Goal: Task Accomplishment & Management: Contribute content

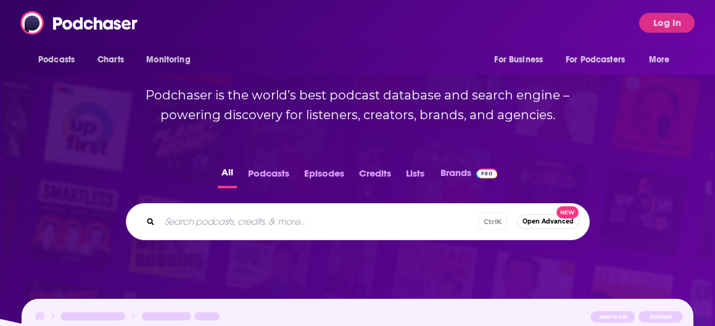
scroll to position [247, 0]
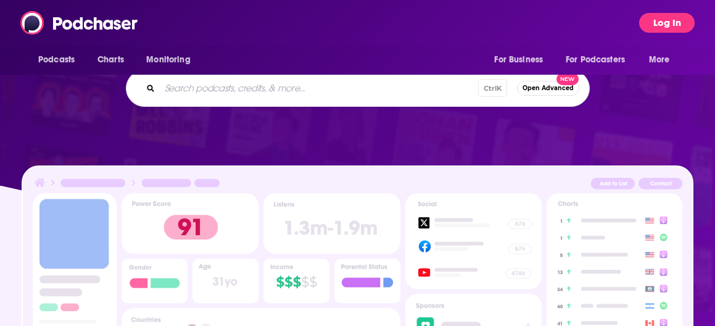
click at [669, 22] on button "Log In" at bounding box center [666, 23] width 55 height 20
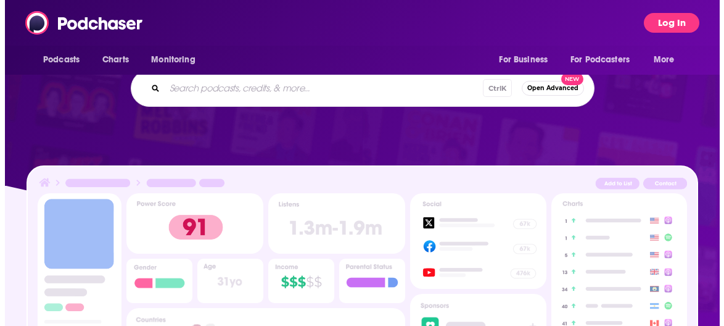
scroll to position [0, 0]
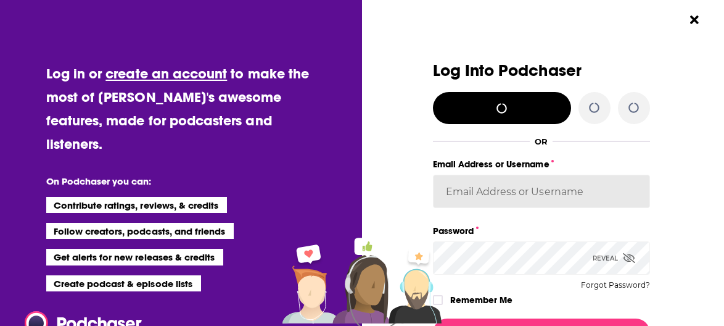
type input "BloomsburySpecialInterest"
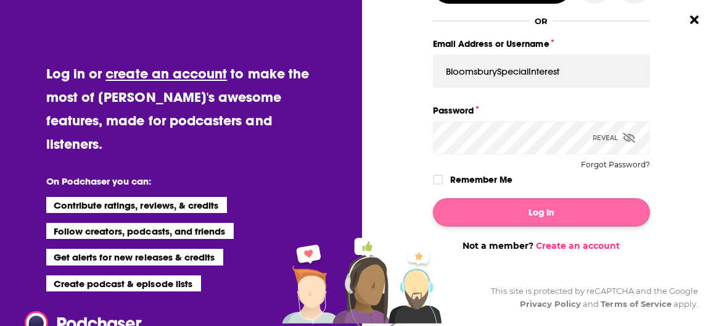
scroll to position [129, 0]
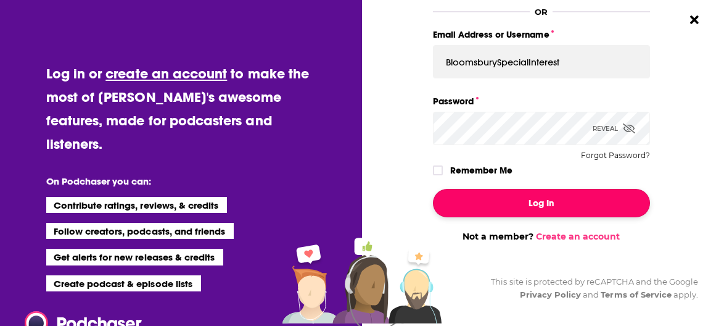
click at [554, 203] on button "Log In" at bounding box center [541, 203] width 217 height 28
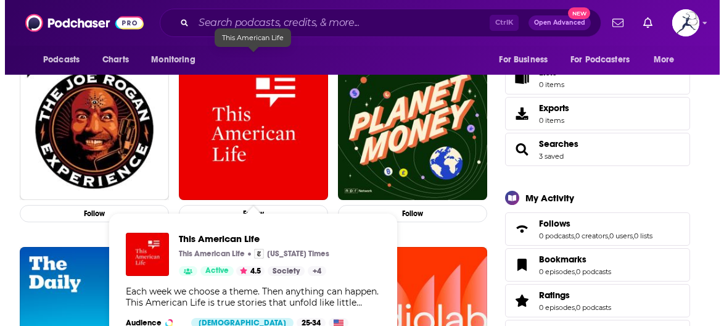
scroll to position [0, 0]
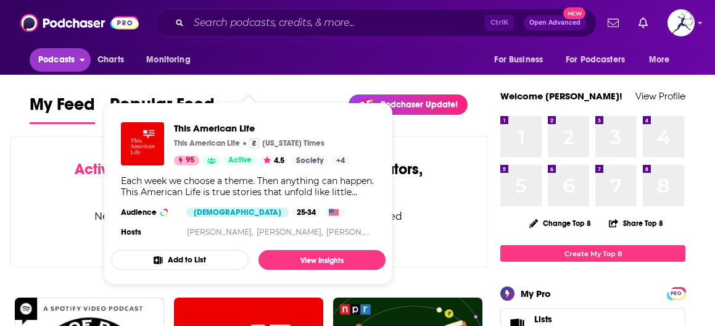
click at [75, 60] on span "Podcasts" at bounding box center [56, 59] width 36 height 17
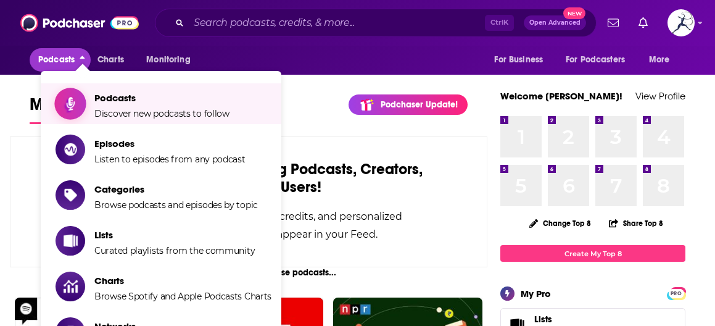
click at [167, 103] on span "Podcasts" at bounding box center [161, 98] width 135 height 12
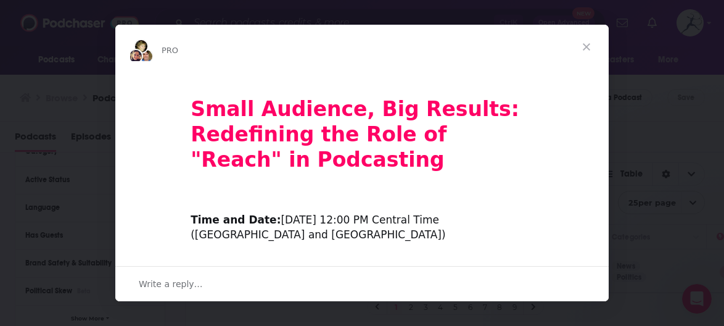
click at [590, 46] on span "Close" at bounding box center [586, 47] width 44 height 44
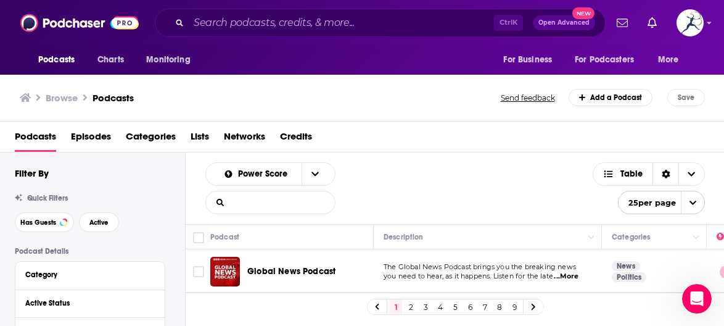
click at [262, 205] on input "List Search Input" at bounding box center [270, 202] width 129 height 22
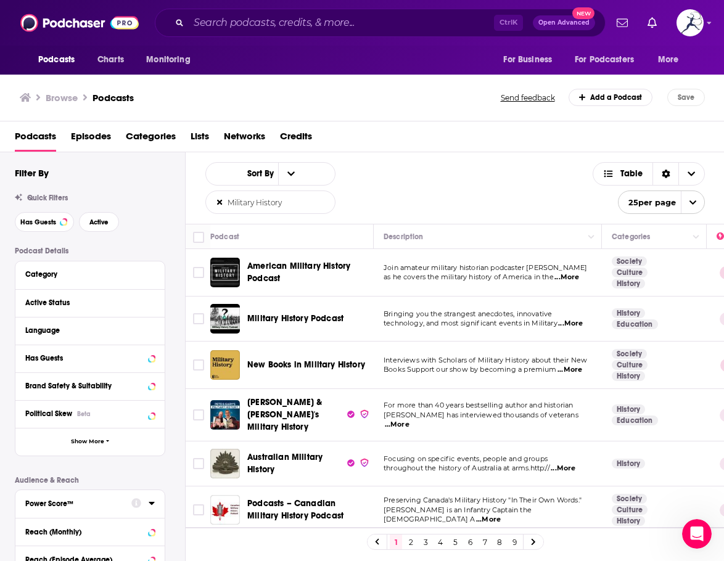
type input "Military History"
click at [689, 202] on icon "open menu" at bounding box center [693, 203] width 8 height 8
click at [680, 260] on button "100 per page" at bounding box center [662, 264] width 86 height 19
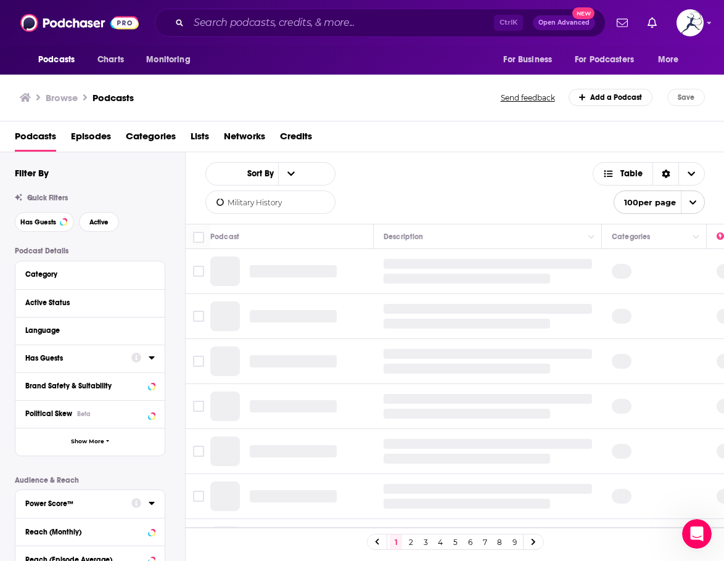
click at [154, 325] on icon at bounding box center [152, 358] width 6 height 10
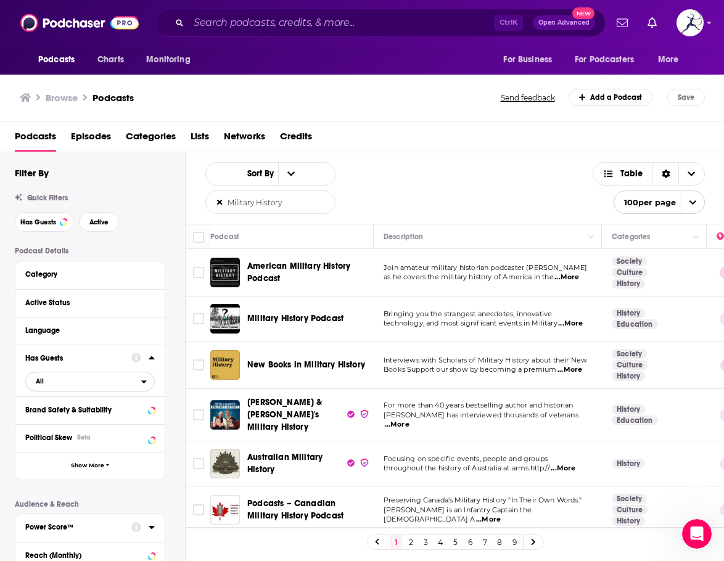
click at [113, 325] on span "All" at bounding box center [83, 381] width 115 height 16
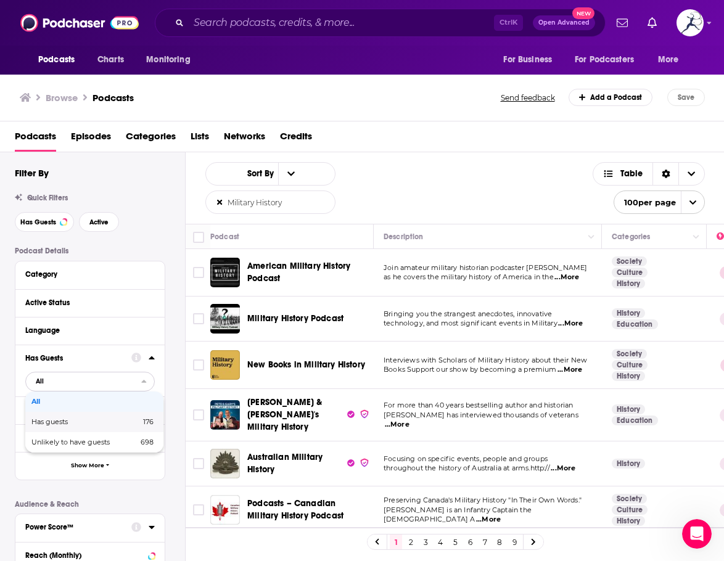
click at [62, 325] on span "Has guests" at bounding box center [67, 422] width 73 height 7
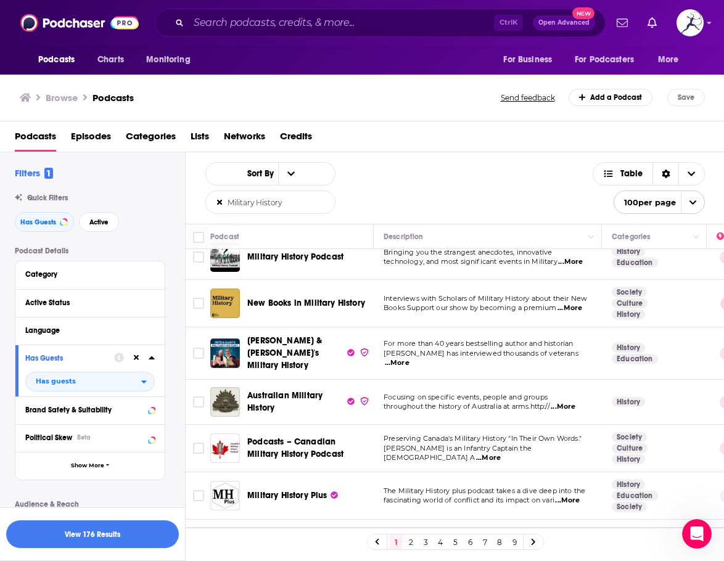
scroll to position [123, 0]
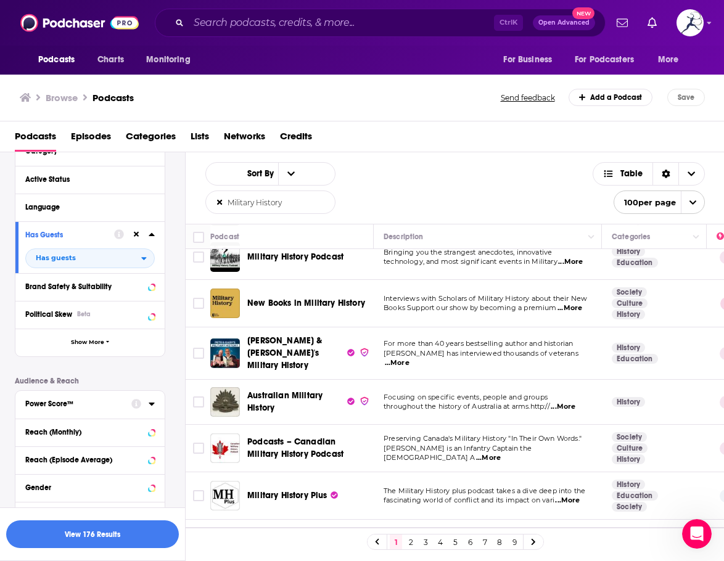
click at [150, 325] on icon at bounding box center [152, 404] width 6 height 10
click at [152, 325] on button "Show More" at bounding box center [89, 343] width 149 height 28
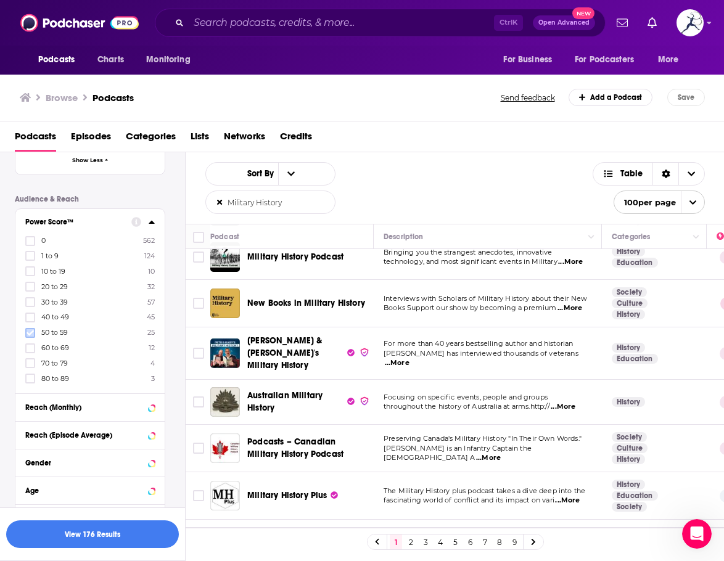
scroll to position [556, 0]
click at [30, 325] on icon at bounding box center [30, 332] width 7 height 7
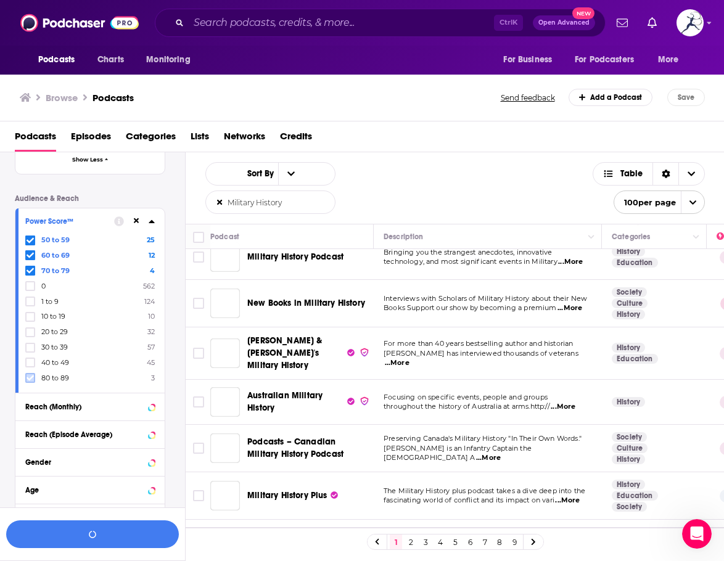
click at [32, 325] on icon at bounding box center [30, 379] width 7 height 6
click at [120, 325] on label "40 to 49 45" at bounding box center [89, 377] width 129 height 10
click at [30, 325] on input "multiSelectOption-40-9" at bounding box center [30, 382] width 0 height 0
click at [98, 325] on button "Gender" at bounding box center [89, 461] width 129 height 15
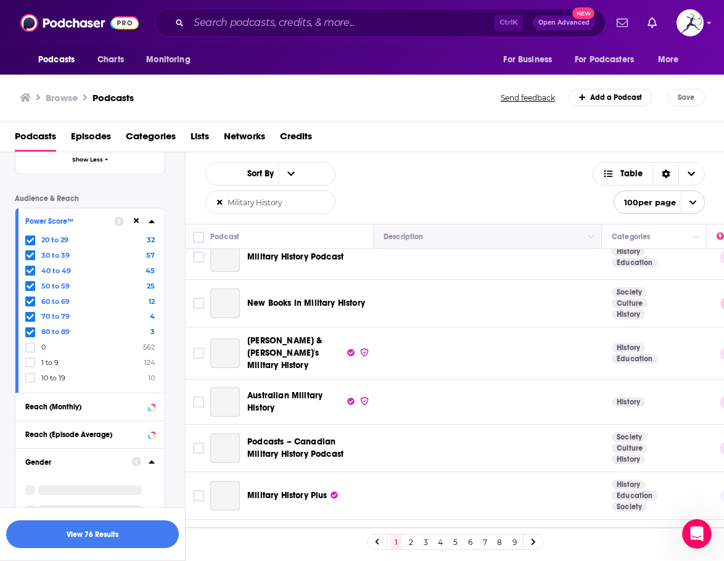
click at [155, 238] on div "Power Score™ 20 to 29 32 30 to 39 57 40 to 49 45 50 to 59 25 60 to 69 12 70 to …" at bounding box center [89, 300] width 149 height 184
click at [150, 325] on span "3" at bounding box center [152, 331] width 4 height 9
click at [30, 325] on input "multiSelectOption-80-6" at bounding box center [30, 335] width 0 height 0
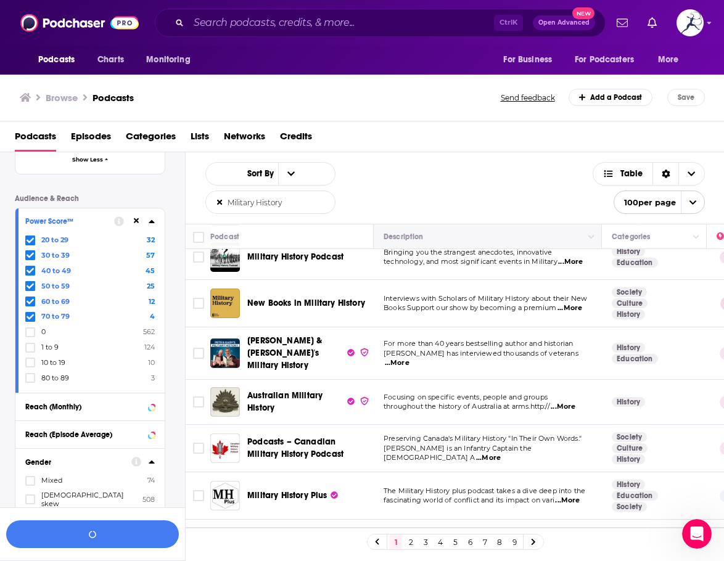
scroll to position [727, 0]
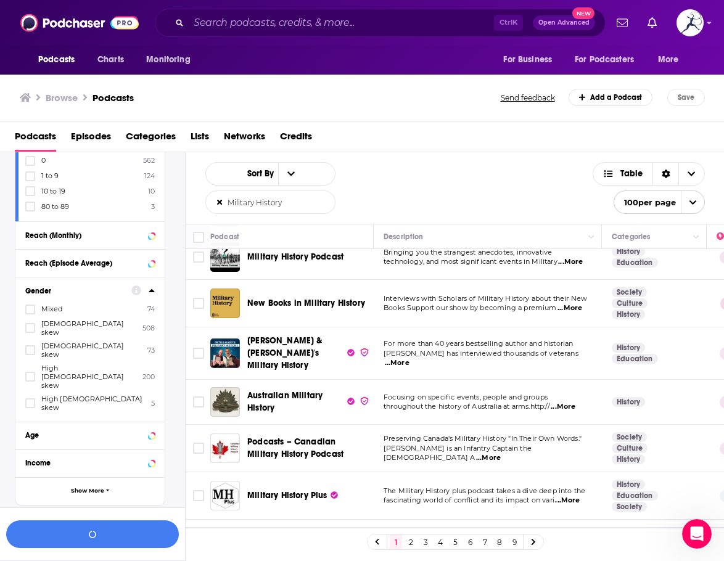
click at [152, 290] on icon at bounding box center [152, 290] width 6 height 3
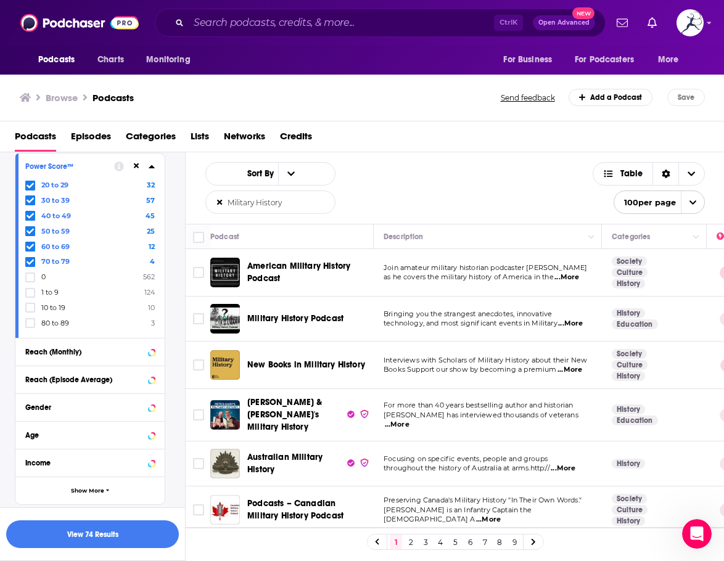
scroll to position [646, 0]
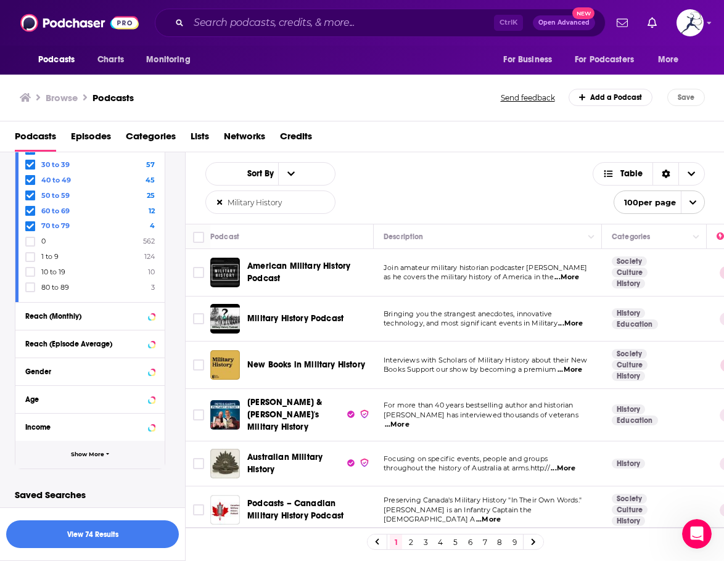
click at [105, 325] on button "Show More" at bounding box center [89, 455] width 149 height 28
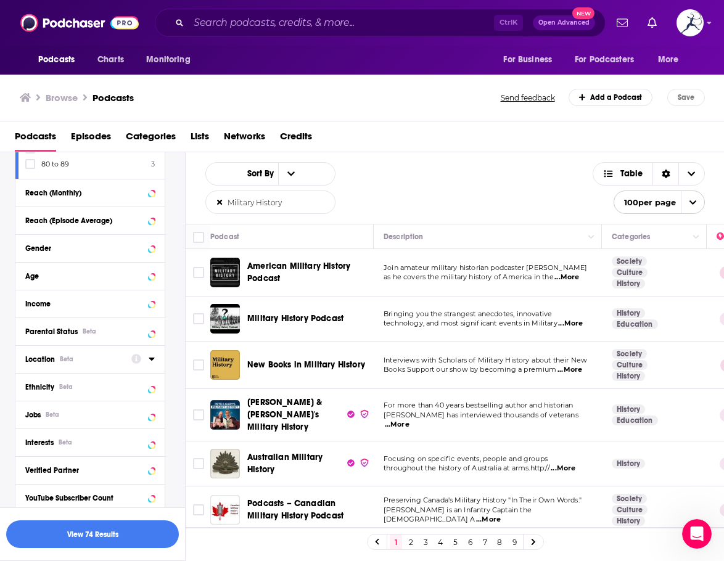
click at [151, 325] on icon at bounding box center [152, 359] width 6 height 3
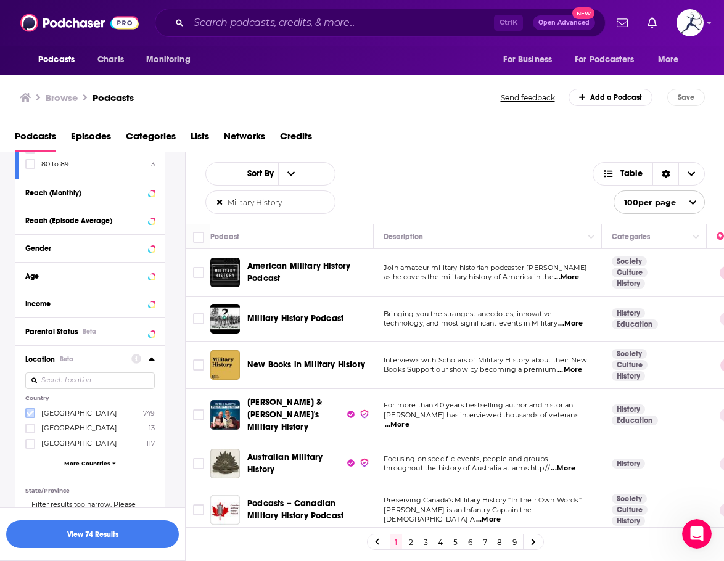
click at [32, 325] on icon at bounding box center [30, 412] width 7 height 7
click at [201, 271] on input "Toggle select row" at bounding box center [198, 272] width 11 height 11
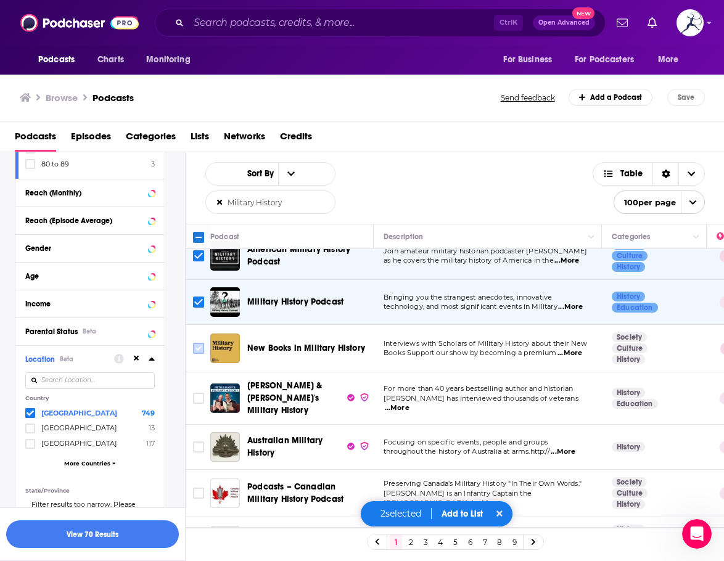
scroll to position [62, 0]
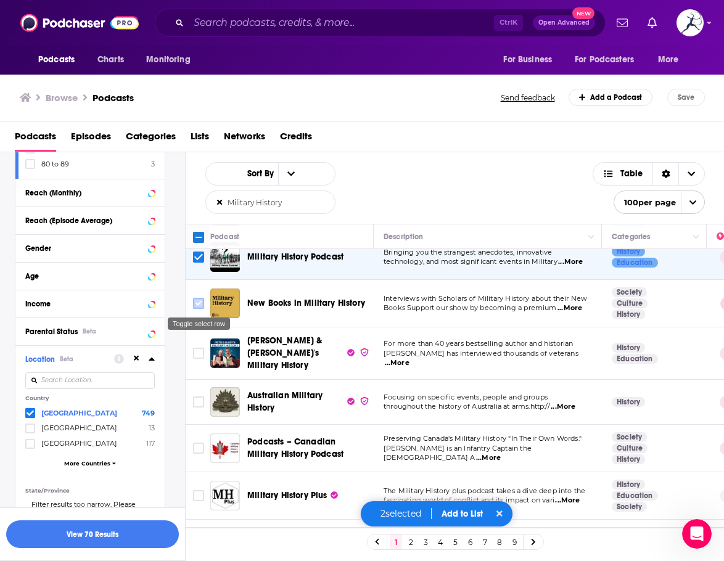
click at [197, 302] on input "Toggle select row" at bounding box center [198, 303] width 11 height 11
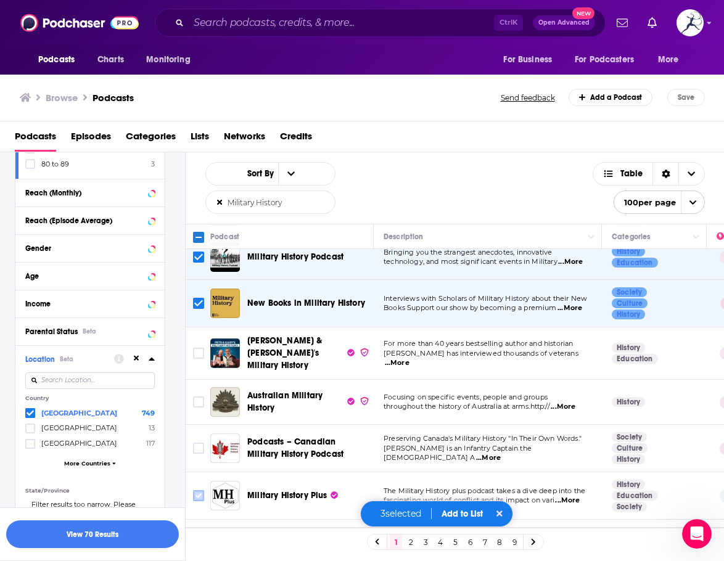
click at [200, 325] on input "Toggle select row" at bounding box center [198, 495] width 11 height 11
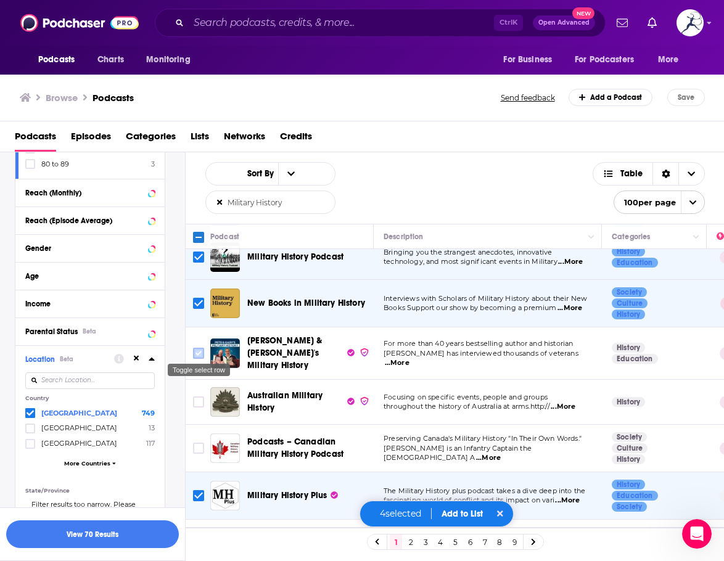
click at [194, 325] on input "Toggle select row" at bounding box center [198, 353] width 11 height 11
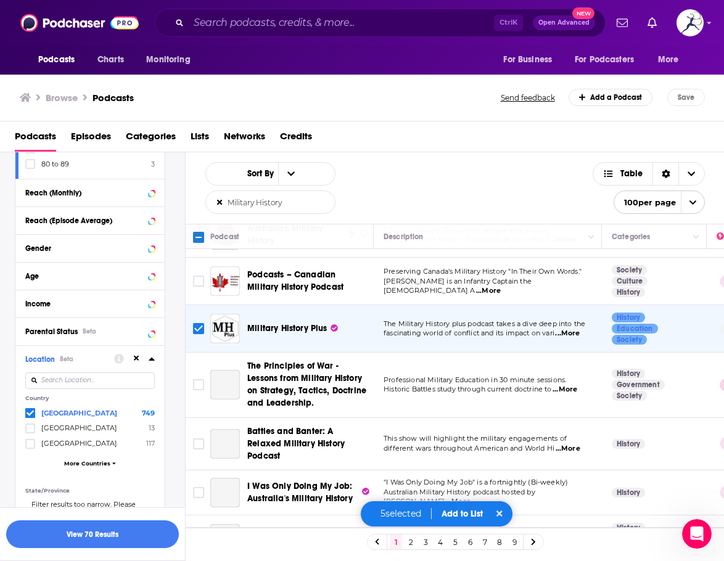
scroll to position [247, 0]
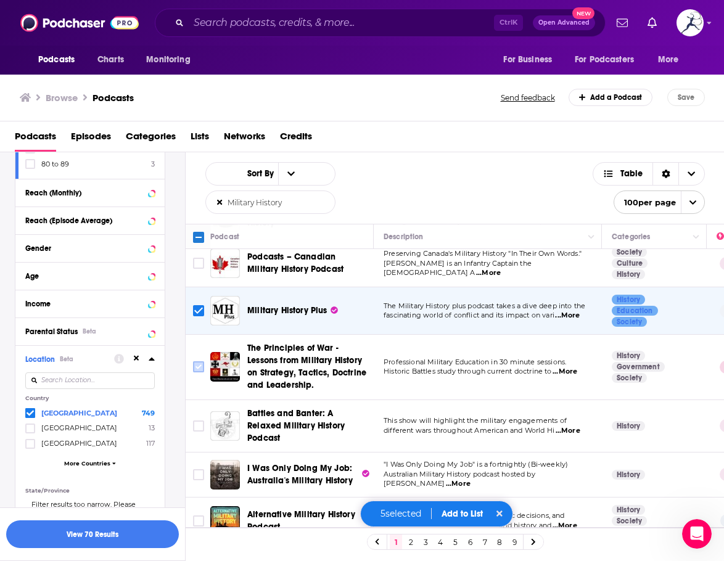
click at [197, 325] on input "Toggle select row" at bounding box center [198, 366] width 11 height 11
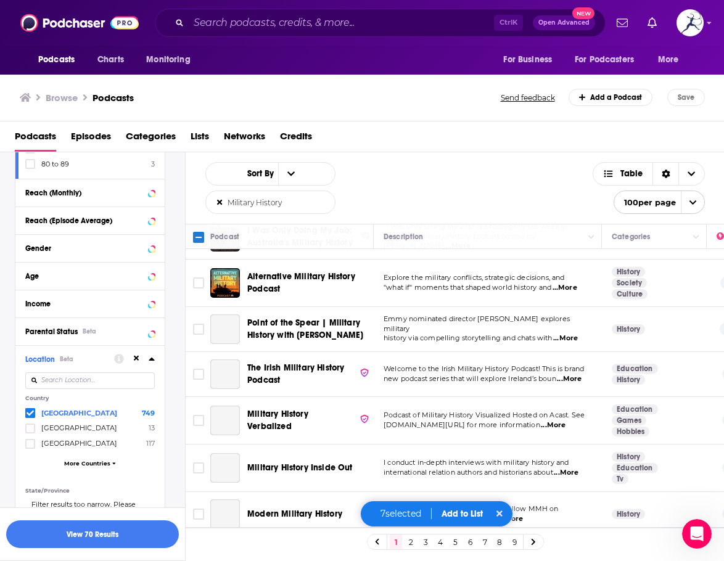
scroll to position [493, 0]
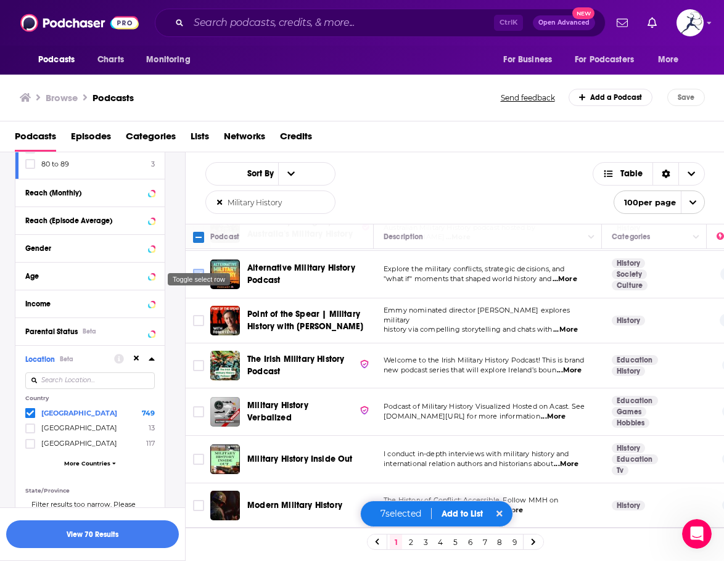
click at [203, 269] on input "Toggle select row" at bounding box center [198, 274] width 11 height 11
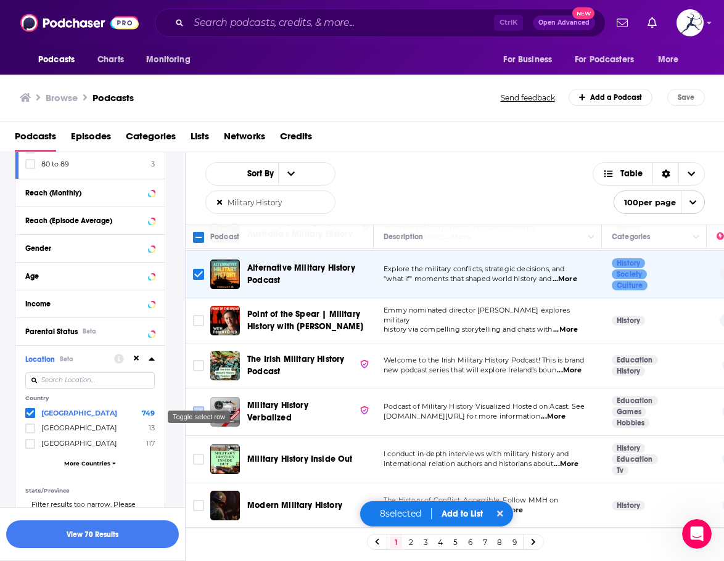
click at [202, 325] on input "Toggle select row" at bounding box center [198, 411] width 11 height 11
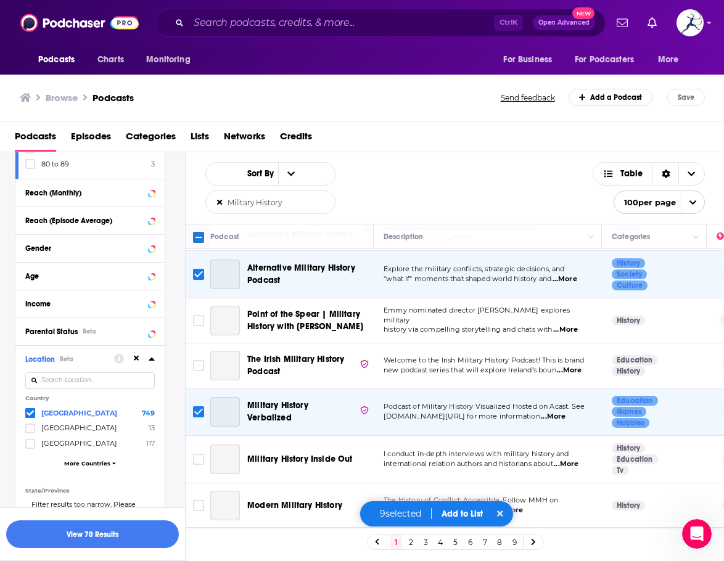
click at [197, 325] on input "Toggle select row" at bounding box center [198, 459] width 11 height 11
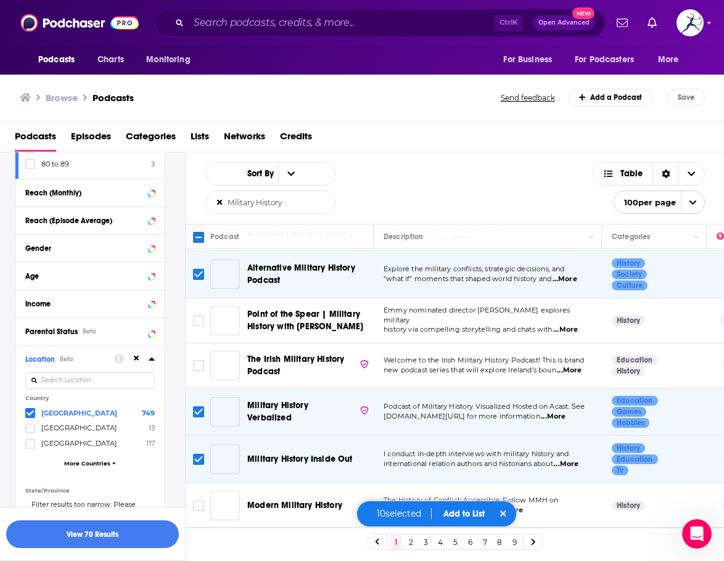
scroll to position [555, 0]
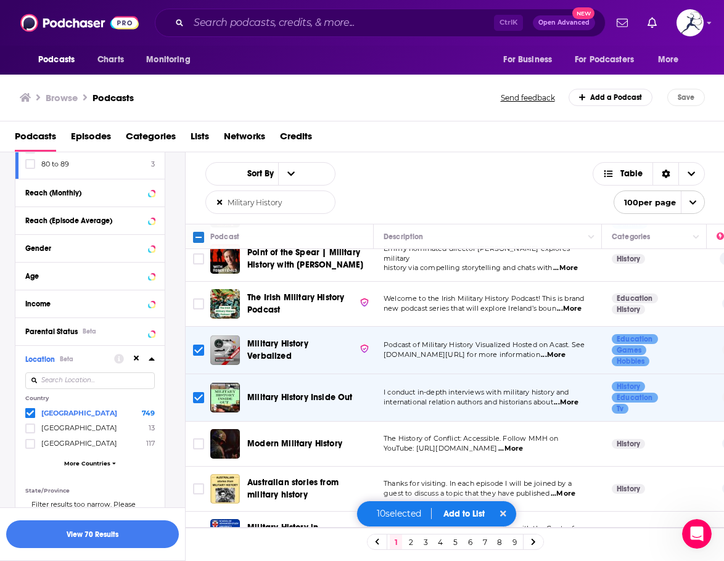
click at [500, 196] on div "Sort By Military History List Search Input Search the results... Table" at bounding box center [398, 188] width 387 height 52
drag, startPoint x: 4, startPoint y: 430, endPoint x: 195, endPoint y: 408, distance: 191.8
click at [4, 325] on div "Filters 3 Quick Filters Has Guests Active Podcast Details Category Active Statu…" at bounding box center [92, 112] width 185 height 1428
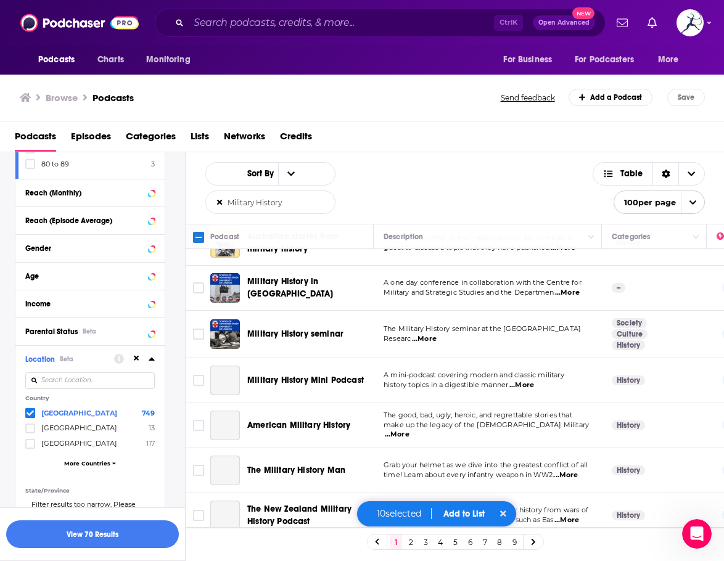
scroll to position [802, 0]
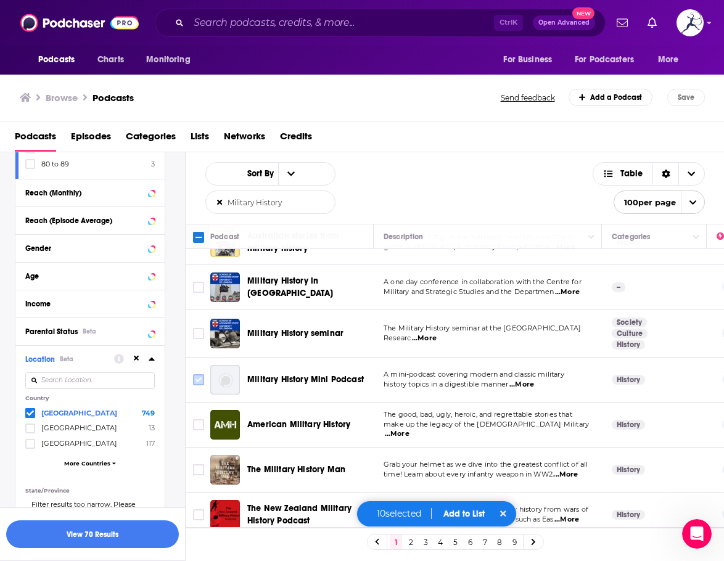
click at [195, 325] on input "Toggle select row" at bounding box center [198, 379] width 11 height 11
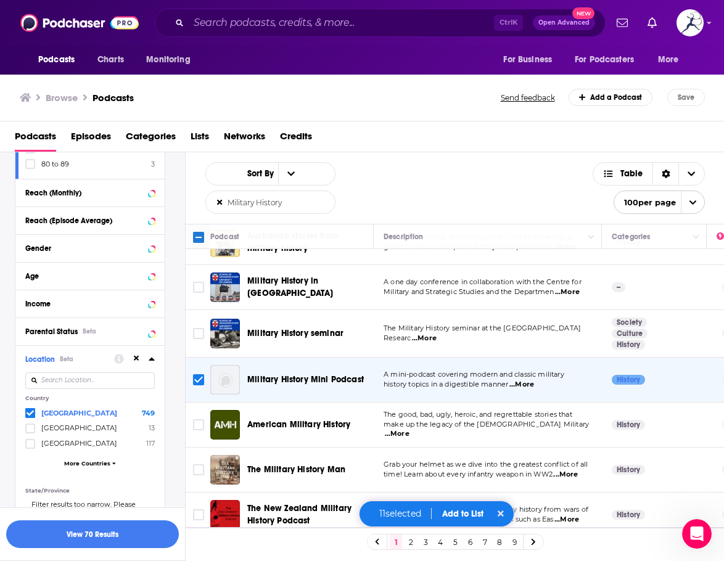
click at [201, 325] on input "Toggle select row" at bounding box center [198, 424] width 11 height 11
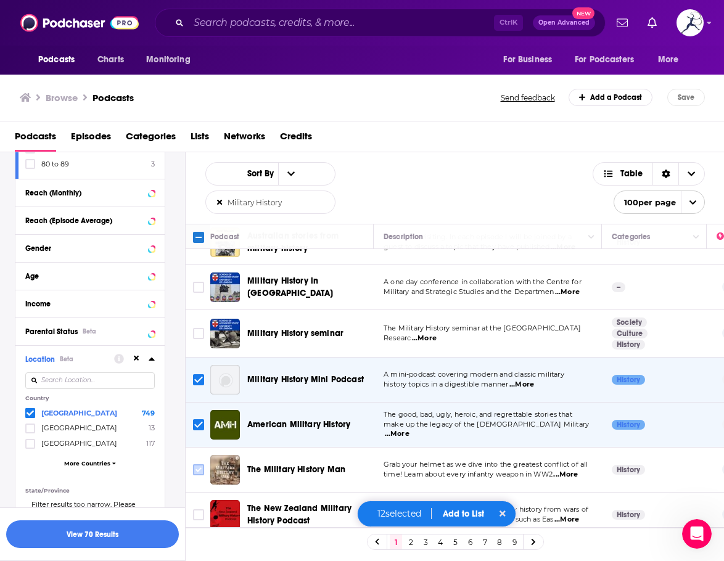
click at [201, 325] on input "Toggle select row" at bounding box center [198, 469] width 11 height 11
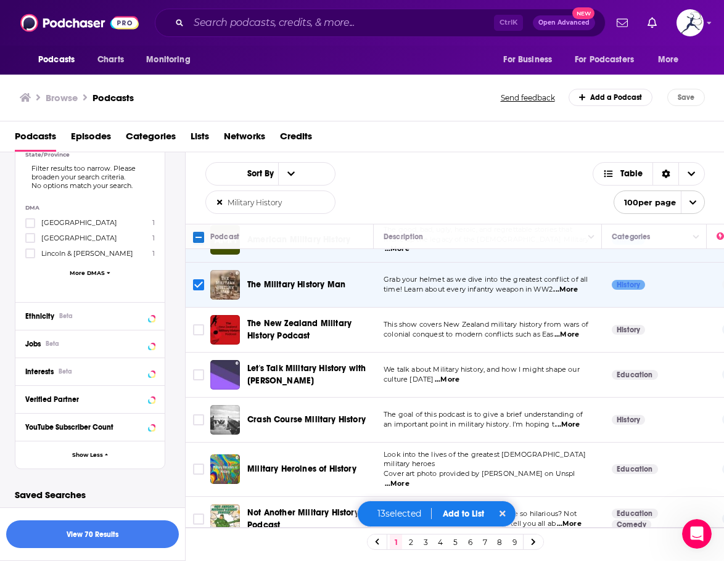
scroll to position [1110, 0]
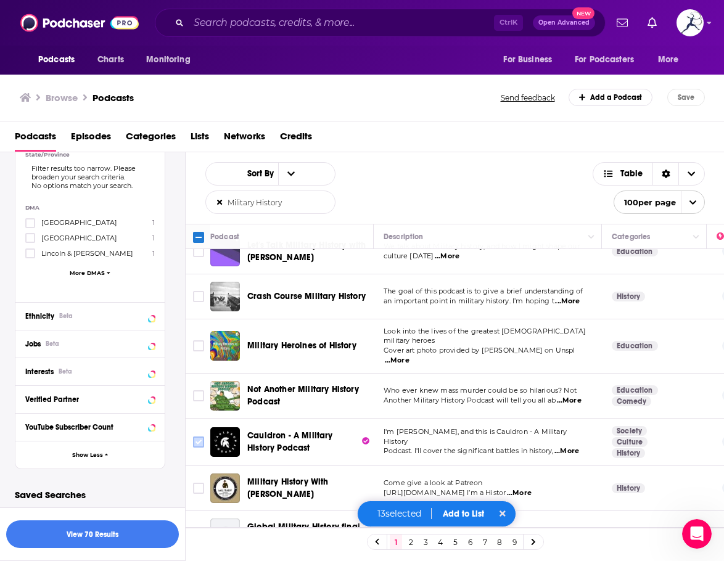
click at [201, 325] on input "Toggle select row" at bounding box center [198, 442] width 11 height 11
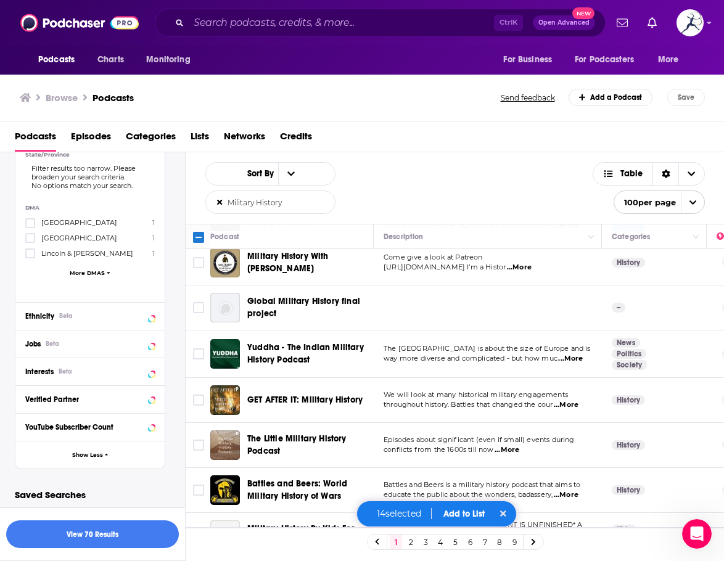
scroll to position [1418, 0]
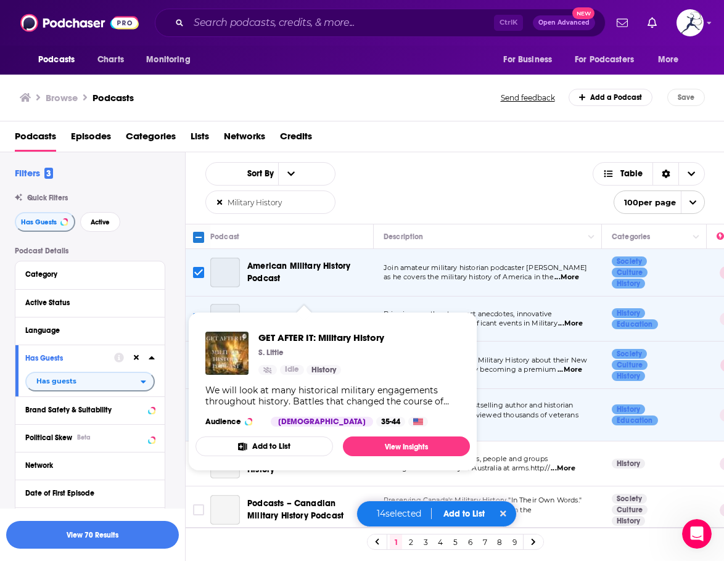
scroll to position [1418, 0]
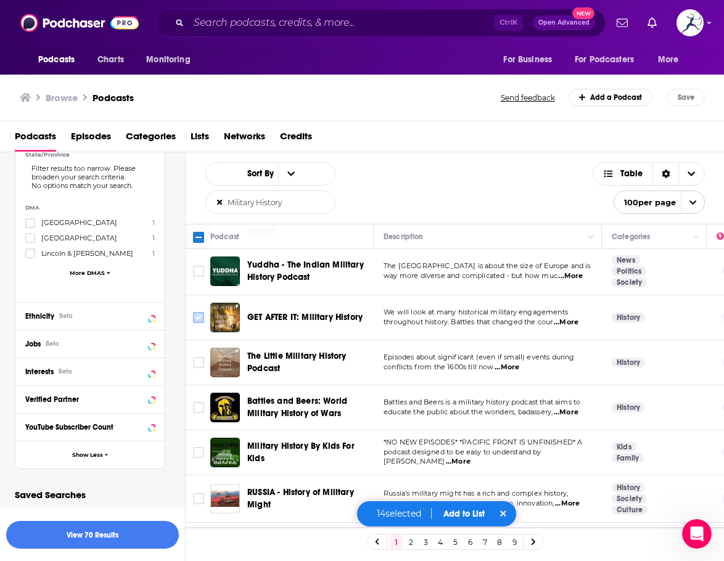
click at [205, 310] on icon "Toggle select row" at bounding box center [198, 317] width 15 height 15
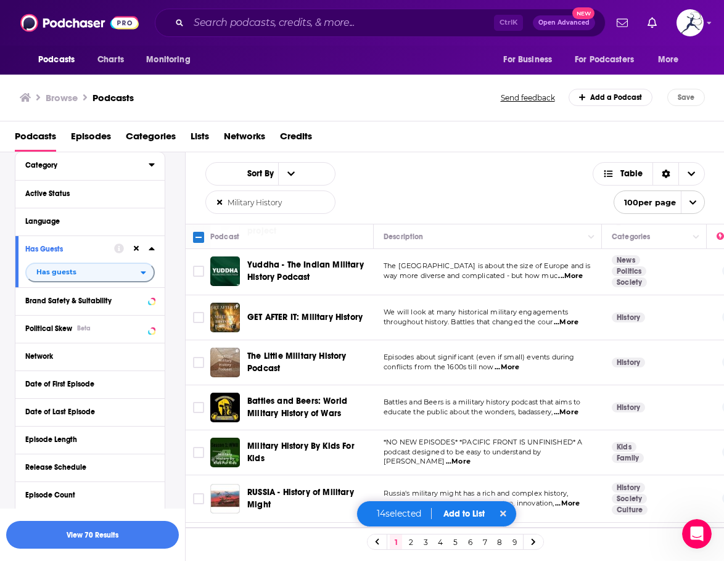
scroll to position [0, 0]
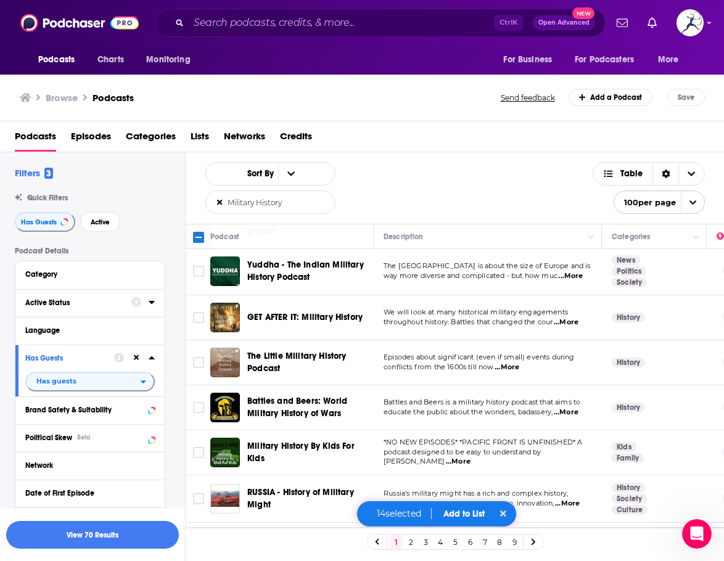
click at [152, 302] on icon at bounding box center [152, 302] width 6 height 3
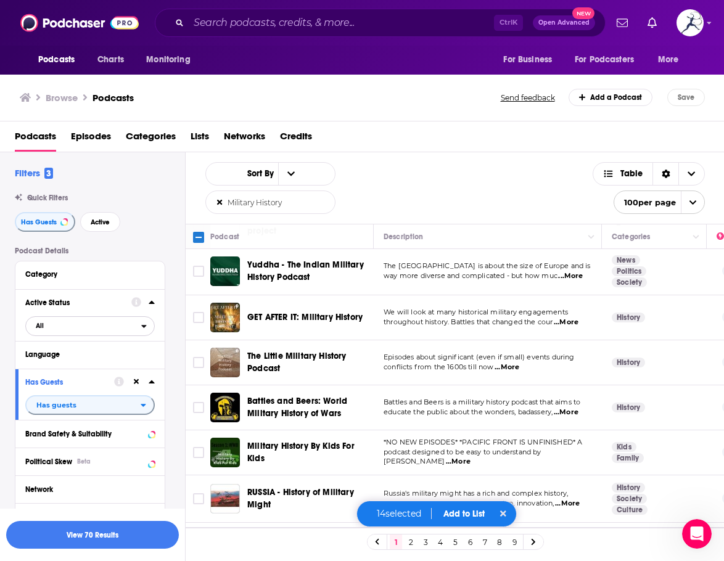
click at [138, 324] on span "All" at bounding box center [83, 326] width 115 height 16
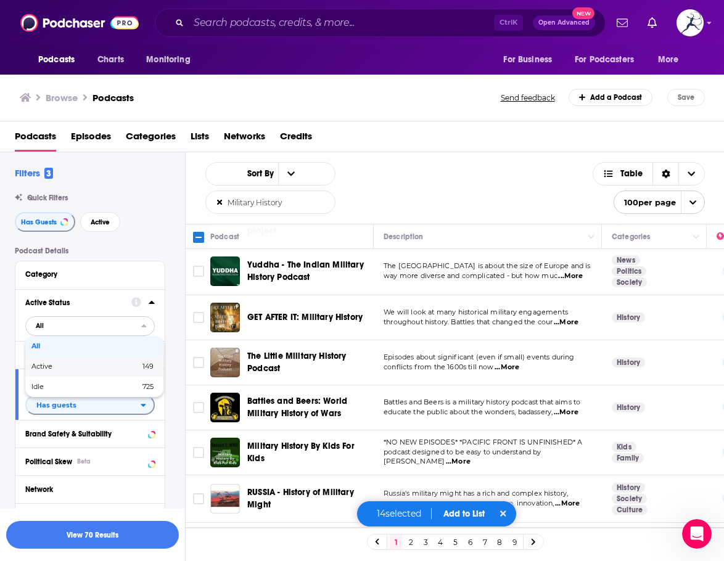
click at [75, 366] on span "Active" at bounding box center [63, 366] width 65 height 7
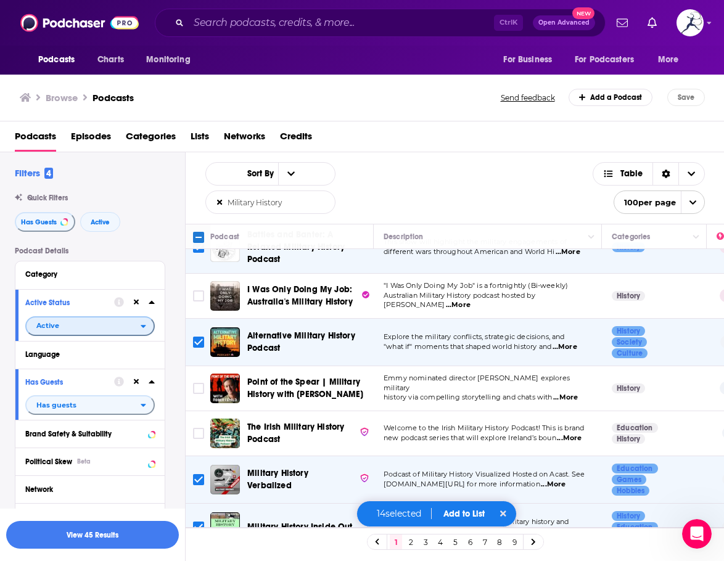
scroll to position [432, 0]
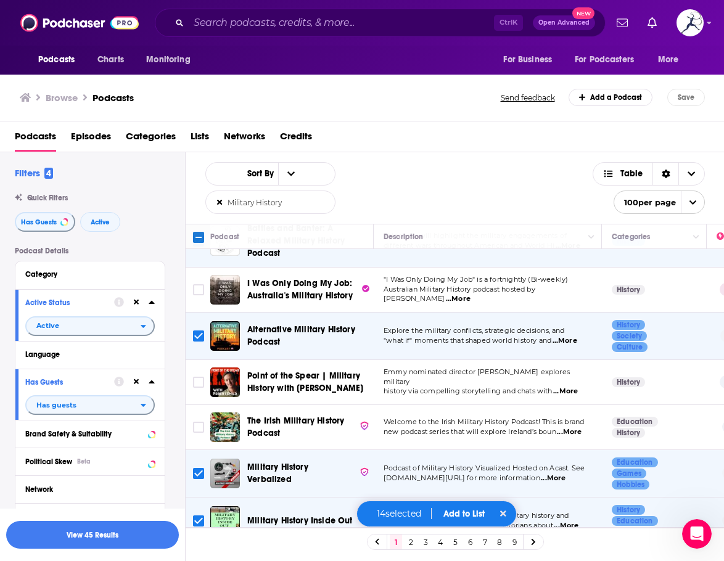
click at [196, 331] on input "Toggle select row" at bounding box center [198, 336] width 11 height 11
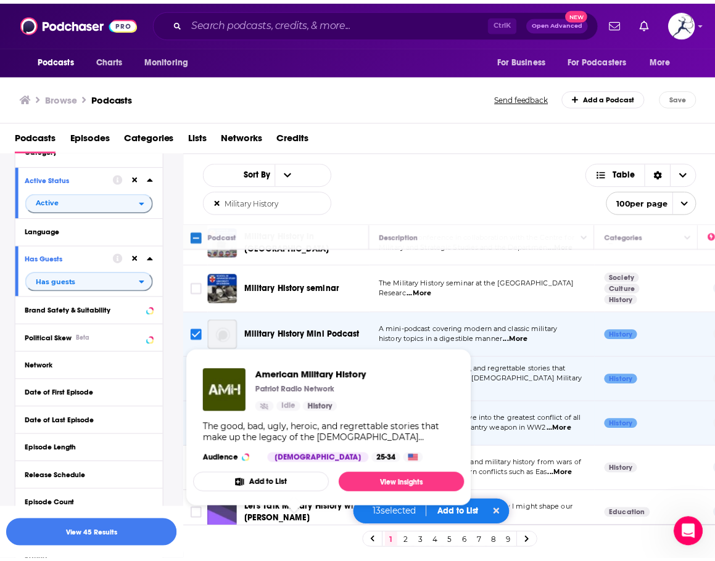
scroll to position [863, 0]
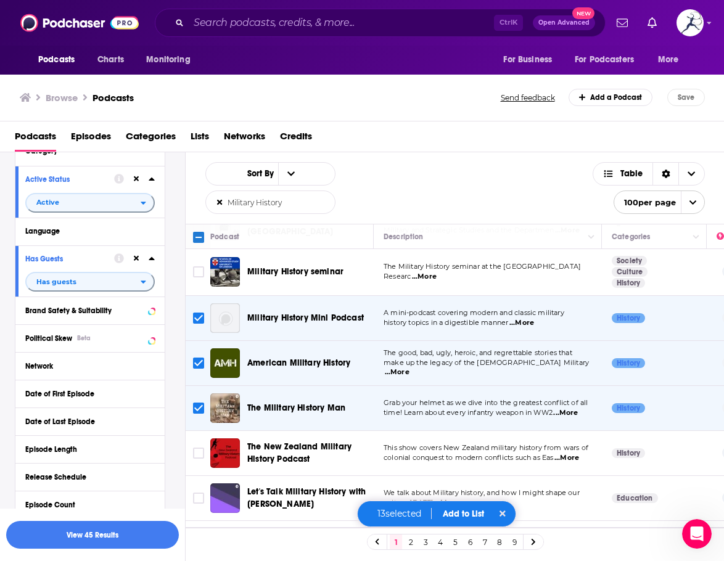
click at [455, 510] on button "Add to List" at bounding box center [463, 514] width 61 height 10
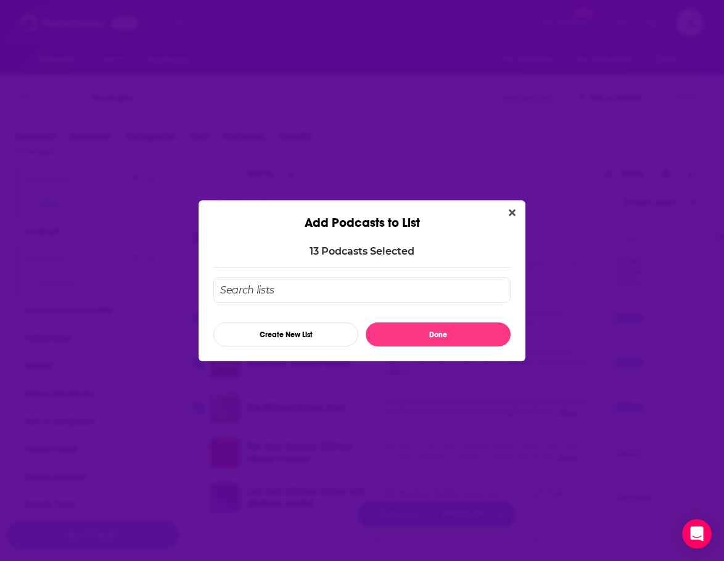
click at [312, 278] on input "Add Podcast To List" at bounding box center [361, 289] width 297 height 25
click at [324, 334] on button "Create New List" at bounding box center [285, 335] width 145 height 24
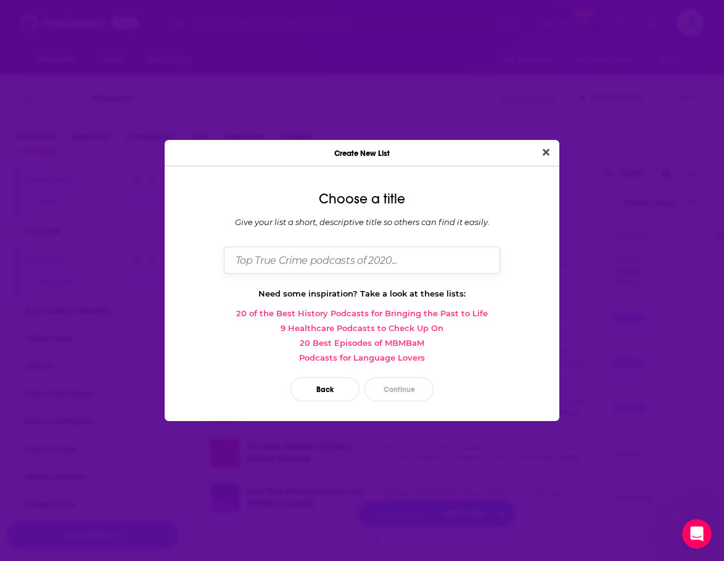
click at [342, 263] on input "Dialog" at bounding box center [362, 260] width 276 height 27
type input "Military History Podcasts"
click at [419, 384] on button "Continue" at bounding box center [398, 389] width 69 height 24
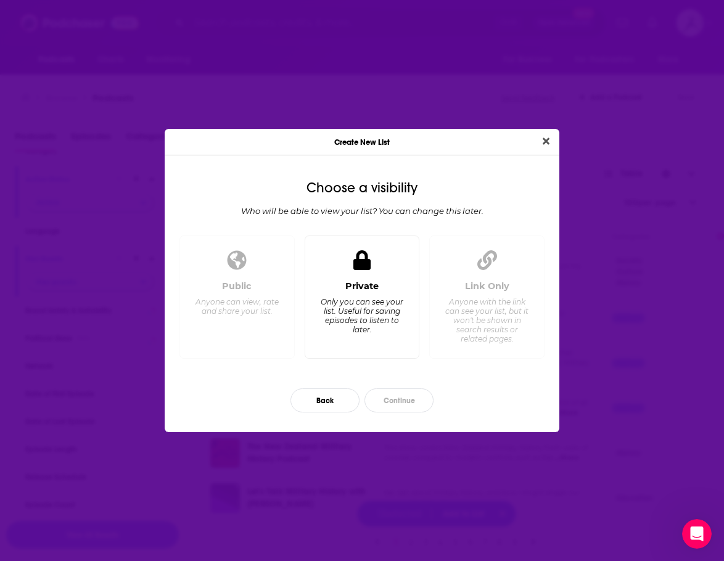
click at [350, 276] on div "Private Only you can see your list. Useful for saving episodes to listen to lat…" at bounding box center [362, 298] width 115 height 124
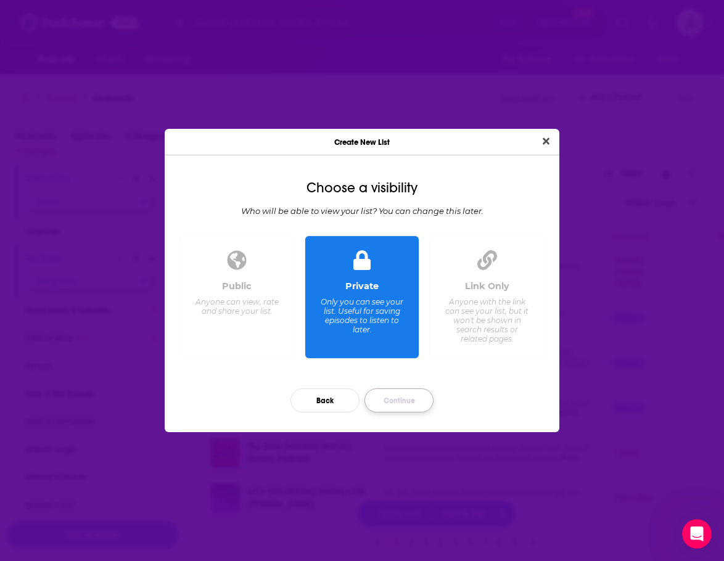
click at [408, 403] on button "Continue" at bounding box center [398, 400] width 69 height 24
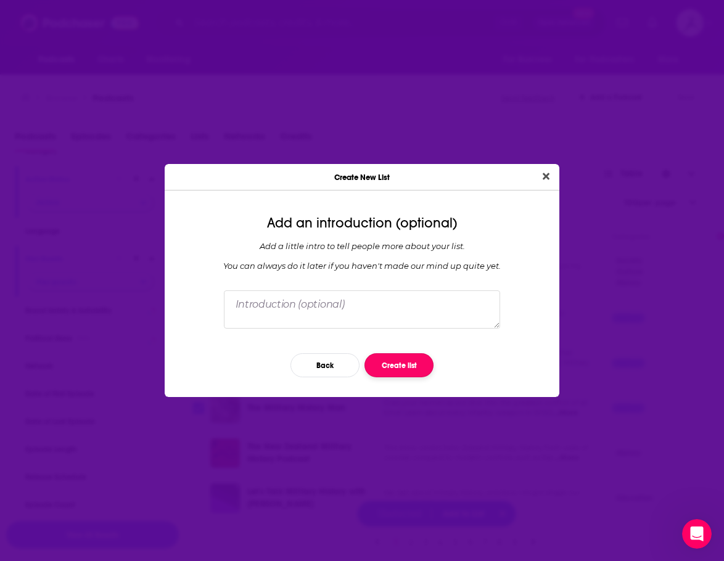
click at [388, 363] on button "Create list" at bounding box center [398, 365] width 69 height 24
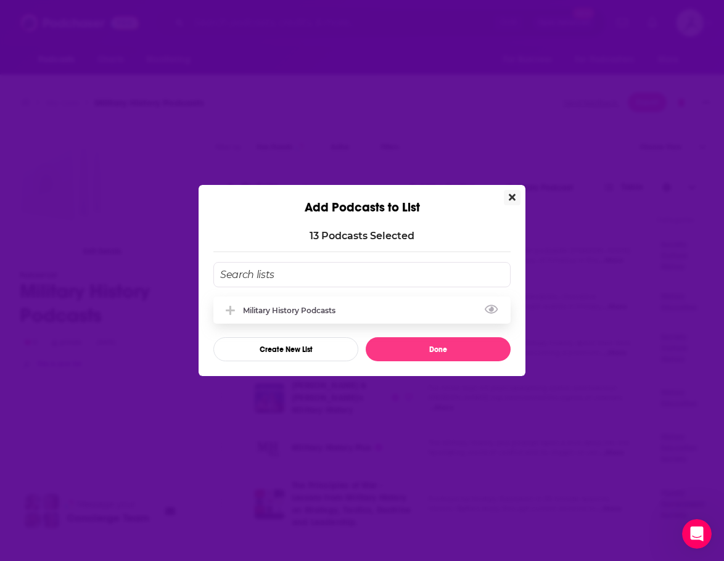
click at [316, 310] on div "Military History Podcasts" at bounding box center [293, 310] width 100 height 9
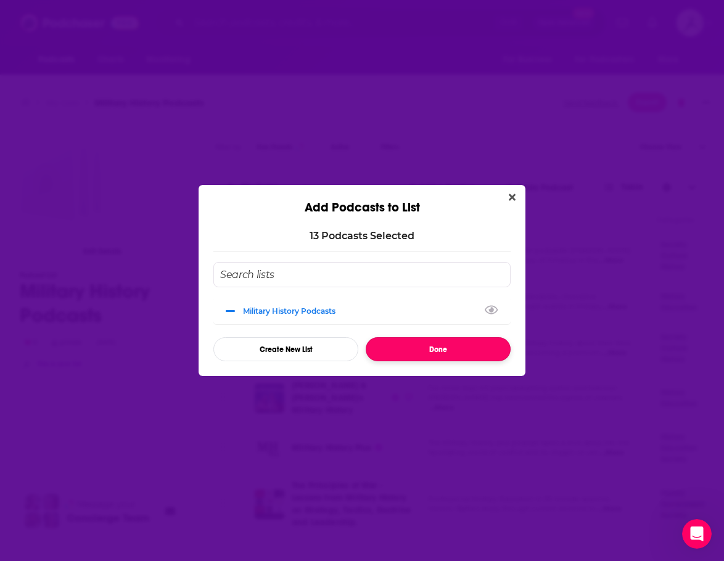
click at [446, 352] on button "Done" at bounding box center [438, 349] width 145 height 24
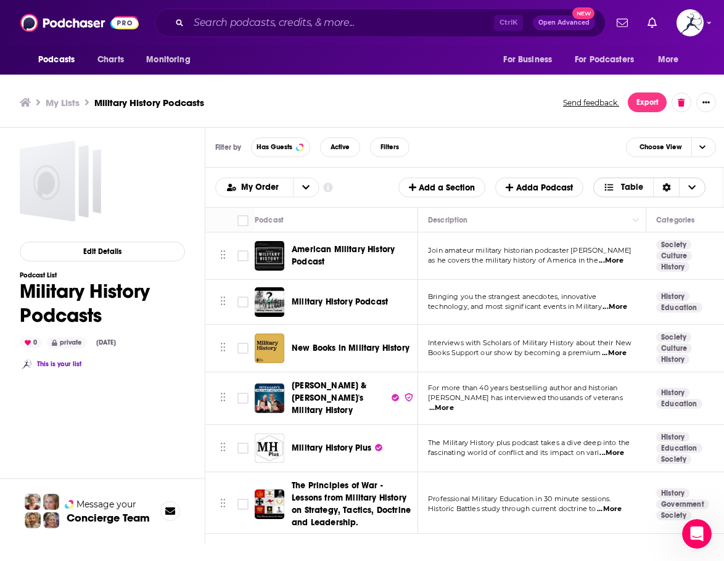
click at [693, 183] on span "Choose View" at bounding box center [692, 187] width 26 height 18
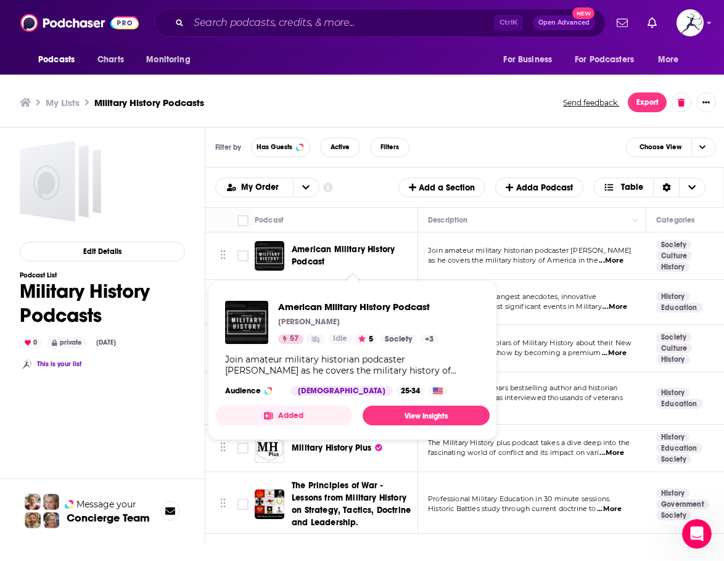
click at [345, 252] on span "American Military History Podcast" at bounding box center [343, 255] width 103 height 23
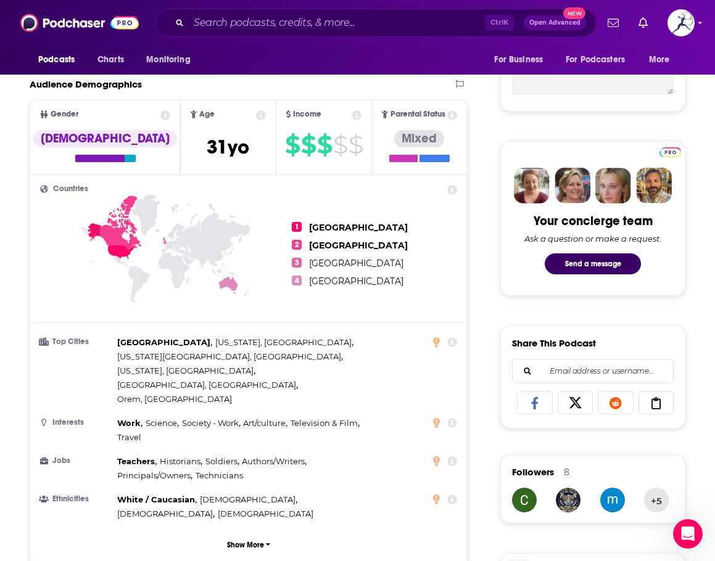
scroll to position [123, 0]
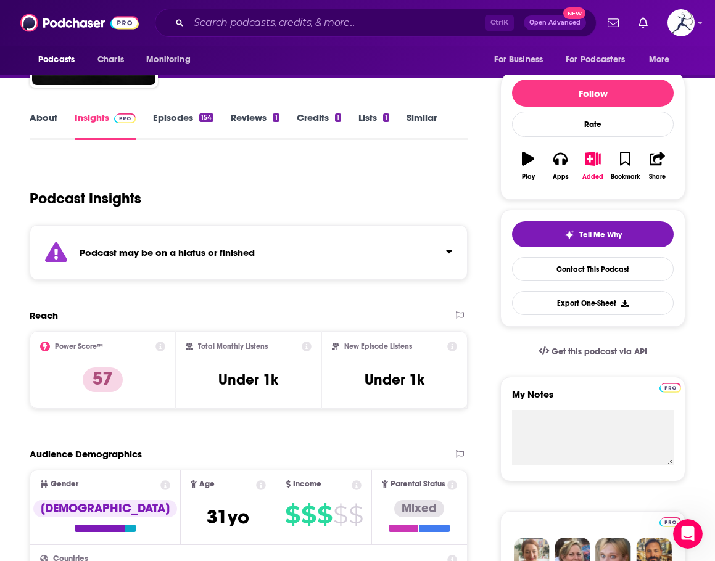
click at [163, 126] on link "Episodes 154" at bounding box center [183, 126] width 60 height 28
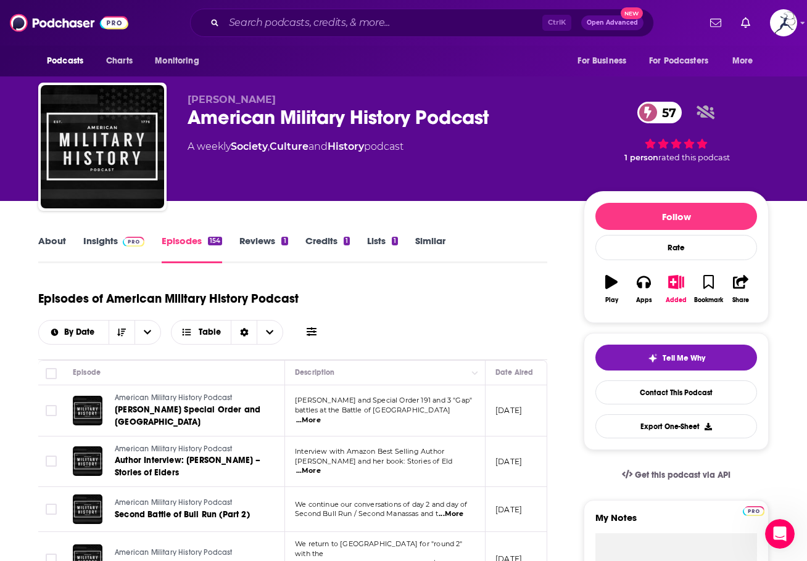
click at [94, 243] on link "Insights" at bounding box center [113, 249] width 61 height 28
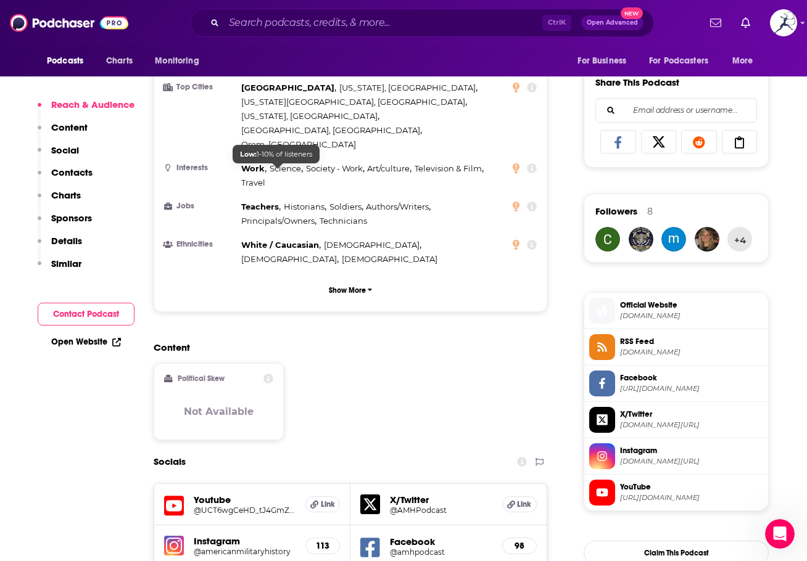
scroll to position [802, 0]
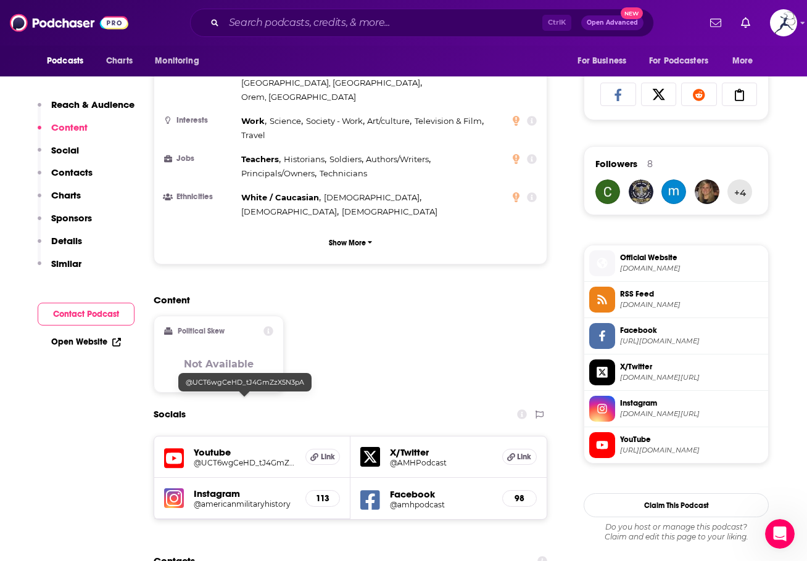
click at [269, 458] on h5 "@UCT6wgCeHD_tJ4GmZzX5N3pA" at bounding box center [245, 462] width 102 height 9
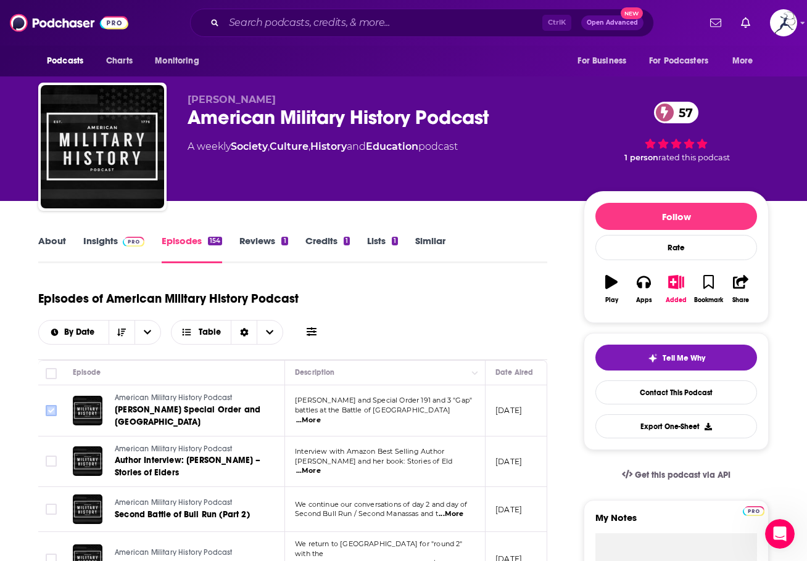
click at [51, 413] on input "Toggle select row" at bounding box center [51, 410] width 11 height 11
checkbox input "true"
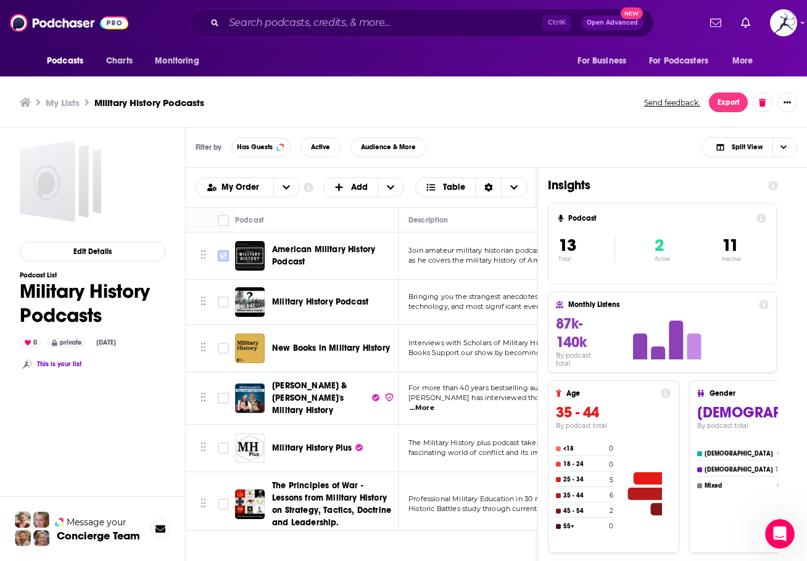
click at [227, 255] on input "Toggle select row" at bounding box center [223, 255] width 11 height 11
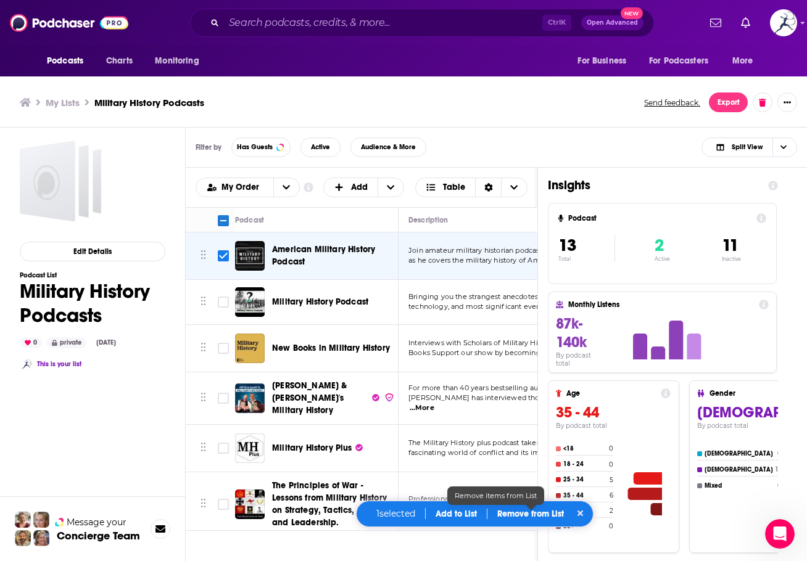
click at [523, 517] on p "Remove from List" at bounding box center [530, 514] width 67 height 10
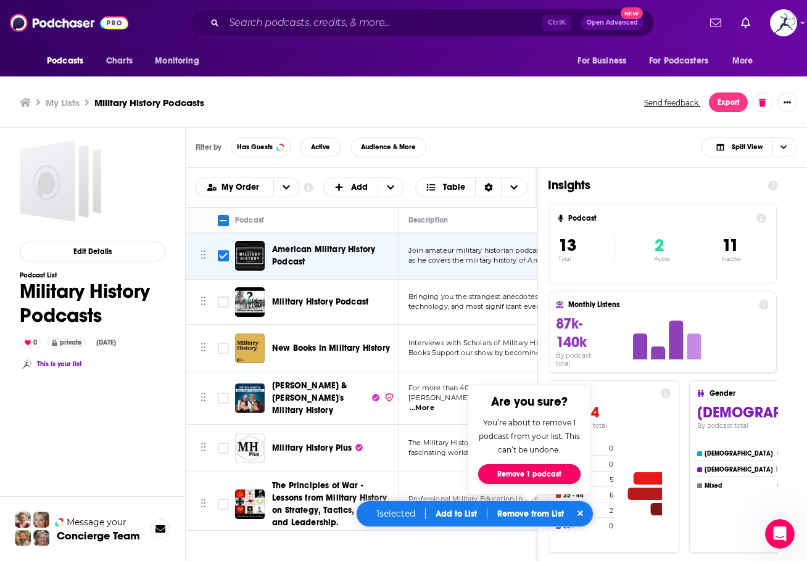
click at [508, 474] on button "Remove 1 podcast" at bounding box center [529, 474] width 102 height 20
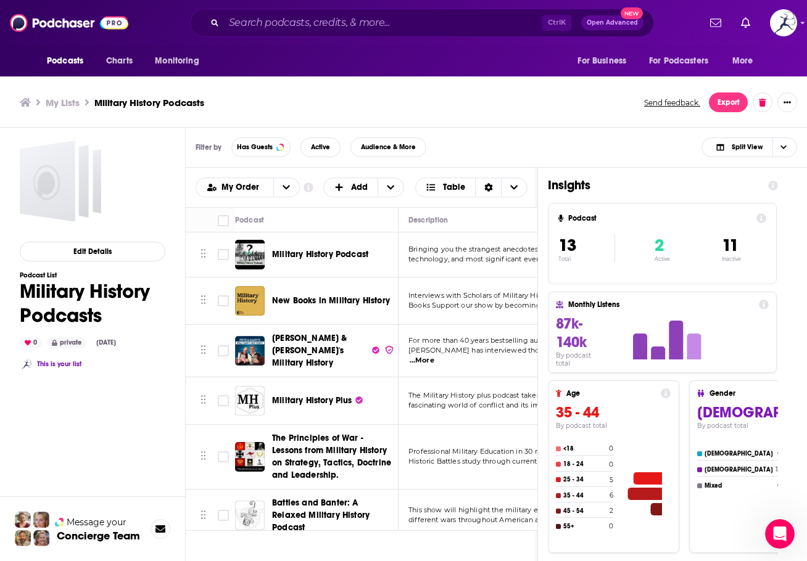
checkbox input "false"
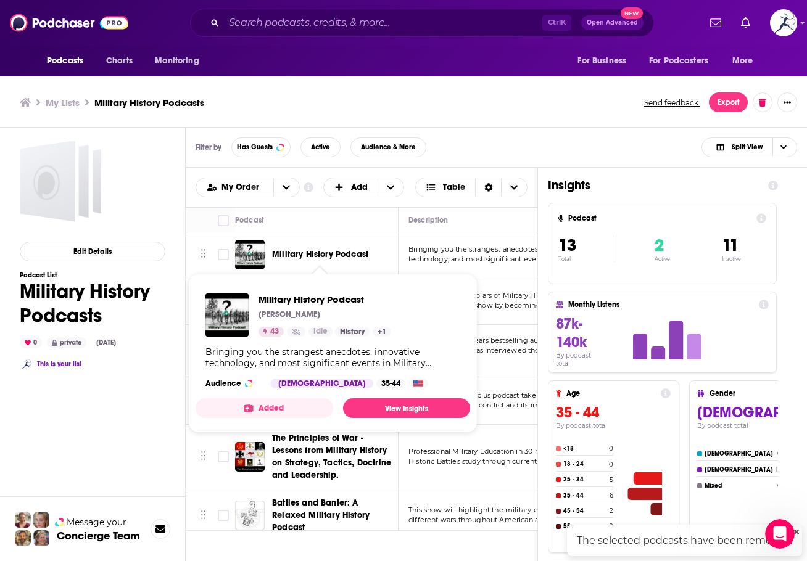
click at [306, 254] on span "Military History Podcast" at bounding box center [320, 254] width 96 height 10
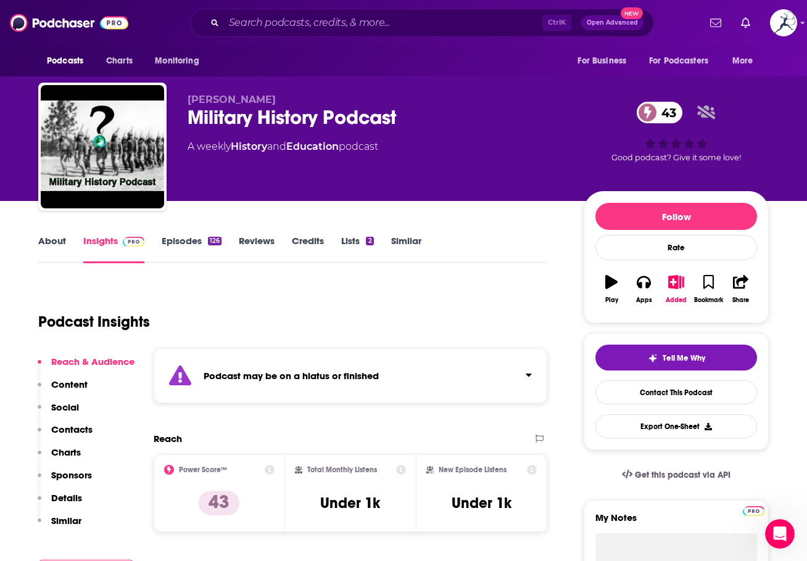
click at [194, 245] on link "Episodes 126" at bounding box center [192, 249] width 60 height 28
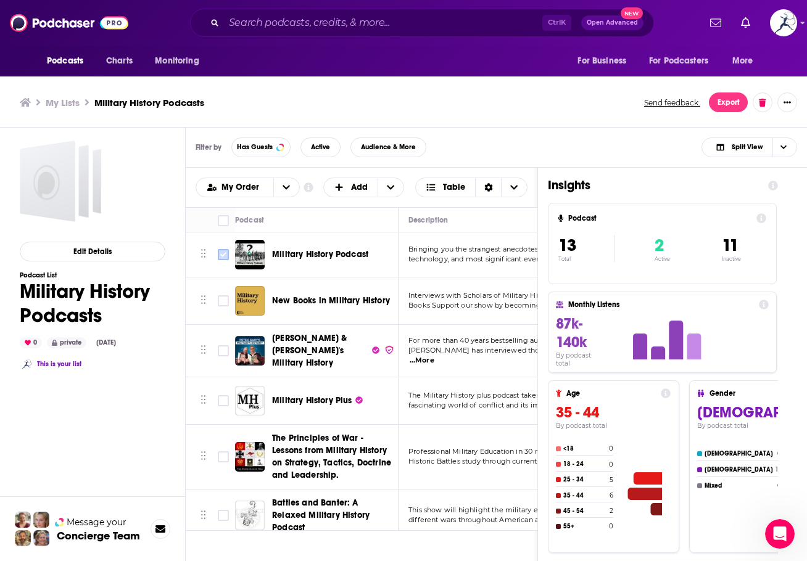
click at [220, 249] on icon "Toggle select row" at bounding box center [223, 254] width 15 height 15
click at [224, 256] on input "Toggle select row" at bounding box center [223, 254] width 11 height 11
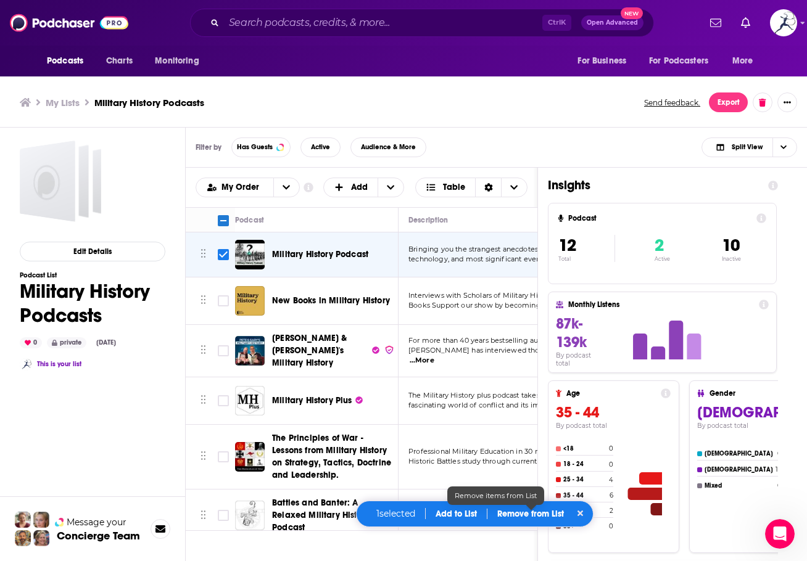
click at [534, 518] on p "Remove from List" at bounding box center [530, 514] width 67 height 10
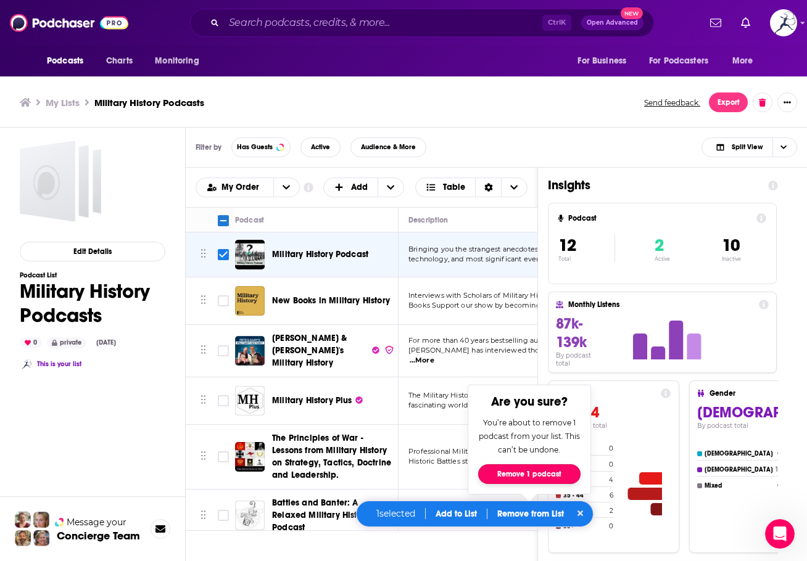
click at [540, 479] on button "Remove 1 podcast" at bounding box center [529, 474] width 102 height 20
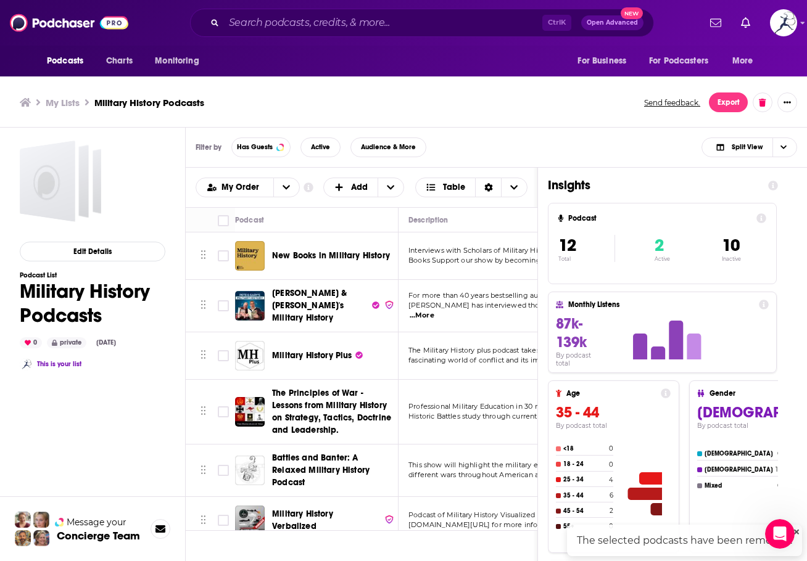
checkbox input "false"
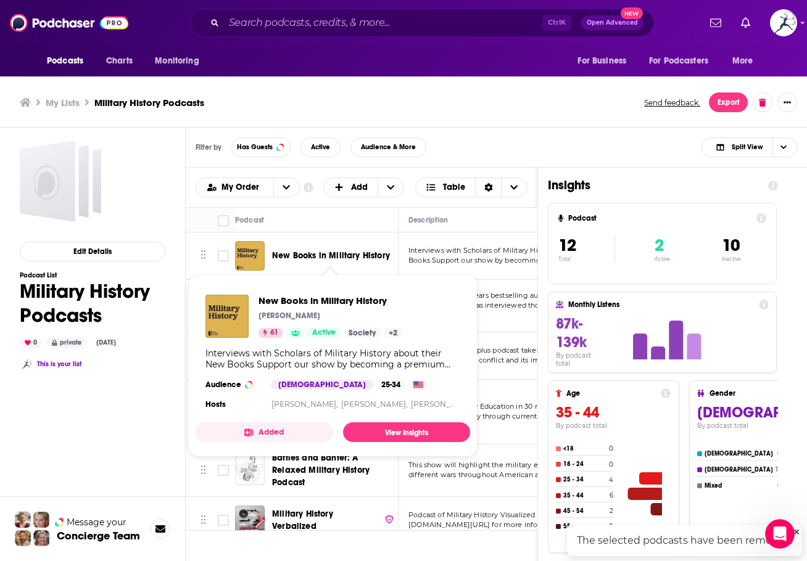
click at [326, 257] on span "New Books in Military History" at bounding box center [331, 255] width 118 height 10
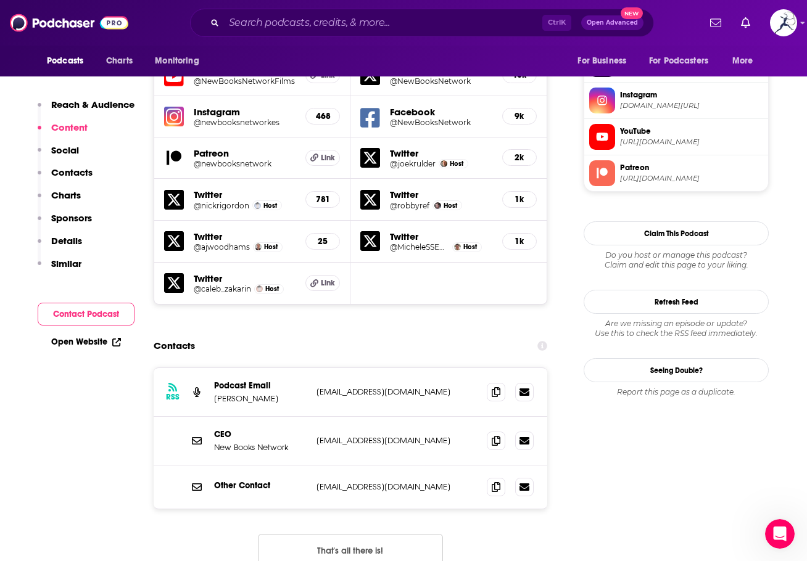
scroll to position [617, 0]
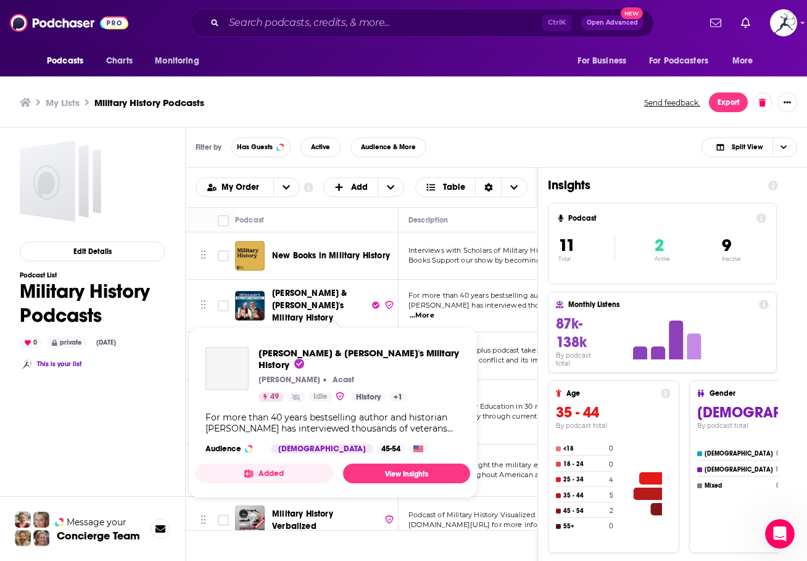
click at [310, 299] on span "[PERSON_NAME] & [PERSON_NAME]'s Military History" at bounding box center [309, 305] width 75 height 35
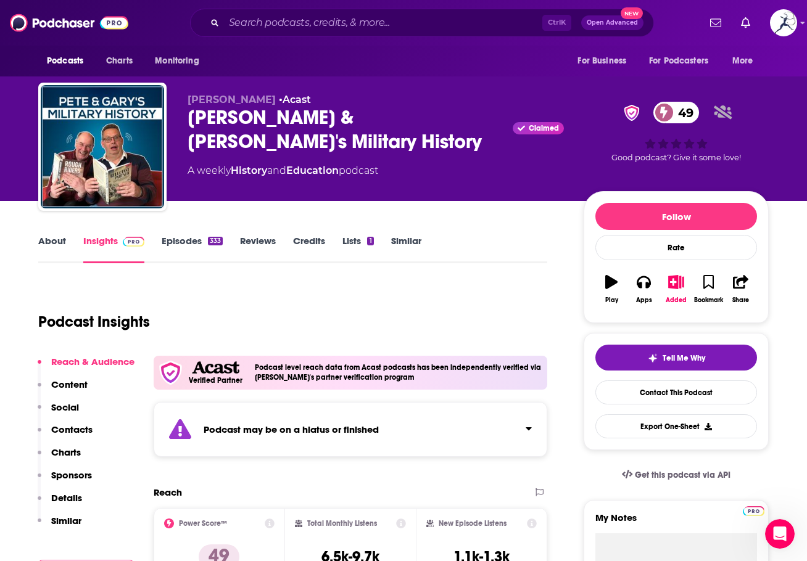
click at [187, 239] on link "Episodes 333" at bounding box center [192, 249] width 61 height 28
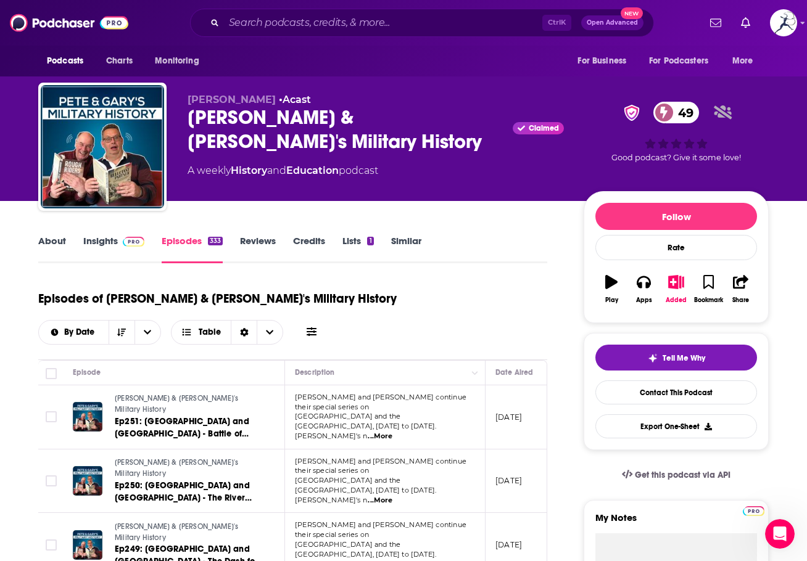
click at [104, 240] on link "Insights" at bounding box center [113, 249] width 61 height 28
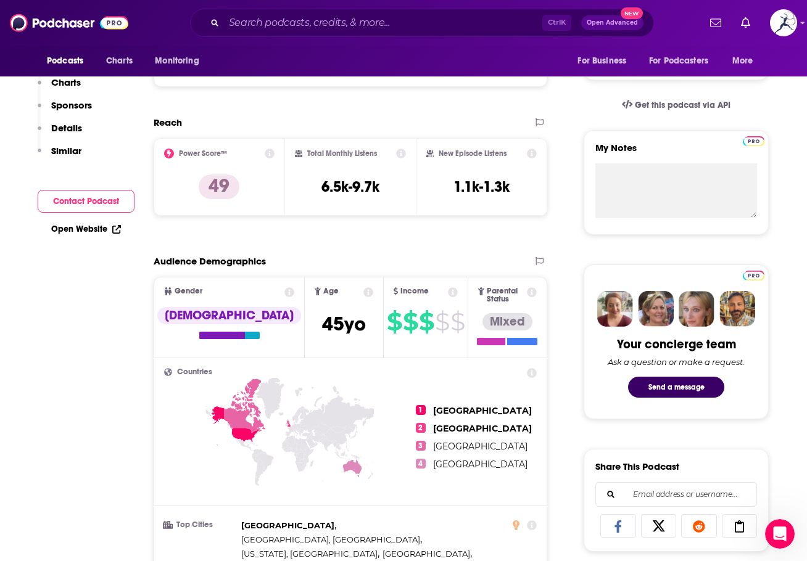
scroll to position [62, 0]
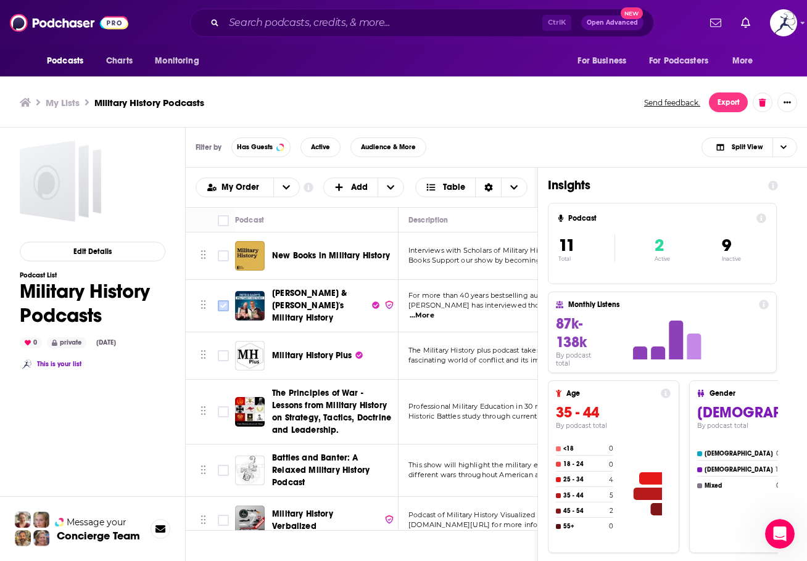
click at [224, 302] on input "Toggle select row" at bounding box center [223, 305] width 11 height 11
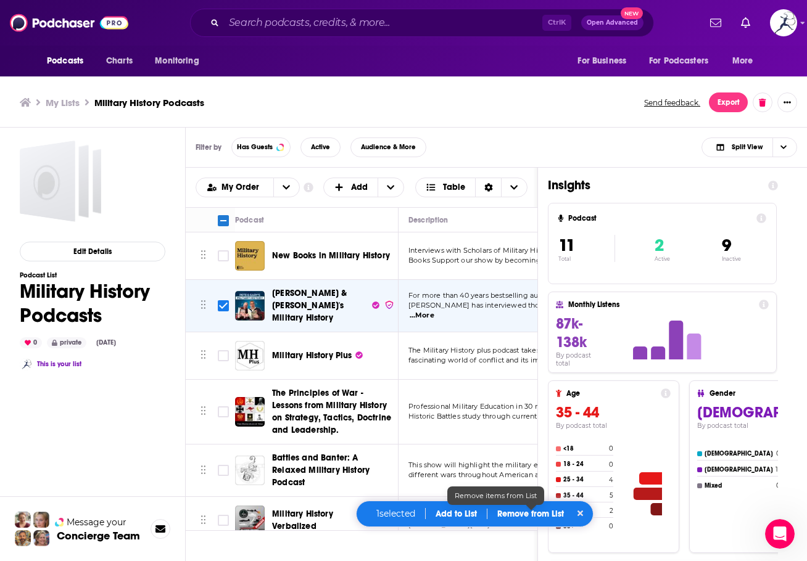
click at [546, 511] on p "Remove from List" at bounding box center [530, 514] width 67 height 10
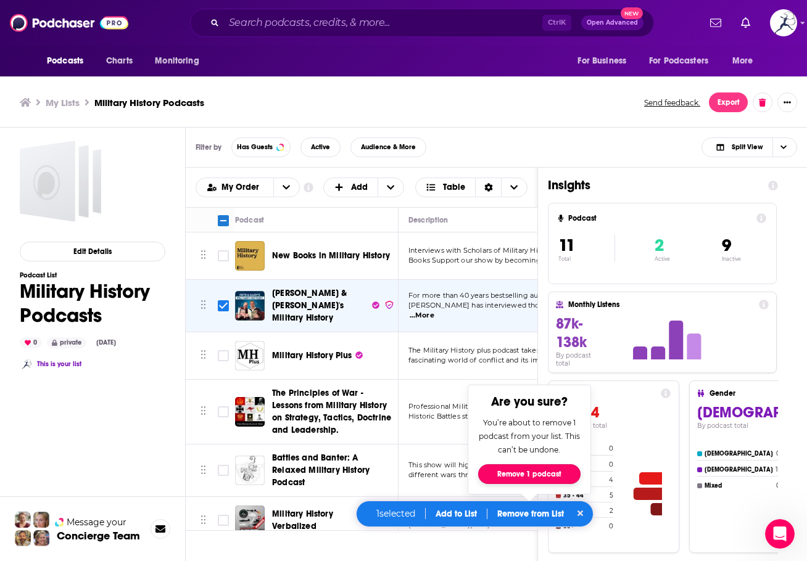
click at [540, 475] on button "Remove 1 podcast" at bounding box center [529, 474] width 102 height 20
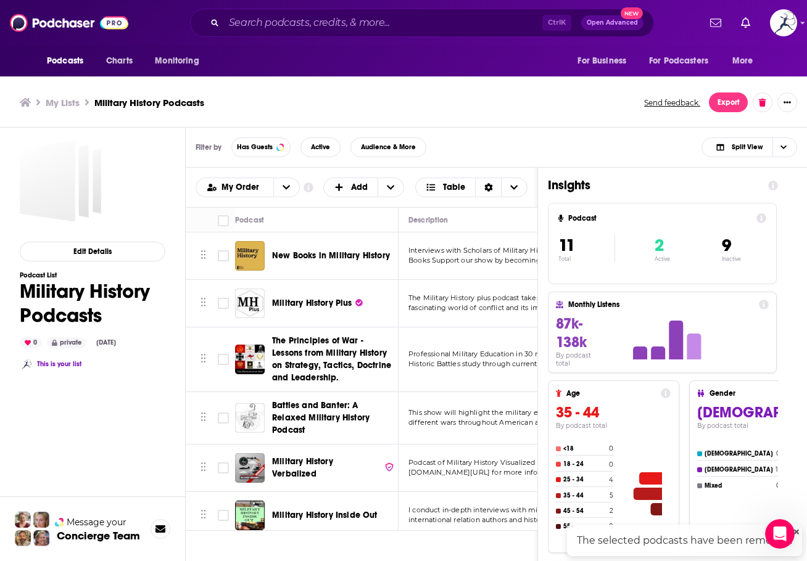
checkbox input "false"
click at [323, 303] on span "Military History Plus" at bounding box center [312, 303] width 80 height 10
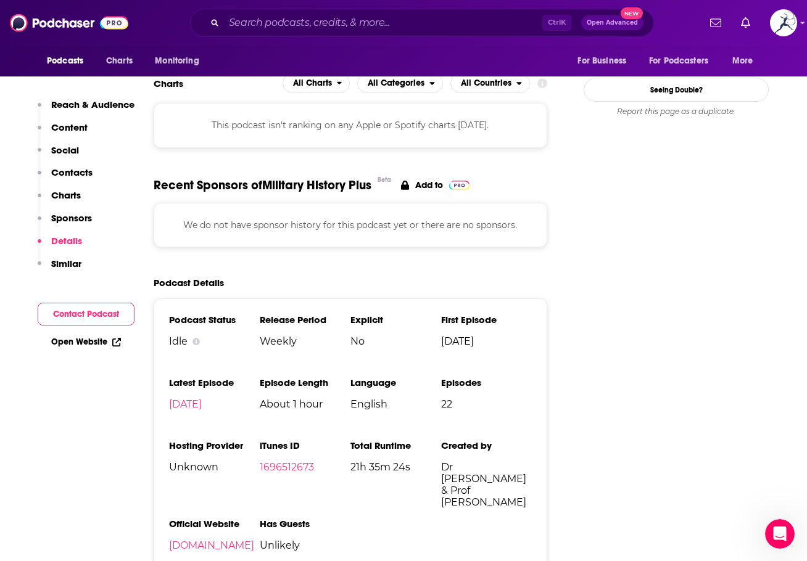
scroll to position [1233, 0]
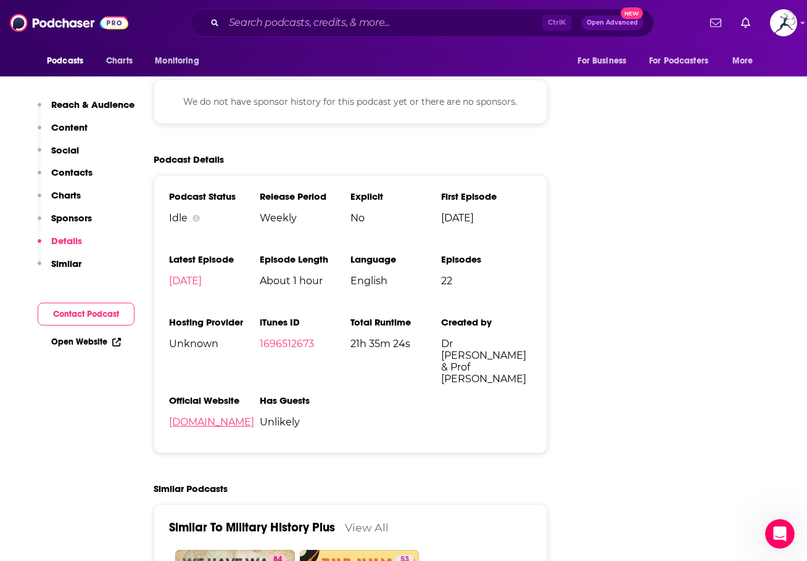
click at [254, 416] on link "[DOMAIN_NAME]" at bounding box center [211, 422] width 85 height 12
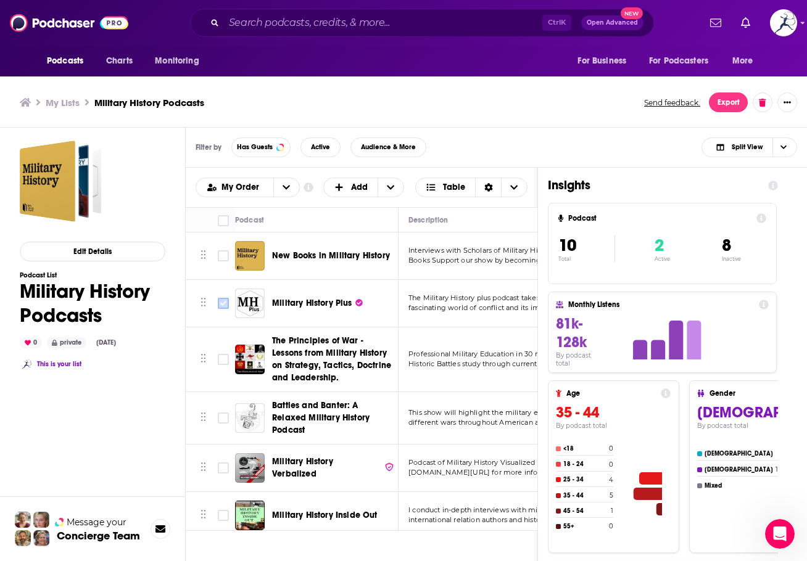
click at [220, 303] on input "Toggle select row" at bounding box center [223, 303] width 11 height 11
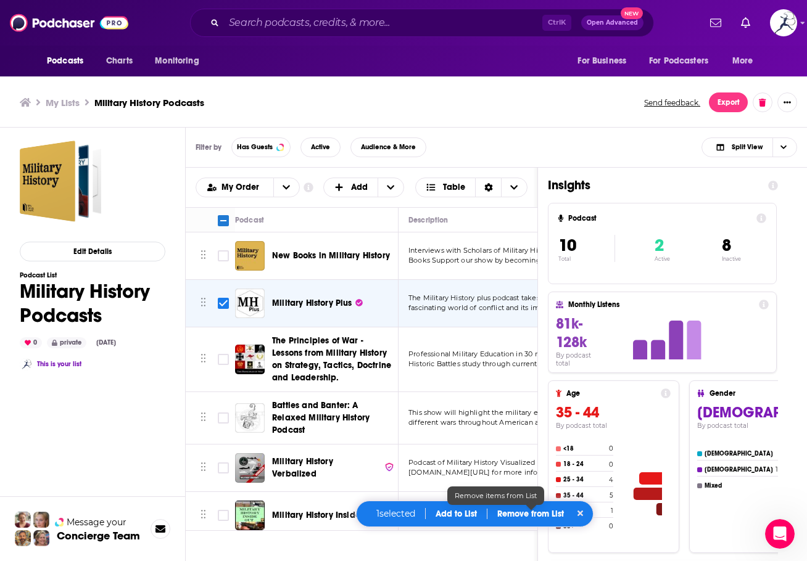
click at [554, 516] on p "Remove from List" at bounding box center [530, 514] width 67 height 10
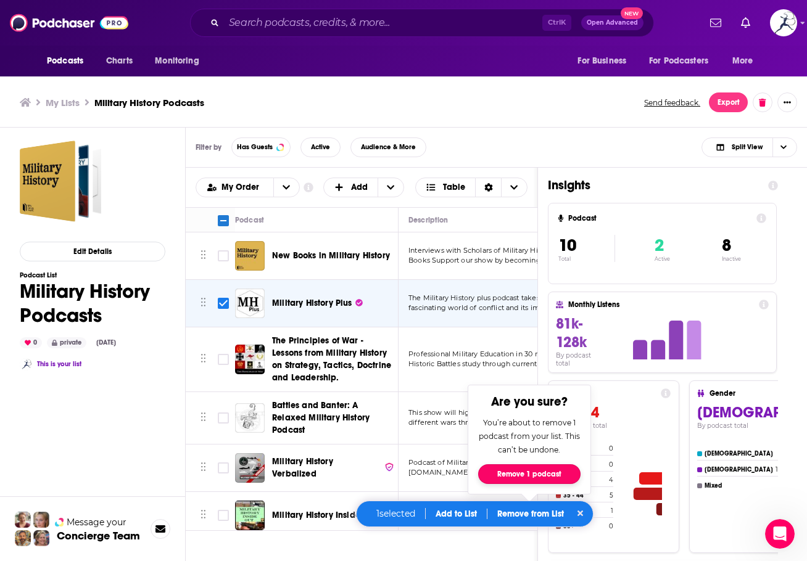
click at [557, 476] on button "Remove 1 podcast" at bounding box center [529, 474] width 102 height 20
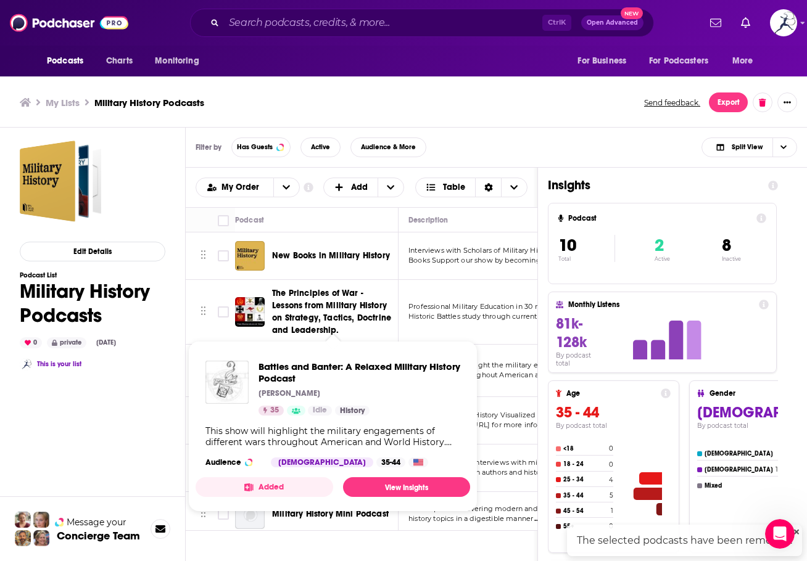
checkbox input "false"
click at [314, 310] on span "The Principles of War - Lessons from Military History on Strategy, Tactics, Doc…" at bounding box center [331, 311] width 119 height 47
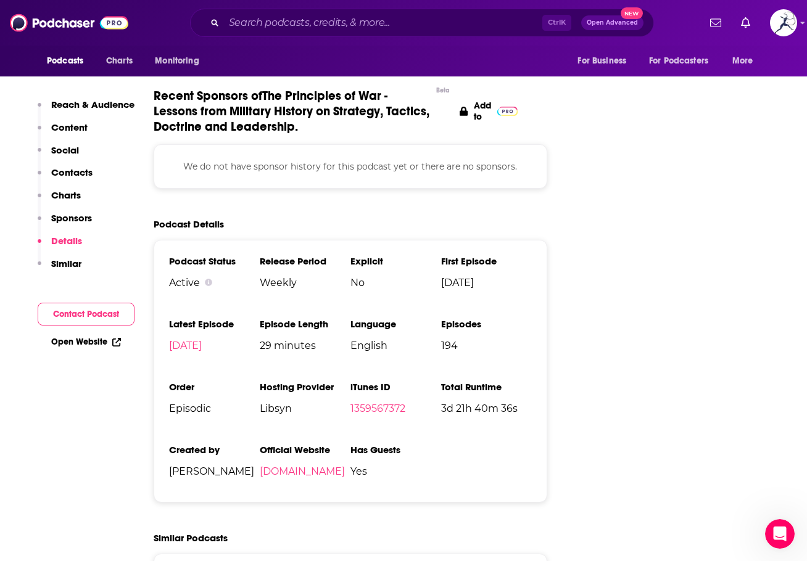
scroll to position [1480, 0]
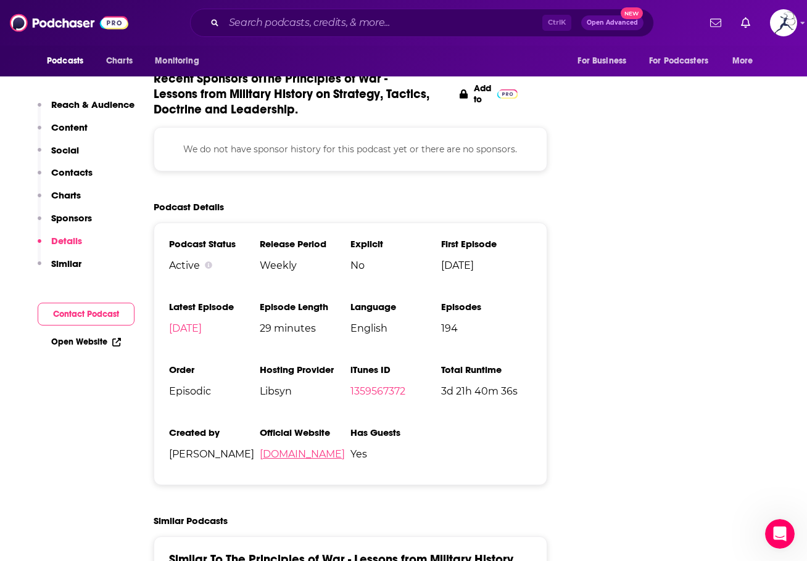
click at [345, 448] on link "[DOMAIN_NAME]" at bounding box center [302, 454] width 85 height 12
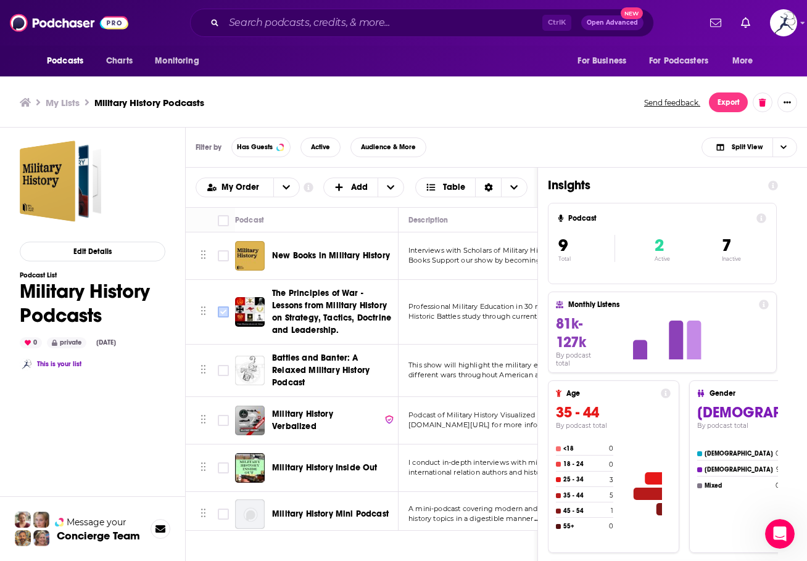
click at [222, 313] on input "Toggle select row" at bounding box center [223, 311] width 11 height 11
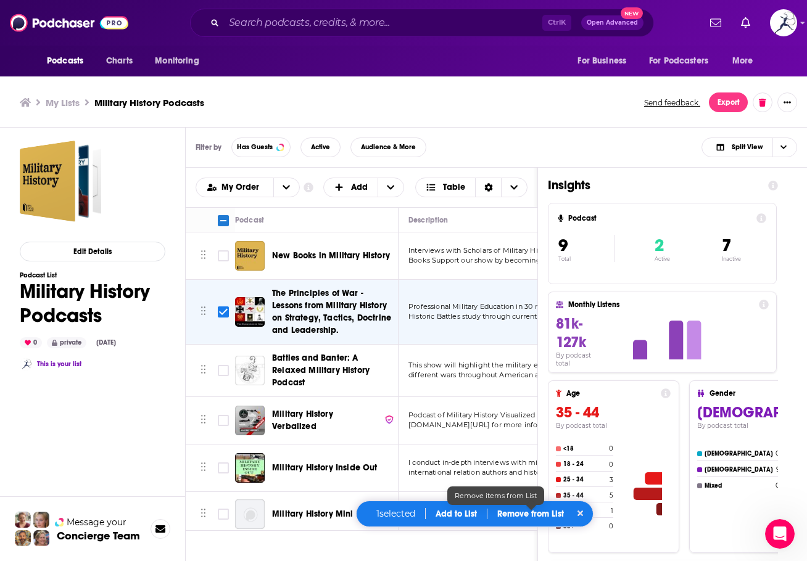
click at [535, 519] on div "1 selected Add to List Remove from List" at bounding box center [475, 514] width 238 height 27
click at [541, 510] on p "Remove from List" at bounding box center [530, 514] width 67 height 10
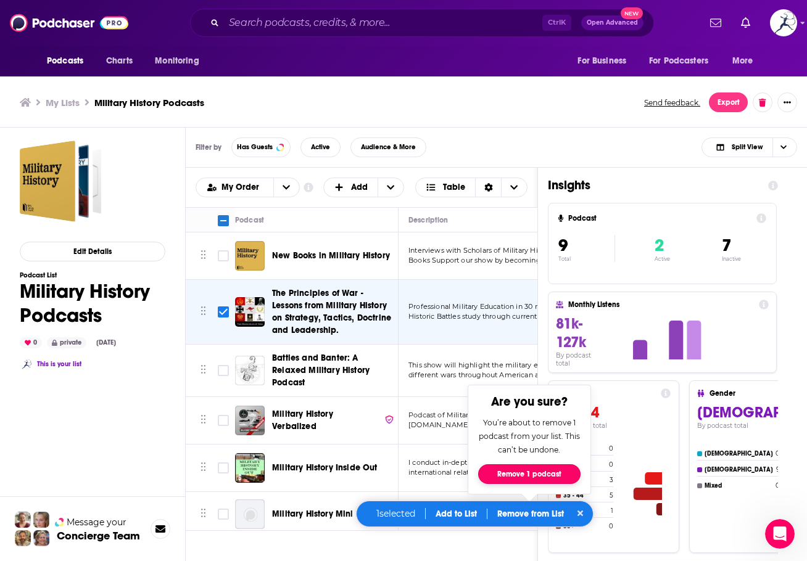
click at [557, 470] on button "Remove 1 podcast" at bounding box center [529, 474] width 102 height 20
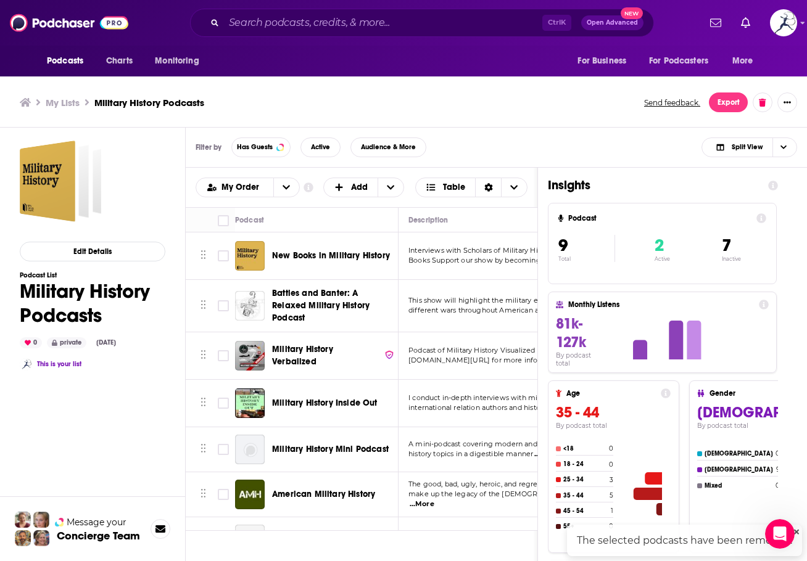
checkbox input "false"
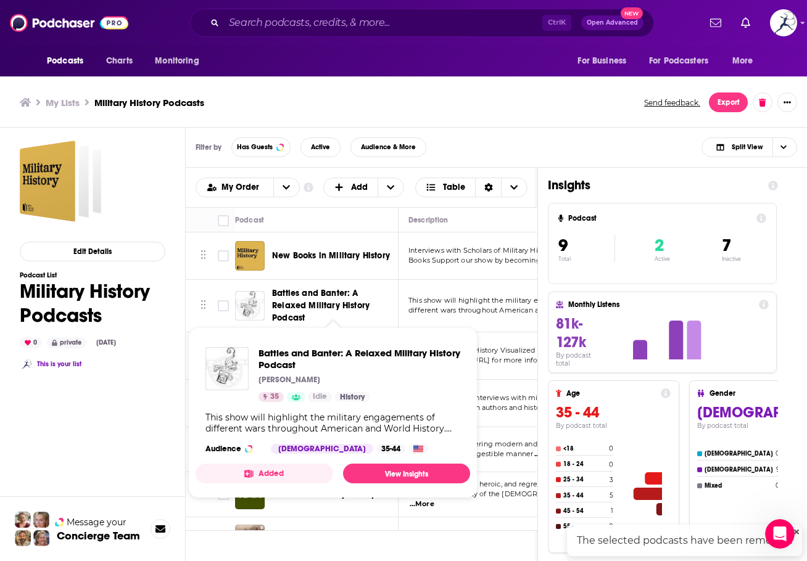
click at [331, 303] on span "Battles and Banter: A Relaxed Military History Podcast" at bounding box center [320, 305] width 97 height 35
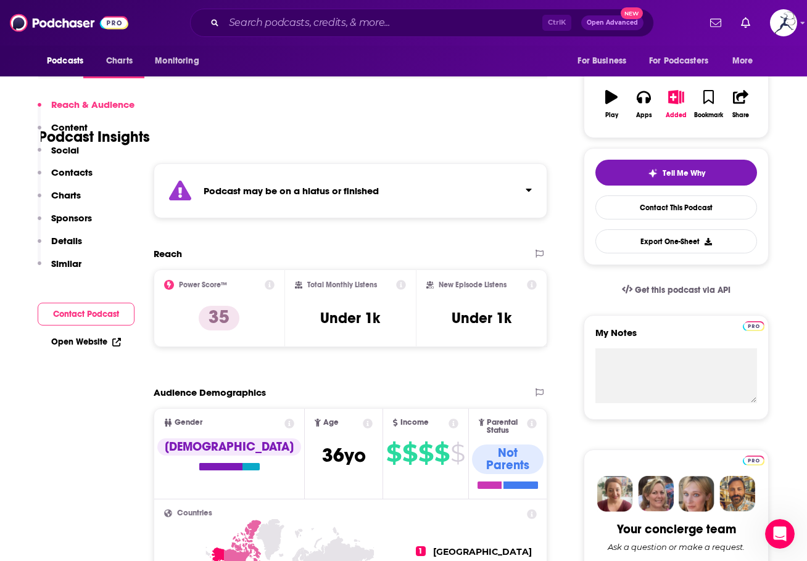
scroll to position [493, 0]
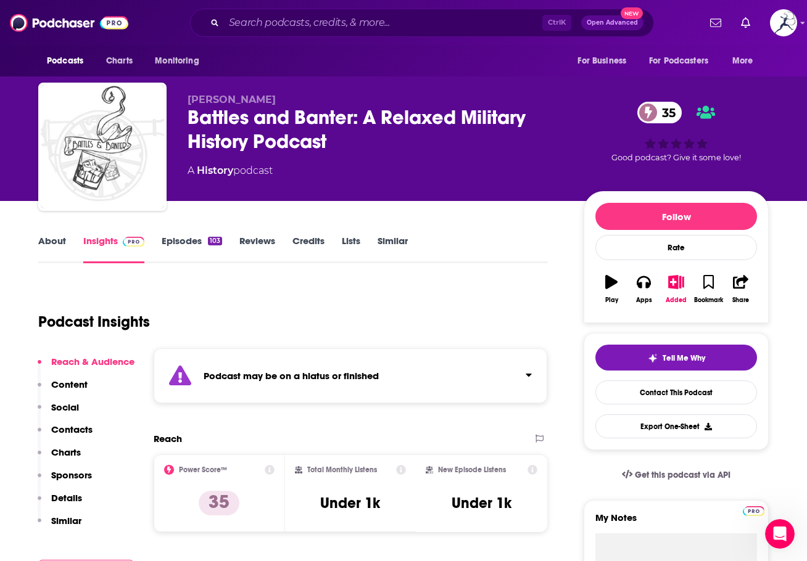
click at [173, 240] on link "Episodes 103" at bounding box center [192, 249] width 60 height 28
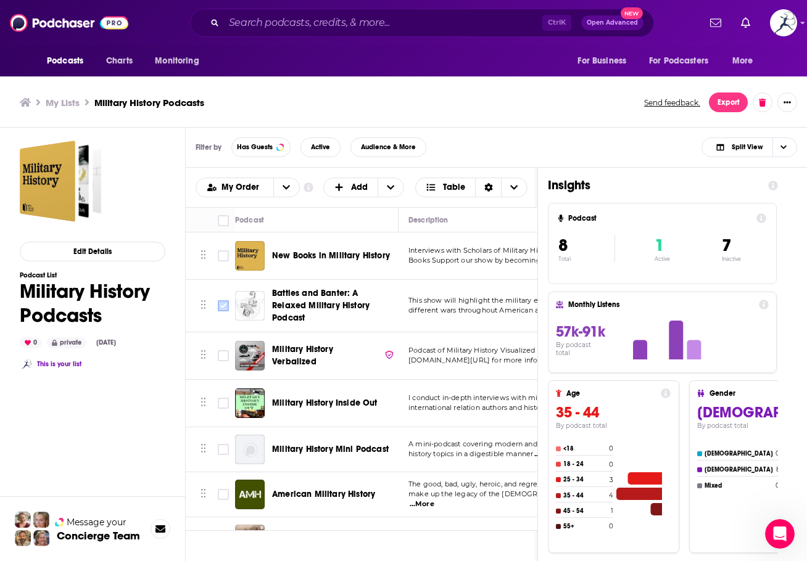
click at [226, 300] on input "Toggle select row" at bounding box center [223, 305] width 11 height 11
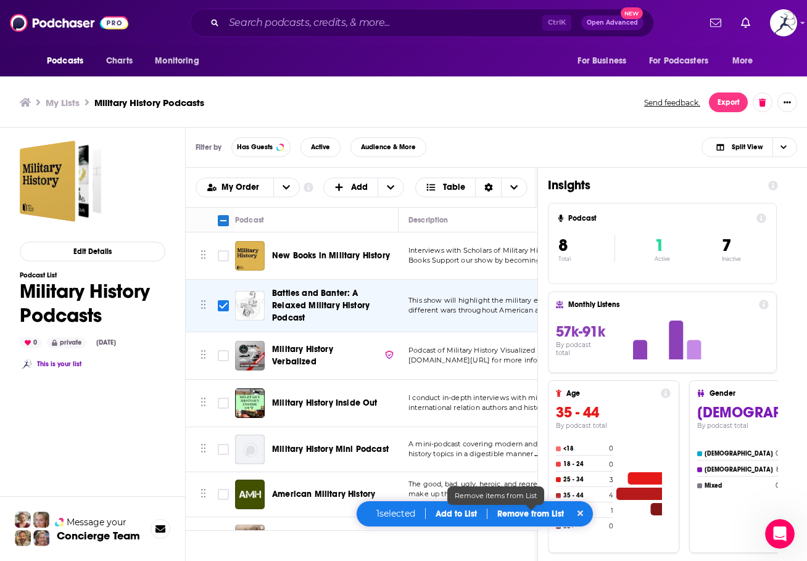
click at [536, 516] on p "Remove from List" at bounding box center [530, 514] width 67 height 10
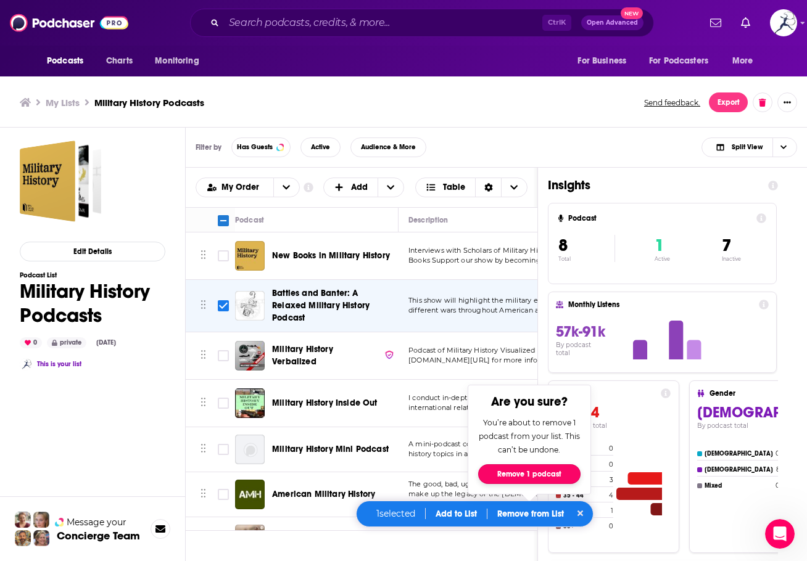
click at [492, 474] on button "Remove 1 podcast" at bounding box center [529, 474] width 102 height 20
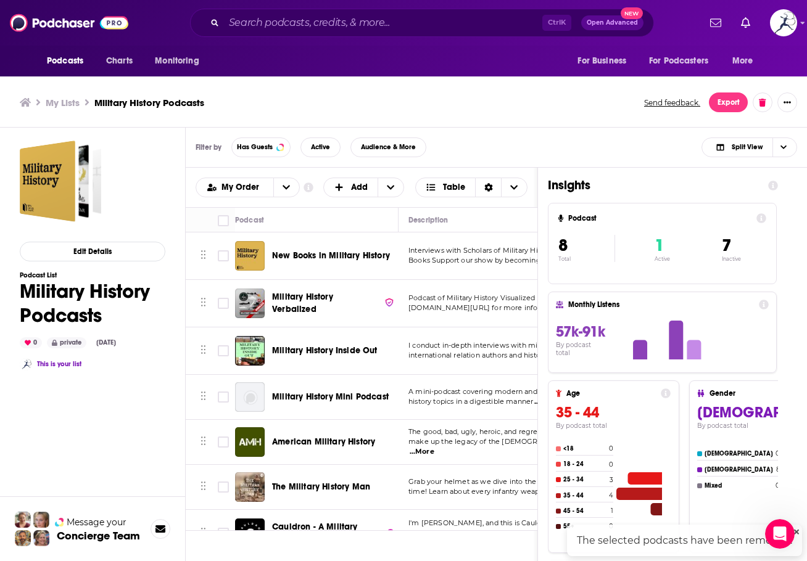
checkbox input "false"
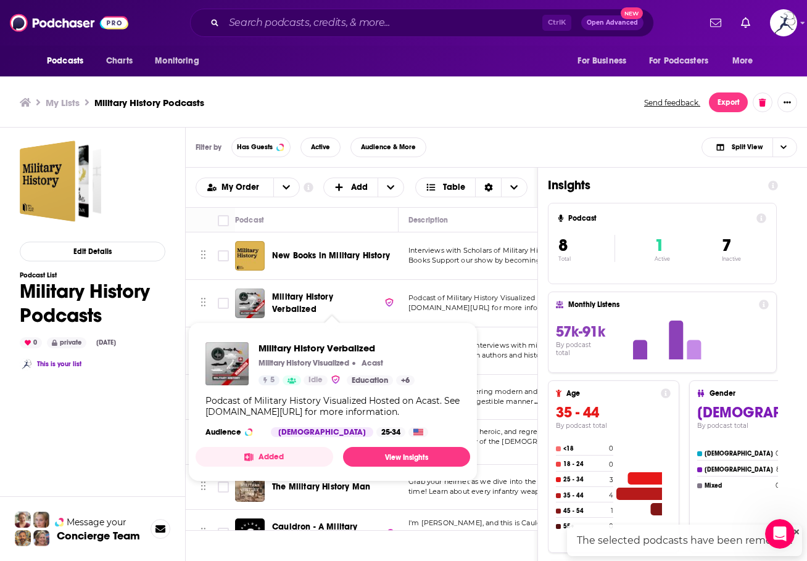
click at [326, 302] on span "Military History Verbalized" at bounding box center [302, 303] width 61 height 23
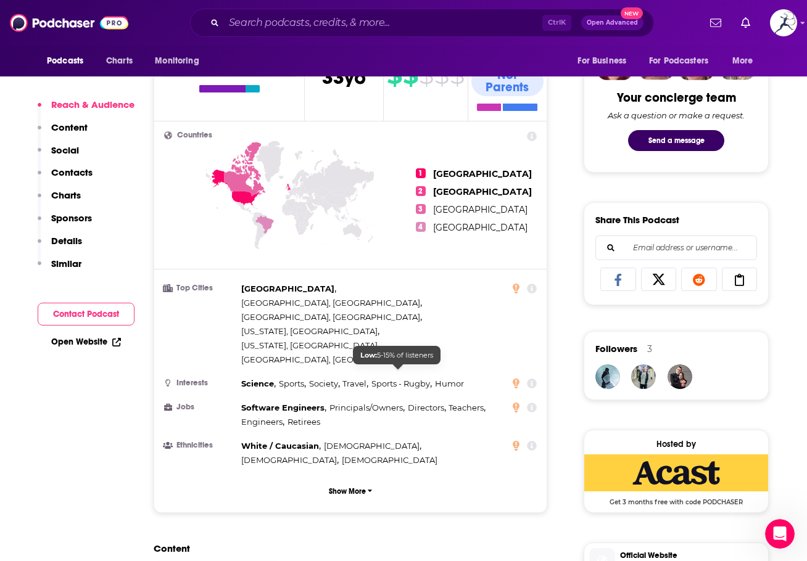
scroll to position [925, 0]
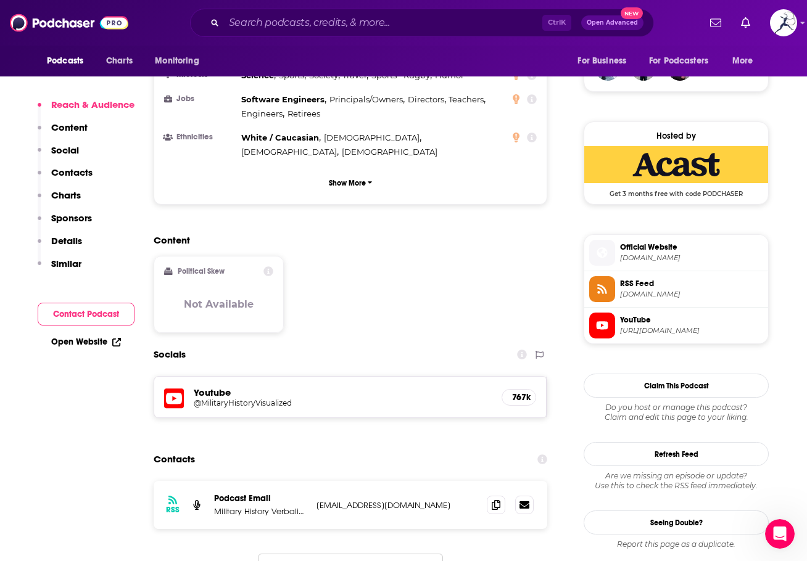
click at [280, 398] on h5 "@MilitaryHistoryVisualized" at bounding box center [292, 402] width 197 height 9
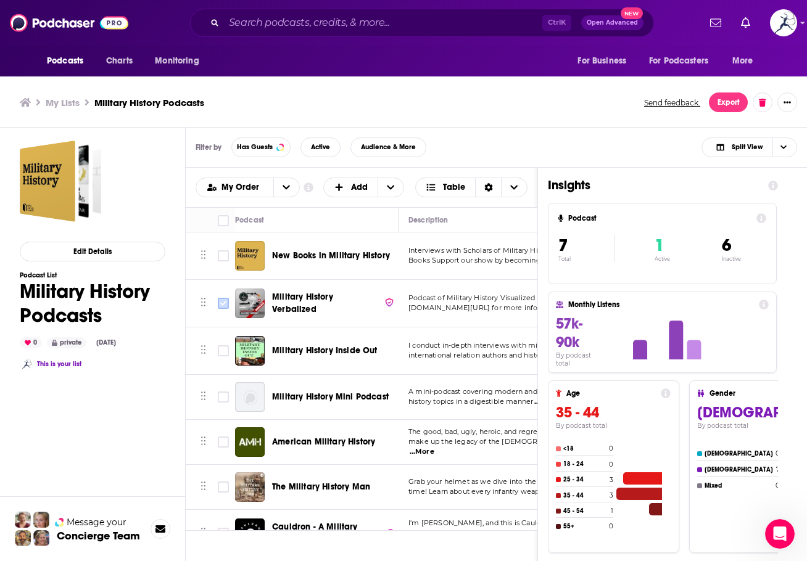
click at [224, 308] on input "Toggle select row" at bounding box center [223, 303] width 11 height 11
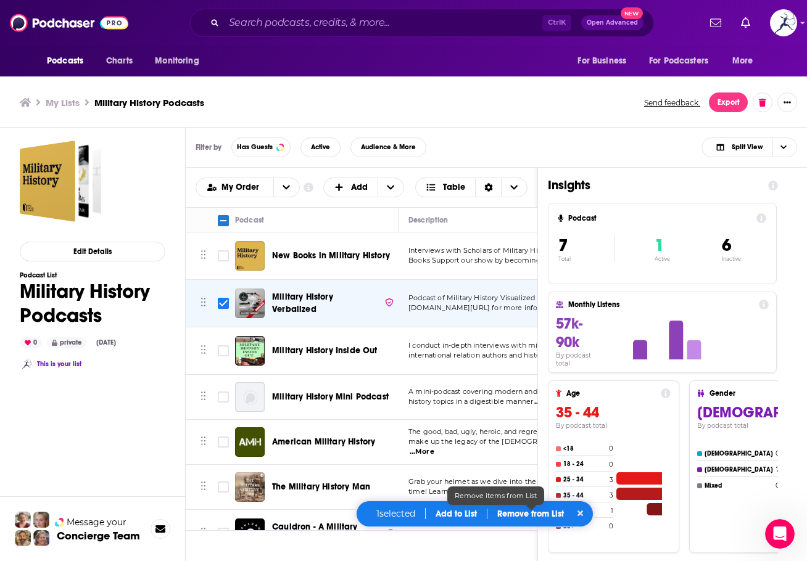
click at [538, 516] on p "Remove from List" at bounding box center [530, 514] width 67 height 10
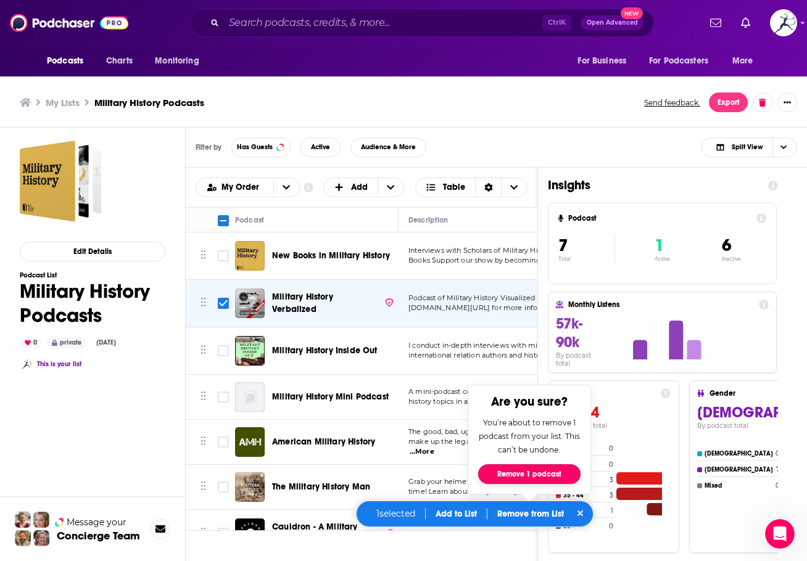
click at [543, 478] on button "Remove 1 podcast" at bounding box center [529, 474] width 102 height 20
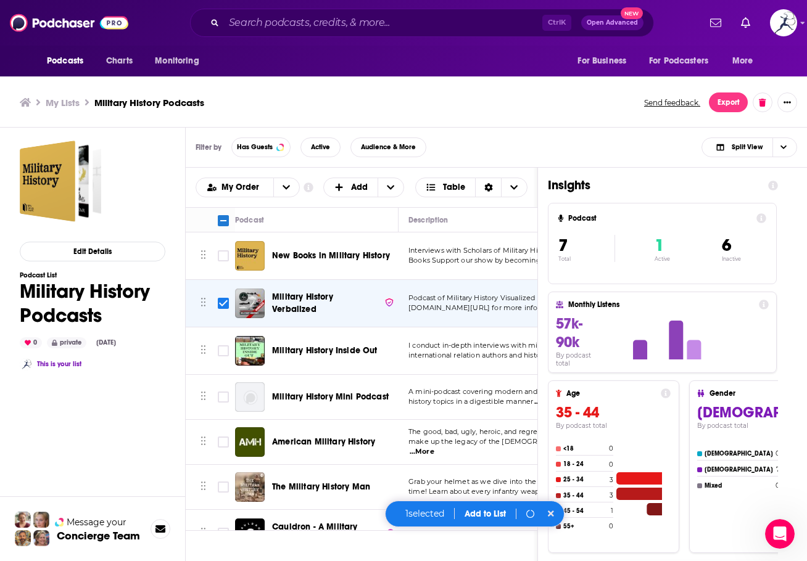
checkbox input "false"
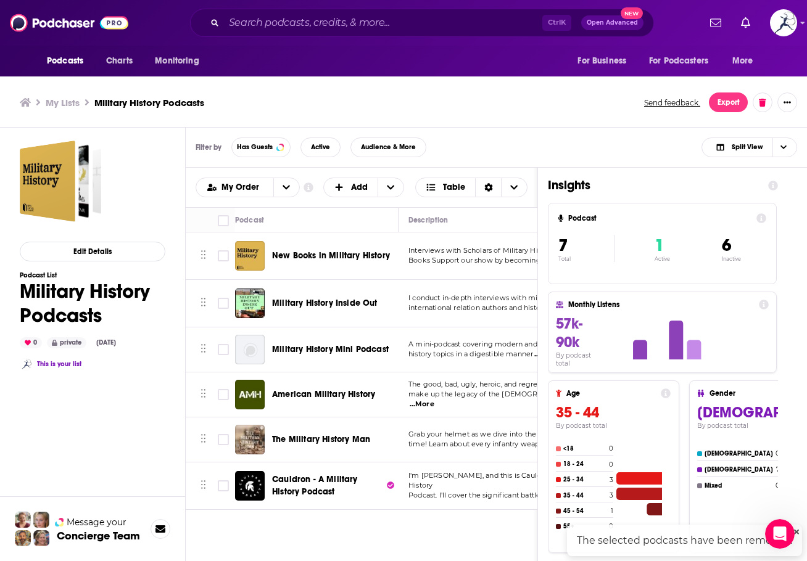
click at [337, 303] on span "Military History Inside Out" at bounding box center [324, 303] width 105 height 10
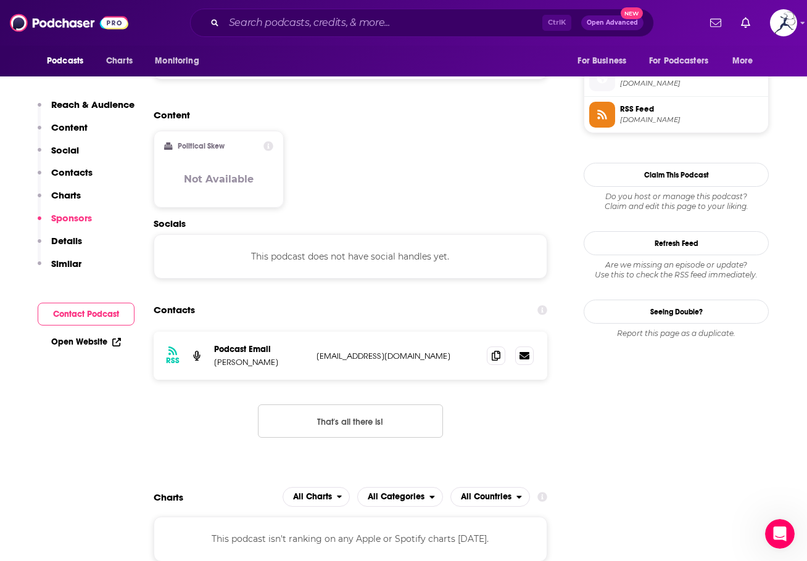
scroll to position [1357, 0]
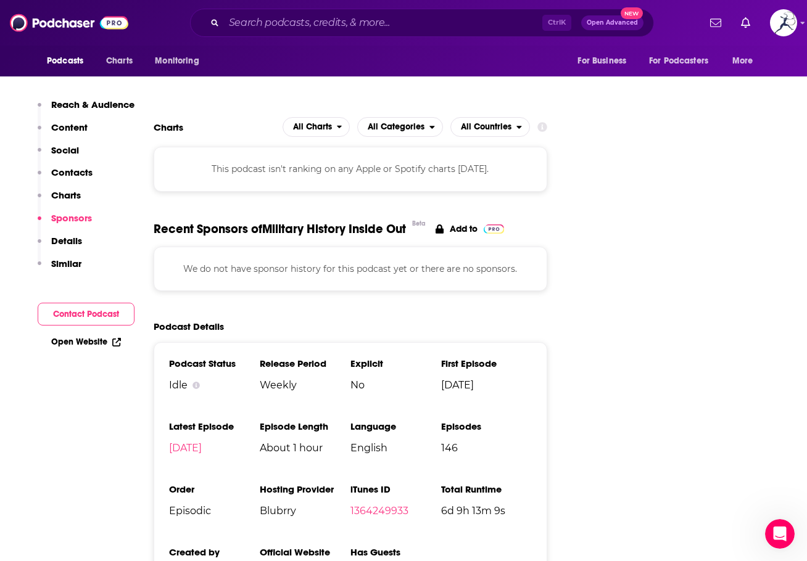
drag, startPoint x: 334, startPoint y: 512, endPoint x: 261, endPoint y: 508, distance: 72.2
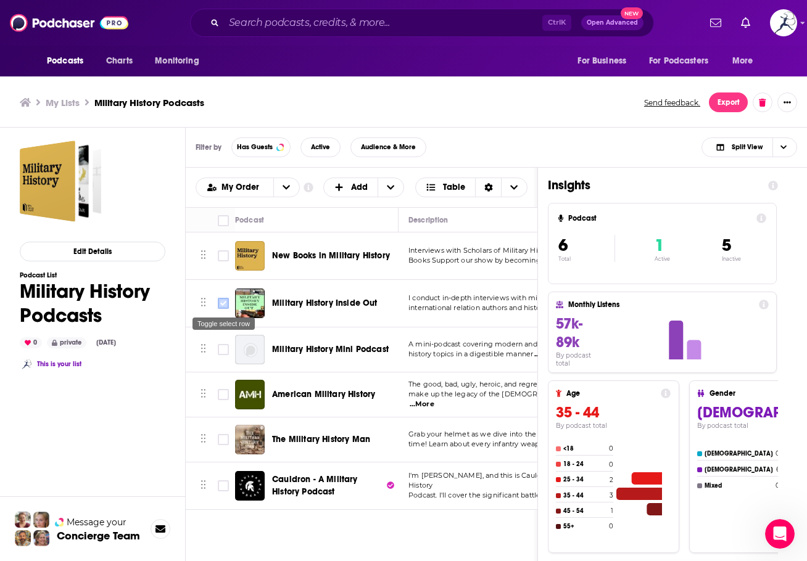
click at [221, 296] on icon "Toggle select row" at bounding box center [223, 303] width 15 height 15
click at [228, 306] on input "Toggle select row" at bounding box center [223, 303] width 11 height 11
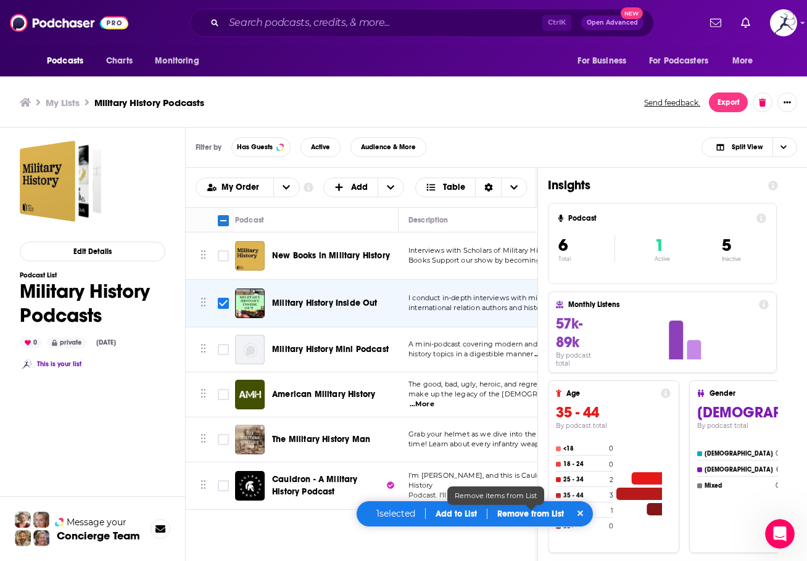
click at [528, 511] on p "Remove from List" at bounding box center [530, 514] width 67 height 10
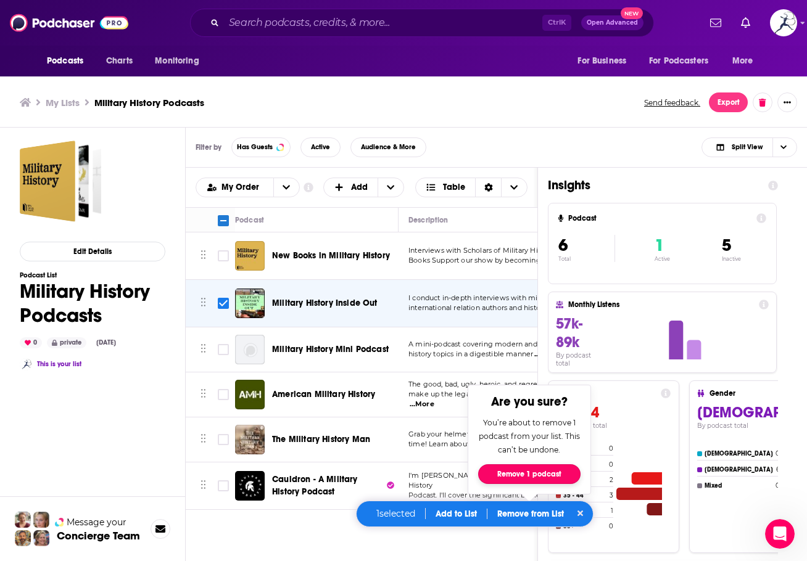
click at [538, 474] on button "Remove 1 podcast" at bounding box center [529, 474] width 102 height 20
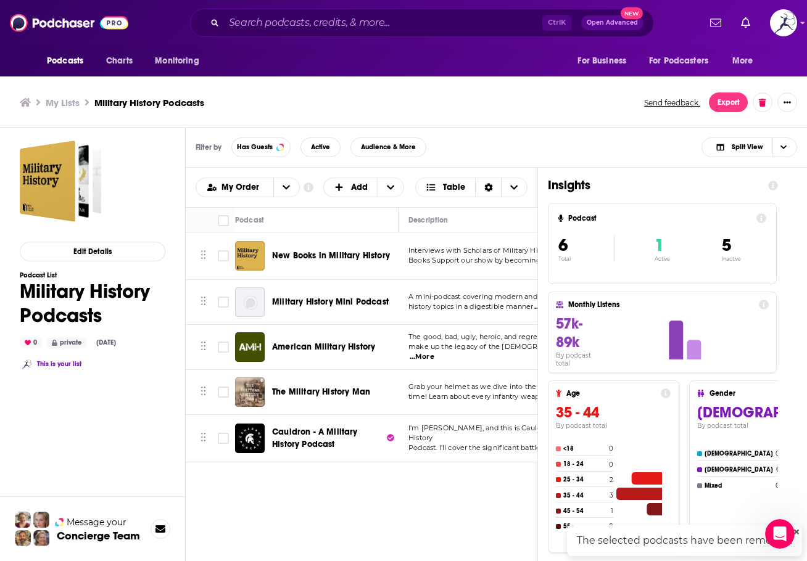
checkbox input "false"
click at [315, 301] on span "Military History Mini Podcast" at bounding box center [330, 302] width 117 height 10
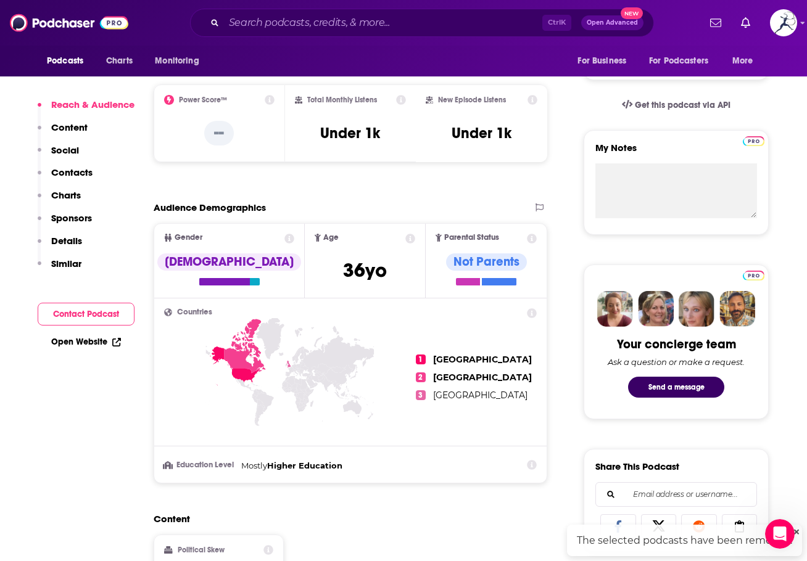
scroll to position [678, 0]
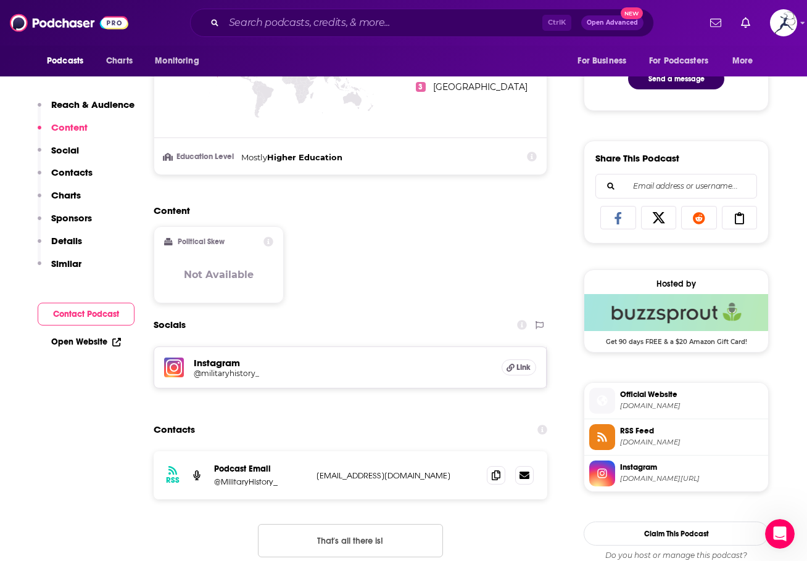
click at [242, 372] on h5 "@militaryhistory_" at bounding box center [292, 373] width 197 height 9
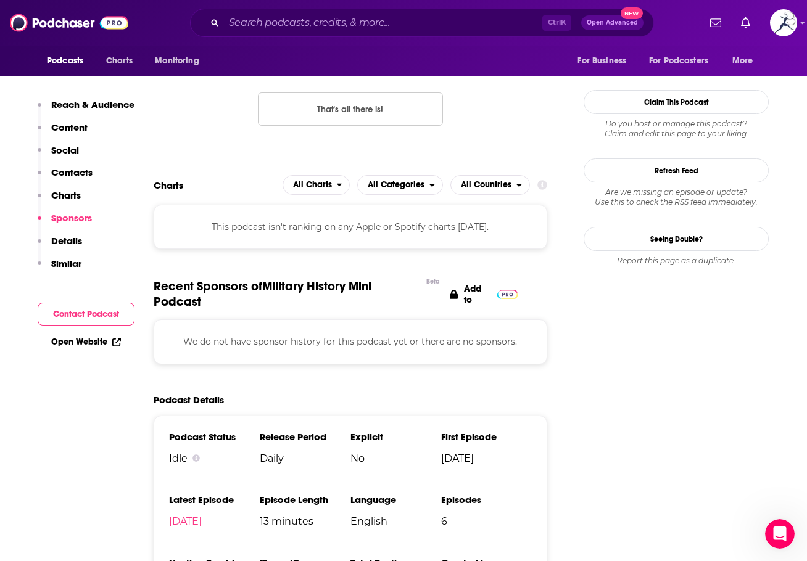
scroll to position [1295, 0]
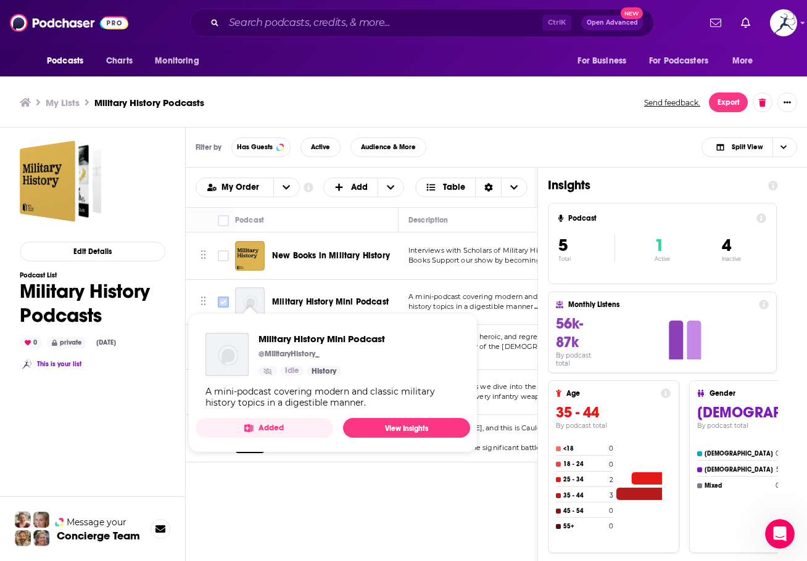
click at [218, 302] on input "Toggle select row" at bounding box center [223, 302] width 11 height 11
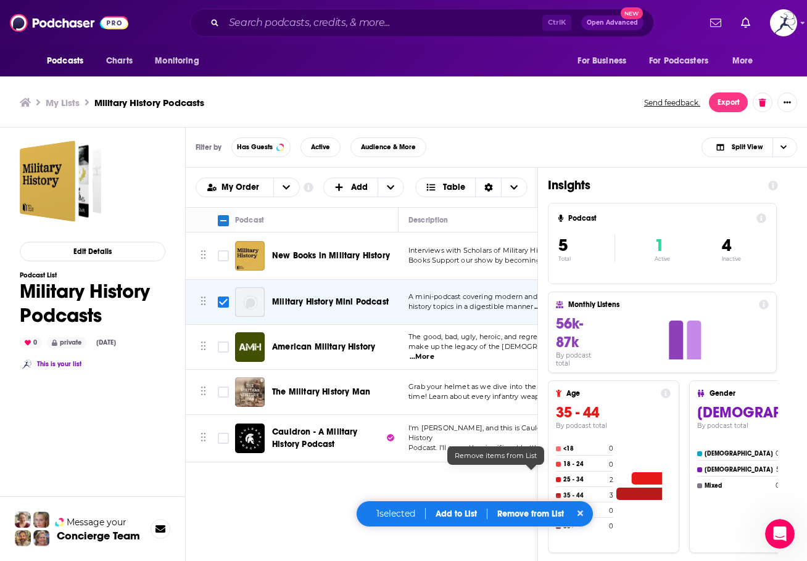
click at [555, 518] on p "Remove from List" at bounding box center [530, 514] width 67 height 10
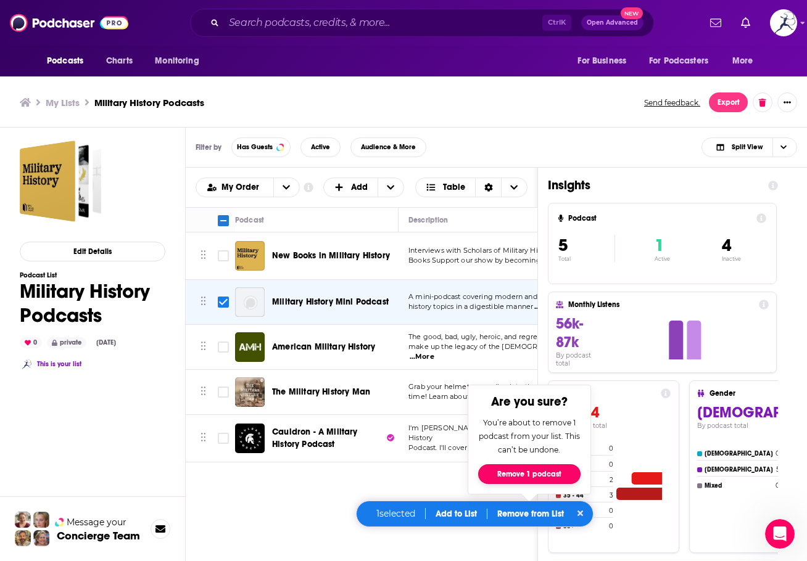
click at [540, 471] on button "Remove 1 podcast" at bounding box center [529, 474] width 102 height 20
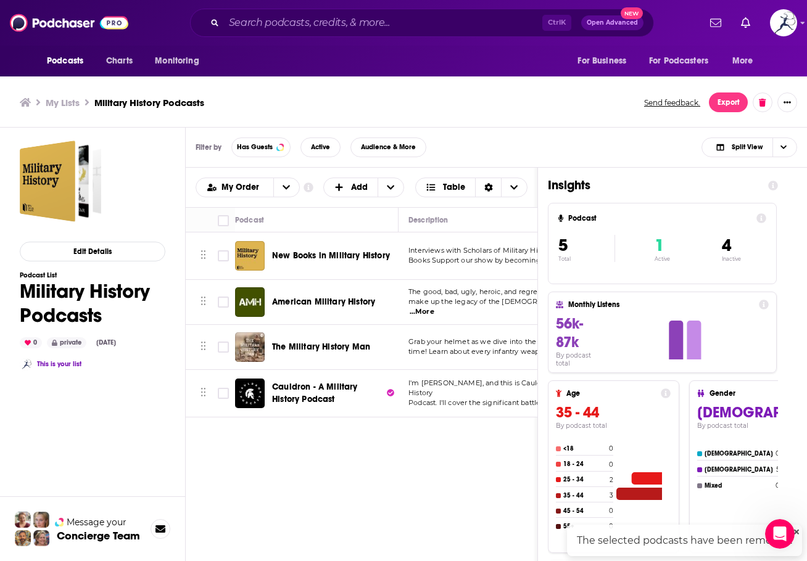
checkbox input "false"
click at [308, 297] on span "American Military History" at bounding box center [323, 302] width 103 height 10
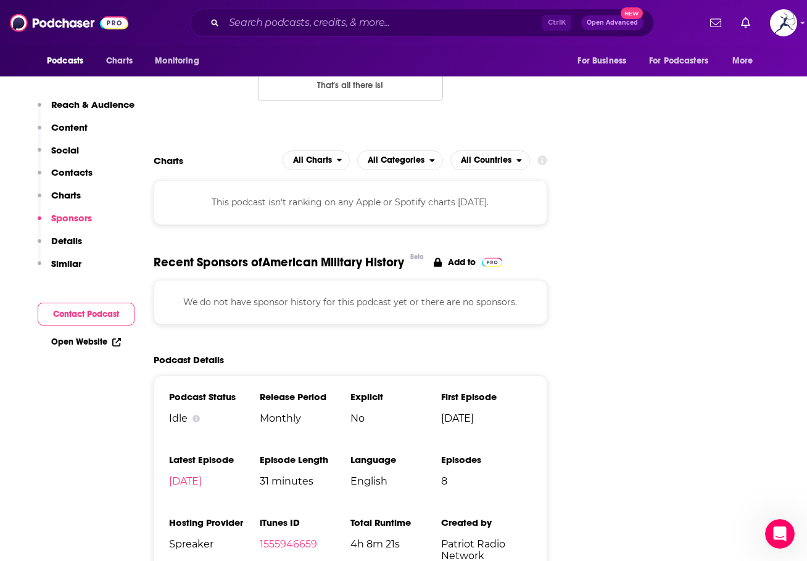
scroll to position [1480, 0]
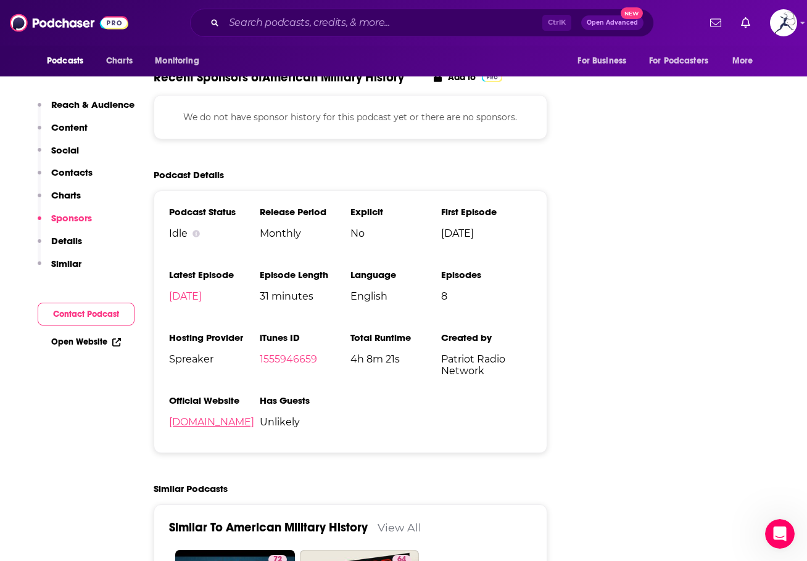
click at [226, 416] on link "spreaker.com" at bounding box center [211, 422] width 85 height 12
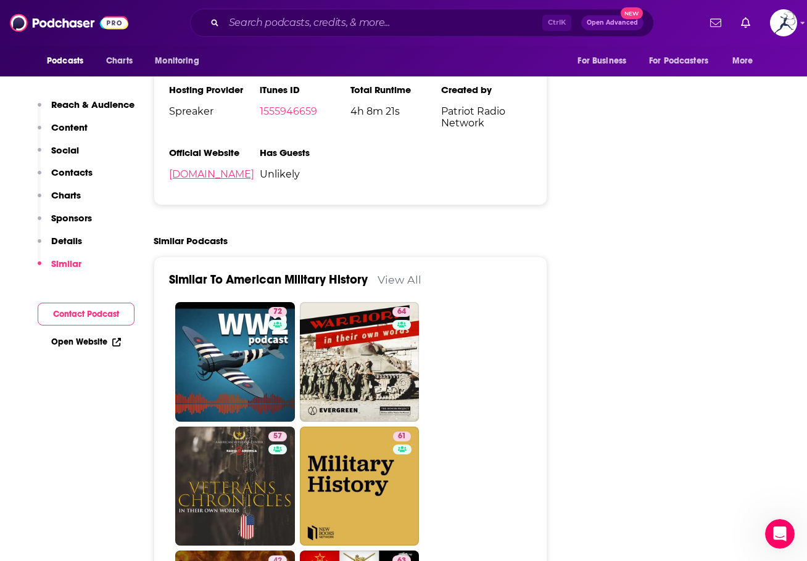
scroll to position [1727, 0]
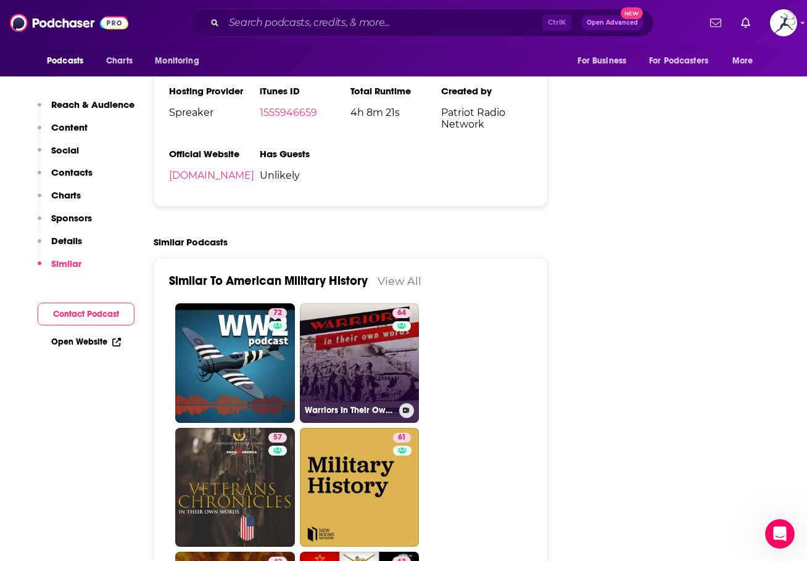
click at [407, 308] on div "64" at bounding box center [403, 355] width 22 height 95
type input "https://www.podchaser.com/podcasts/warriors-in-their-own-words-fi-626229"
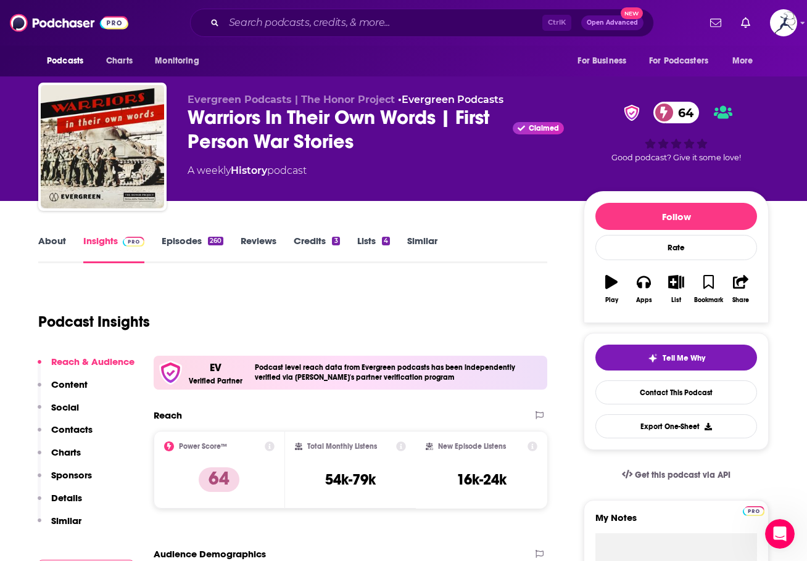
click at [49, 248] on link "About" at bounding box center [52, 249] width 28 height 28
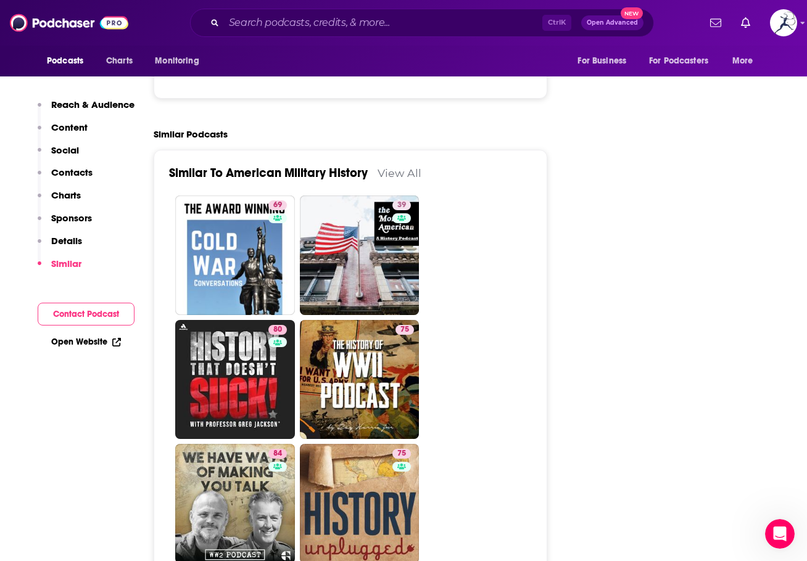
scroll to position [2097, 0]
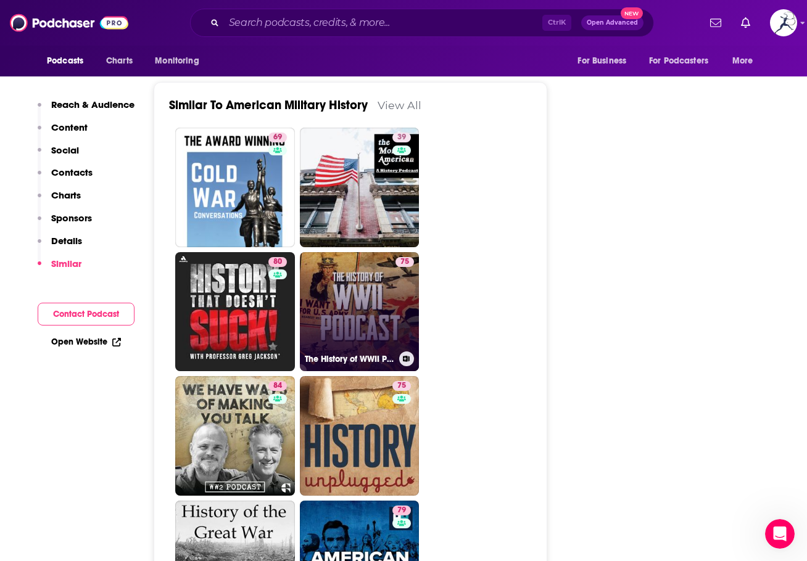
click at [371, 252] on link "75 The History of WWII Podcast" at bounding box center [360, 312] width 120 height 120
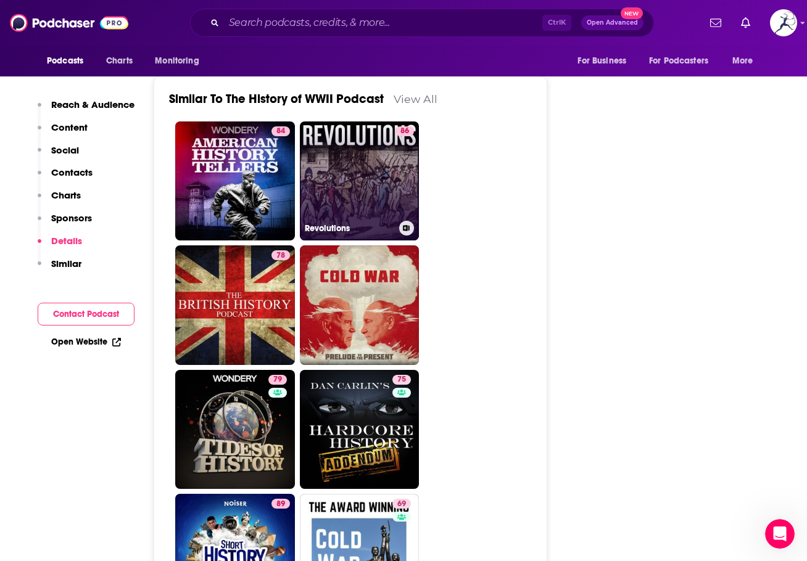
scroll to position [2467, 0]
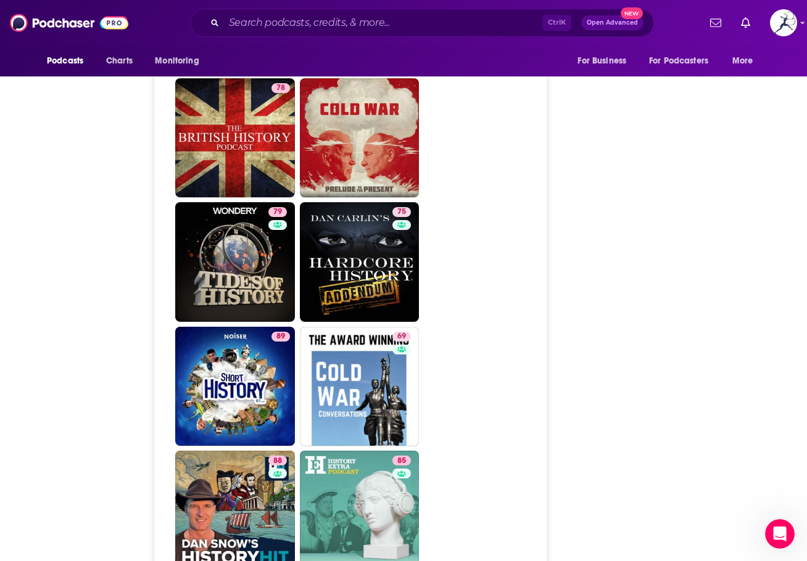
type input "https://www.podchaser.com/podcasts/american-military-history-1609471"
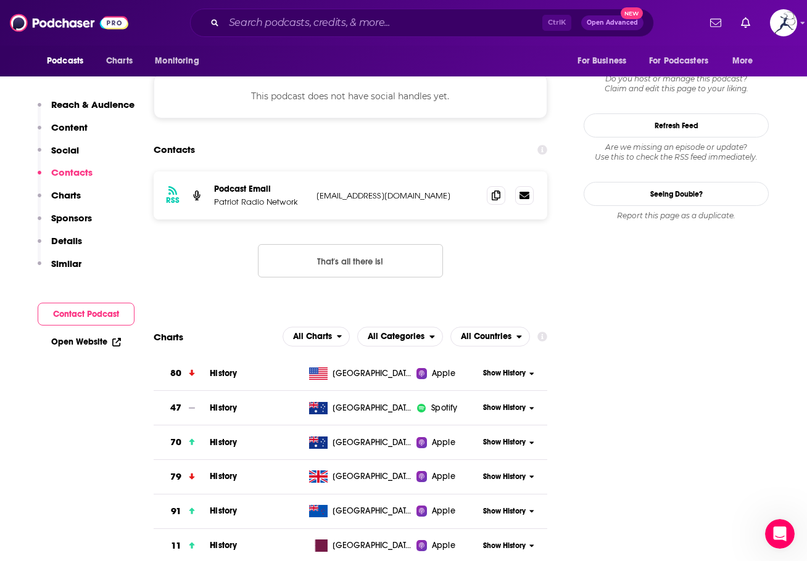
scroll to position [987, 0]
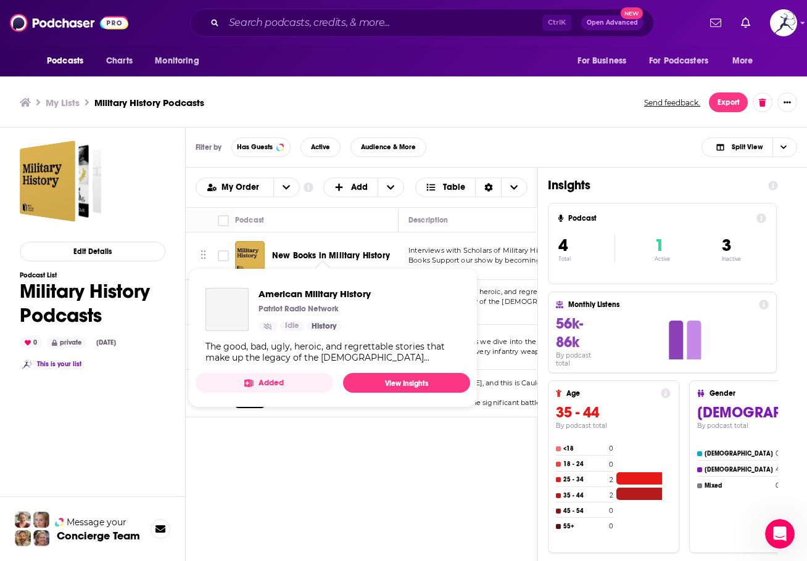
click at [292, 302] on div "American Military History Patriot Radio Network Idle History" at bounding box center [314, 309] width 112 height 43
click at [375, 502] on div "Podcasts Add My Order Customize Your List Order Select the “My Order” sort and …" at bounding box center [362, 430] width 352 height 525
click at [342, 306] on div "Patriot Radio Network" at bounding box center [314, 309] width 112 height 10
drag, startPoint x: 342, startPoint y: 520, endPoint x: 343, endPoint y: 513, distance: 6.9
click at [343, 517] on div "Podcasts Add My Order Customize Your List Order Select the “My Order” sort and …" at bounding box center [362, 430] width 352 height 525
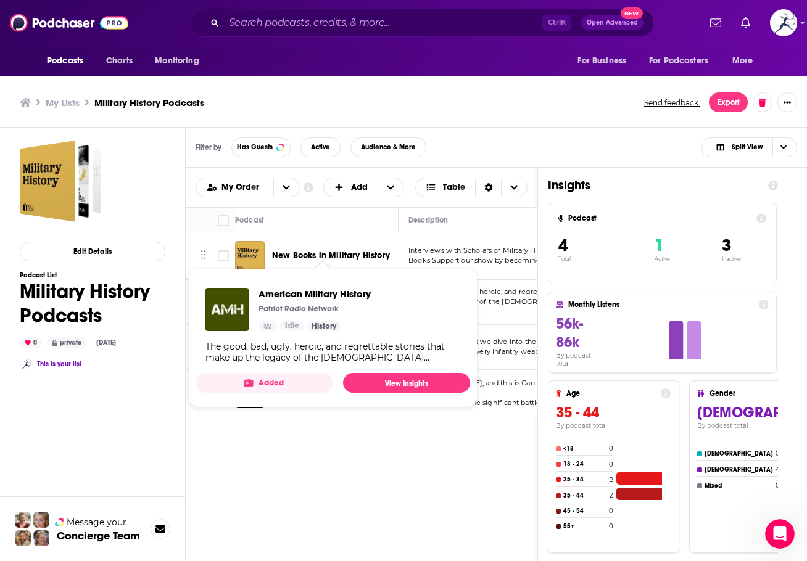
click at [351, 297] on span "American Military History" at bounding box center [314, 294] width 112 height 12
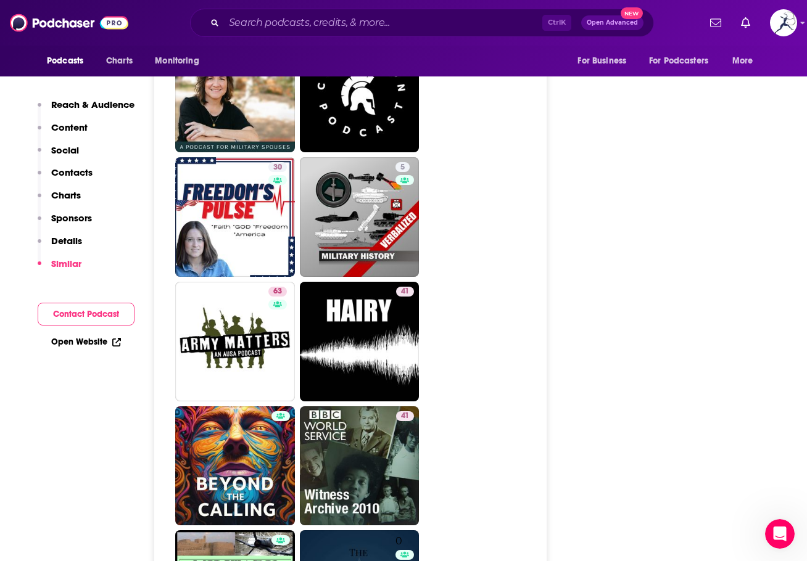
scroll to position [2405, 0]
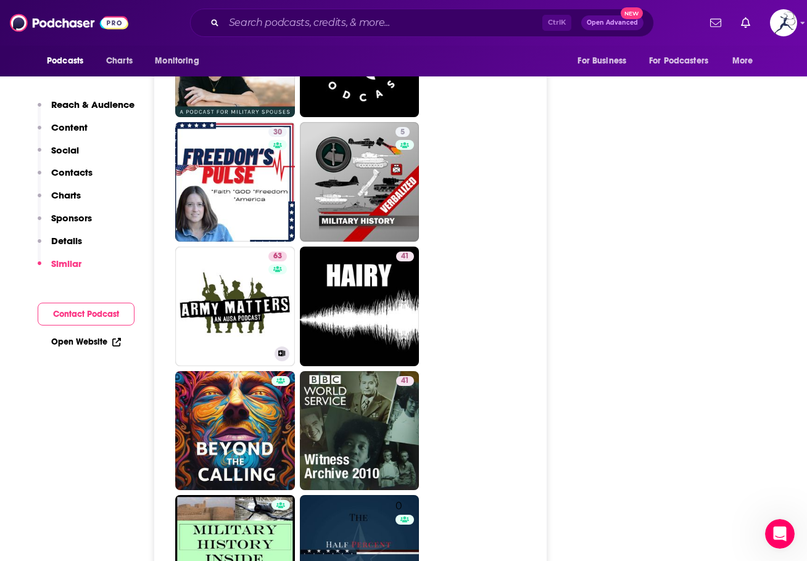
click at [242, 248] on link "63 AUSA’s Army Matters Podcast" at bounding box center [235, 307] width 120 height 120
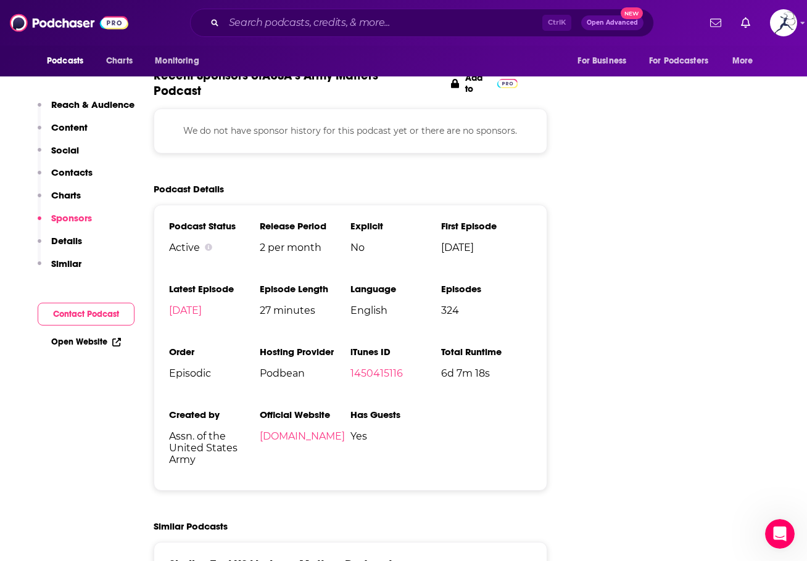
scroll to position [1542, 0]
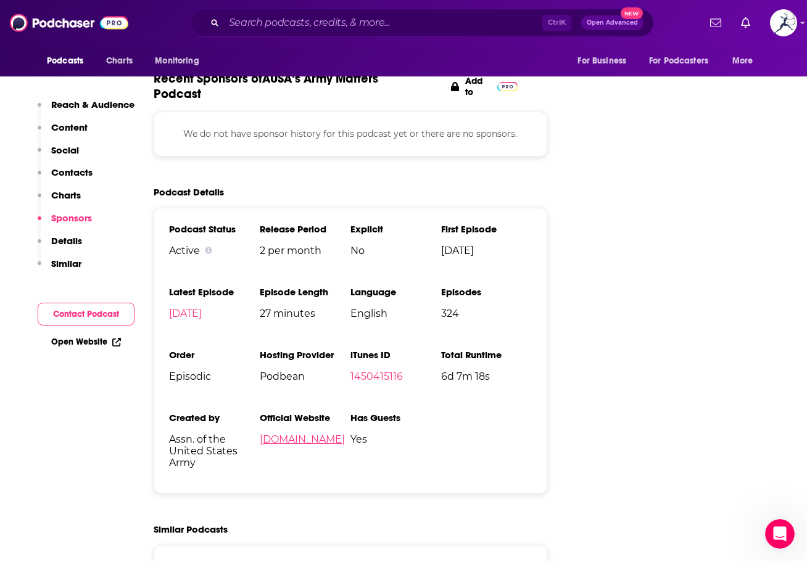
click at [318, 434] on link "podcast.ausa.org" at bounding box center [302, 440] width 85 height 12
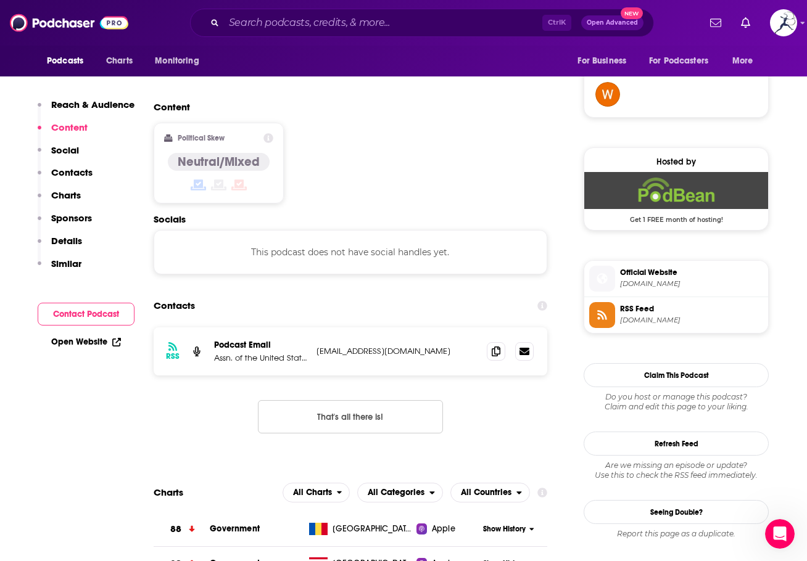
scroll to position [740, 0]
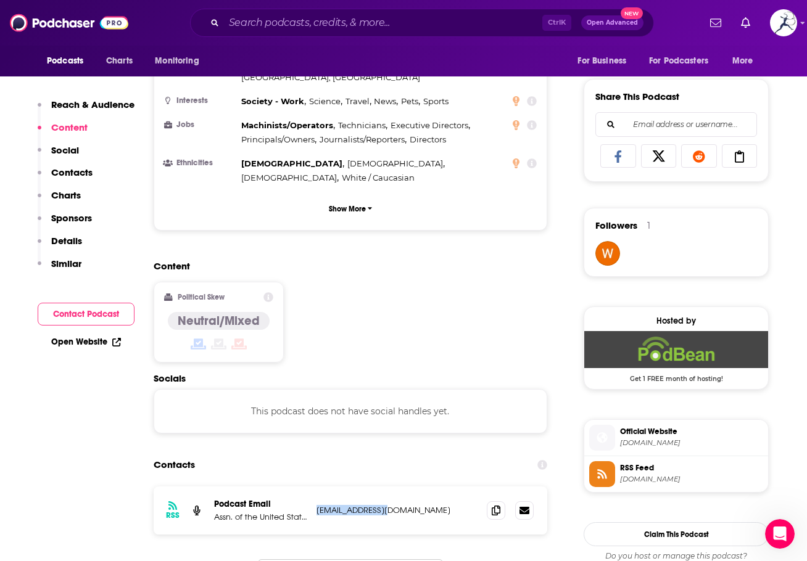
drag, startPoint x: 395, startPoint y: 452, endPoint x: 315, endPoint y: 453, distance: 79.6
click at [315, 487] on div "RSS Podcast Email Assn. of the United States Army podcast@ausa.org podcast@ausa…" at bounding box center [350, 511] width 393 height 48
copy p "podcast@ausa.org"
drag, startPoint x: 789, startPoint y: 162, endPoint x: 787, endPoint y: 168, distance: 7.2
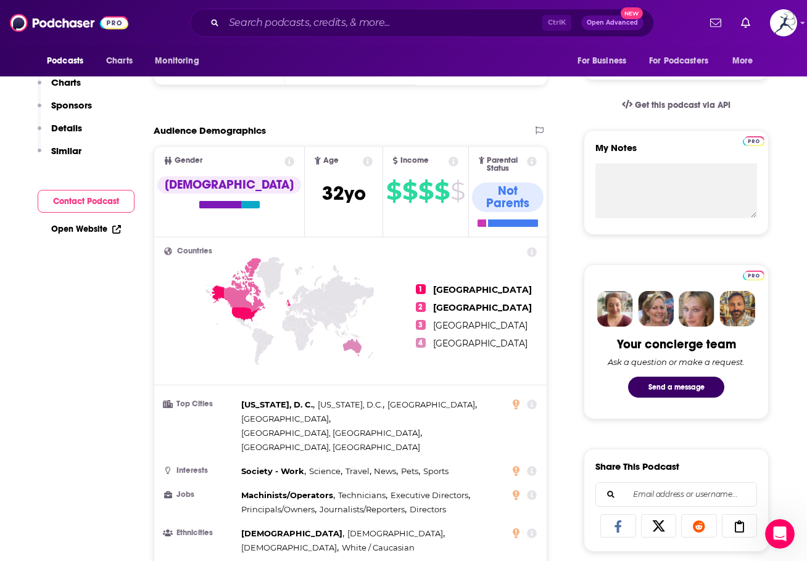
scroll to position [0, 0]
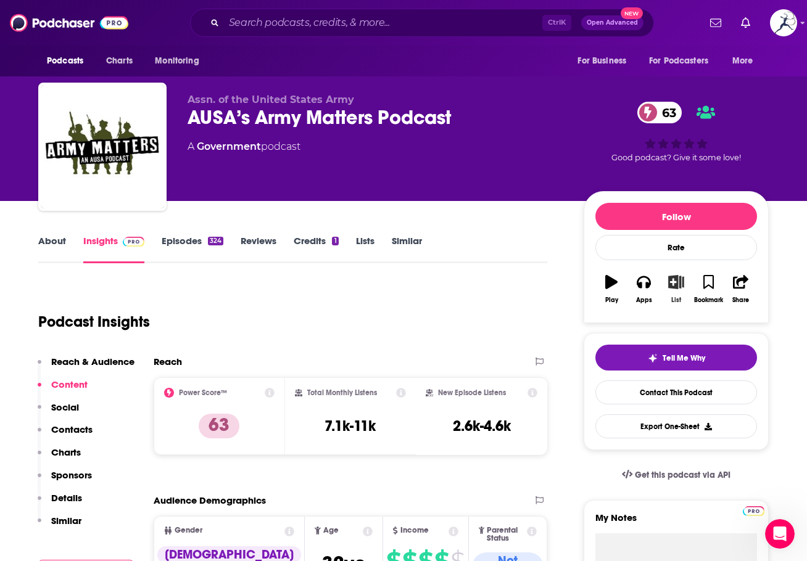
click at [669, 273] on button "List" at bounding box center [676, 289] width 32 height 44
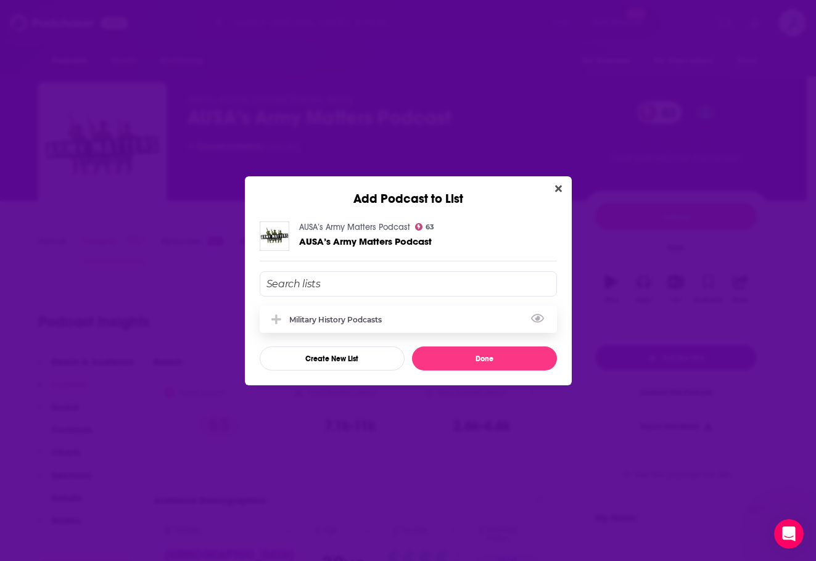
click at [385, 316] on div "Military History Podcasts" at bounding box center [339, 319] width 100 height 9
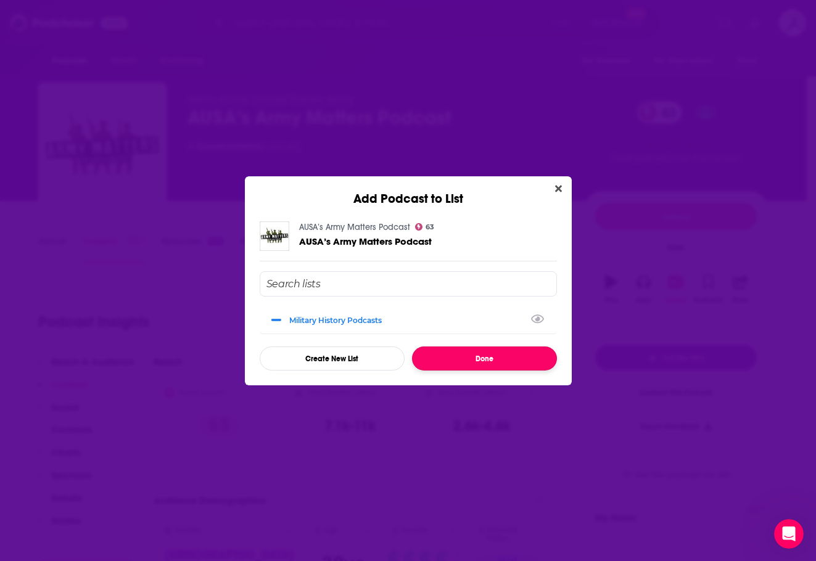
click at [500, 365] on button "Done" at bounding box center [484, 359] width 145 height 24
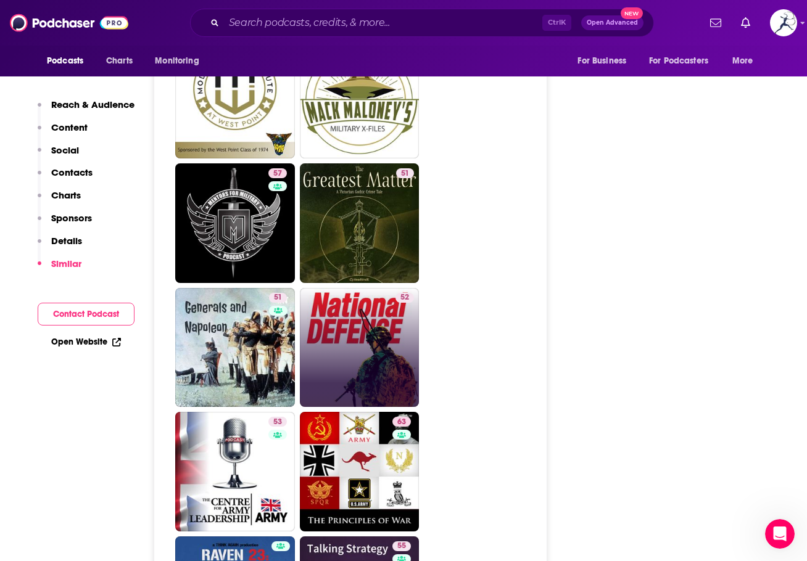
scroll to position [2282, 0]
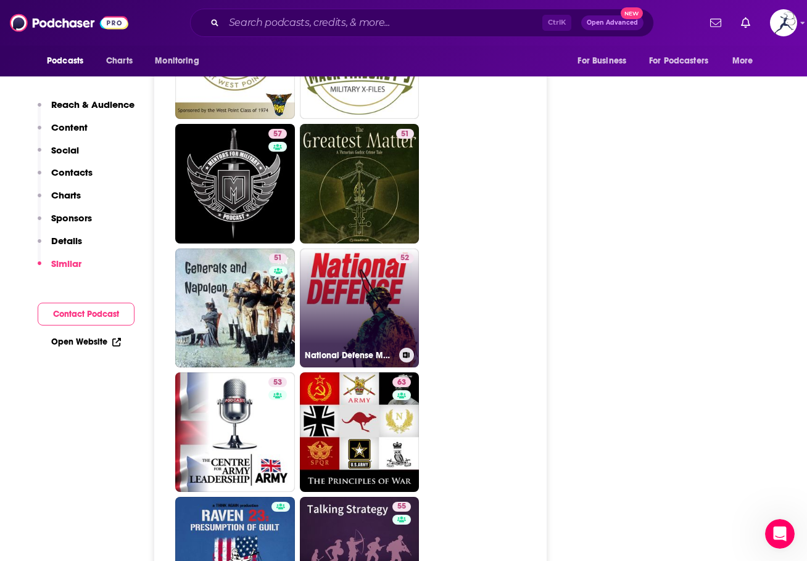
click at [355, 281] on link "52 National Defense Magazine" at bounding box center [360, 309] width 120 height 120
type input "https://www.podchaser.com/podcasts/national-defense-magazine-23720"
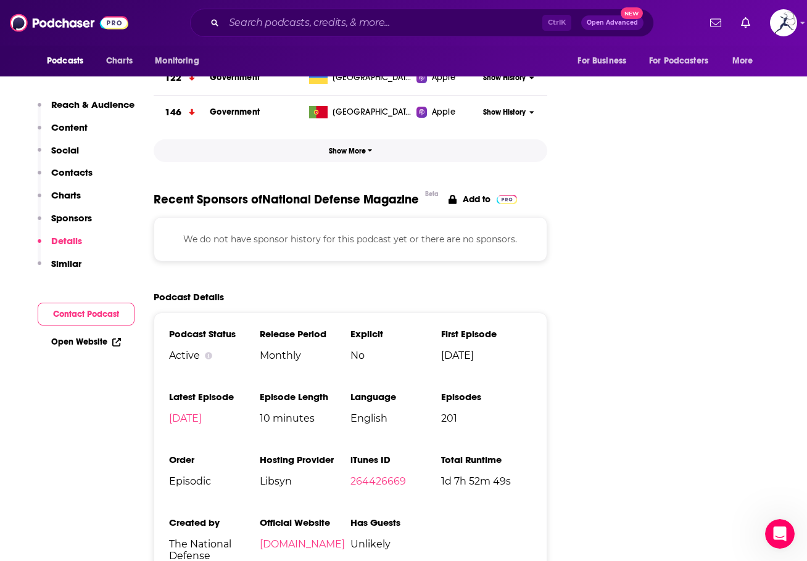
scroll to position [1665, 0]
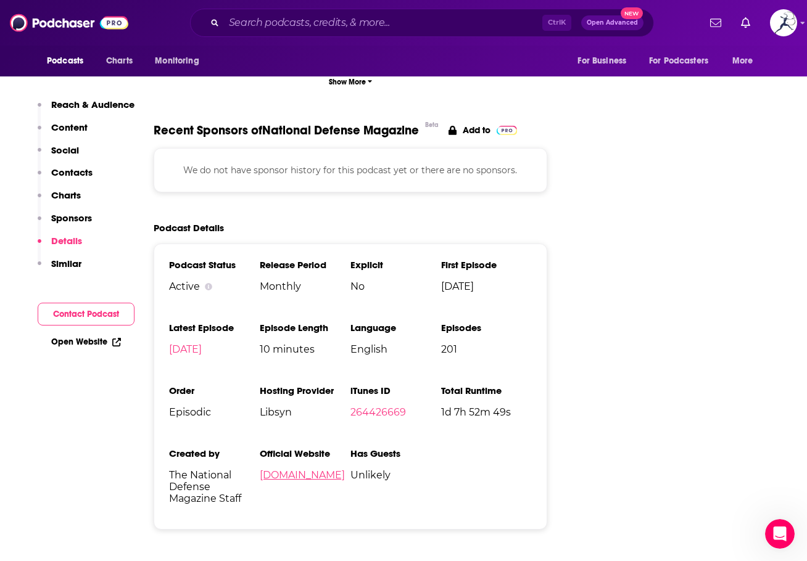
click at [345, 469] on link "nationaldefensemagazine.org" at bounding box center [302, 475] width 85 height 12
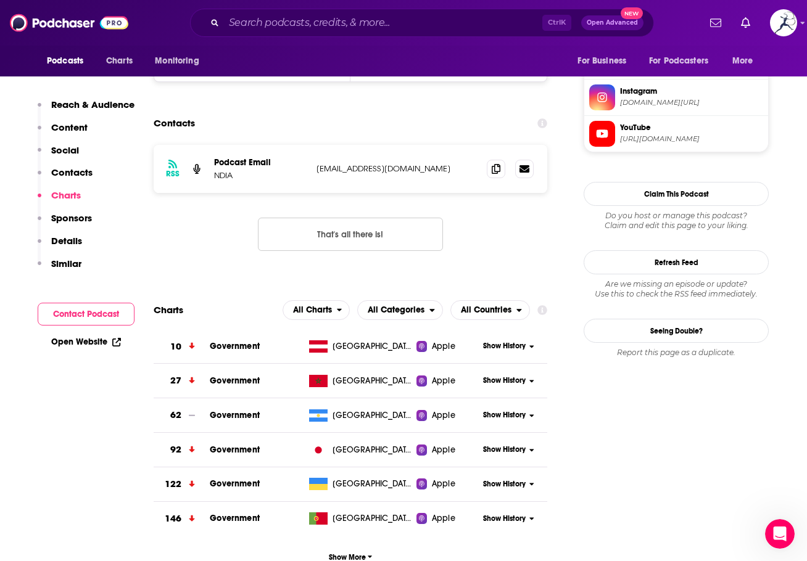
scroll to position [987, 0]
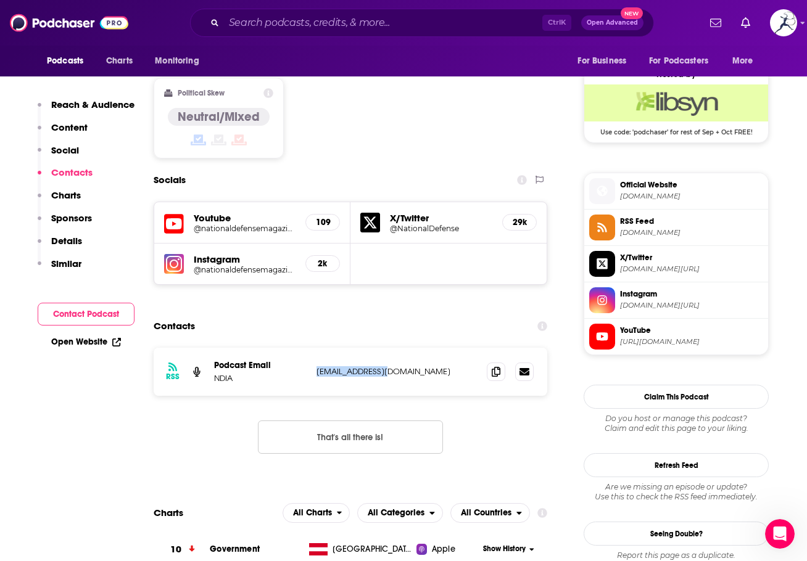
drag, startPoint x: 389, startPoint y: 300, endPoint x: 316, endPoint y: 297, distance: 73.4
click at [316, 348] on div "RSS Podcast Email NDIA srekdal@ndia.org srekdal@ndia.org" at bounding box center [350, 372] width 393 height 48
copy p "srekdal@ndia.org"
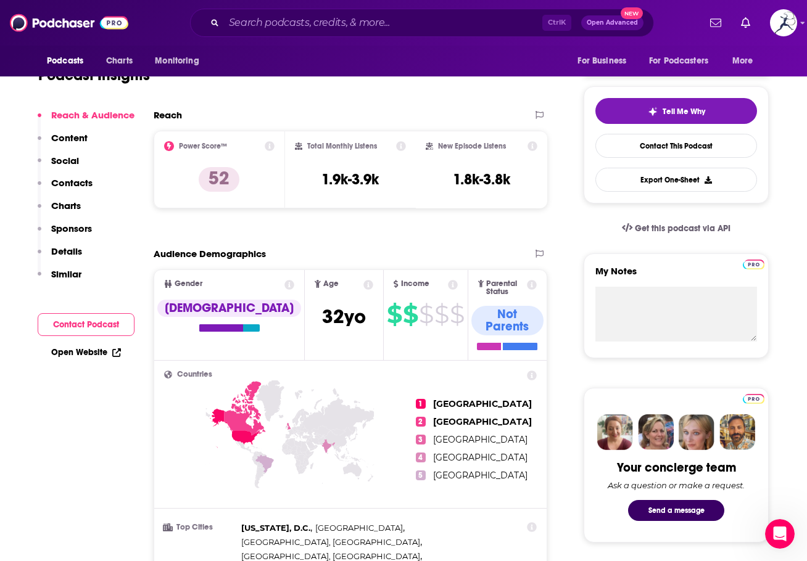
scroll to position [0, 0]
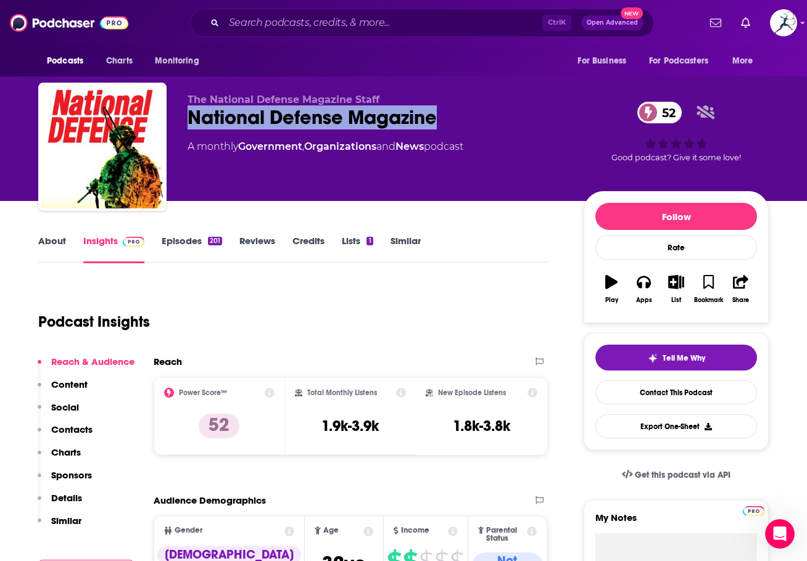
drag, startPoint x: 457, startPoint y: 117, endPoint x: 170, endPoint y: 121, distance: 287.4
click at [170, 121] on div "The National Defense Magazine Staff National Defense Magazine 52 A monthly Gove…" at bounding box center [403, 149] width 730 height 133
copy h2 "National Defense Magazine"
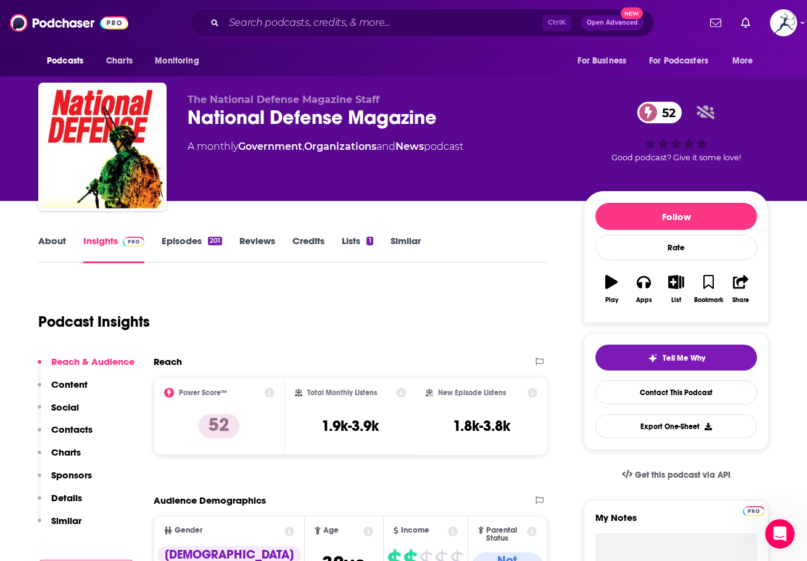
click at [50, 247] on link "About" at bounding box center [52, 249] width 28 height 28
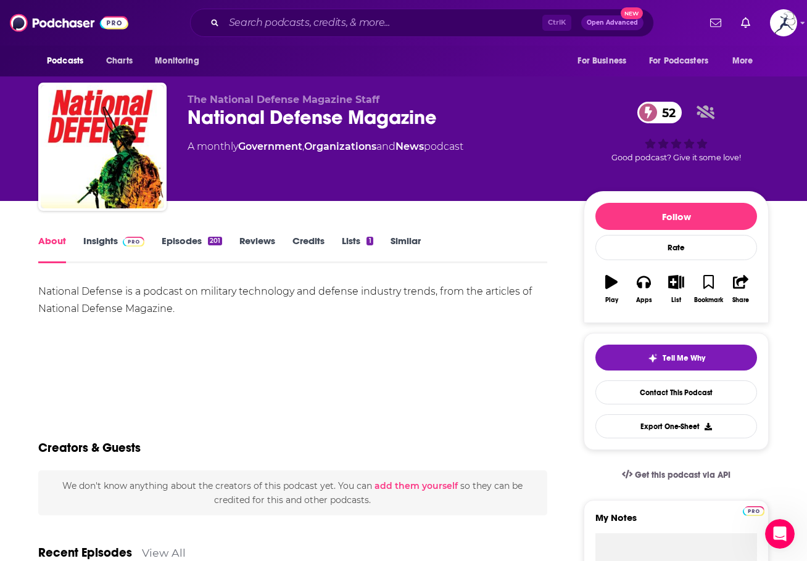
click at [102, 239] on link "Insights" at bounding box center [113, 249] width 61 height 28
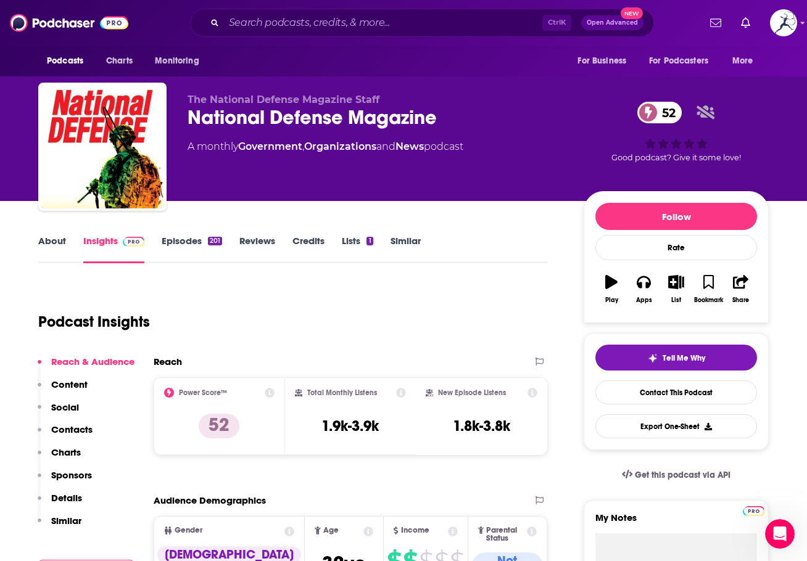
click at [356, 242] on link "Lists 1" at bounding box center [357, 249] width 31 height 28
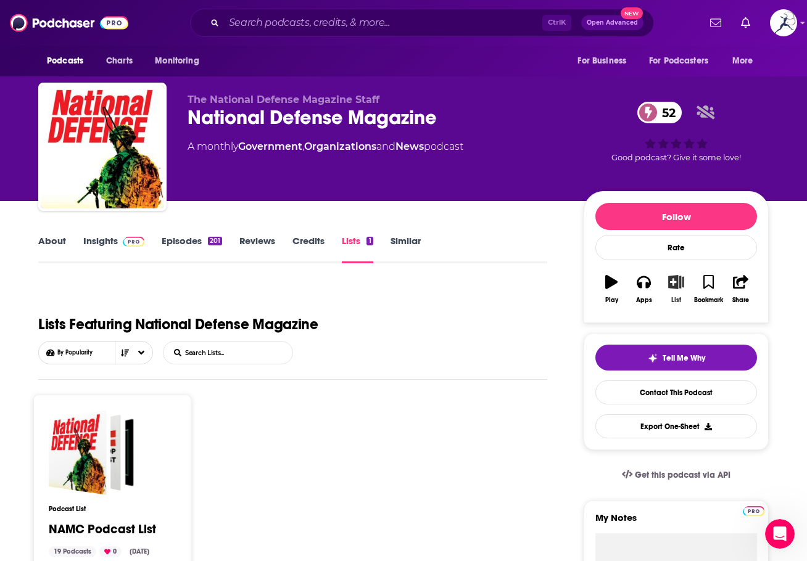
click at [670, 281] on icon "button" at bounding box center [675, 282] width 15 height 14
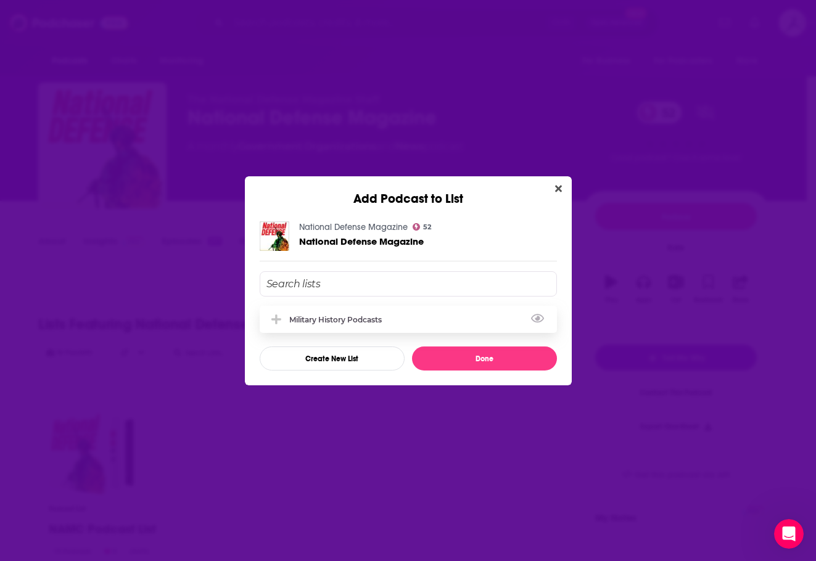
click at [367, 315] on div "Military History Podcasts" at bounding box center [339, 319] width 100 height 9
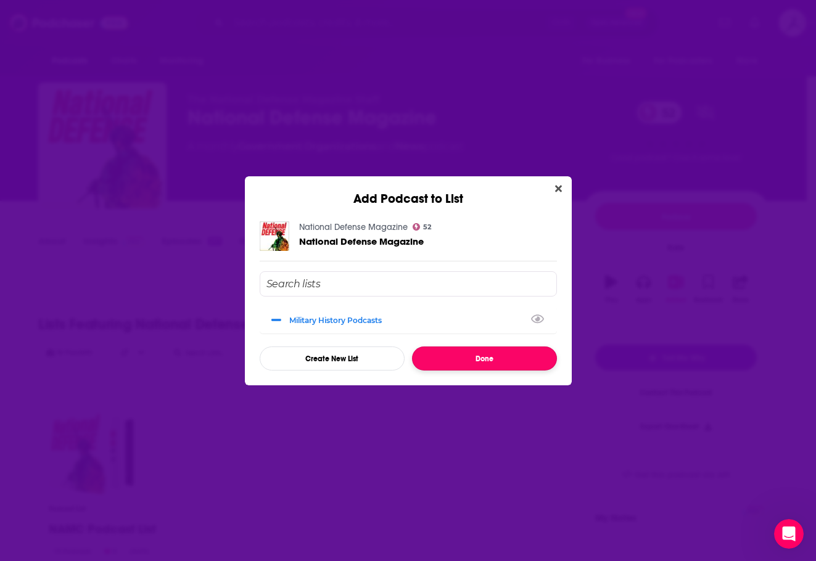
click at [467, 360] on button "Done" at bounding box center [484, 359] width 145 height 24
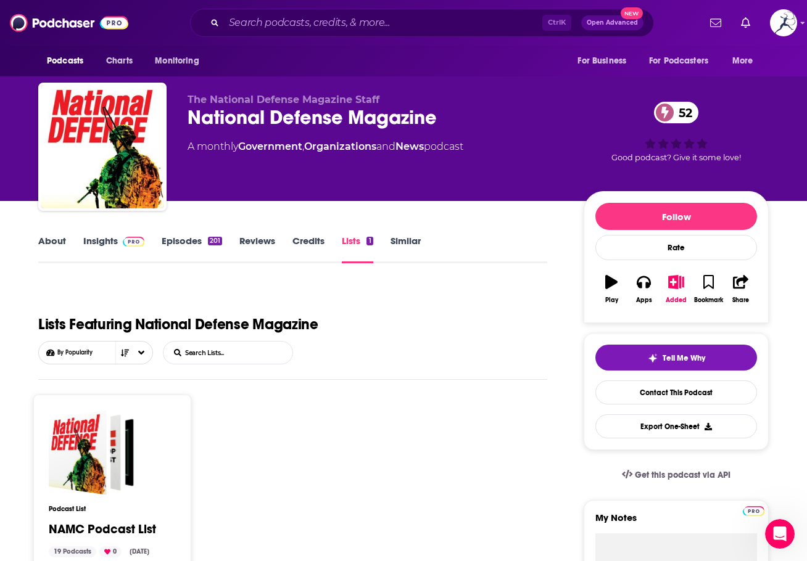
click at [100, 245] on link "Insights" at bounding box center [113, 249] width 61 height 28
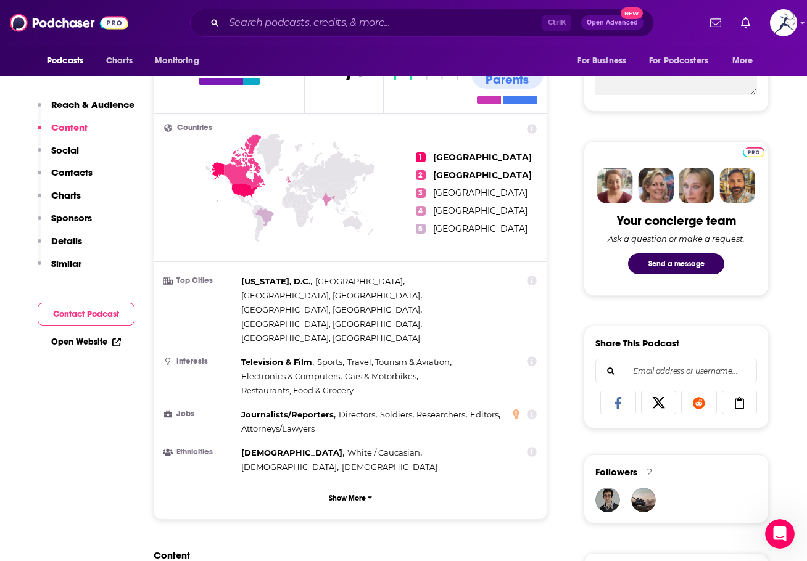
scroll to position [802, 0]
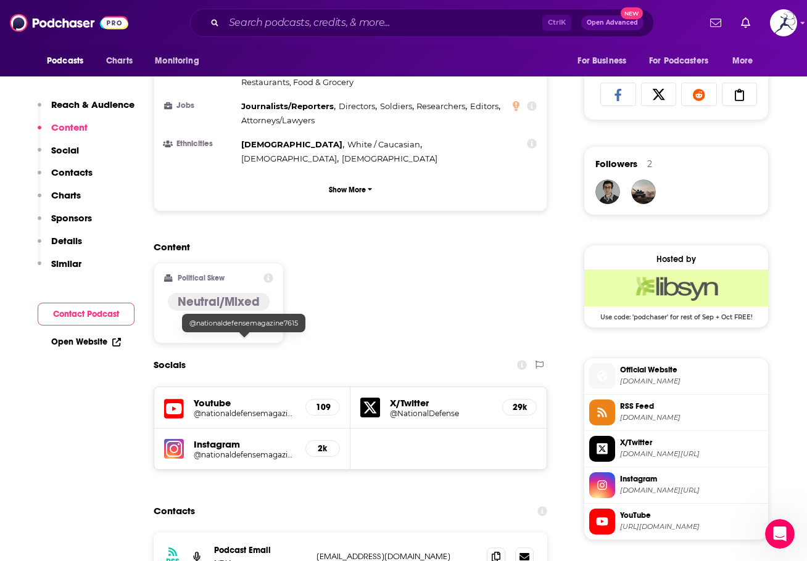
click at [252, 409] on h5 "@nationaldefensemagazine7615" at bounding box center [245, 413] width 102 height 9
click at [426, 409] on h5 "@NationalDefense" at bounding box center [441, 413] width 102 height 9
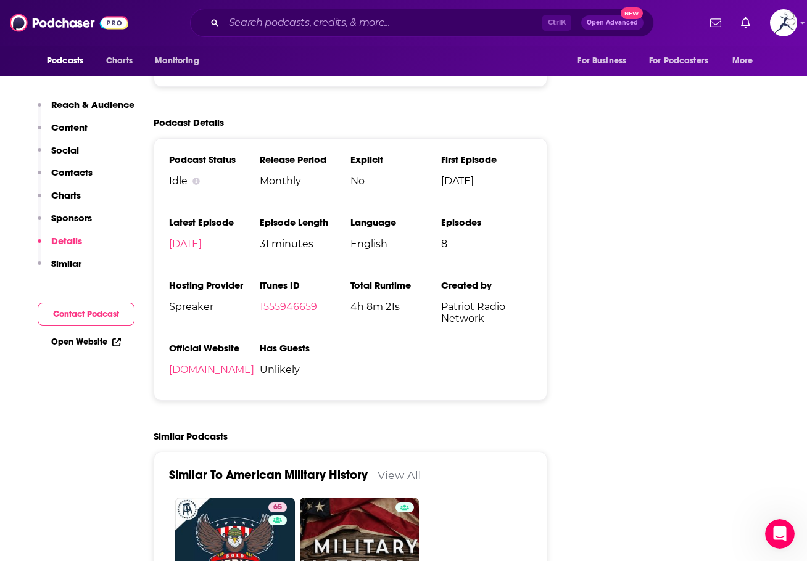
scroll to position [2035, 0]
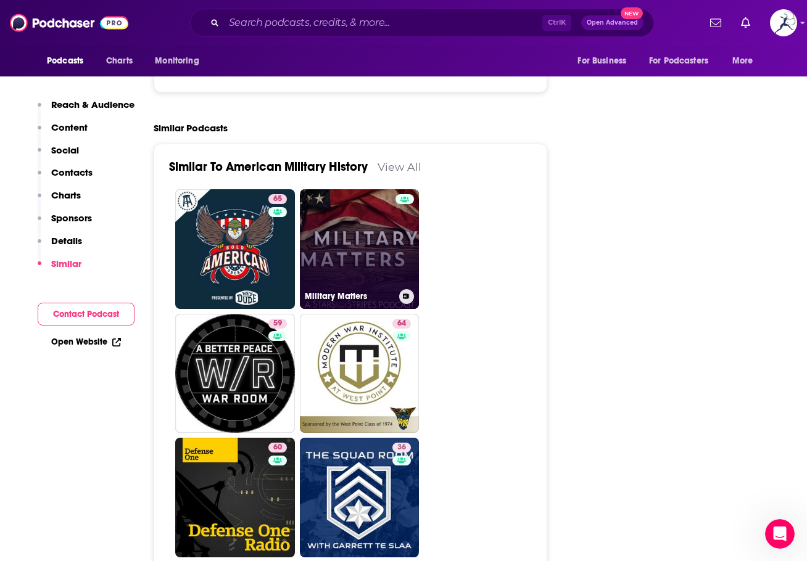
click at [379, 222] on link "Military Matters" at bounding box center [360, 249] width 120 height 120
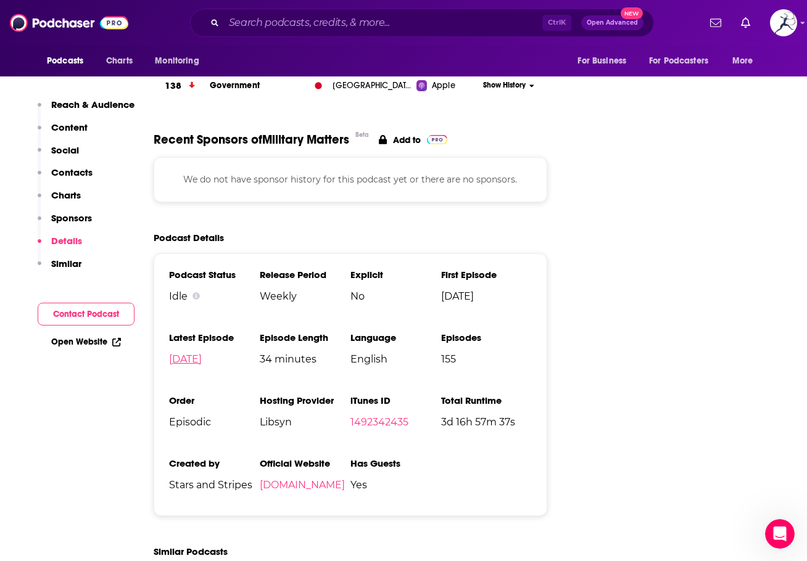
scroll to position [1603, 0]
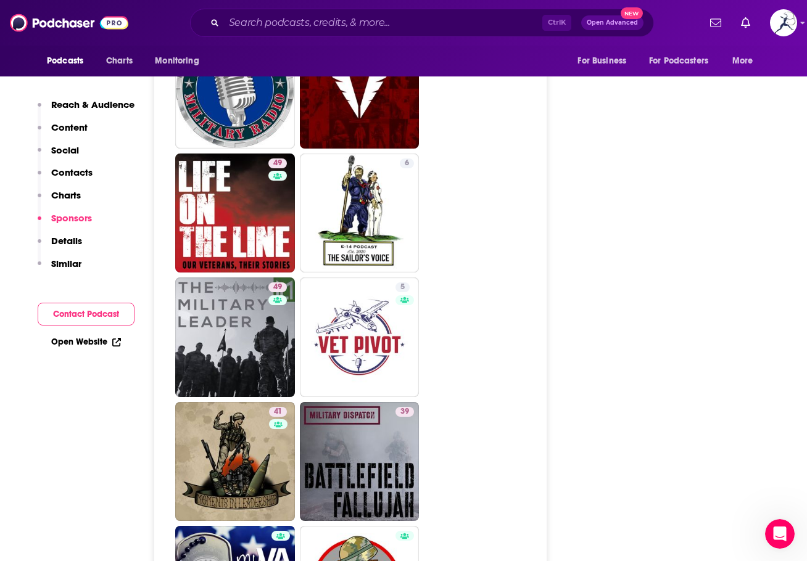
scroll to position [2590, 0]
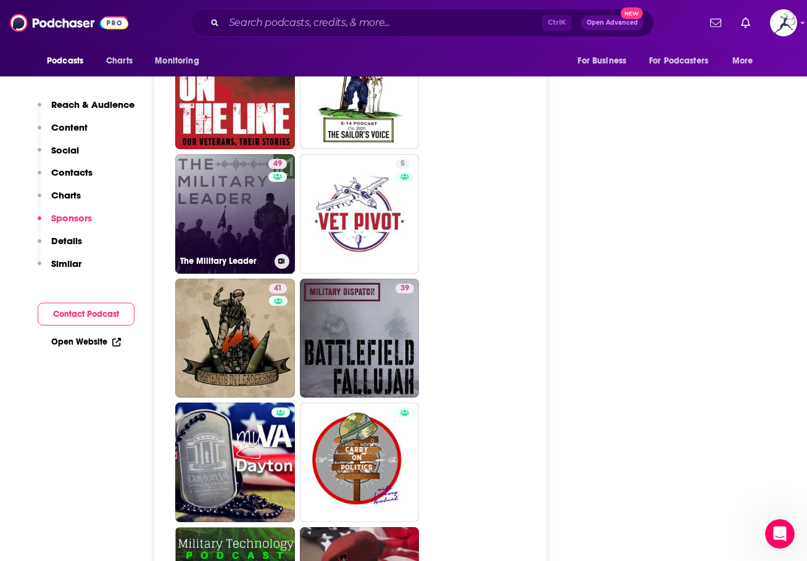
click at [236, 154] on link "49 The Military Leader" at bounding box center [235, 214] width 120 height 120
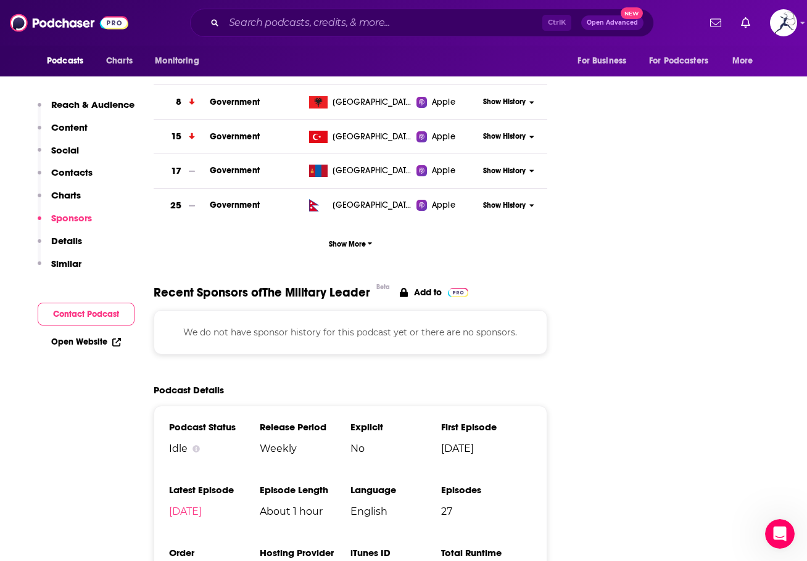
scroll to position [1727, 0]
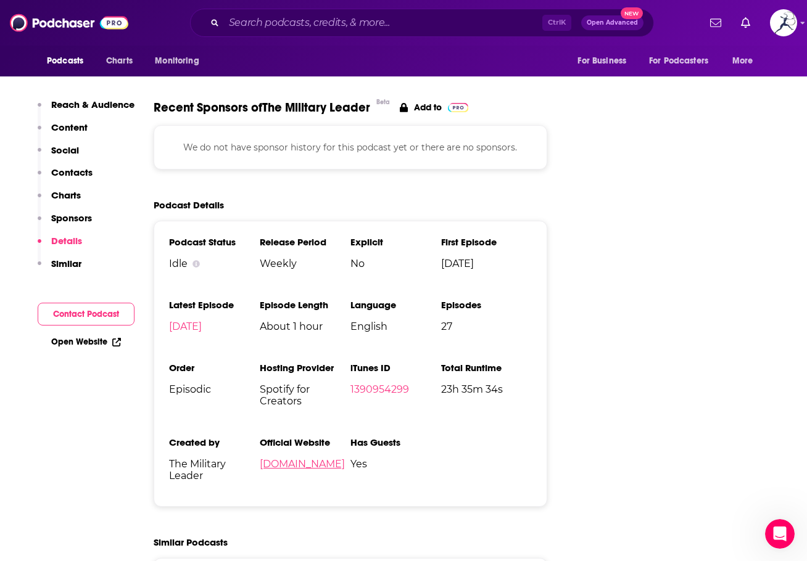
click at [345, 458] on link "themilitaryleader.com" at bounding box center [302, 464] width 85 height 12
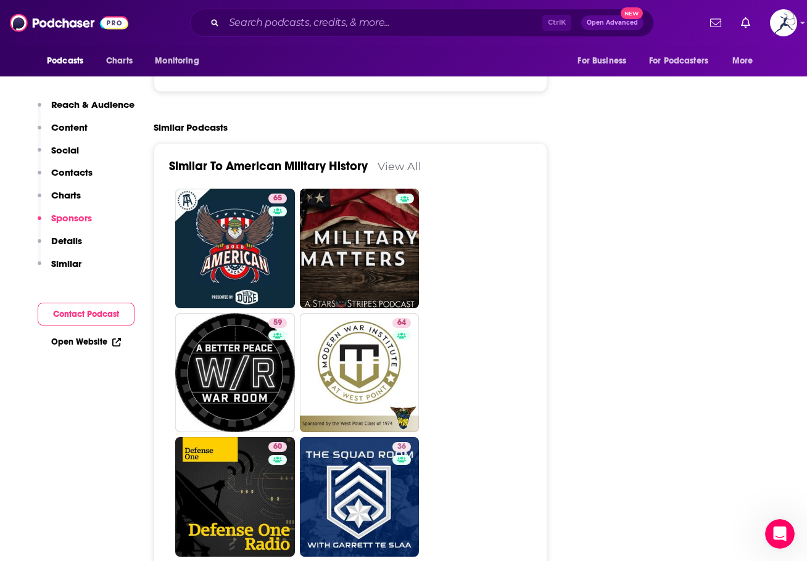
scroll to position [2035, 0]
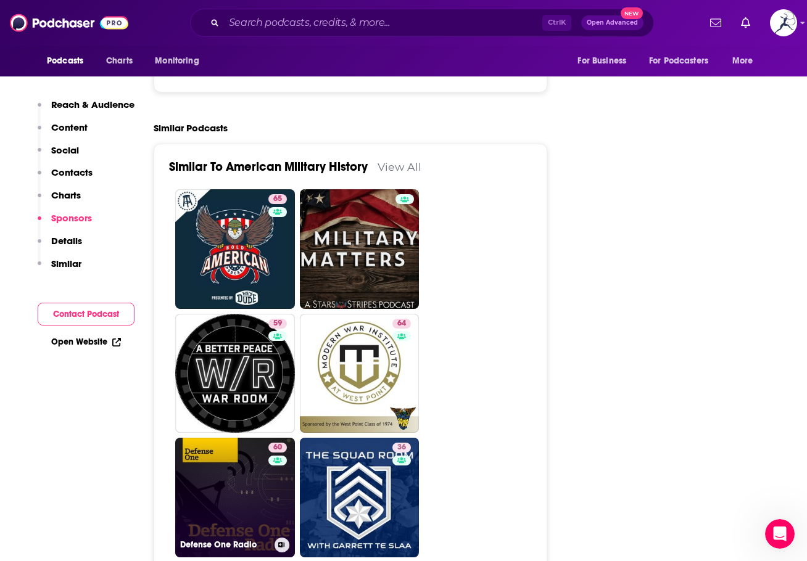
click at [223, 470] on link "60 Defense One Radio" at bounding box center [235, 498] width 120 height 120
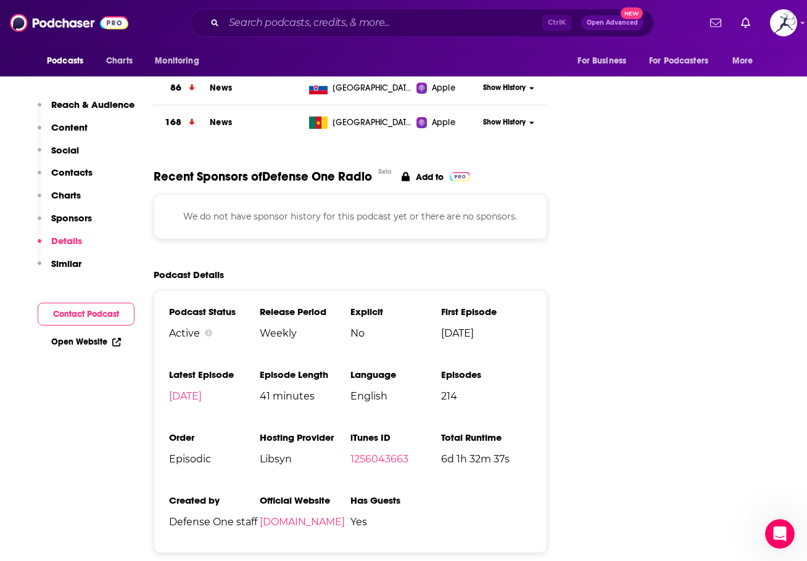
scroll to position [1665, 0]
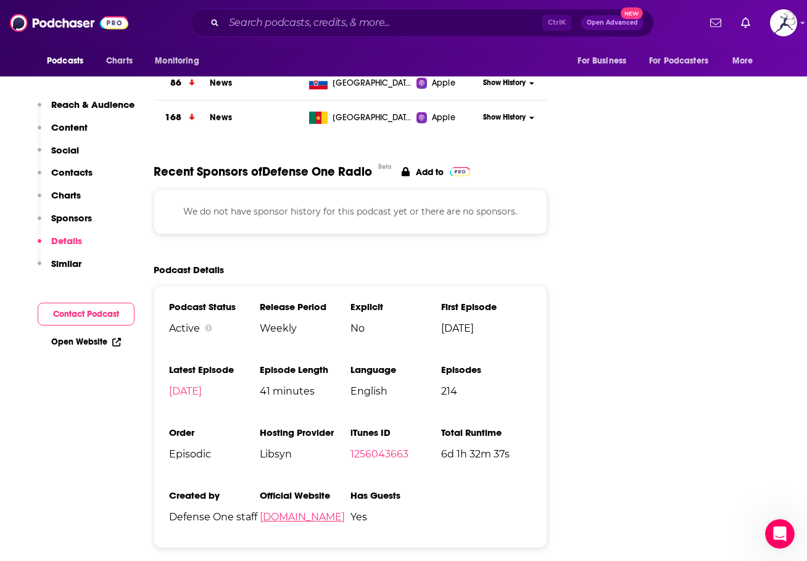
click at [283, 511] on link "defenseone.com" at bounding box center [302, 517] width 85 height 12
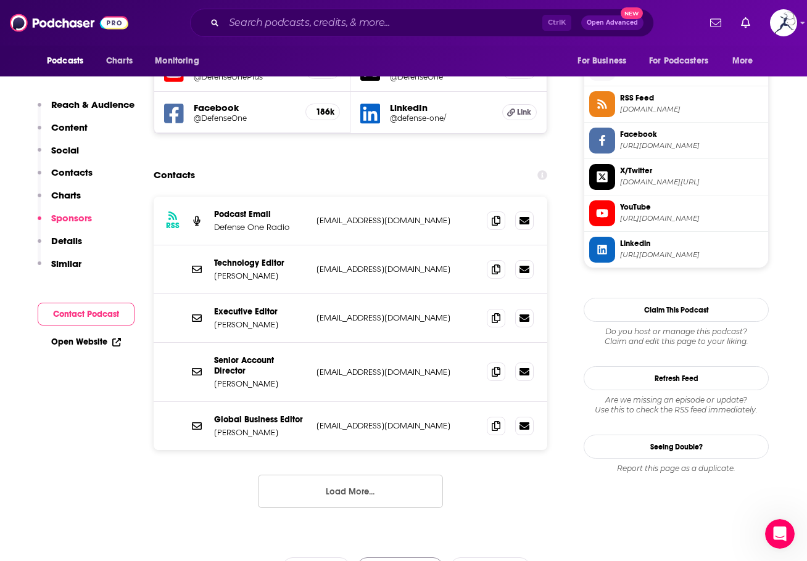
scroll to position [1048, 0]
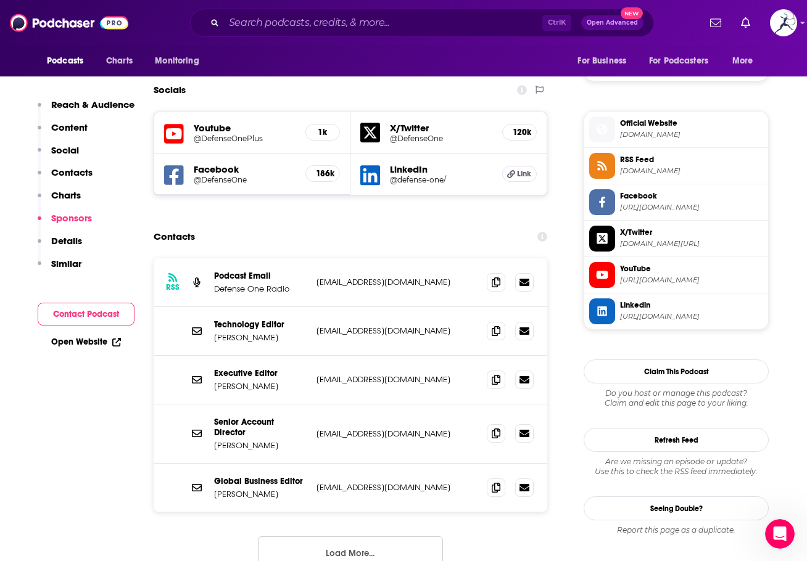
click at [501, 370] on span at bounding box center [496, 379] width 18 height 18
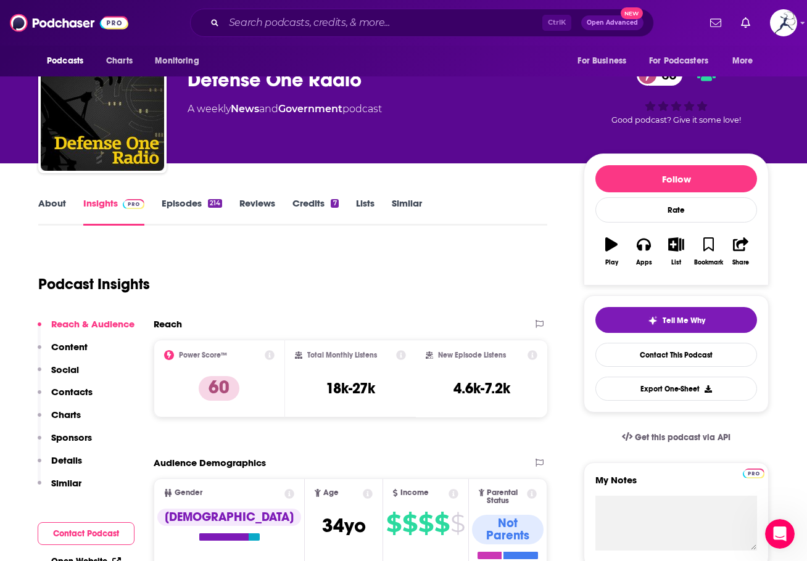
scroll to position [0, 0]
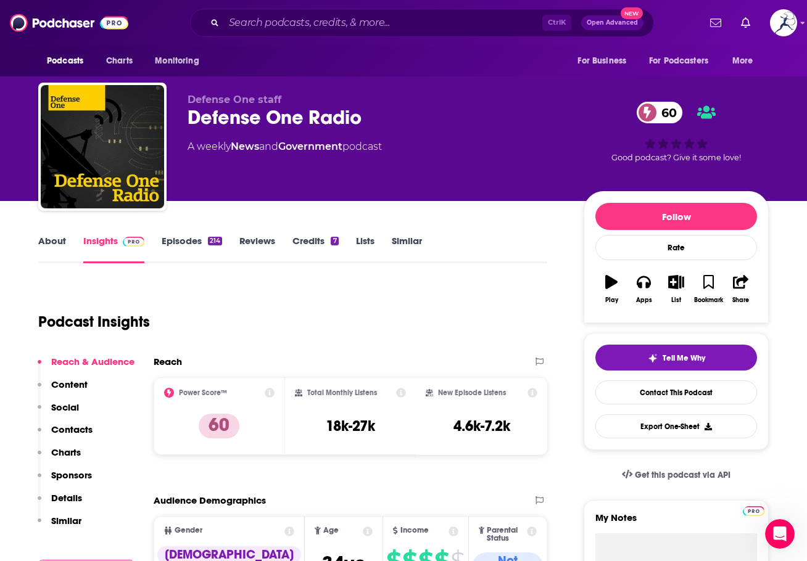
click at [778, 126] on div "Defense One staff Defense One Radio 60 A weekly News and Government podcast 60 …" at bounding box center [403, 100] width 789 height 201
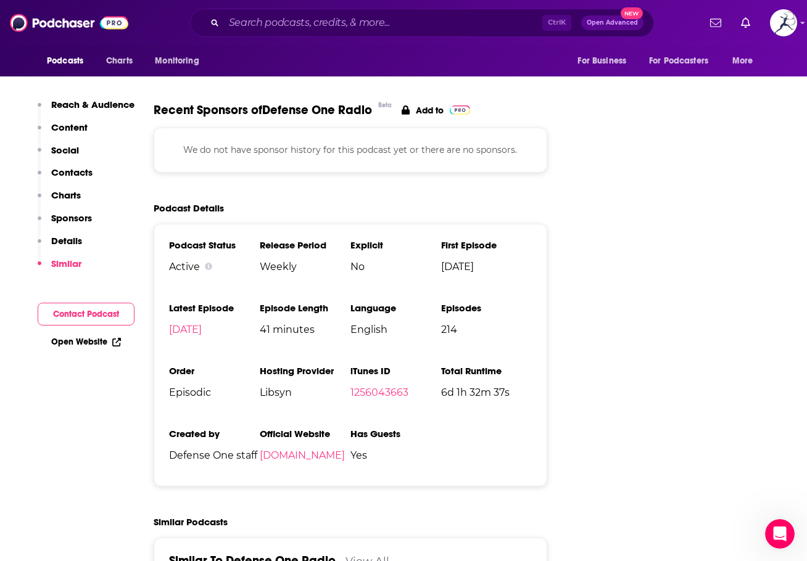
scroll to position [2220, 0]
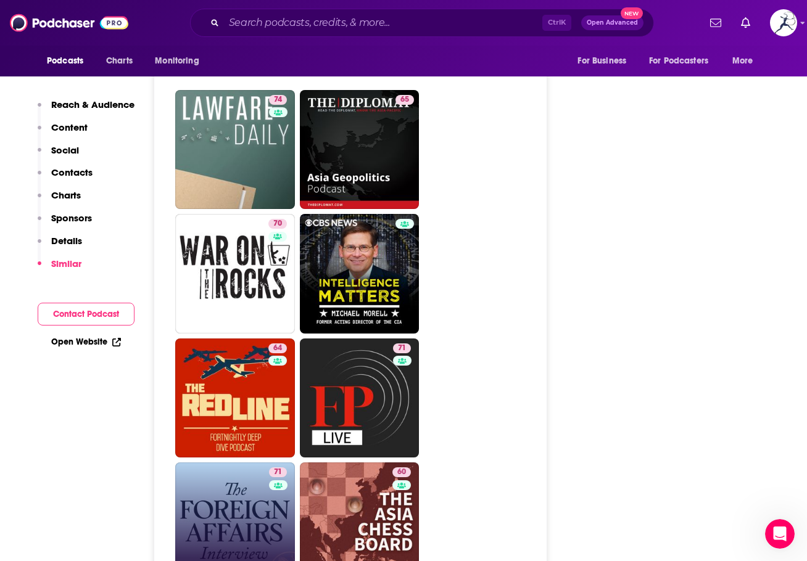
click at [229, 462] on link "71 The Foreign Affairs Interview" at bounding box center [235, 522] width 120 height 120
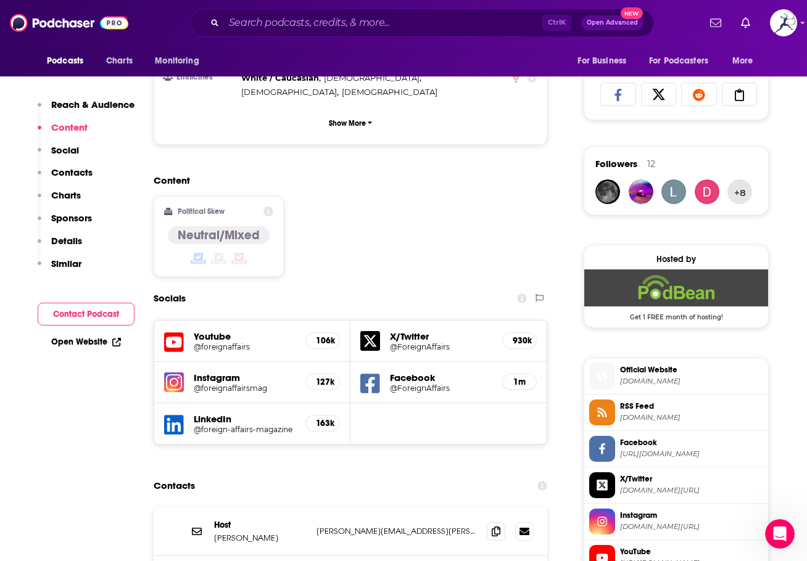
scroll to position [1110, 0]
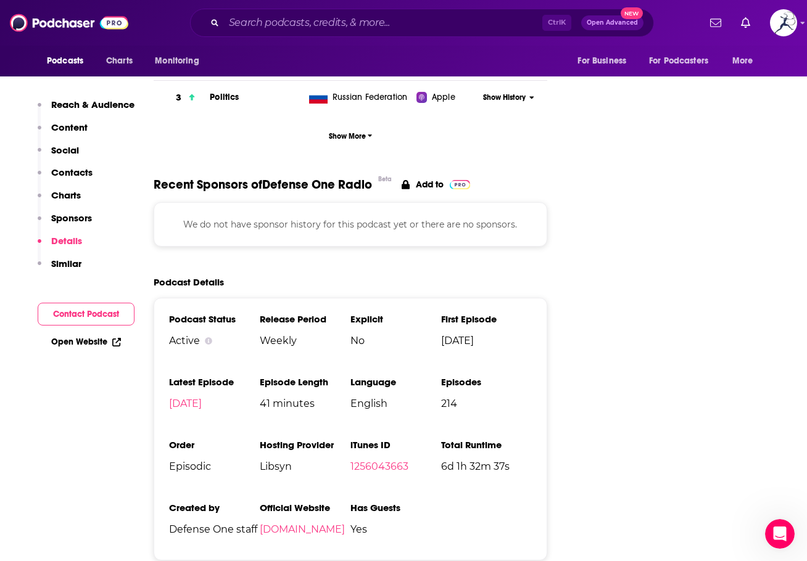
scroll to position [2343, 0]
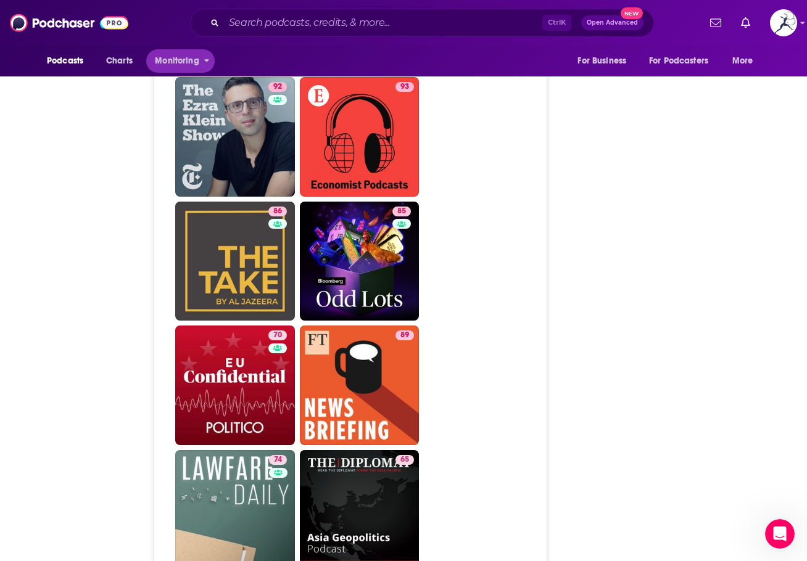
type input "https://www.podchaser.com/podcasts/american-military-history-1609471"
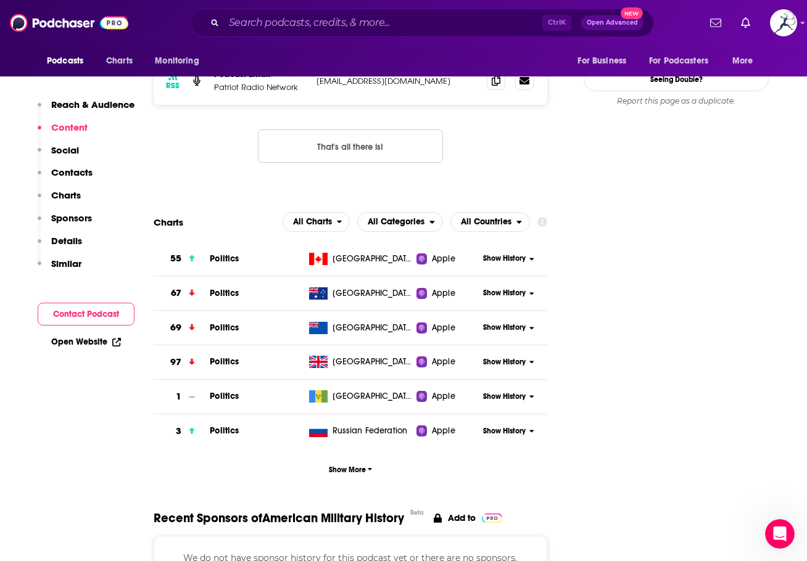
scroll to position [740, 0]
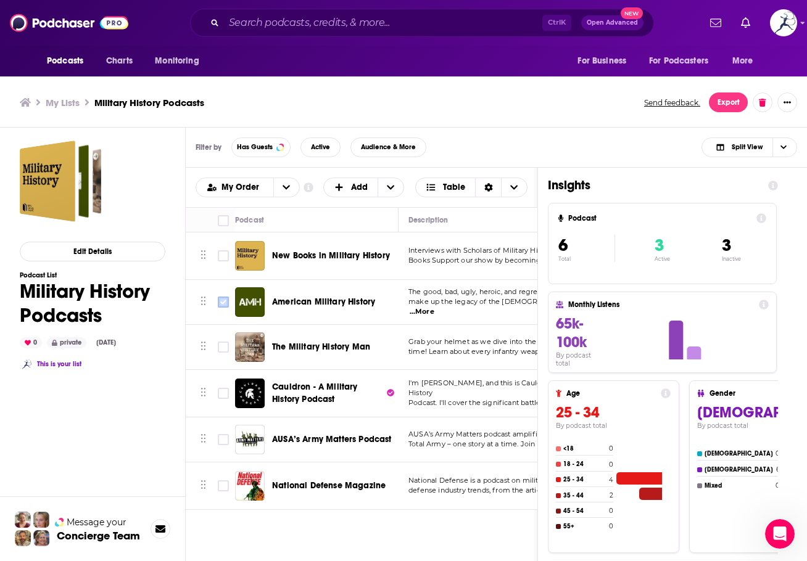
click at [219, 308] on icon "Toggle select row" at bounding box center [223, 302] width 15 height 15
click at [221, 303] on input "Toggle select row" at bounding box center [223, 302] width 11 height 11
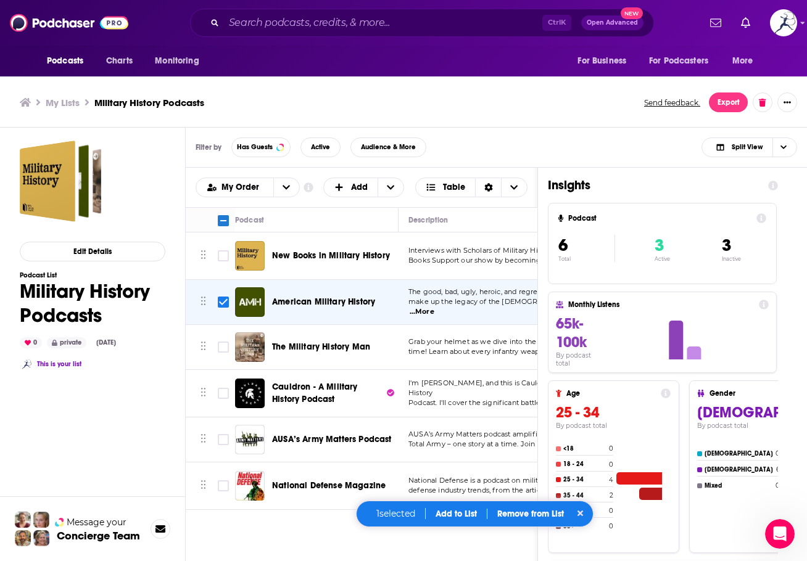
click at [541, 520] on div "1 selected Add to List Remove from List" at bounding box center [475, 514] width 238 height 27
click at [545, 515] on p "Remove from List" at bounding box center [530, 514] width 67 height 10
click at [400, 543] on div "Podcasts Add My Order Customize Your List Order Select the “My Order” sort and …" at bounding box center [362, 430] width 352 height 525
click at [522, 514] on p "Remove from List" at bounding box center [530, 514] width 67 height 10
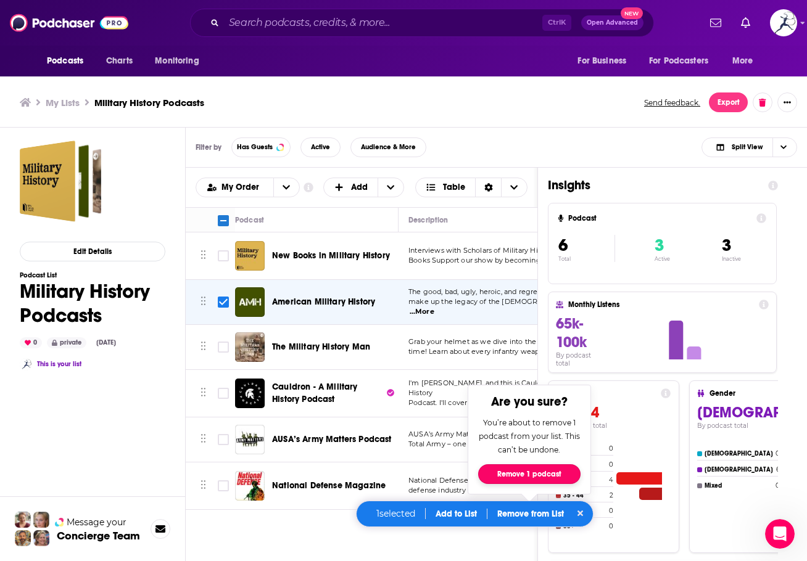
click at [536, 467] on button "Remove 1 podcast" at bounding box center [529, 474] width 102 height 20
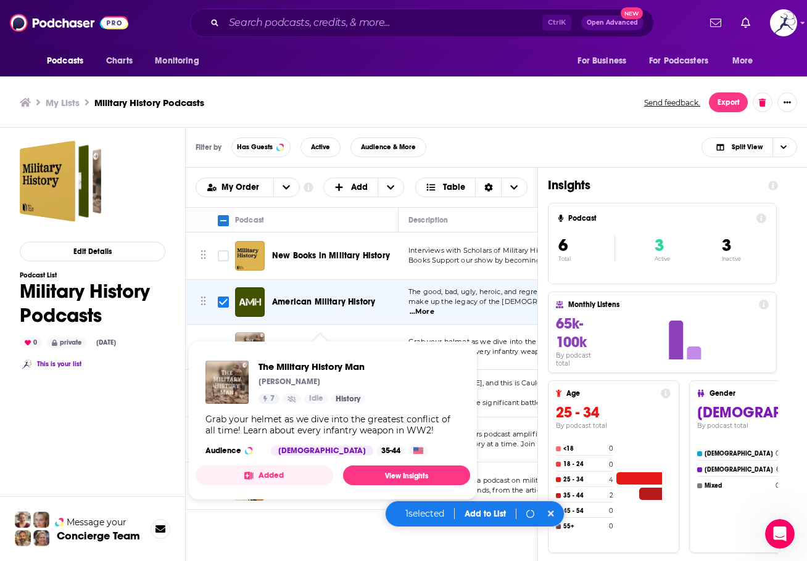
checkbox input "false"
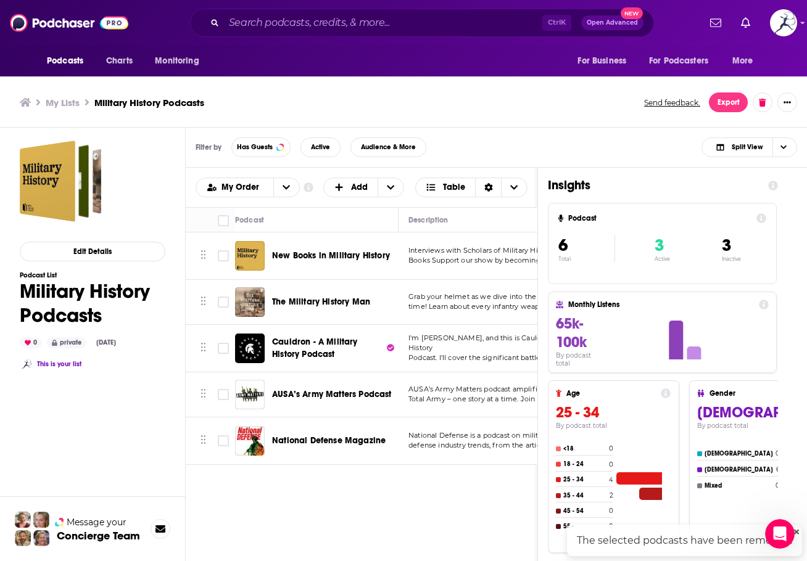
click at [334, 299] on span "The Military History Man" at bounding box center [321, 302] width 98 height 10
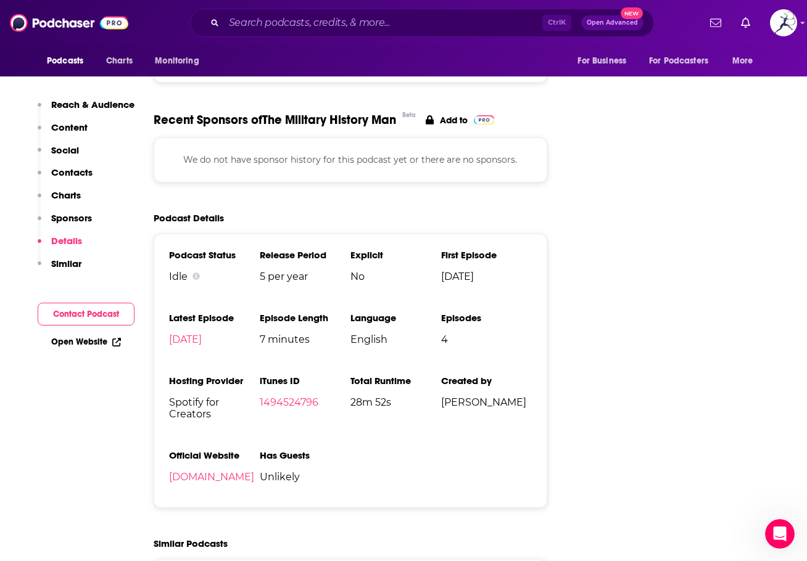
scroll to position [1233, 0]
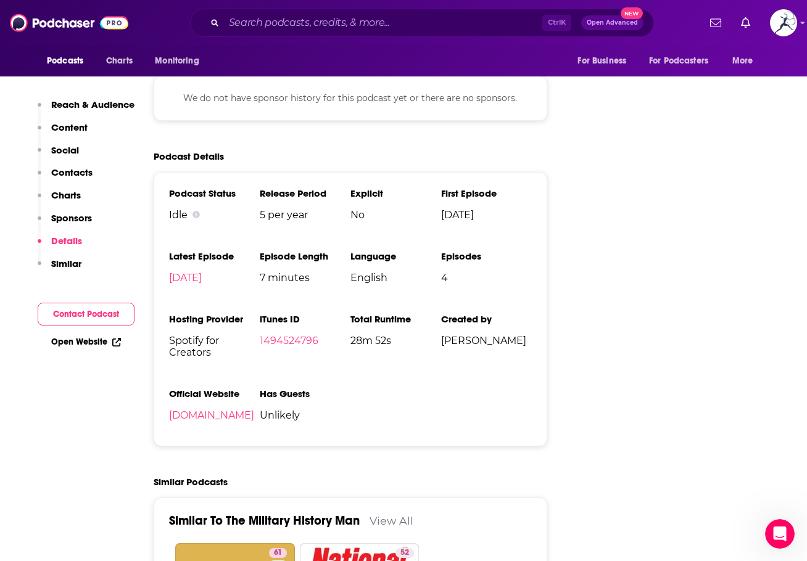
drag, startPoint x: 54, startPoint y: 2, endPoint x: 96, endPoint y: 450, distance: 450.3
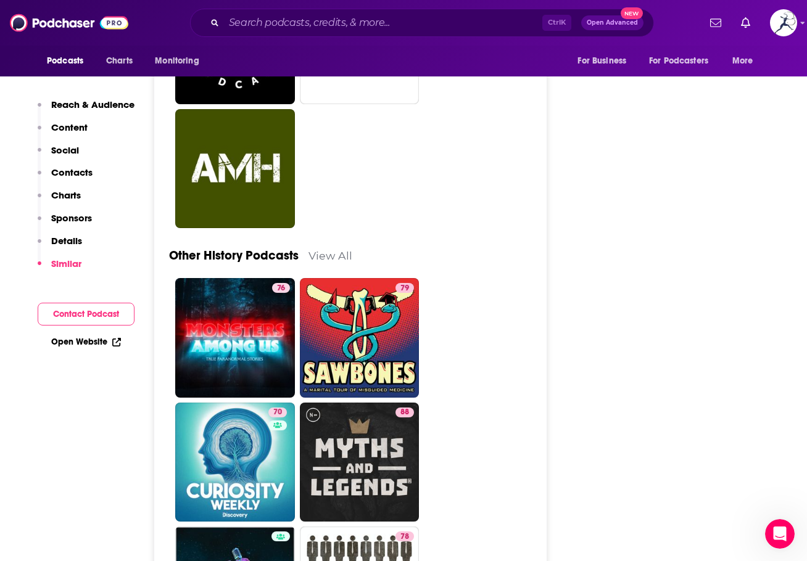
scroll to position [2035, 0]
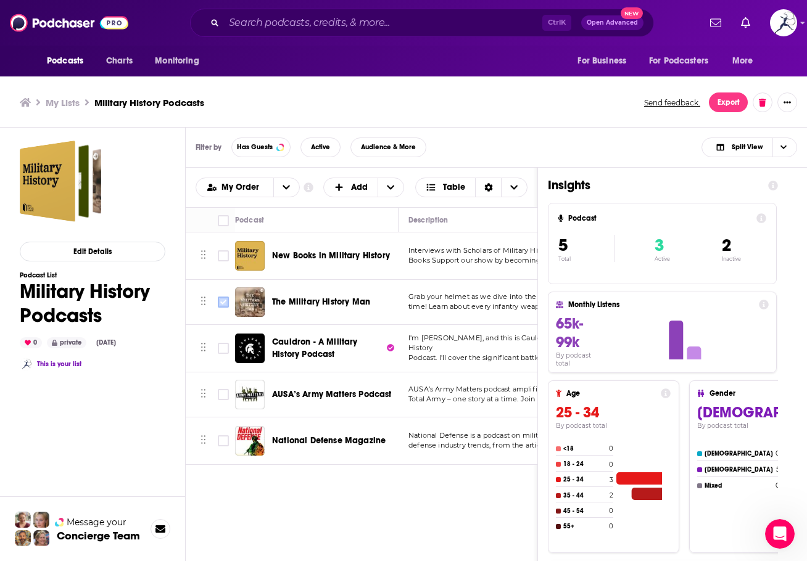
click at [223, 297] on input "Toggle select row" at bounding box center [223, 302] width 11 height 11
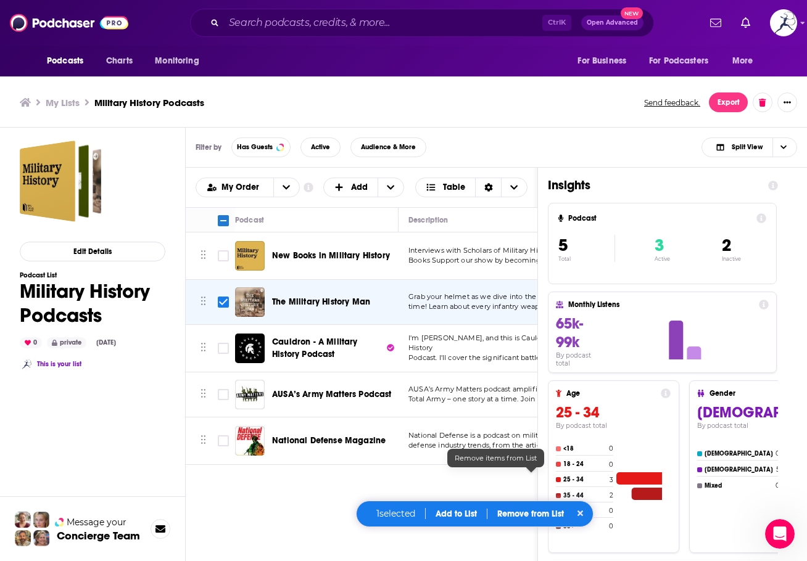
click at [545, 510] on p "Remove from List" at bounding box center [530, 514] width 67 height 10
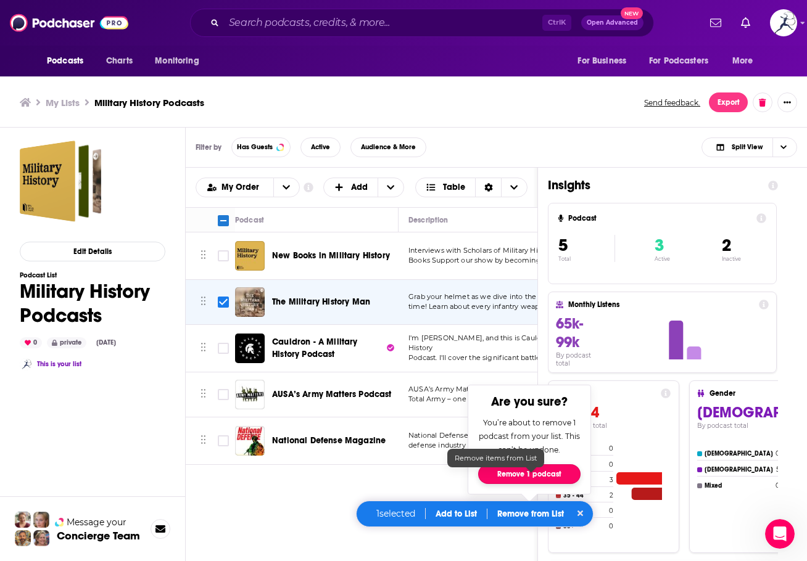
click at [527, 472] on button "Remove 1 podcast" at bounding box center [529, 474] width 102 height 20
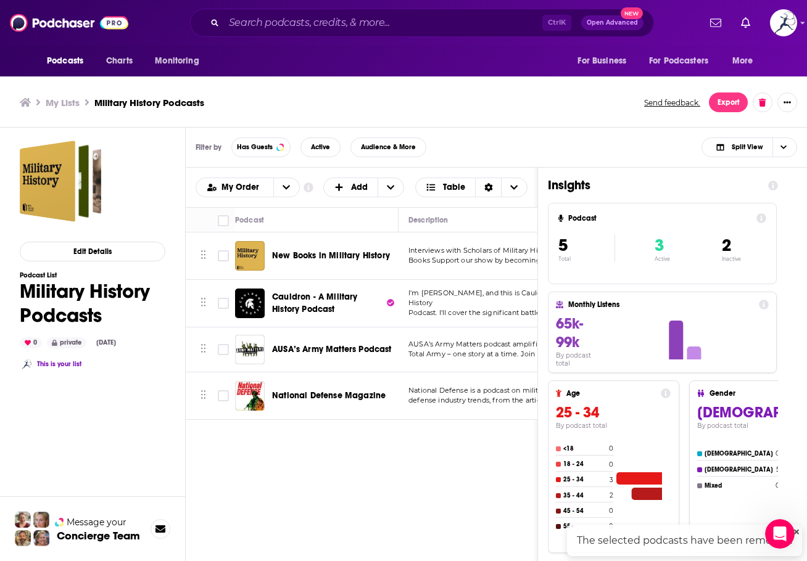
checkbox input "false"
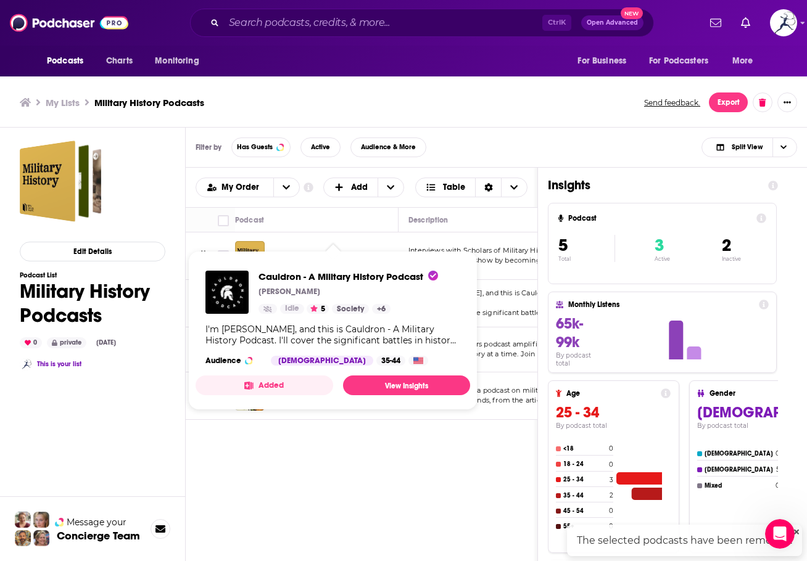
click at [324, 531] on div "Podcasts Add My Order Customize Your List Order Select the “My Order” sort and …" at bounding box center [362, 430] width 352 height 525
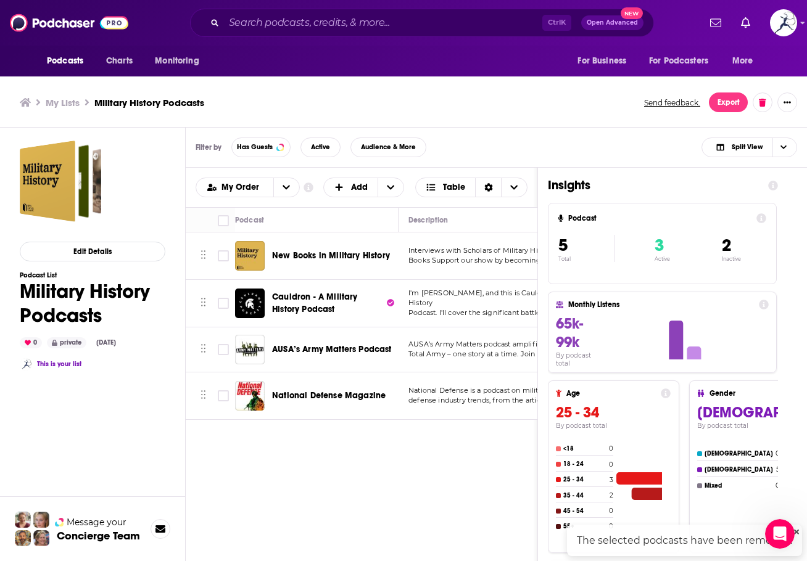
click at [286, 302] on span "Cauldron - A Military History Podcast" at bounding box center [328, 303] width 112 height 25
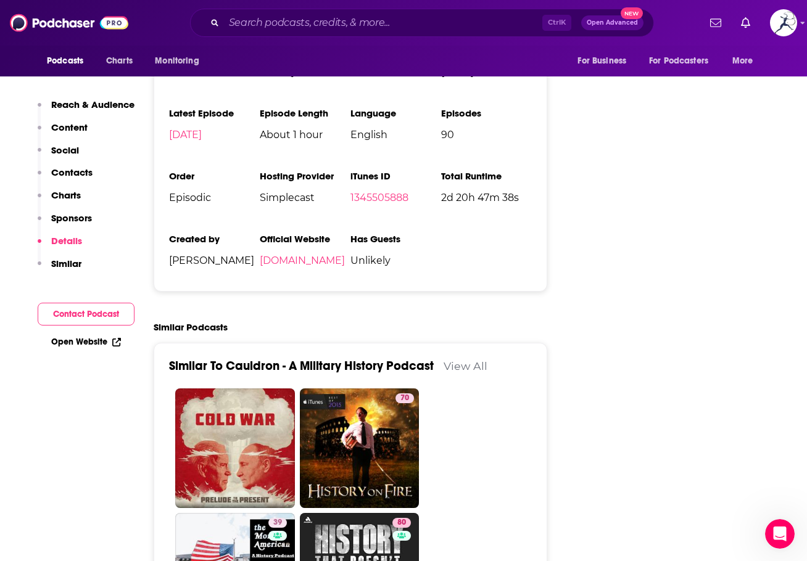
scroll to position [1727, 0]
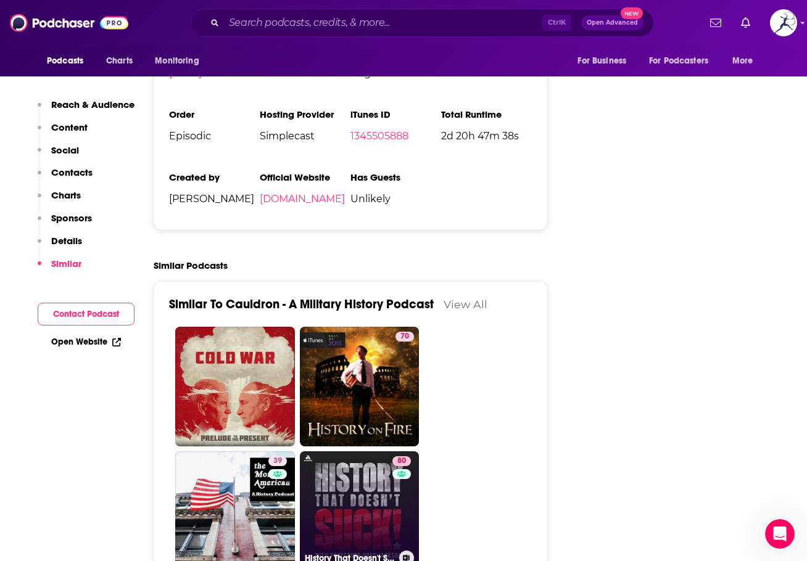
click at [379, 456] on link "80 History That Doesn't Suck" at bounding box center [360, 511] width 120 height 120
type input "https://www.podchaser.com/podcasts/history-that-doesnt-suck-573401"
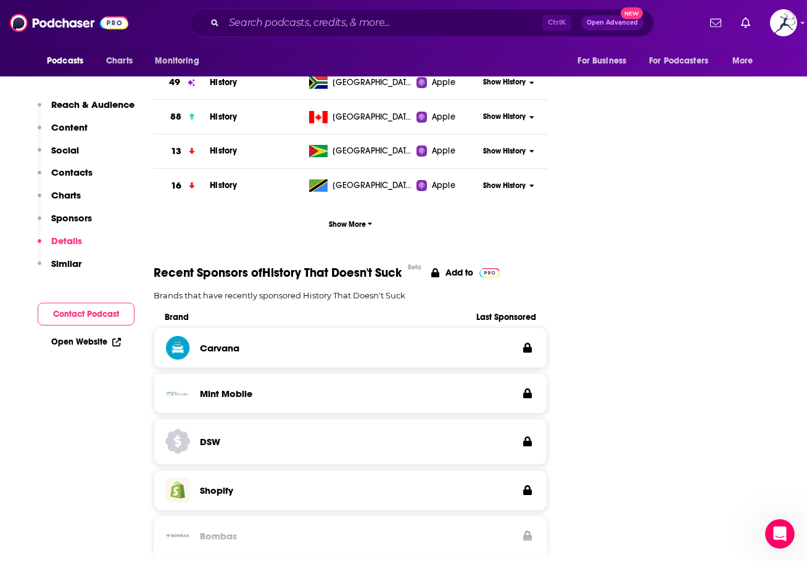
scroll to position [2035, 0]
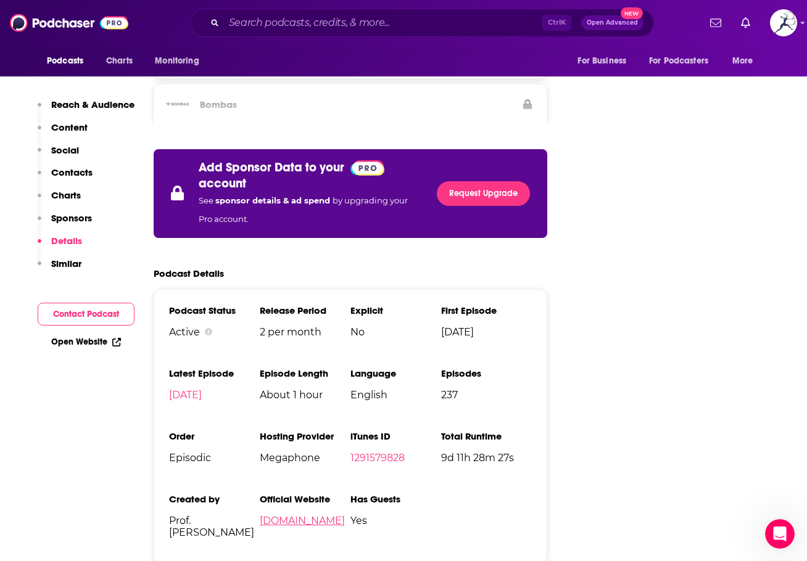
click at [331, 515] on link "historythatdoesntsuck.com" at bounding box center [302, 521] width 85 height 12
drag, startPoint x: 205, startPoint y: 448, endPoint x: 215, endPoint y: 458, distance: 14.4
click at [205, 493] on li "Created by Prof. Greg Jackson" at bounding box center [214, 520] width 91 height 55
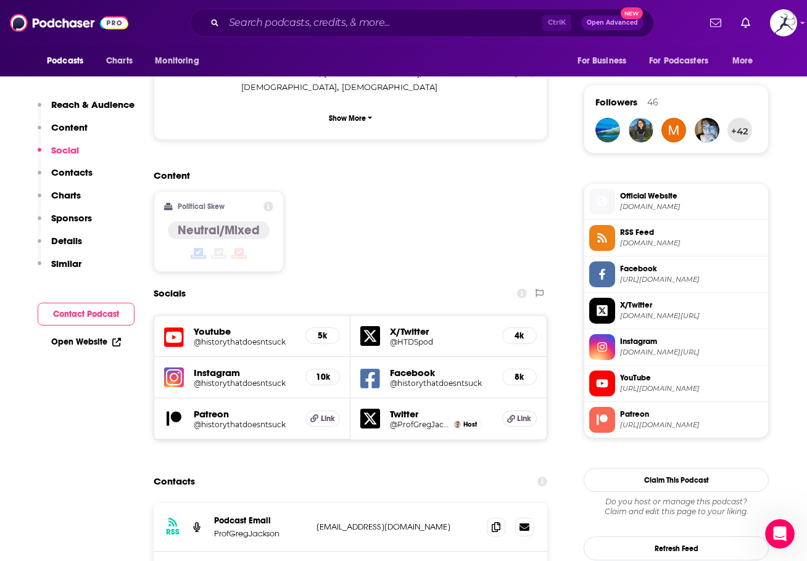
scroll to position [987, 0]
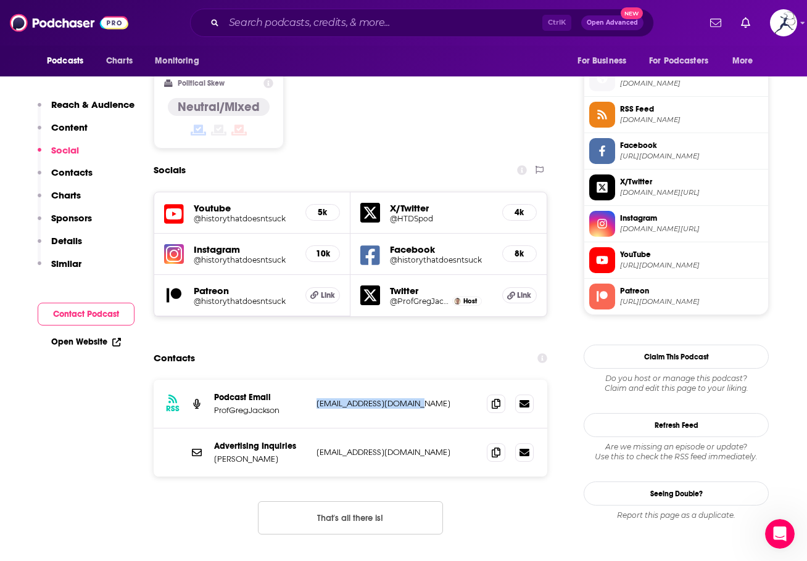
drag, startPoint x: 425, startPoint y: 341, endPoint x: 316, endPoint y: 345, distance: 109.2
click at [316, 398] on p "contact@htdspodcast.com" at bounding box center [396, 403] width 160 height 10
copy p "contact@htdspodcast.com"
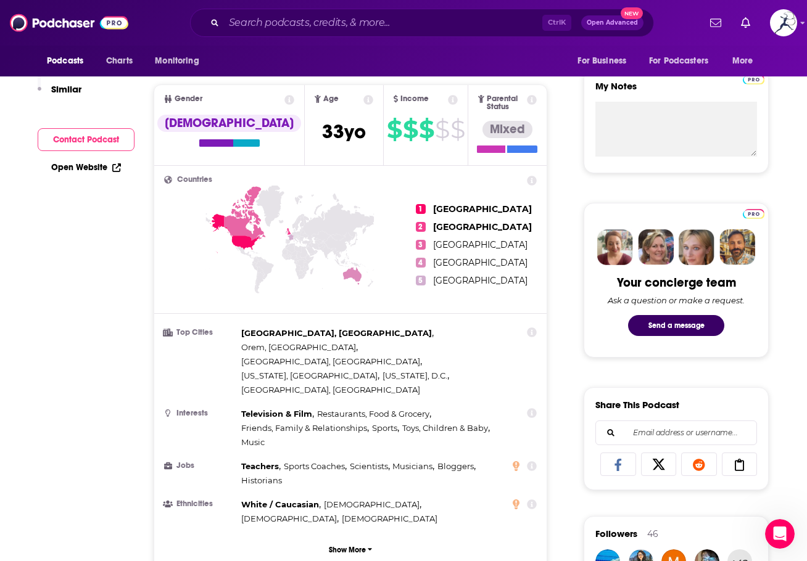
scroll to position [62, 0]
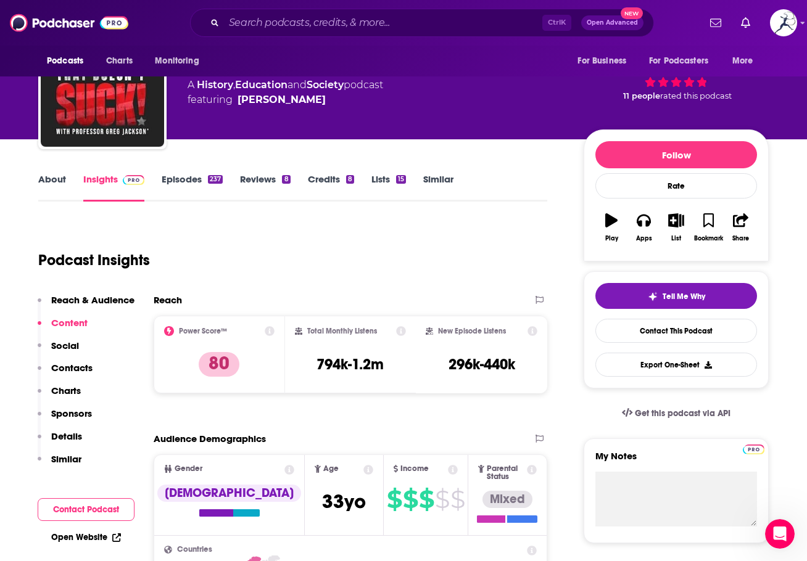
click at [183, 183] on link "Episodes 237" at bounding box center [192, 187] width 61 height 28
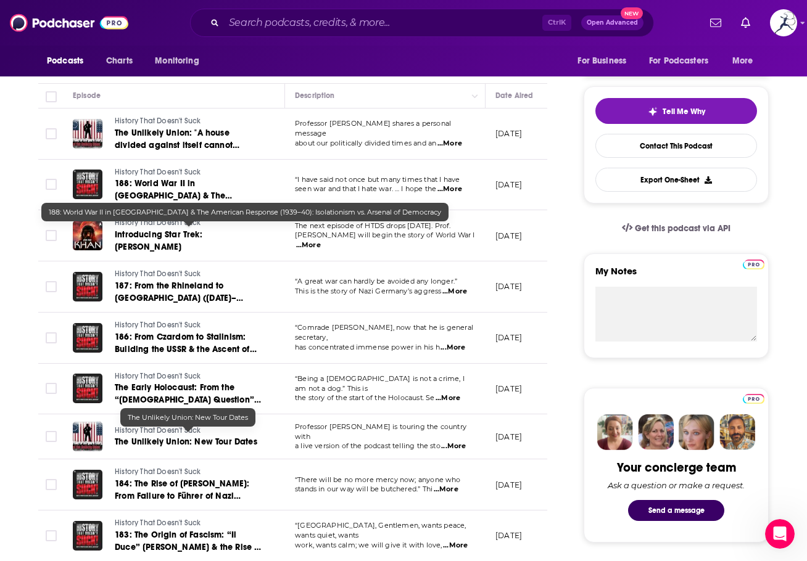
scroll to position [493, 0]
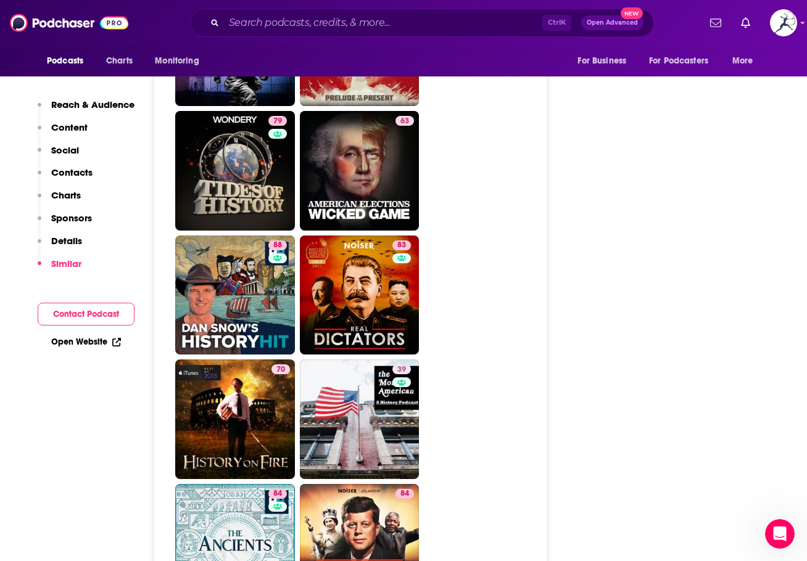
scroll to position [2713, 0]
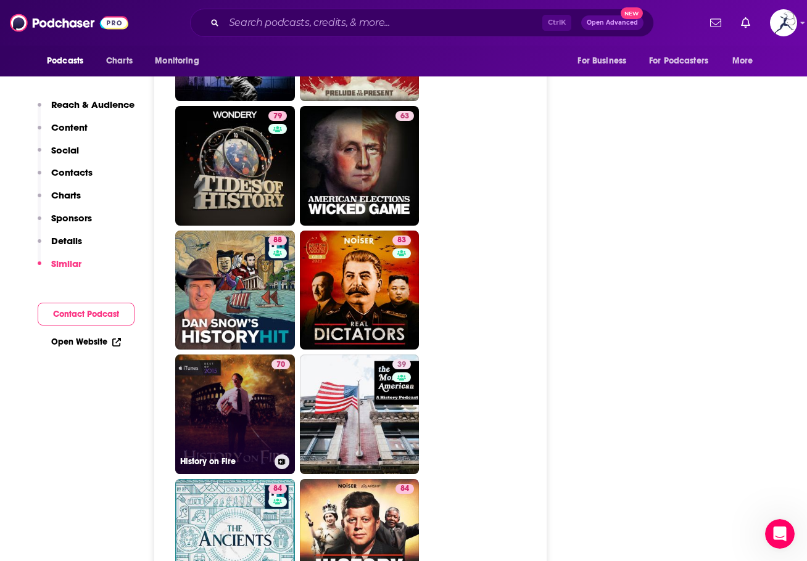
click at [249, 355] on link "70 History on Fire" at bounding box center [235, 415] width 120 height 120
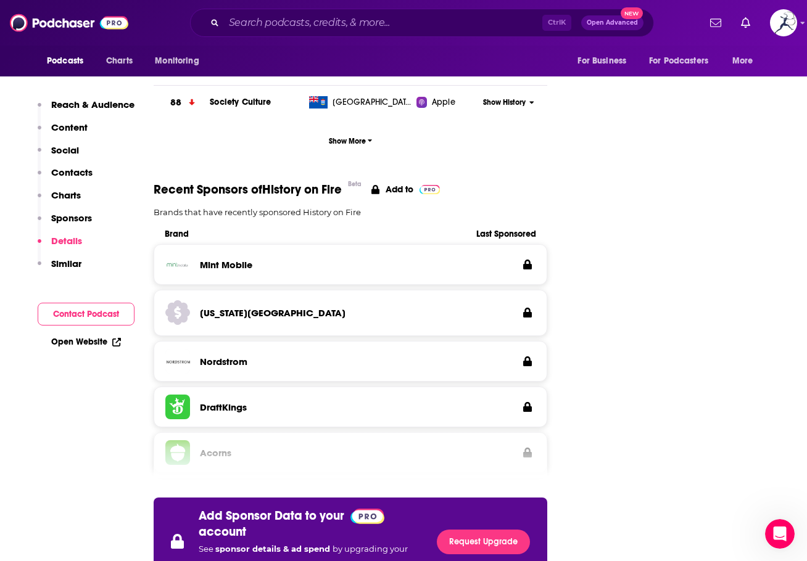
scroll to position [2097, 0]
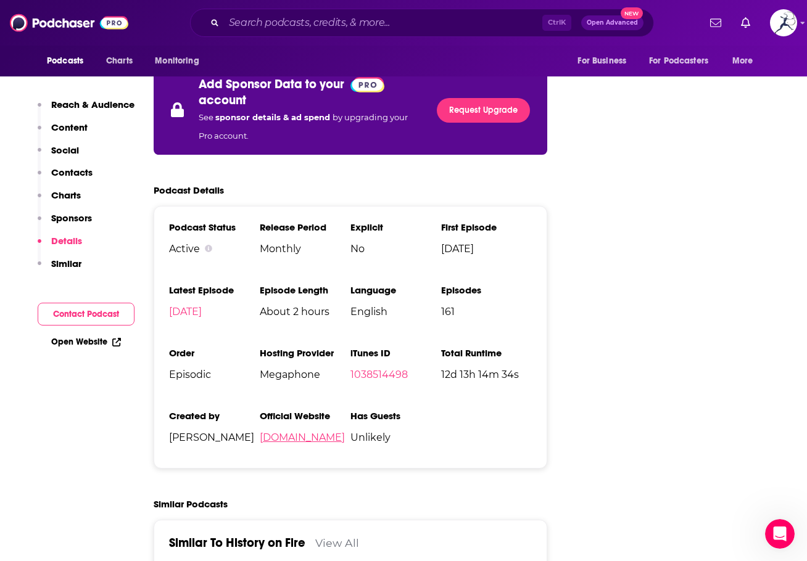
click at [345, 432] on link "historyonfirepodcast.com" at bounding box center [302, 438] width 85 height 12
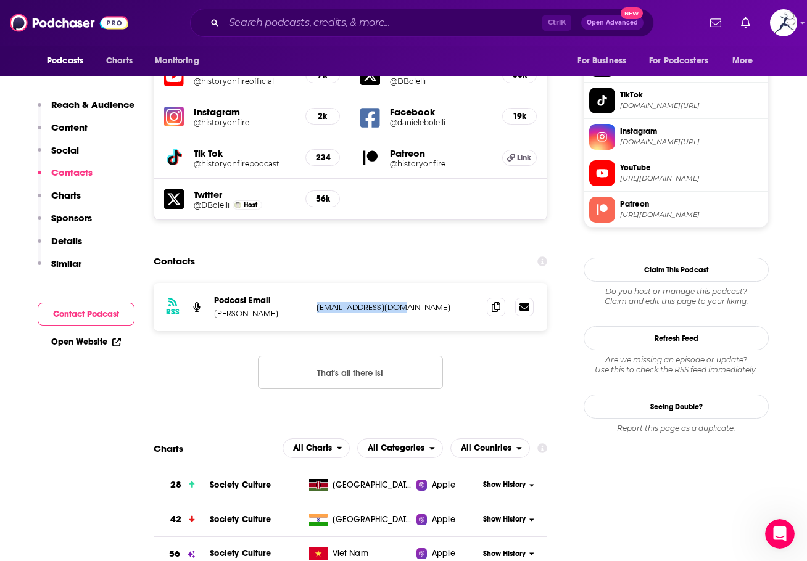
drag, startPoint x: 415, startPoint y: 261, endPoint x: 326, endPoint y: 257, distance: 88.9
click at [314, 283] on div "RSS Podcast Email Daniele Bolelli bodhi1974@yahoo.com bodhi1974@yahoo.com" at bounding box center [350, 307] width 393 height 48
copy p "bodhi1974@yahoo.com"
click at [279, 295] on p "Podcast Email" at bounding box center [260, 300] width 92 height 10
drag, startPoint x: 214, startPoint y: 263, endPoint x: 244, endPoint y: 263, distance: 30.2
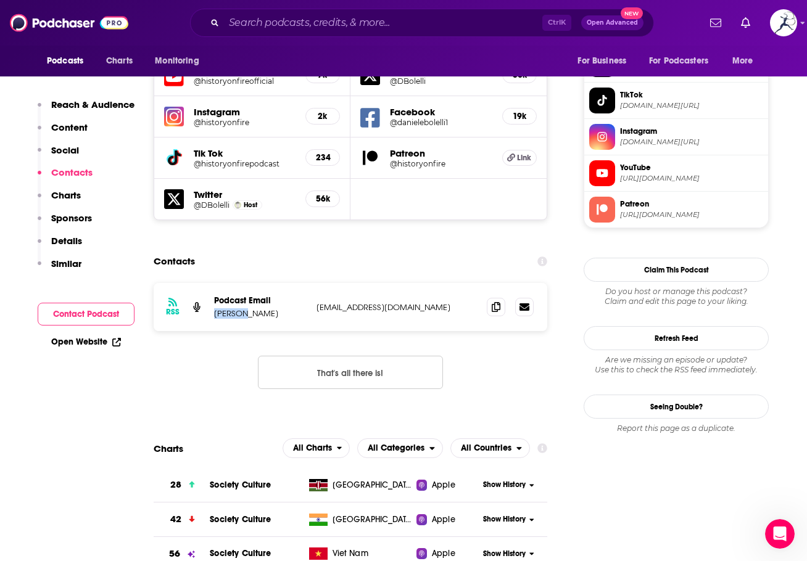
click at [244, 308] on p "Daniele Bolelli" at bounding box center [260, 313] width 92 height 10
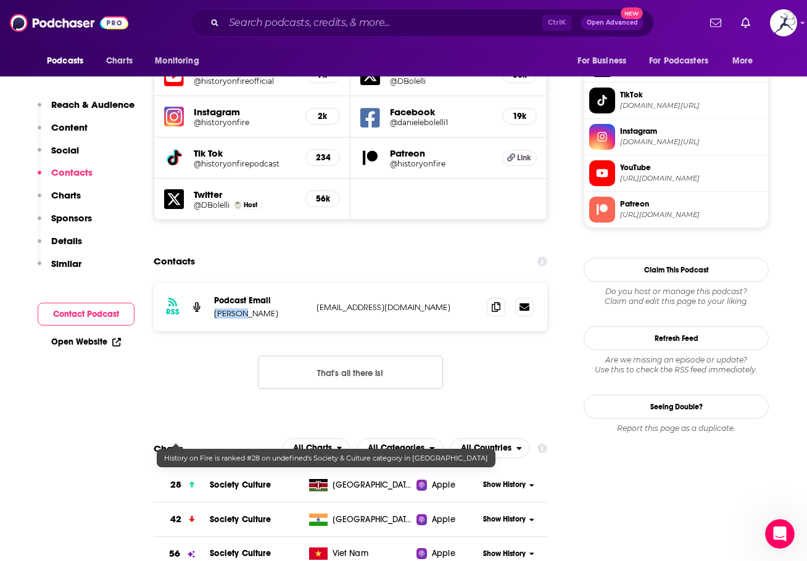
copy p "Daniele"
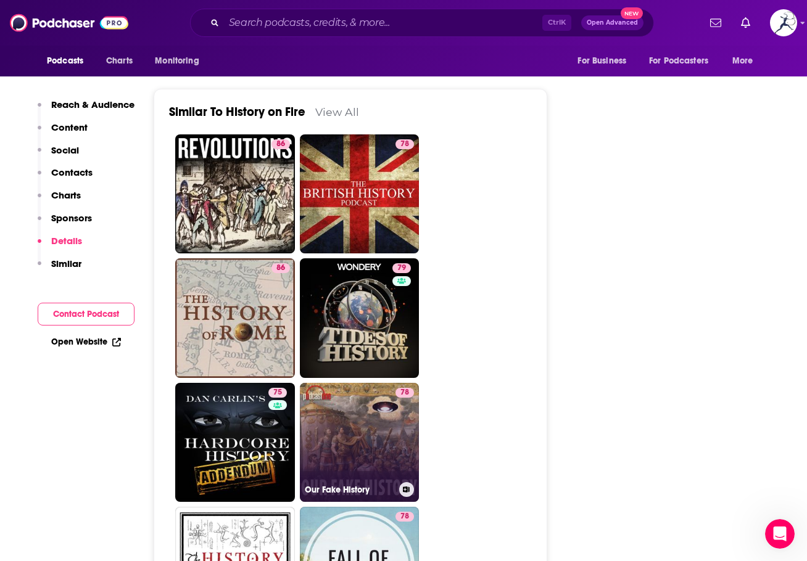
scroll to position [2713, 0]
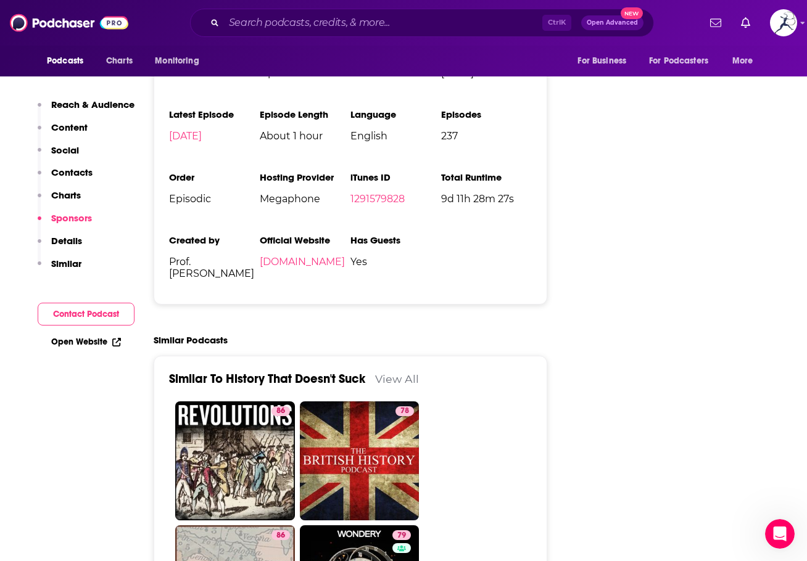
scroll to position [2343, 0]
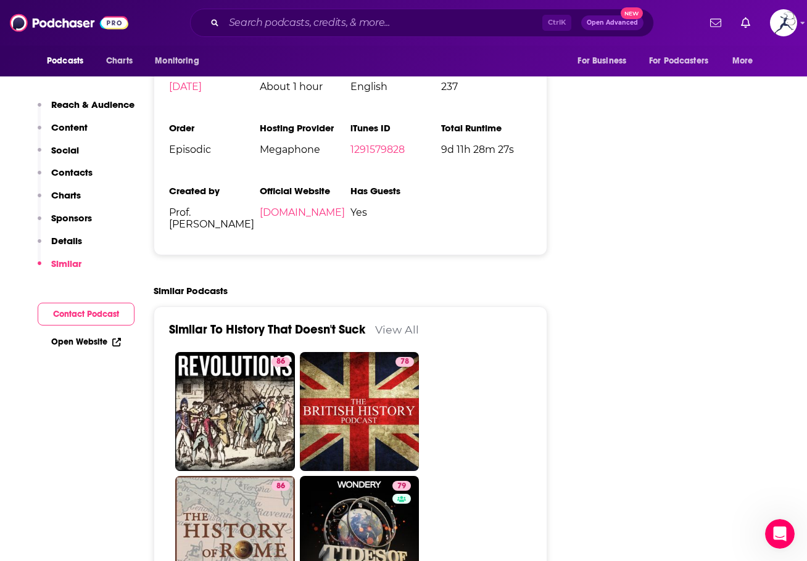
type input "https://www.podchaser.com/podcasts/cauldron-a-military-history-po-620189"
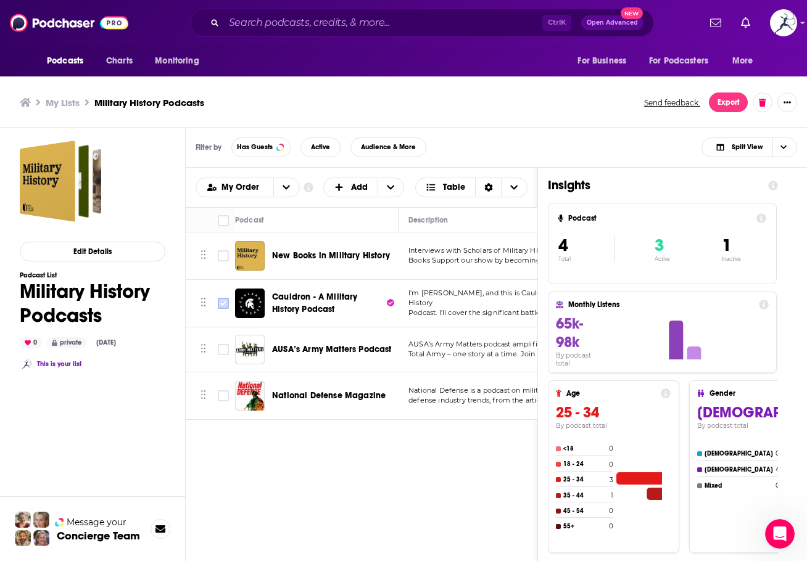
click at [221, 305] on input "Toggle select row" at bounding box center [223, 303] width 11 height 11
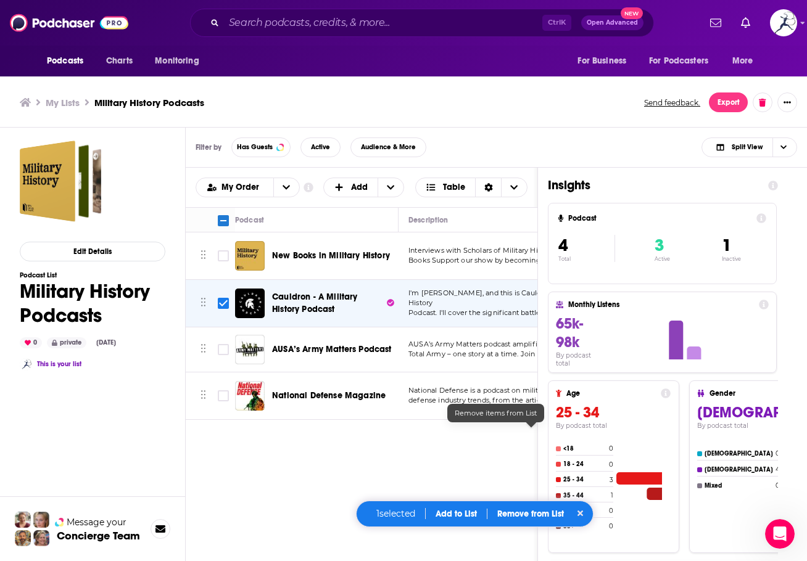
click at [537, 510] on p "Remove from List" at bounding box center [530, 514] width 67 height 10
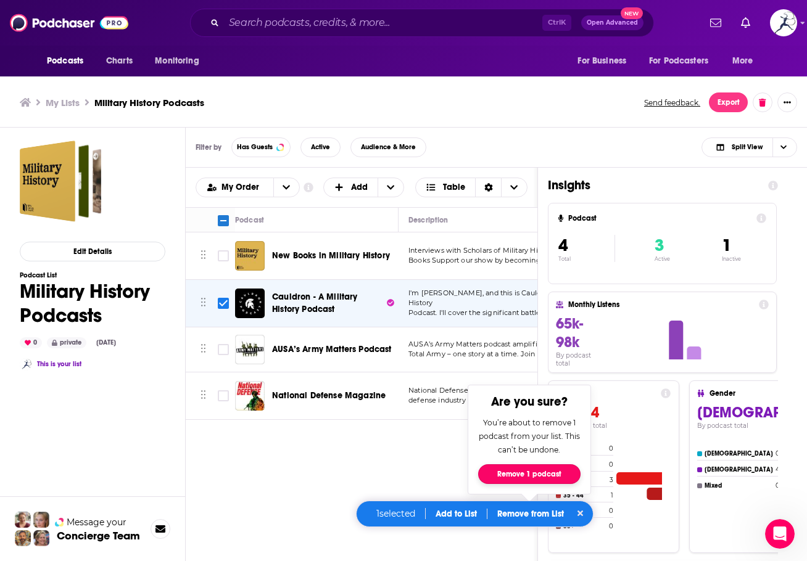
click at [535, 468] on button "Remove 1 podcast" at bounding box center [529, 474] width 102 height 20
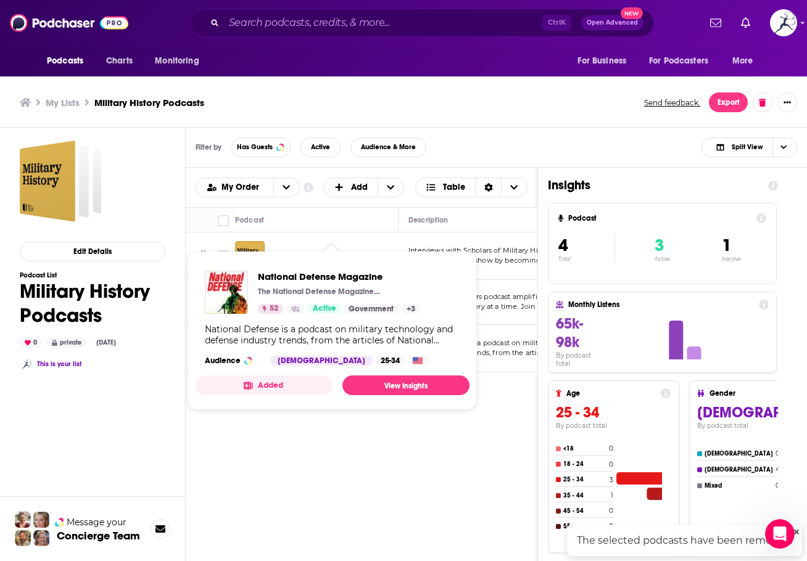
checkbox input "false"
click at [324, 466] on div "Podcasts Add My Order Customize Your List Order Select the “My Order” sort and …" at bounding box center [362, 430] width 352 height 525
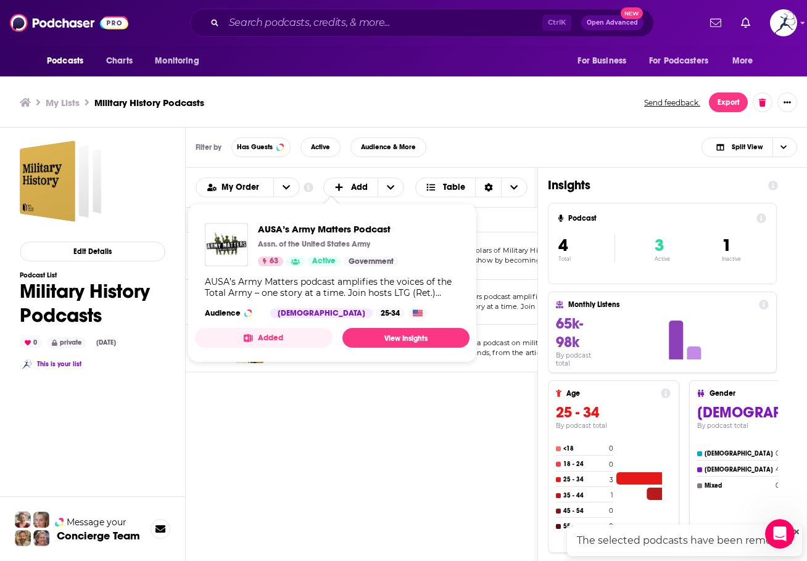
click at [336, 304] on div "AUSA’s Army Matters Podcast Assn. of the United States Army 63 Active Governmen…" at bounding box center [332, 270] width 274 height 115
click at [333, 420] on div "Podcasts Add My Order Customize Your List Order Select the “My Order” sort and …" at bounding box center [362, 430] width 352 height 525
click at [345, 303] on div "AUSA’s Army Matters Podcast Assn. of the United States Army 63 Active Governmen…" at bounding box center [332, 270] width 274 height 115
click at [348, 230] on span "AUSA’s Army Matters Podcast" at bounding box center [328, 229] width 141 height 12
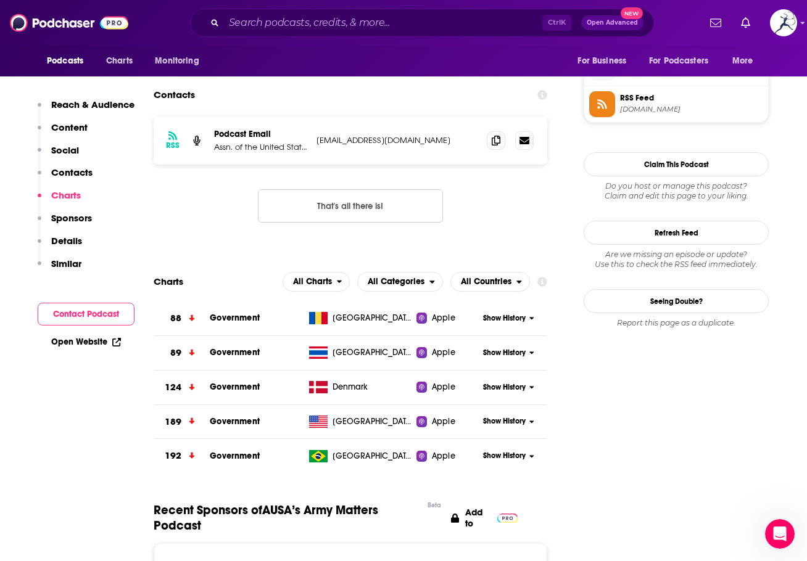
scroll to position [1788, 0]
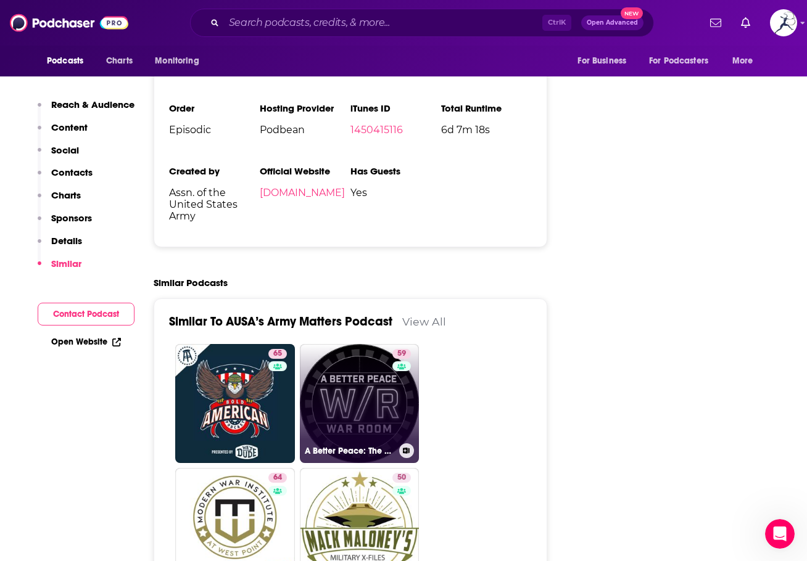
click at [387, 359] on link "59 A Better Peace: The War Room Podcast" at bounding box center [360, 404] width 120 height 120
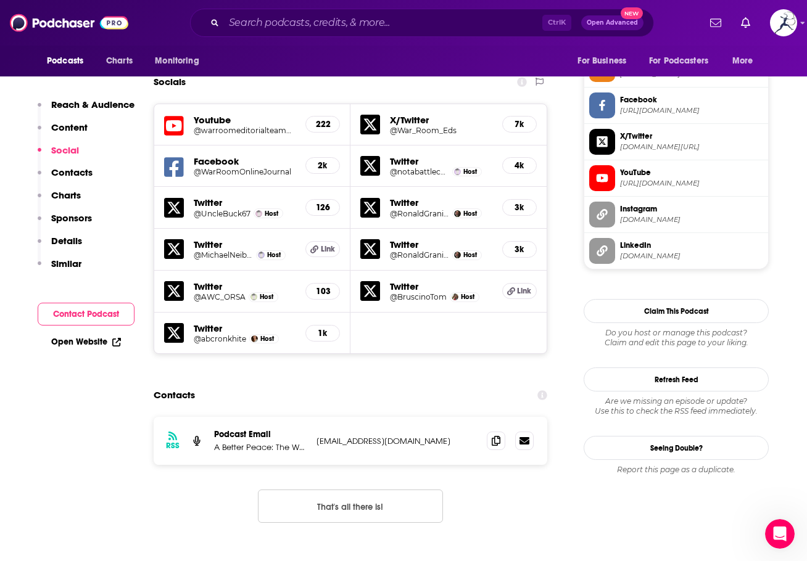
scroll to position [987, 0]
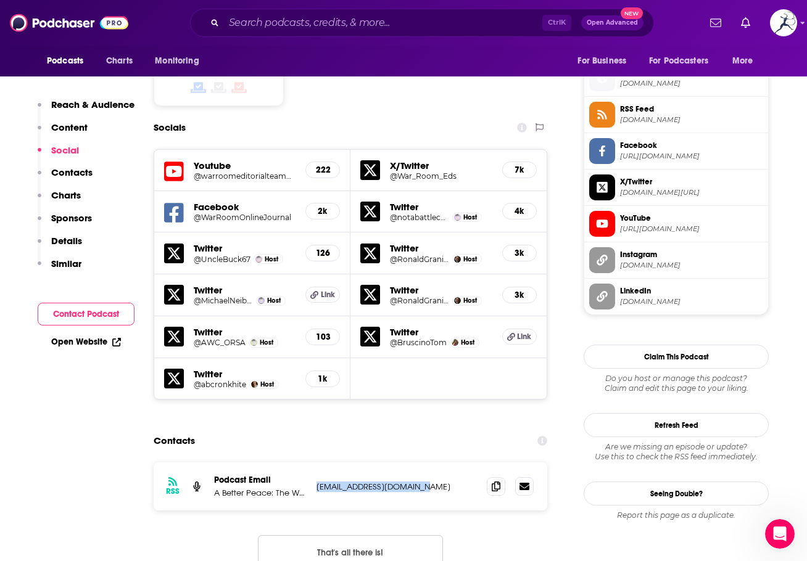
drag, startPoint x: 426, startPoint y: 438, endPoint x: 317, endPoint y: 440, distance: 109.2
click at [317, 482] on p "warroomeditors@gmail.com" at bounding box center [396, 487] width 160 height 10
copy p "warroomeditors@gmail.com"
drag, startPoint x: 787, startPoint y: 126, endPoint x: 248, endPoint y: 300, distance: 567.1
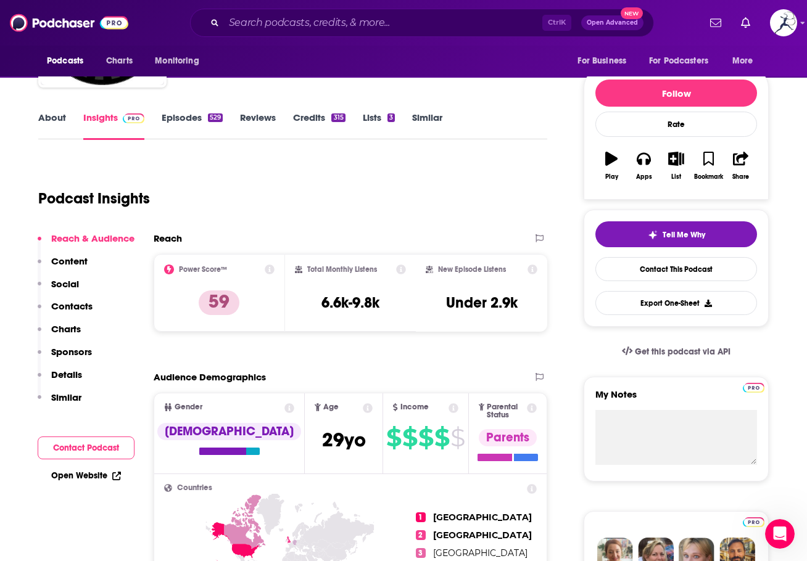
scroll to position [0, 0]
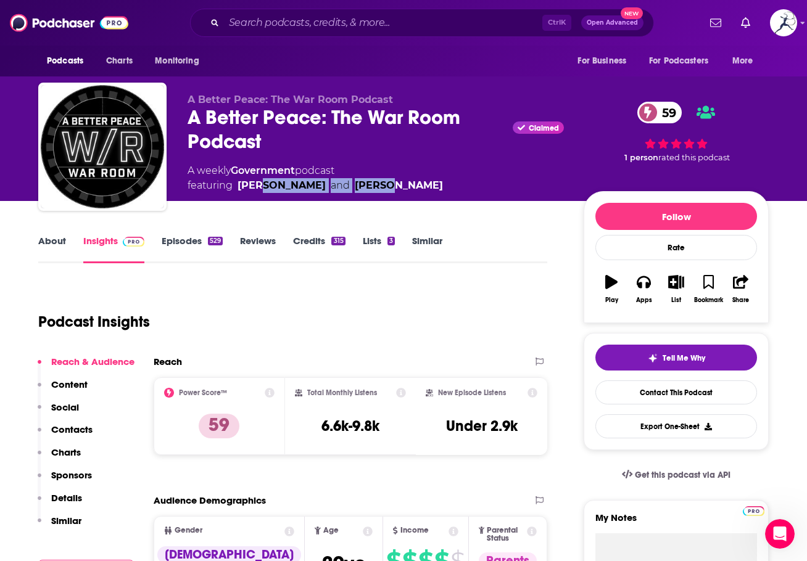
drag, startPoint x: 255, startPoint y: 183, endPoint x: 421, endPoint y: 184, distance: 165.3
click at [421, 184] on span "featuring Dr. Jacqueline E. Whitt and Ronald J. Granieri" at bounding box center [314, 185] width 255 height 15
copy span "Jacqueline E. Whitt and Ronald"
click at [425, 85] on div "A Better Peace: The War Room Podcast A Better Peace: The War Room Podcast Claim…" at bounding box center [403, 149] width 730 height 133
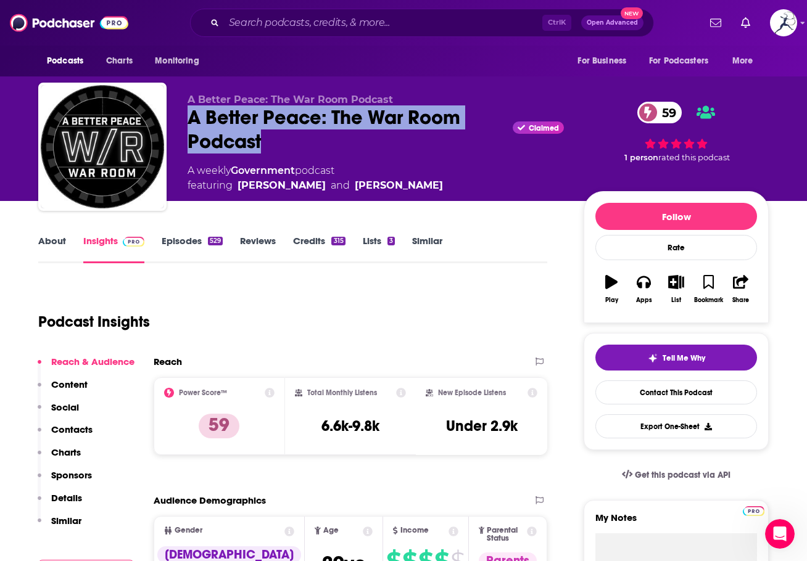
drag, startPoint x: 189, startPoint y: 115, endPoint x: 263, endPoint y: 138, distance: 77.3
click at [263, 138] on div "A Better Peace: The War Room Podcast Claimed 59" at bounding box center [375, 129] width 376 height 48
copy h2 "A Better Peace: The War Room Podcast"
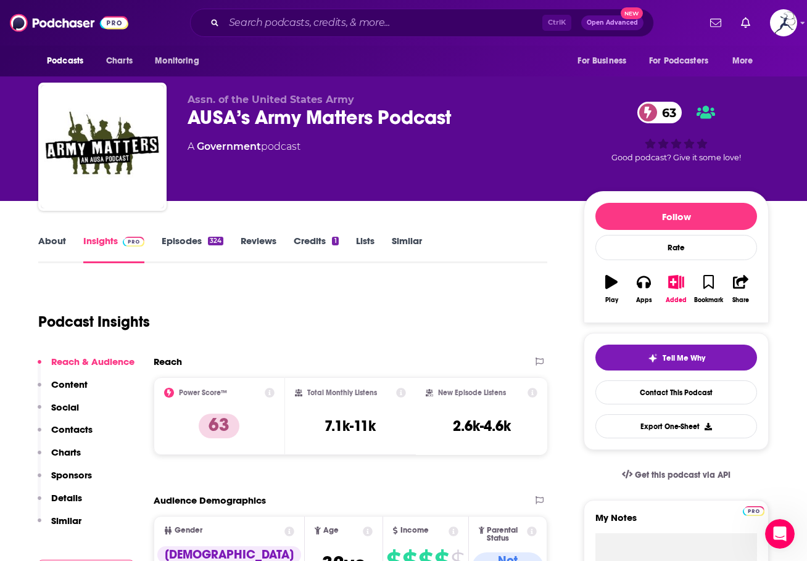
type input "https://www.podchaser.com/podcasts/ausas-army-matters-podcast-790532"
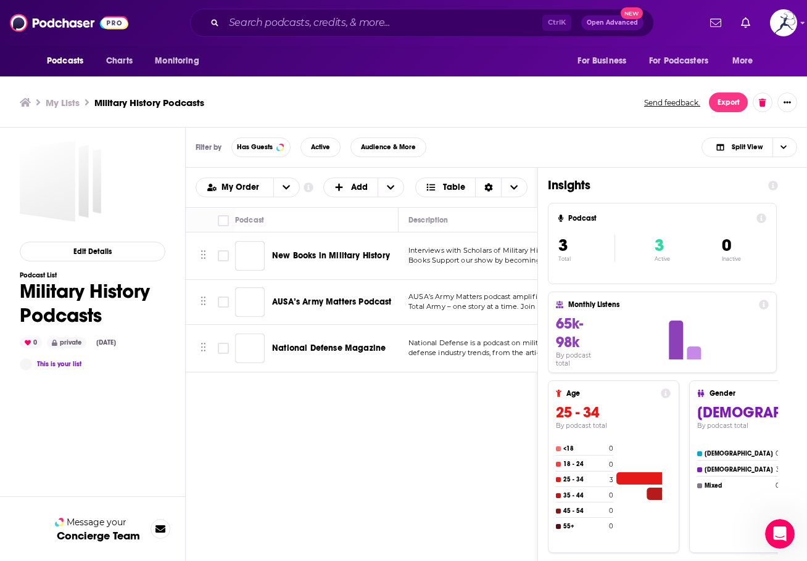
scroll to position [4, 0]
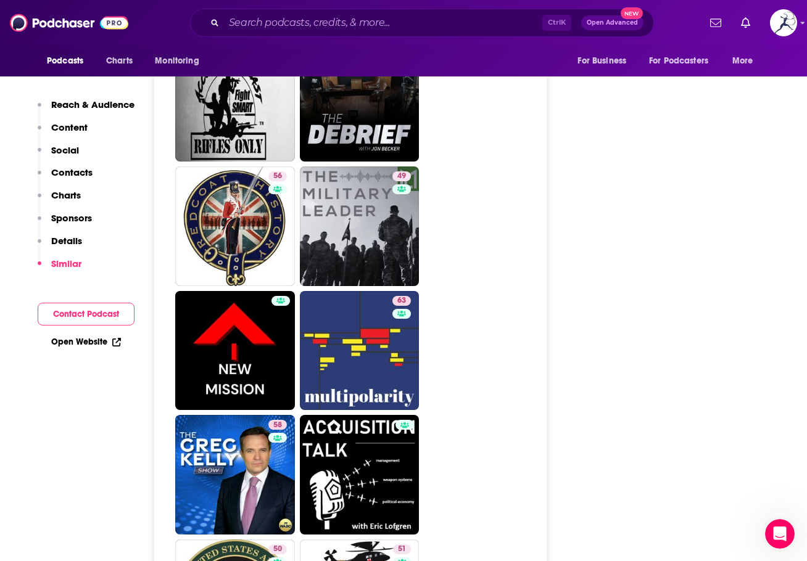
scroll to position [3145, 0]
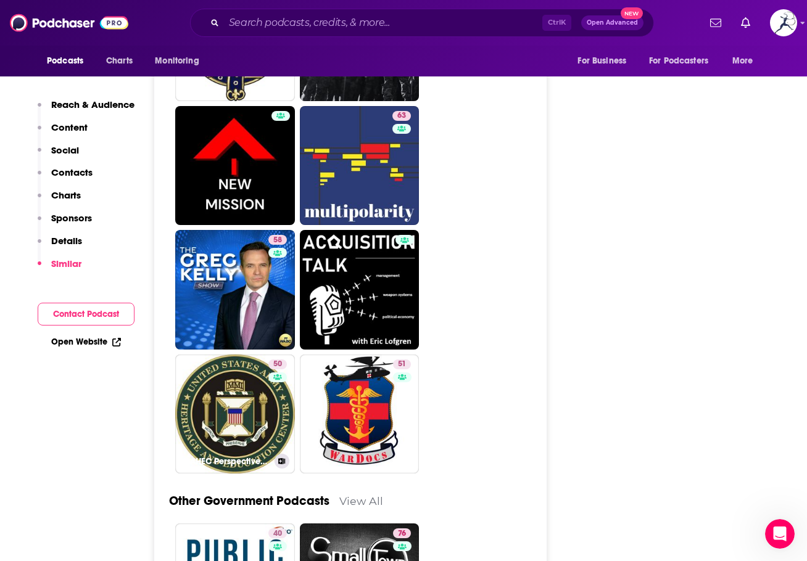
drag, startPoint x: 271, startPoint y: 376, endPoint x: 592, endPoint y: 362, distance: 321.6
click at [271, 376] on div "50" at bounding box center [279, 407] width 22 height 95
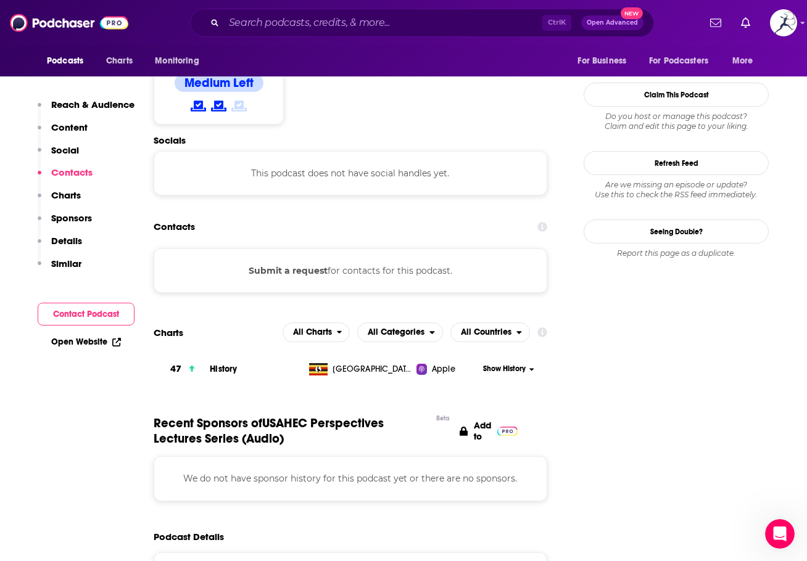
scroll to position [1233, 0]
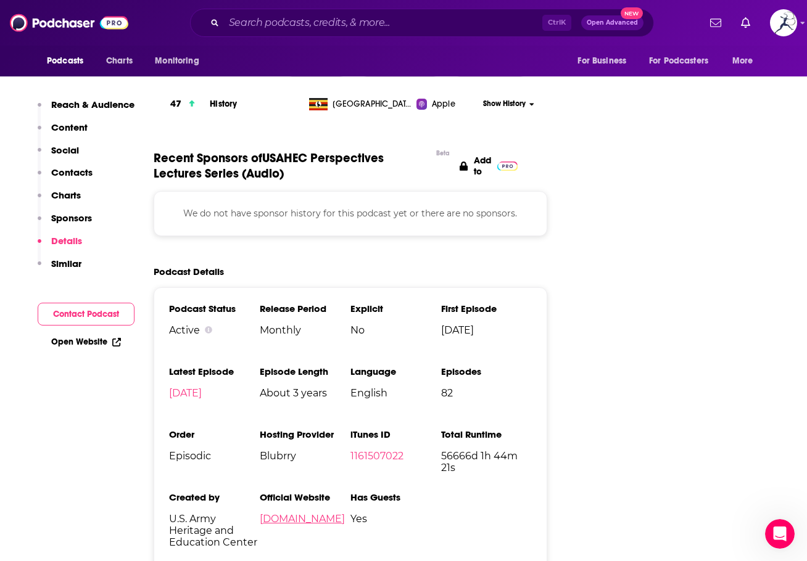
click at [315, 513] on link "blubrry.com" at bounding box center [302, 519] width 85 height 12
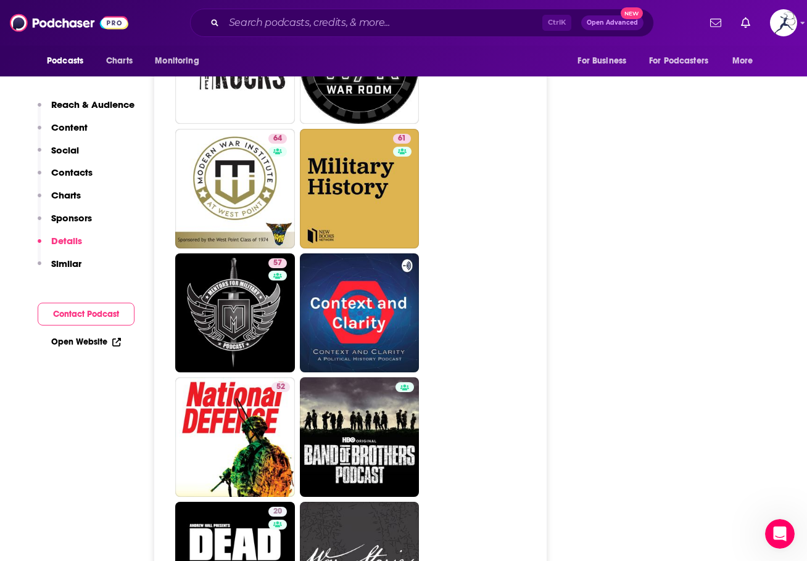
scroll to position [2097, 0]
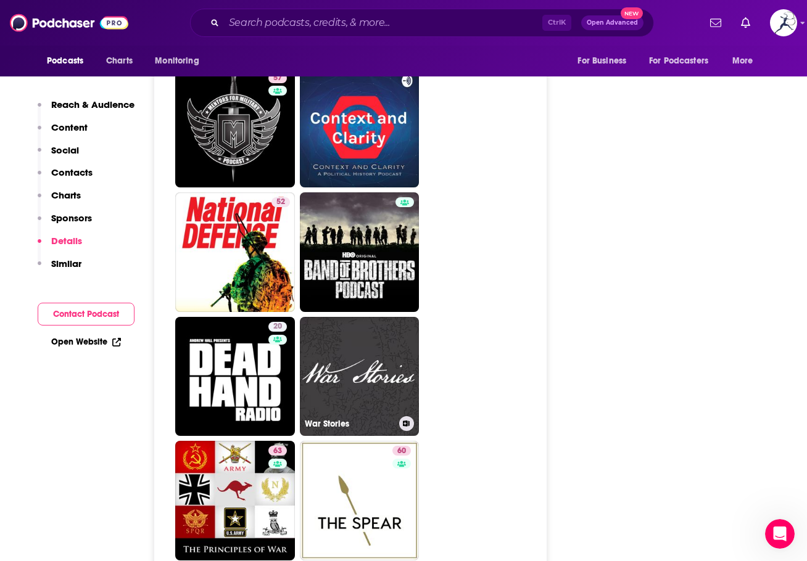
drag, startPoint x: 335, startPoint y: 302, endPoint x: 570, endPoint y: 303, distance: 235.0
click at [335, 317] on link "War Stories" at bounding box center [360, 377] width 120 height 120
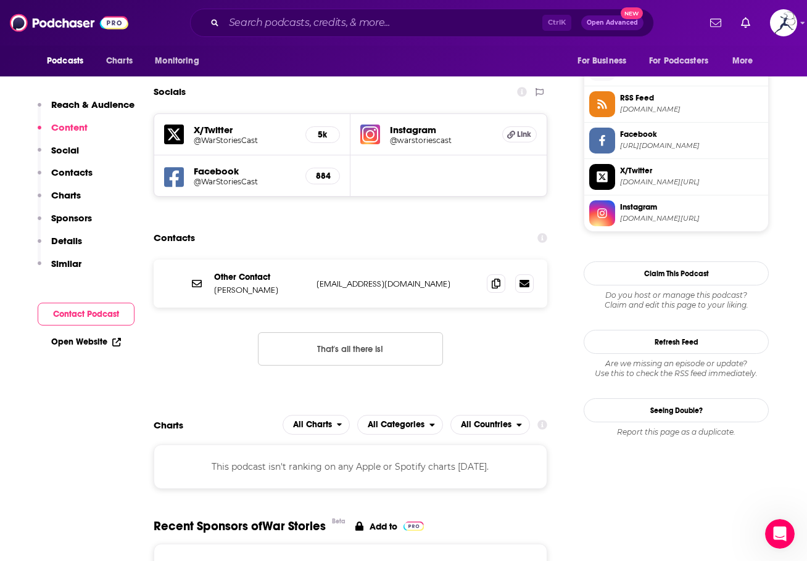
scroll to position [740, 0]
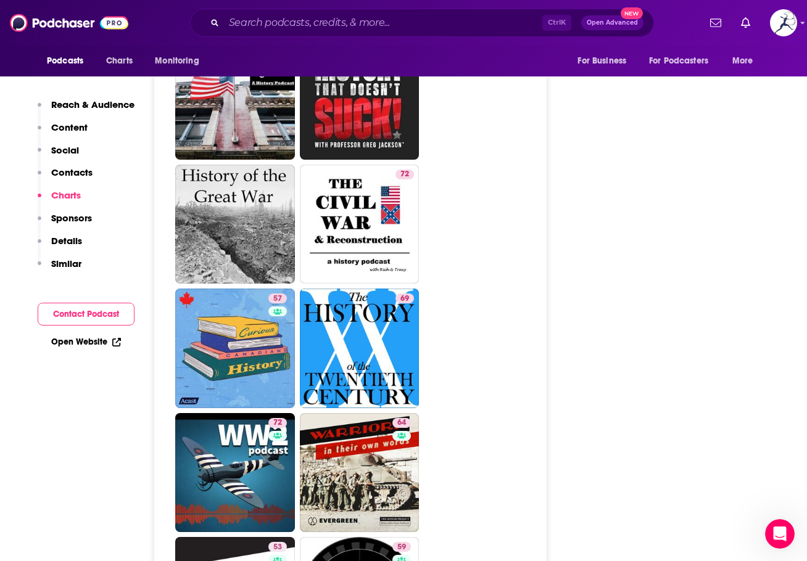
scroll to position [2158, 0]
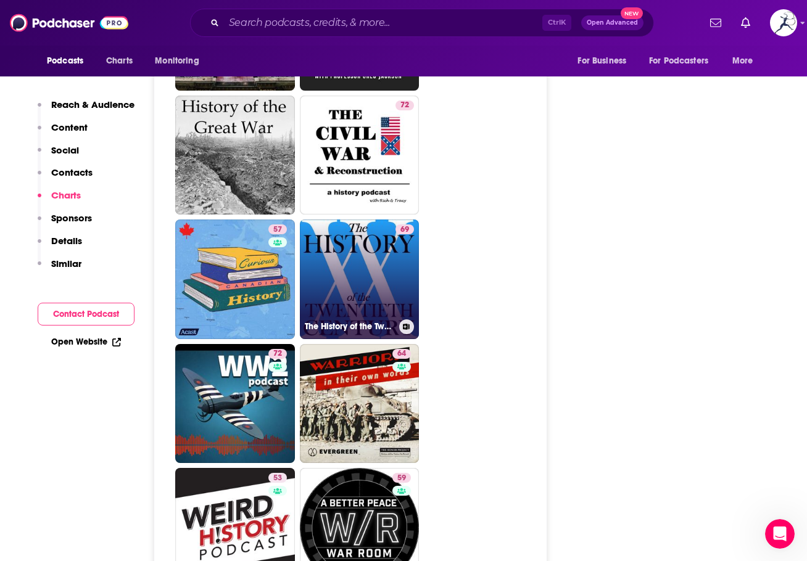
click at [355, 220] on link "69 The History of the Twentieth Century" at bounding box center [360, 280] width 120 height 120
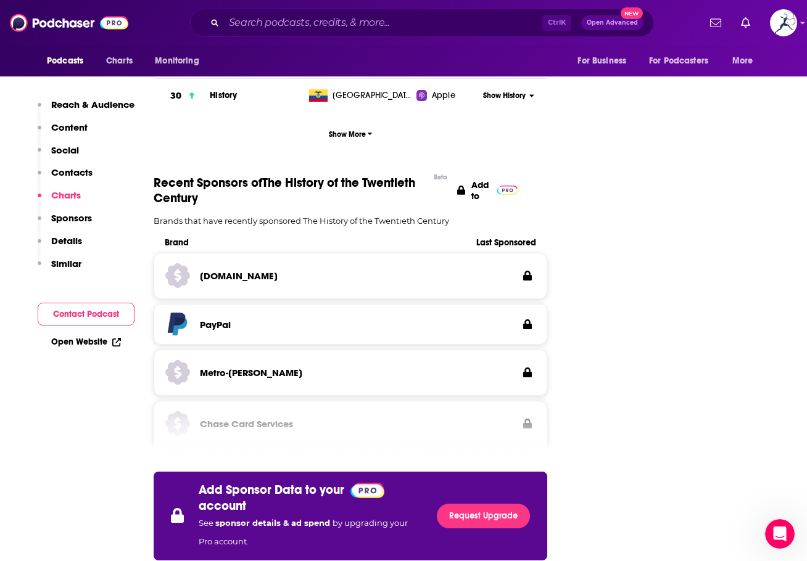
scroll to position [1850, 0]
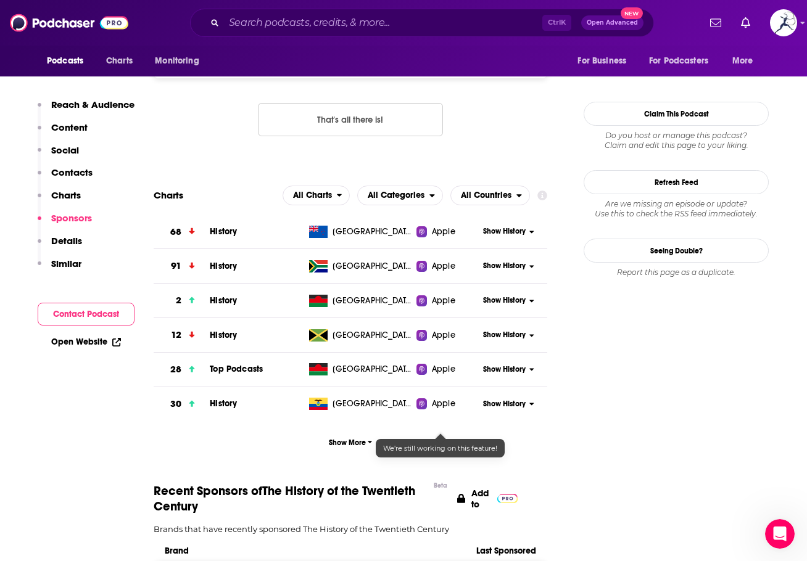
scroll to position [1141, 0]
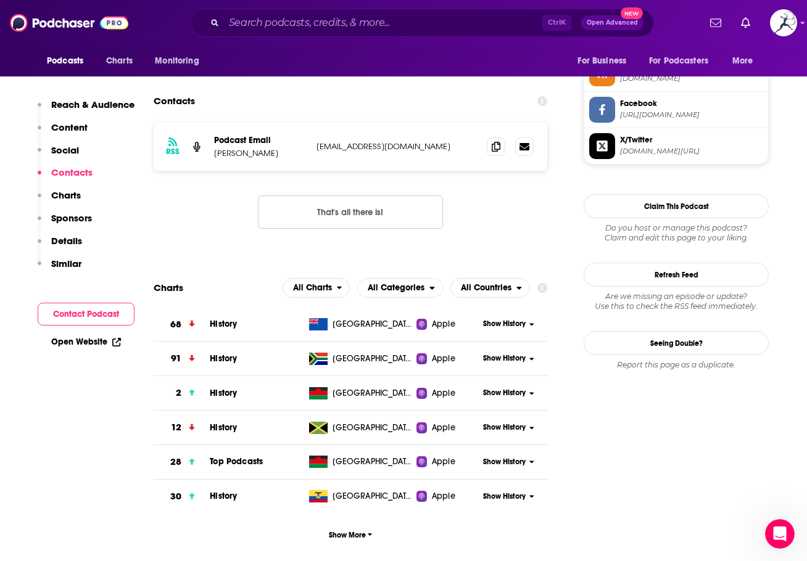
click at [522, 150] on icon at bounding box center [524, 146] width 10 height 7
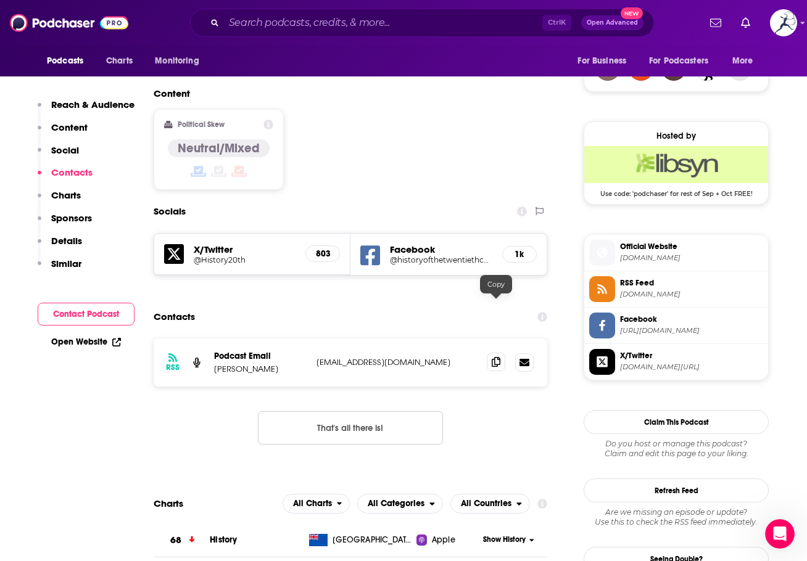
click at [495, 357] on icon at bounding box center [495, 362] width 9 height 10
click at [497, 357] on icon at bounding box center [495, 362] width 9 height 10
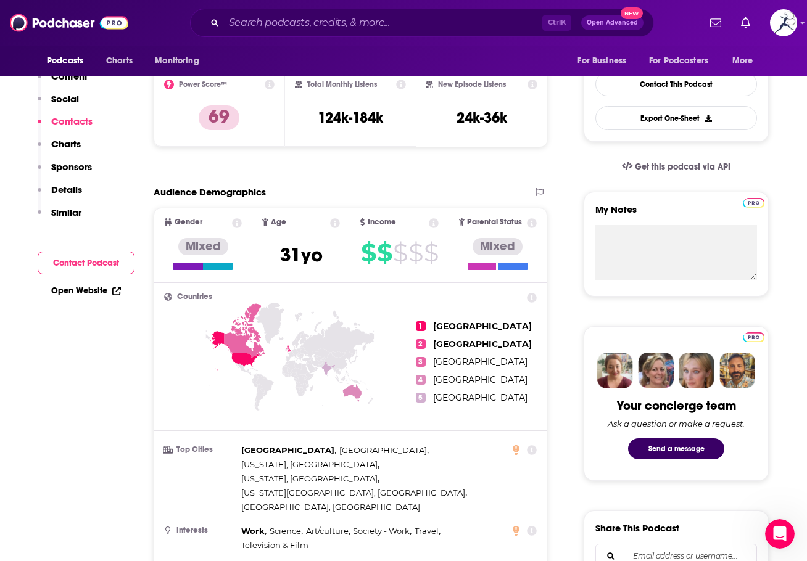
scroll to position [0, 0]
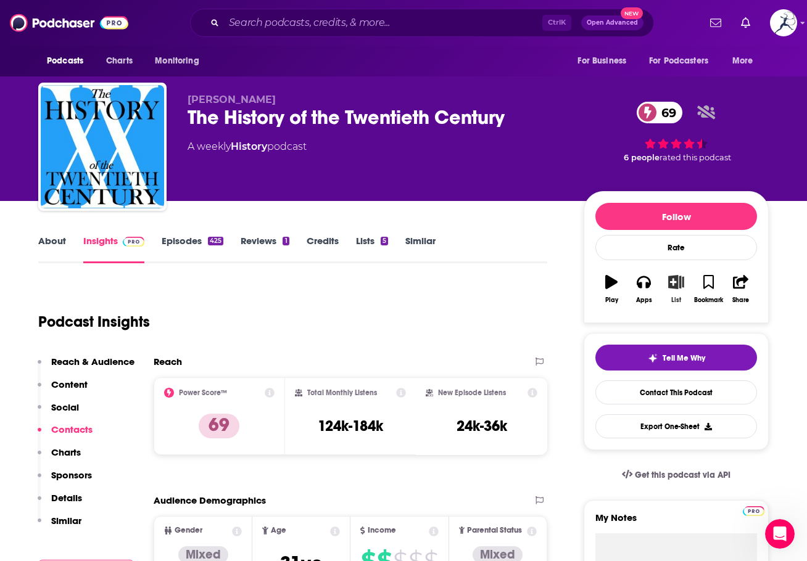
click at [676, 291] on button "List" at bounding box center [676, 289] width 32 height 44
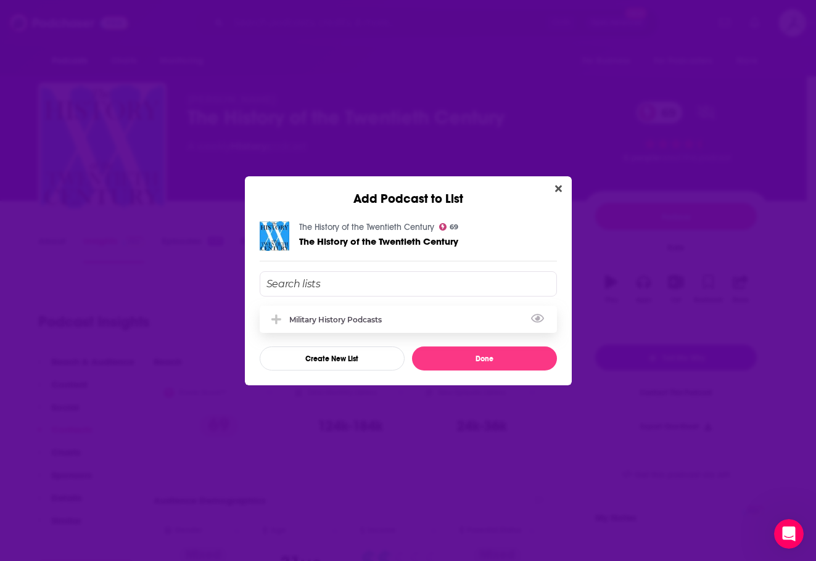
click at [344, 313] on div "Military History Podcasts" at bounding box center [408, 319] width 297 height 27
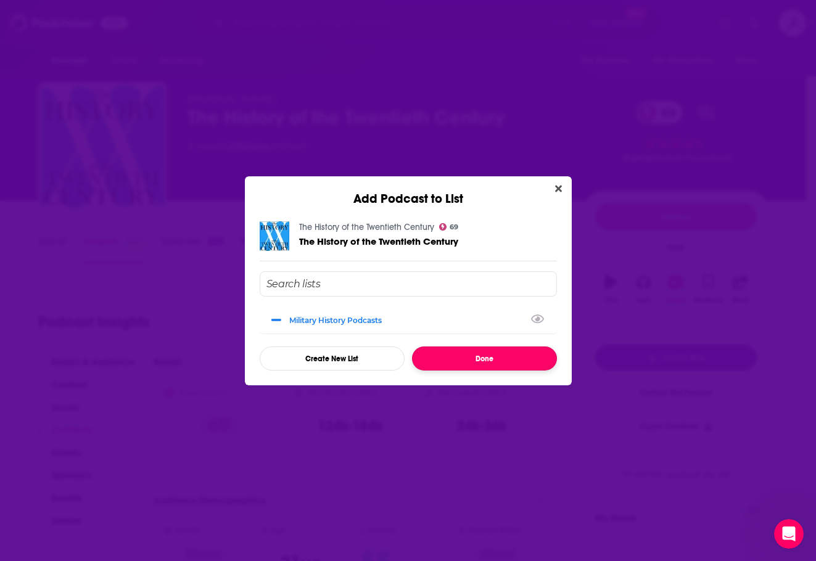
click at [517, 368] on button "Done" at bounding box center [484, 359] width 145 height 24
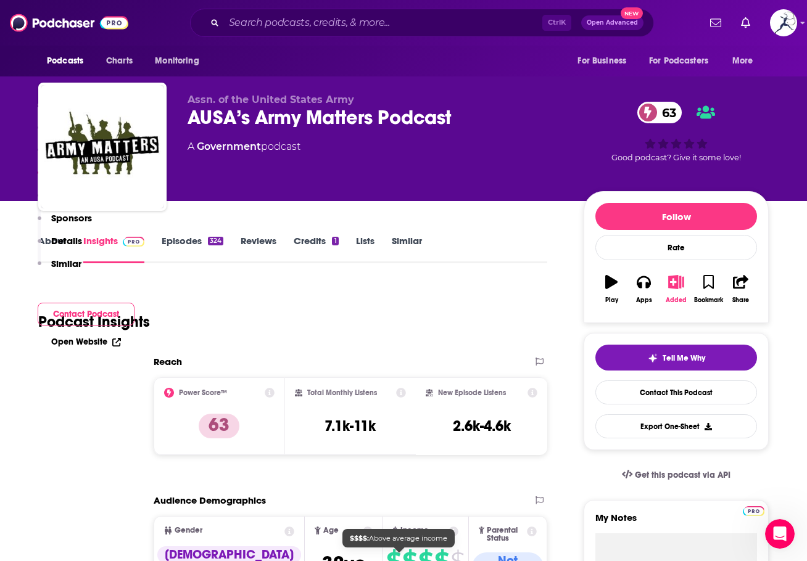
scroll to position [247, 0]
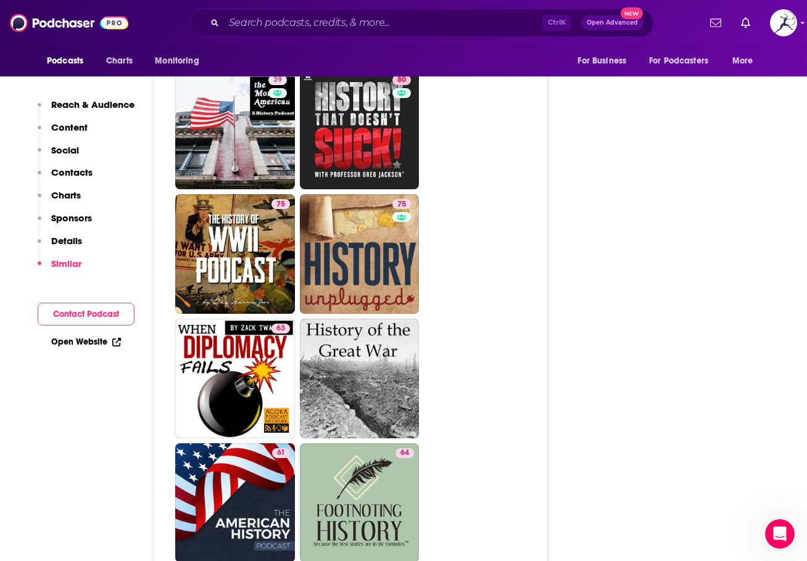
scroll to position [2837, 0]
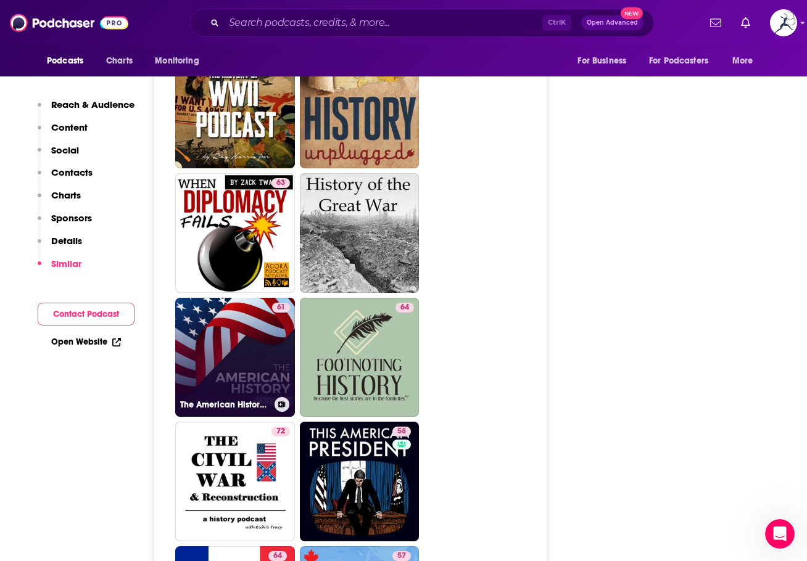
click at [252, 298] on link "61 The American History Podcast" at bounding box center [235, 358] width 120 height 120
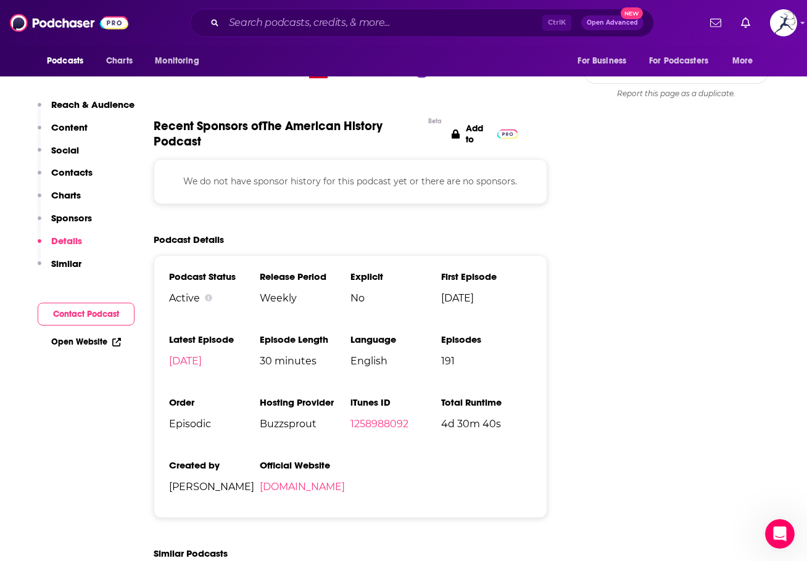
scroll to position [1542, 0]
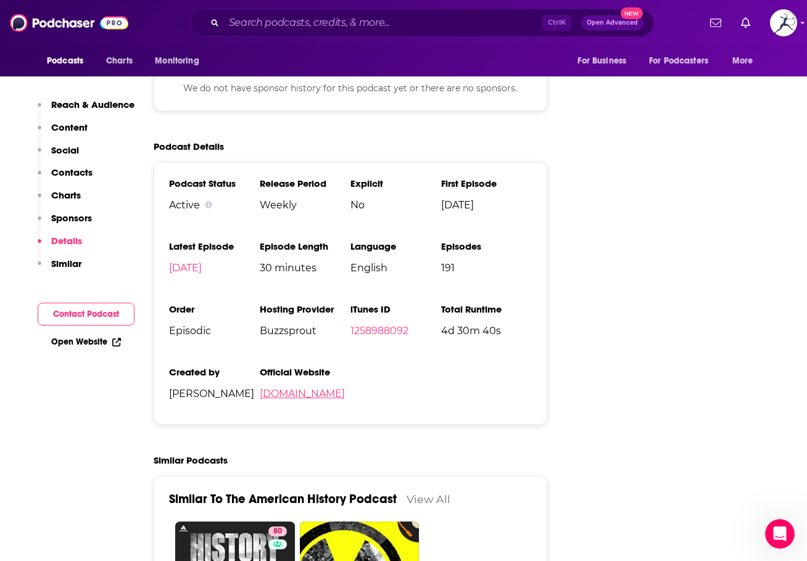
click at [345, 388] on link "theamericanhistorypodcast.com" at bounding box center [302, 394] width 85 height 12
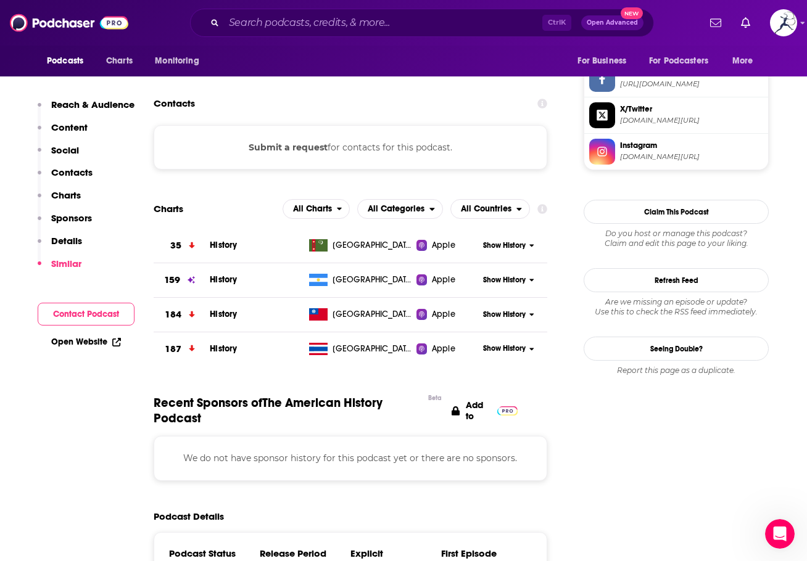
scroll to position [925, 0]
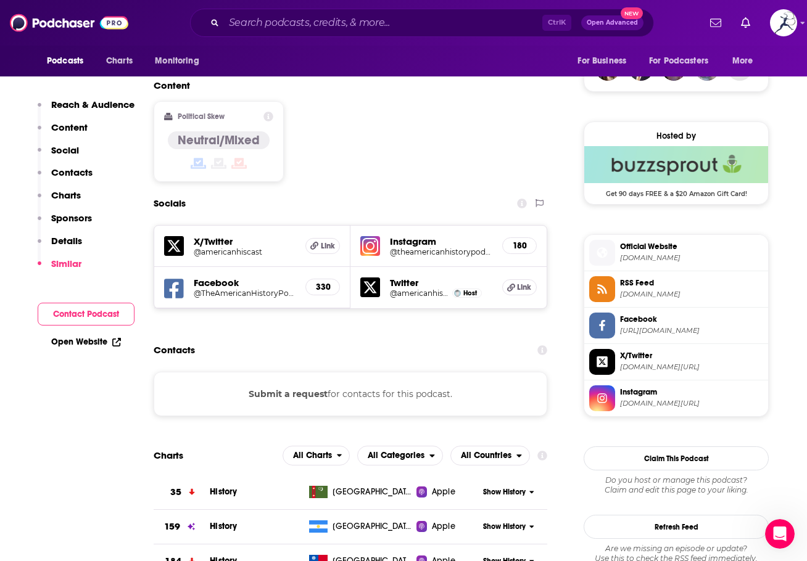
click at [305, 387] on button "Submit a request" at bounding box center [288, 394] width 79 height 14
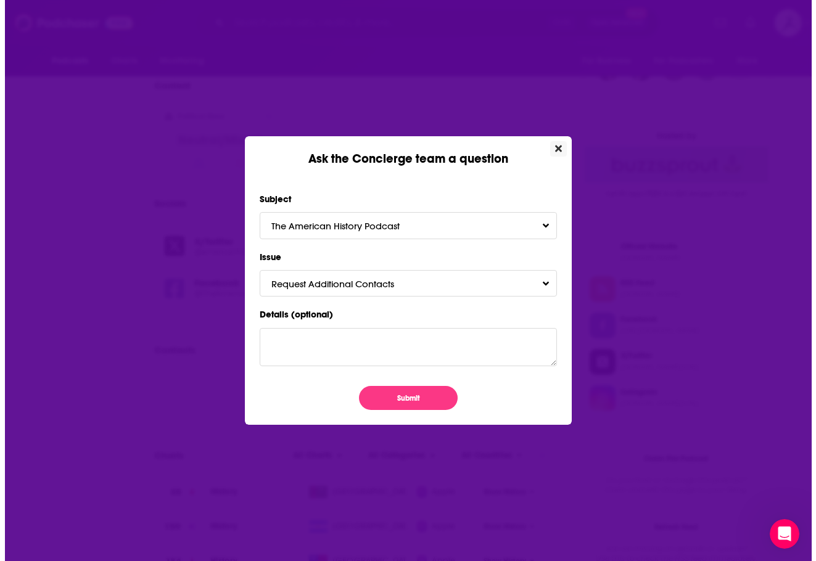
scroll to position [0, 0]
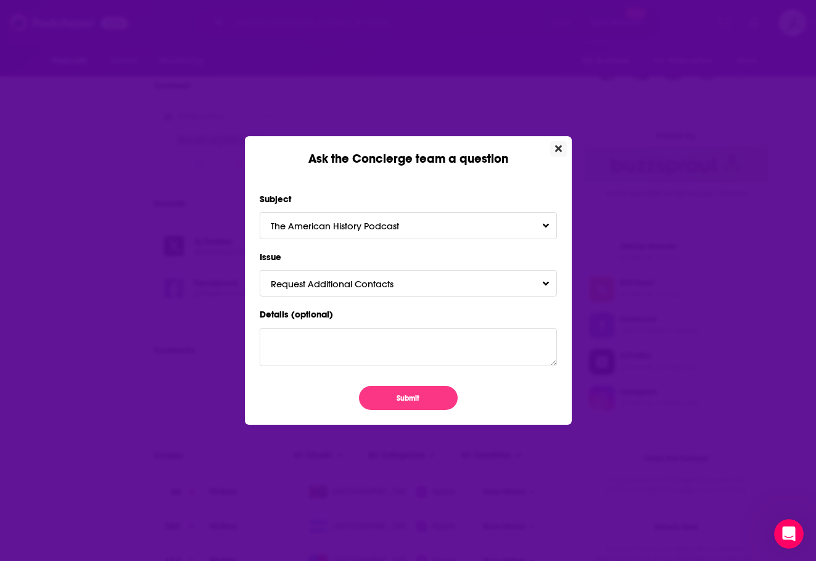
click at [559, 147] on icon "Close" at bounding box center [558, 149] width 7 height 7
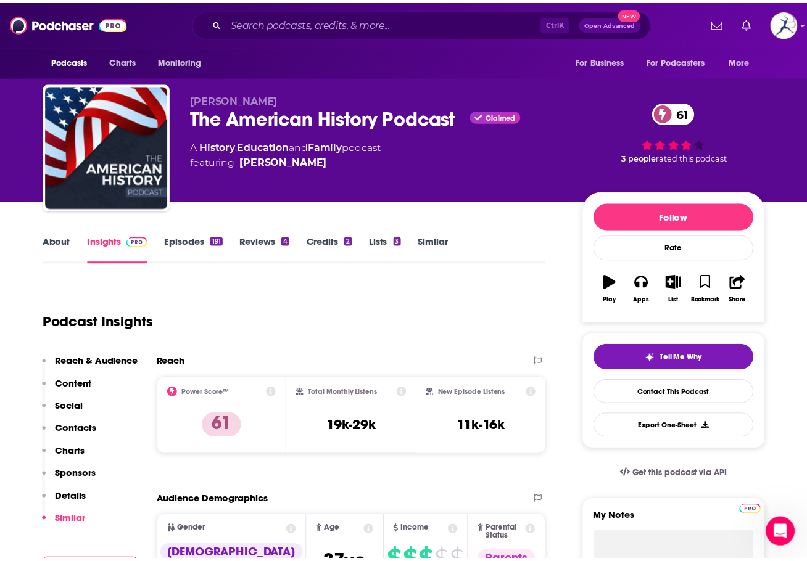
scroll to position [925, 0]
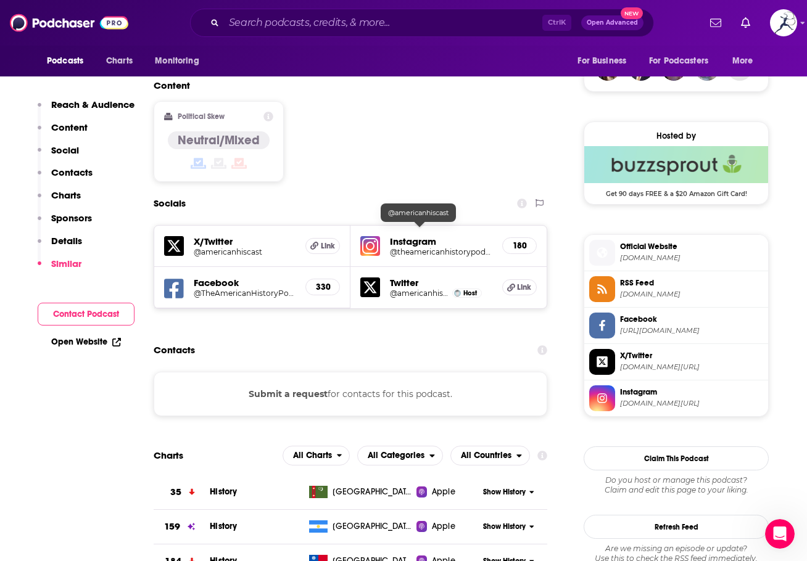
click at [426, 289] on h5 "@americanhiscast" at bounding box center [419, 293] width 59 height 9
click at [232, 247] on h5 "@americanhiscast" at bounding box center [245, 251] width 102 height 9
click at [463, 247] on h5 "@theamericanhistorypodcast" at bounding box center [441, 251] width 102 height 9
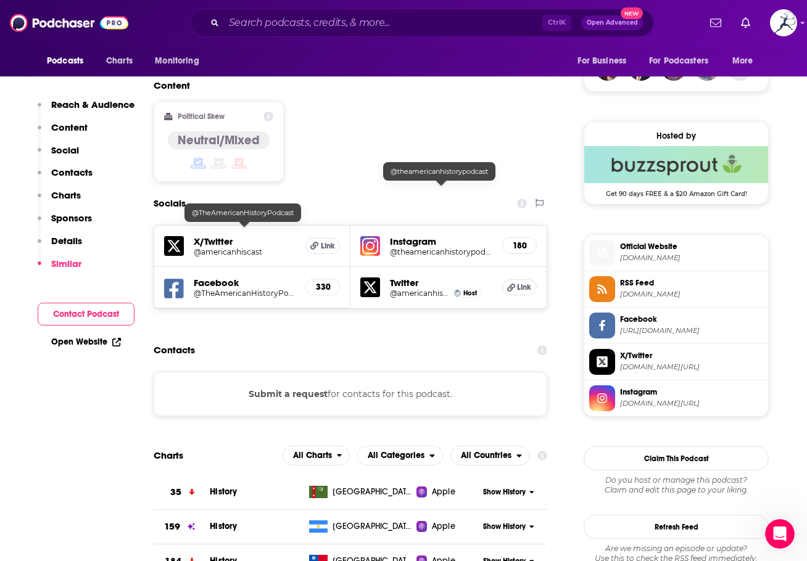
click at [252, 289] on h5 "@TheAmericanHistoryPodcast" at bounding box center [245, 293] width 102 height 9
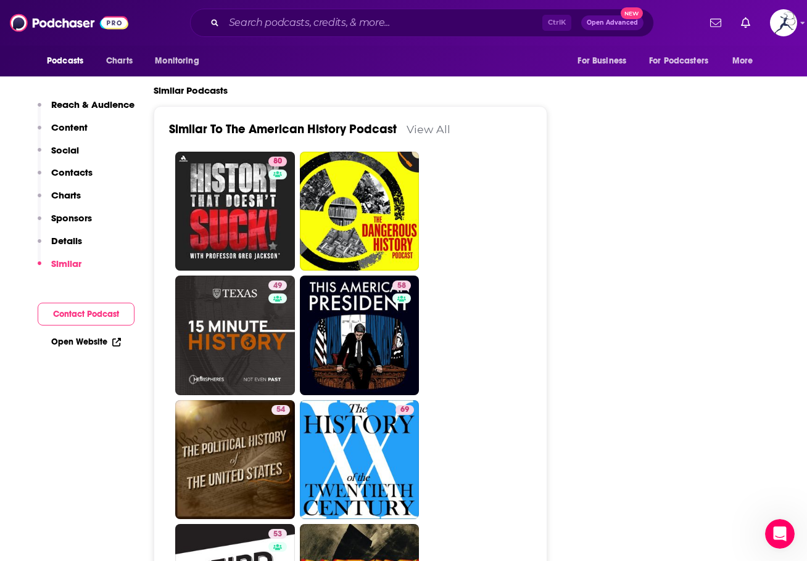
scroll to position [1850, 0]
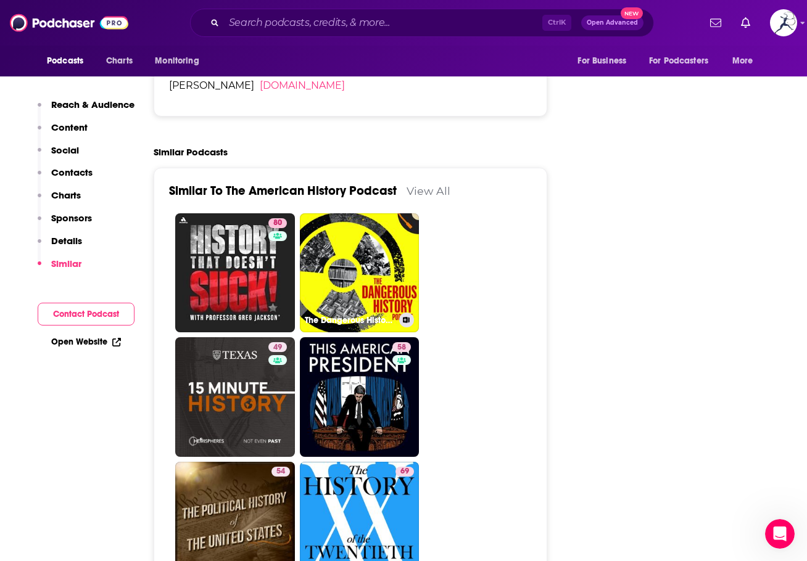
click at [345, 218] on link "The Dangerous History Podcast" at bounding box center [360, 273] width 120 height 120
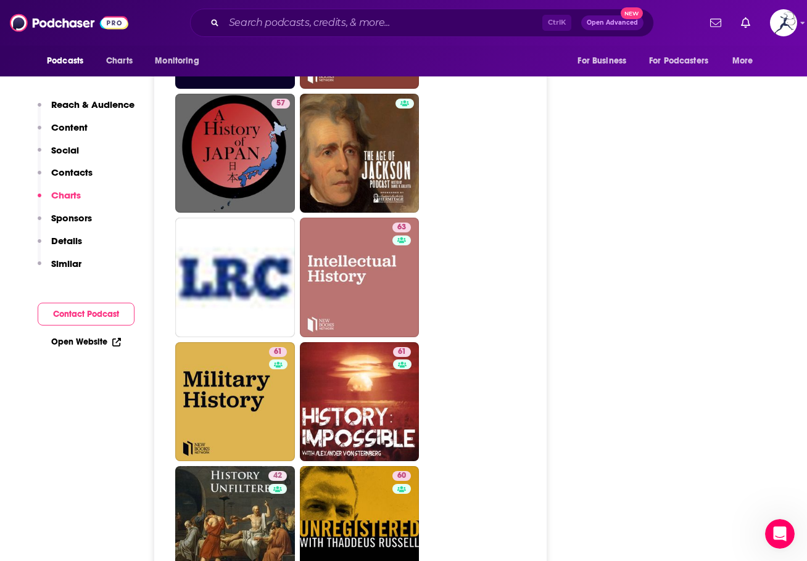
scroll to position [3268, 0]
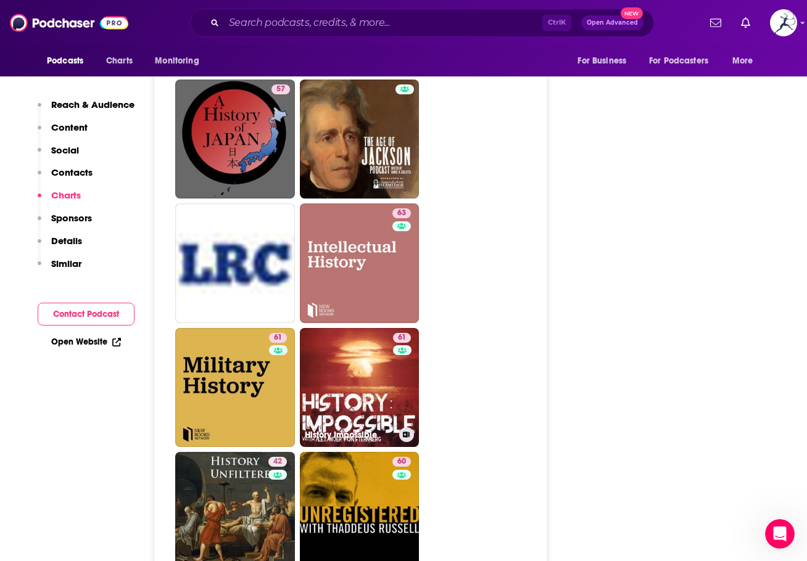
drag, startPoint x: 383, startPoint y: 305, endPoint x: 703, endPoint y: 255, distance: 324.0
click at [383, 328] on link "61 History Impossible" at bounding box center [360, 388] width 120 height 120
type input "https://www.podchaser.com/podcasts/history-impossible-793147"
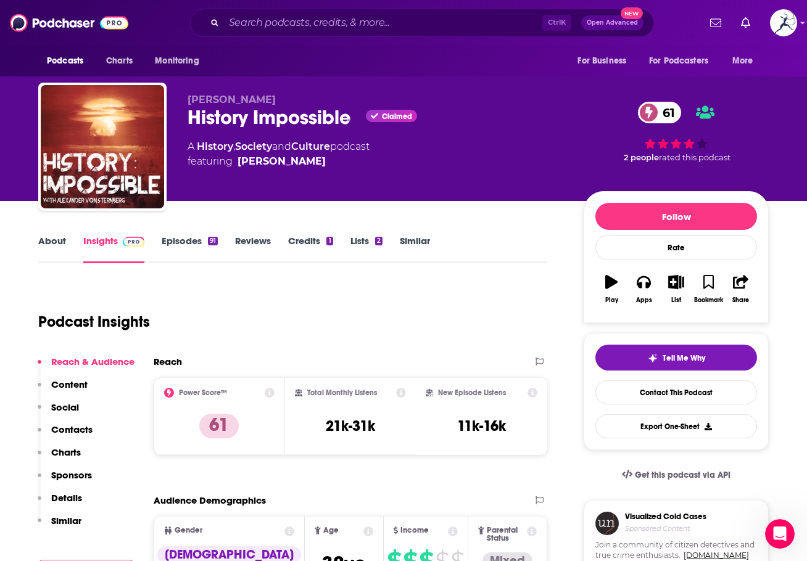
click at [295, 302] on div "Podcast Insights" at bounding box center [287, 314] width 499 height 63
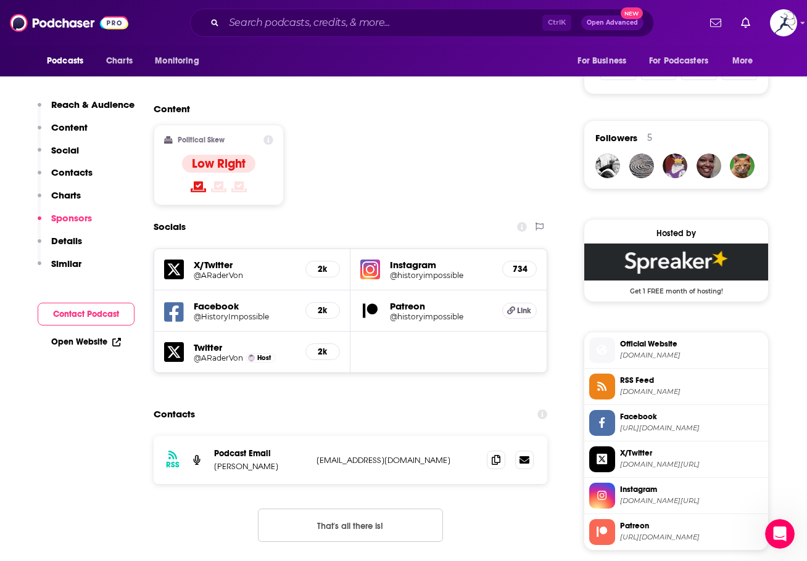
scroll to position [863, 0]
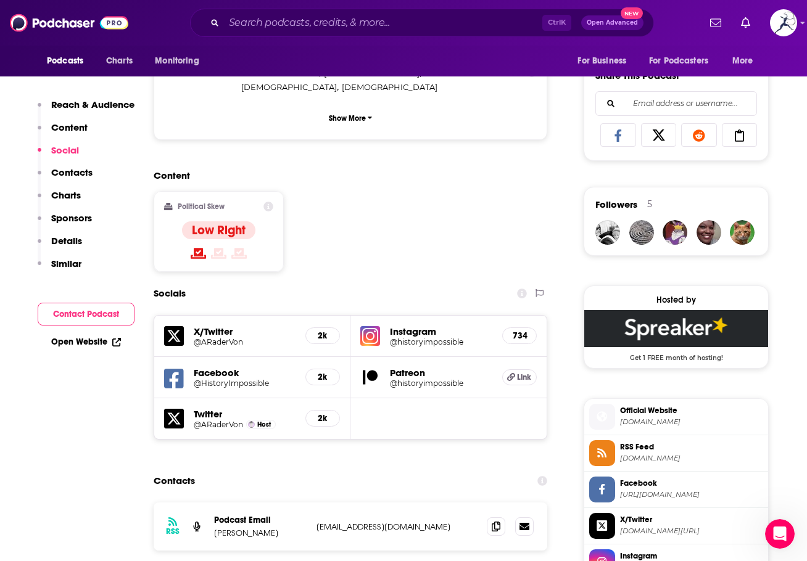
drag, startPoint x: 524, startPoint y: 450, endPoint x: 30, endPoint y: 473, distance: 495.1
click at [524, 523] on icon at bounding box center [524, 526] width 10 height 7
drag, startPoint x: 803, startPoint y: 429, endPoint x: 526, endPoint y: 470, distance: 279.9
click at [495, 522] on icon at bounding box center [495, 527] width 9 height 10
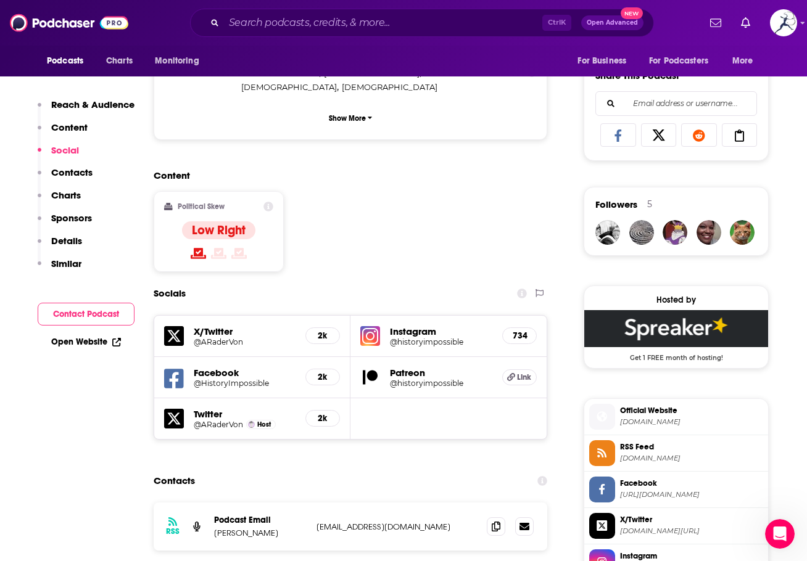
drag, startPoint x: 794, startPoint y: 432, endPoint x: 308, endPoint y: 462, distance: 487.5
drag, startPoint x: 213, startPoint y: 459, endPoint x: 289, endPoint y: 458, distance: 75.9
click at [291, 503] on div "RSS Podcast Email Alexander von Sternberg historyimpossible@gmail.com historyim…" at bounding box center [350, 527] width 393 height 48
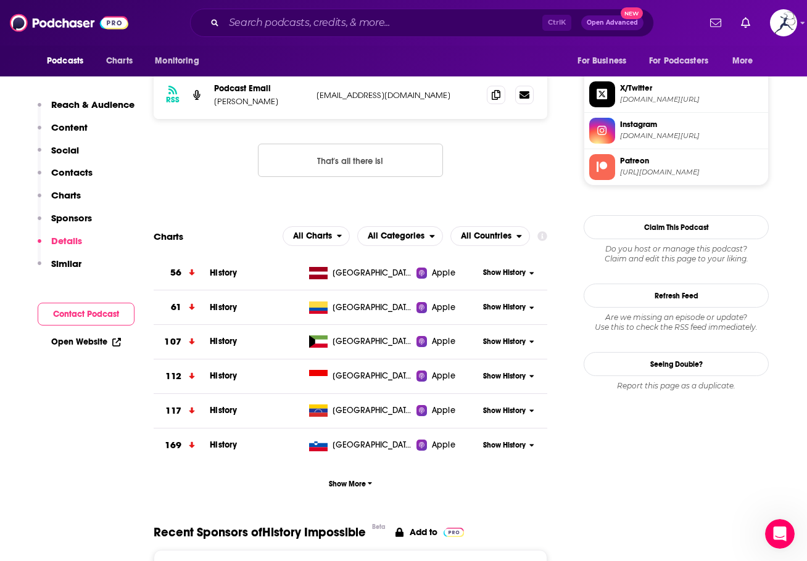
scroll to position [1665, 0]
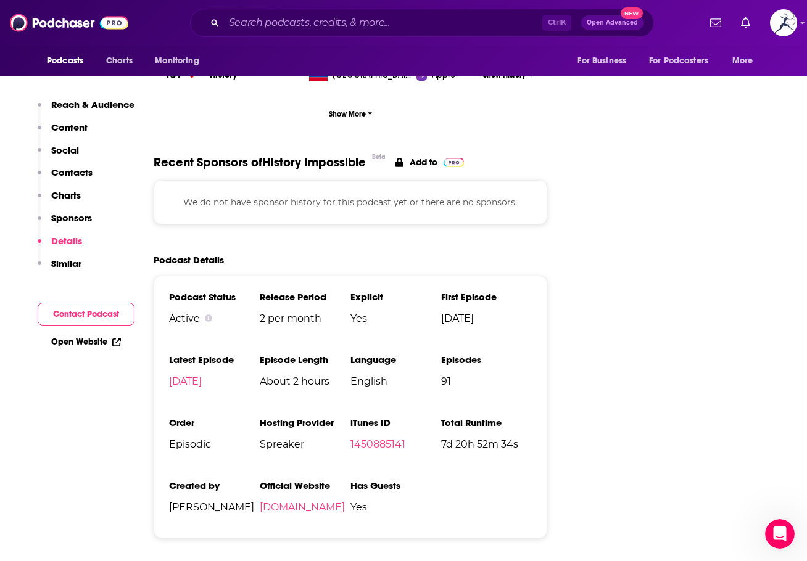
drag, startPoint x: 221, startPoint y: 443, endPoint x: 221, endPoint y: 432, distance: 10.5
click at [221, 501] on span "Alexander von Sternberg" at bounding box center [214, 507] width 91 height 12
copy span "von Sternberg"
drag, startPoint x: 742, startPoint y: 435, endPoint x: 586, endPoint y: 413, distance: 157.6
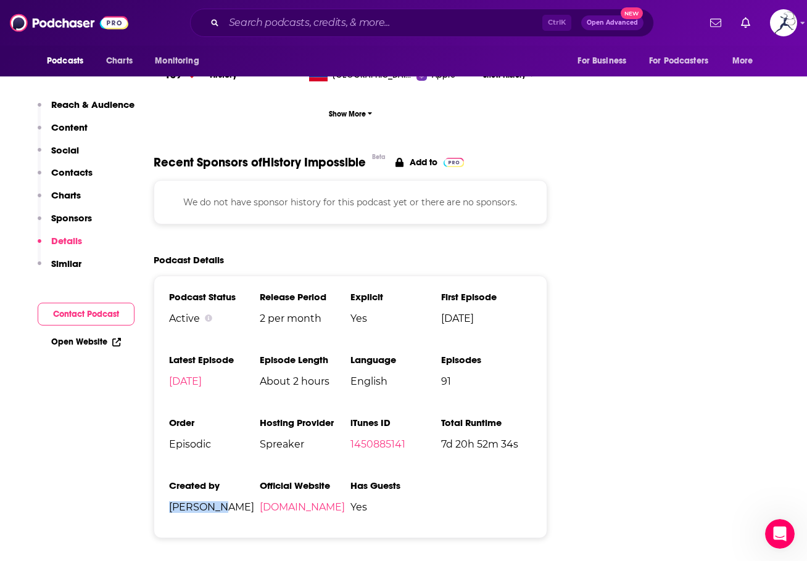
drag, startPoint x: 168, startPoint y: 433, endPoint x: 218, endPoint y: 435, distance: 50.0
click at [218, 435] on div "Podcast Status Active Release Period 2 per month Explicit Yes First Episode Jan…" at bounding box center [350, 407] width 393 height 263
drag, startPoint x: 784, startPoint y: 413, endPoint x: 581, endPoint y: 390, distance: 204.8
drag, startPoint x: 217, startPoint y: 435, endPoint x: 171, endPoint y: 434, distance: 45.6
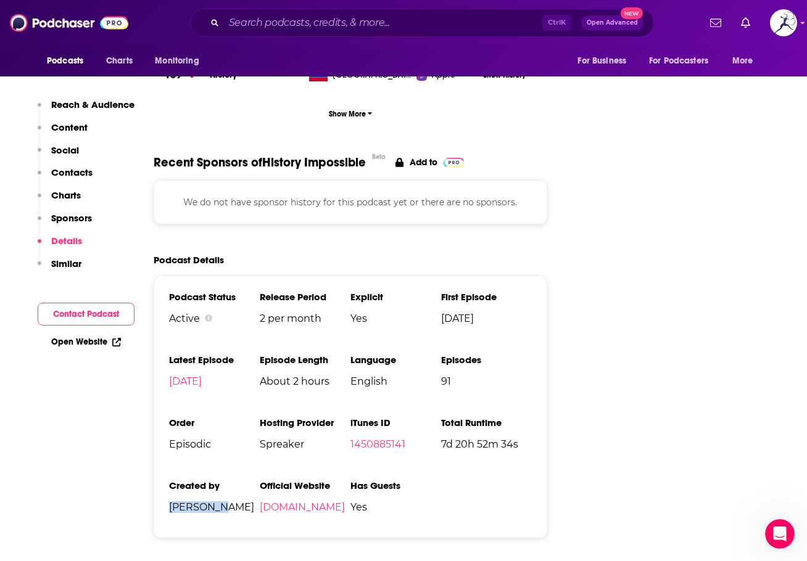
click at [171, 501] on span "Alexander von Sternberg" at bounding box center [214, 507] width 91 height 12
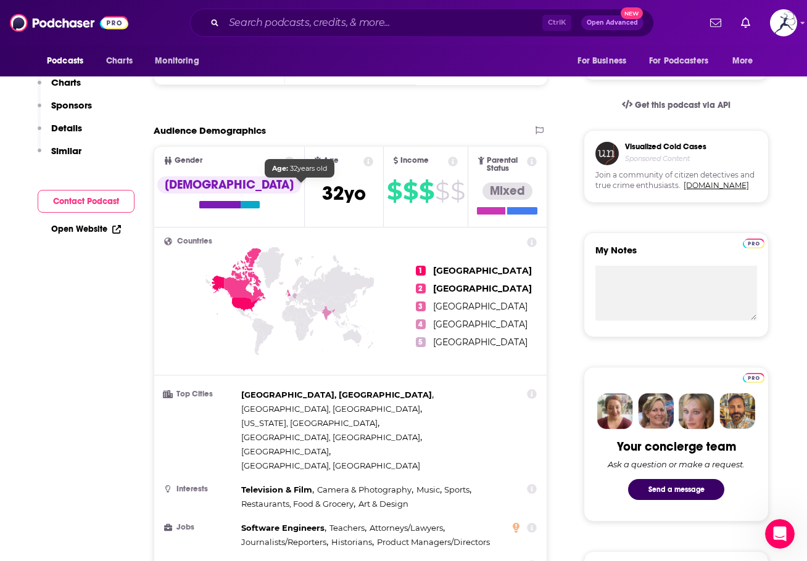
scroll to position [0, 0]
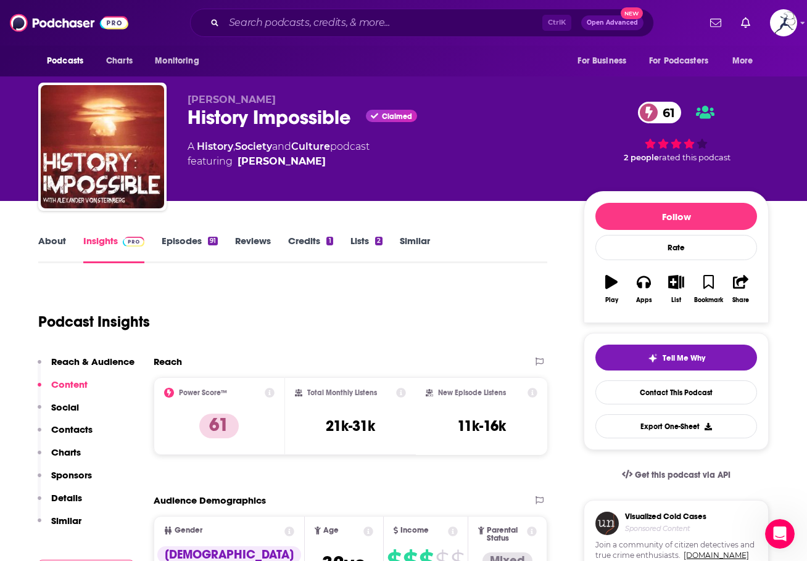
click at [55, 237] on link "About" at bounding box center [52, 249] width 28 height 28
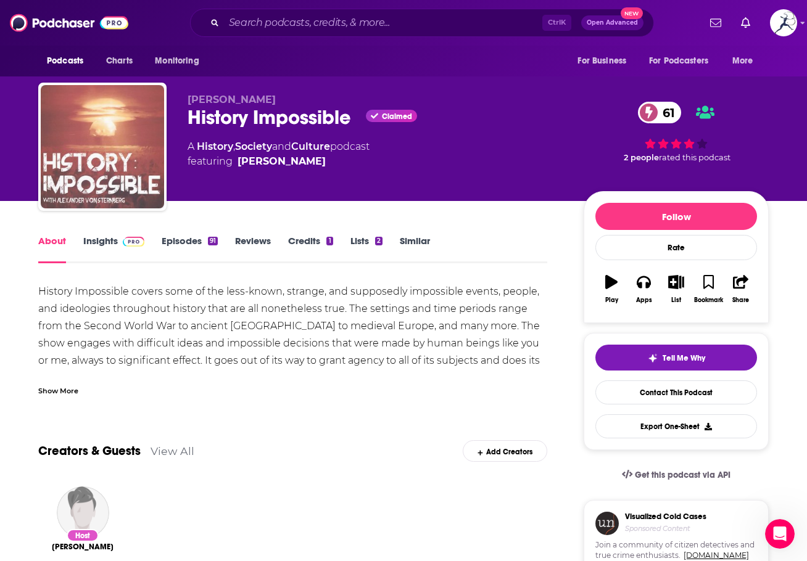
click at [112, 175] on img "History Impossible" at bounding box center [102, 146] width 123 height 123
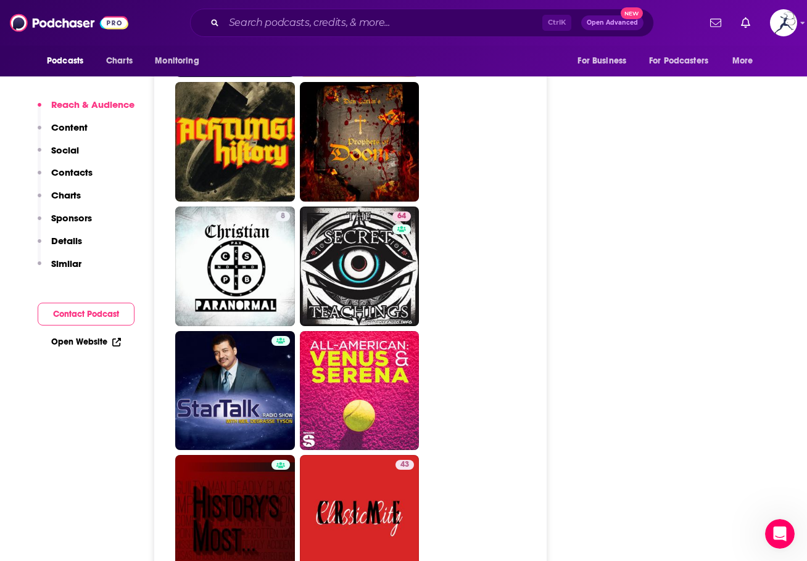
scroll to position [2650, 0]
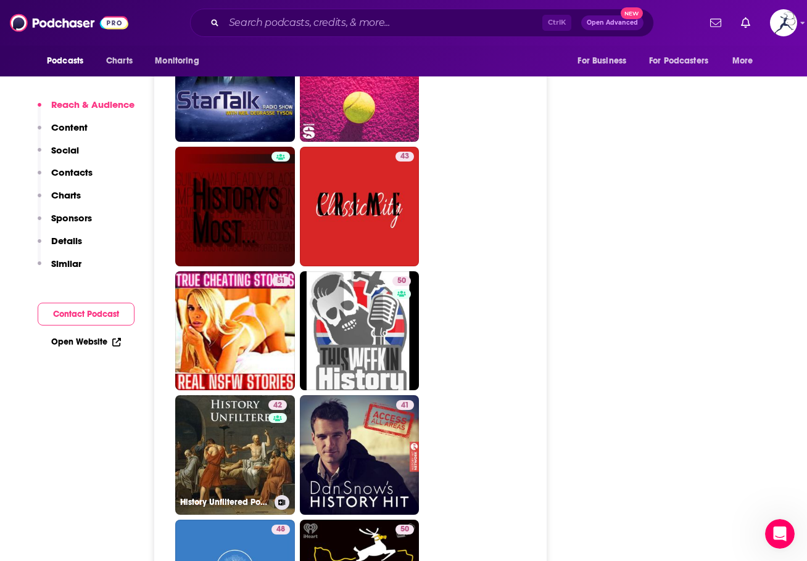
drag, startPoint x: 261, startPoint y: 383, endPoint x: 551, endPoint y: 336, distance: 294.2
click at [261, 395] on link "42 History Unfiltered Podcast" at bounding box center [235, 455] width 120 height 120
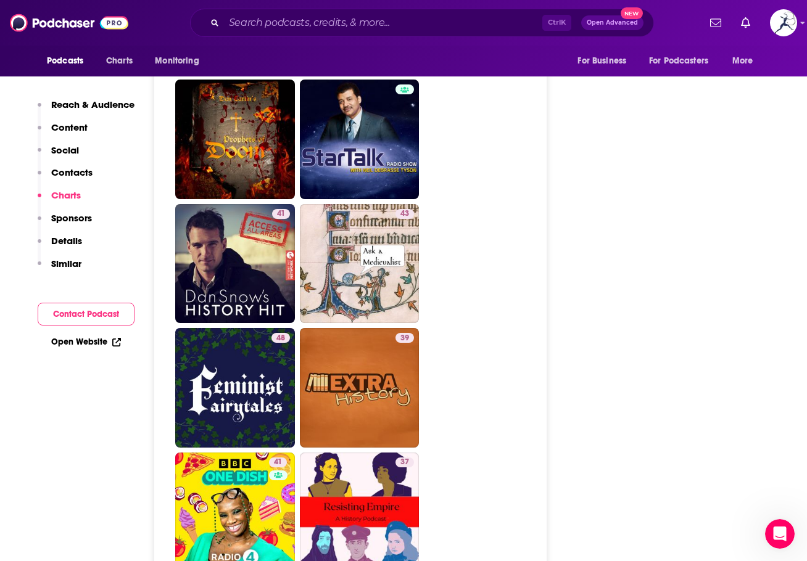
scroll to position [2035, 0]
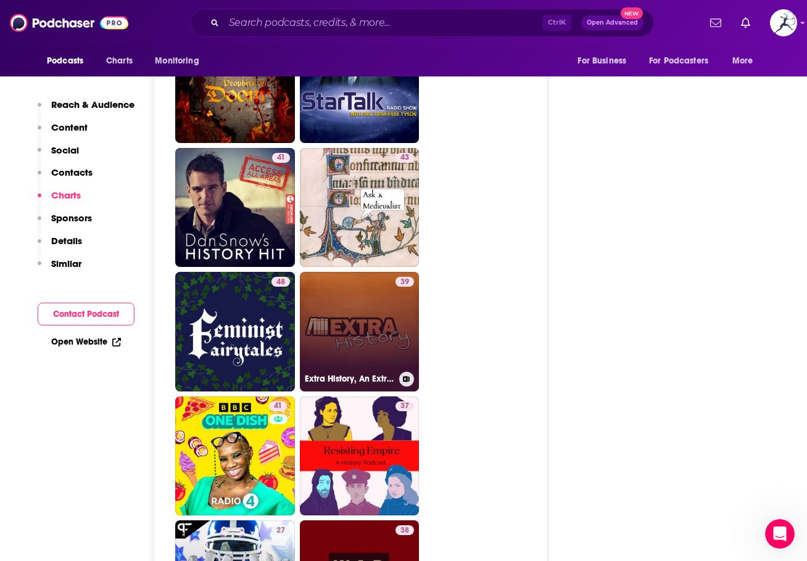
click at [365, 300] on link "39 Extra History, An Extra Credits Podcast" at bounding box center [360, 332] width 120 height 120
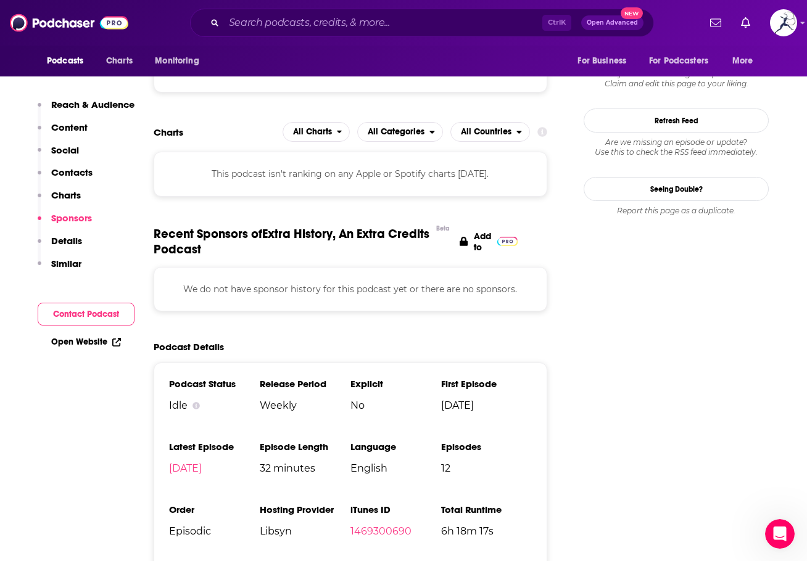
scroll to position [1788, 0]
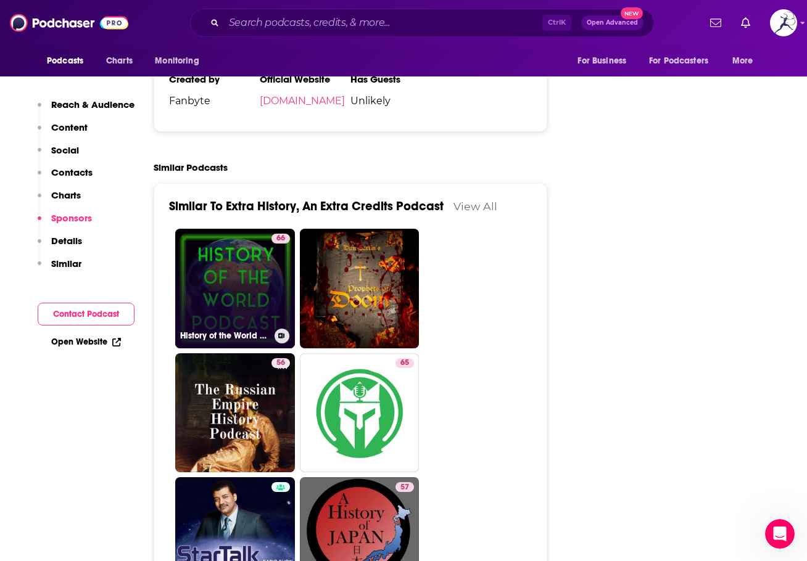
click at [243, 244] on link "66 History of the World podcast" at bounding box center [235, 289] width 120 height 120
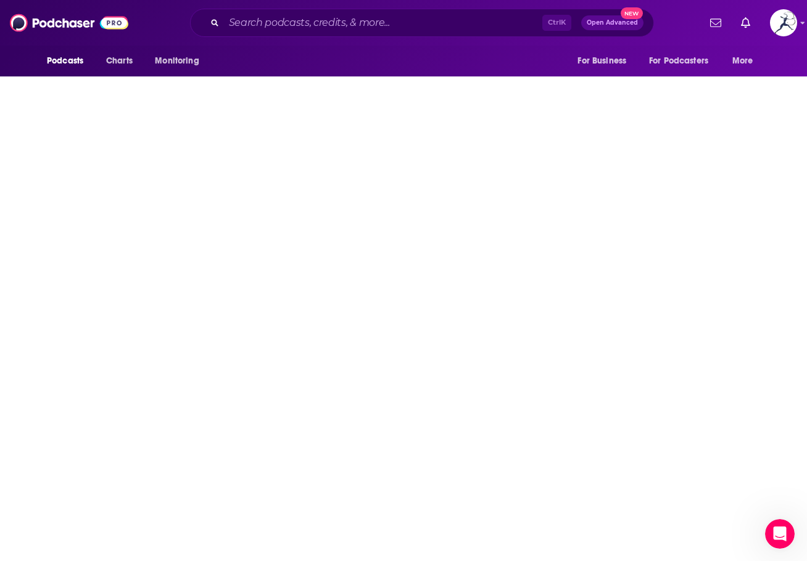
type input "https://www.podchaser.com/podcasts/history-of-the-world-podcast-695506"
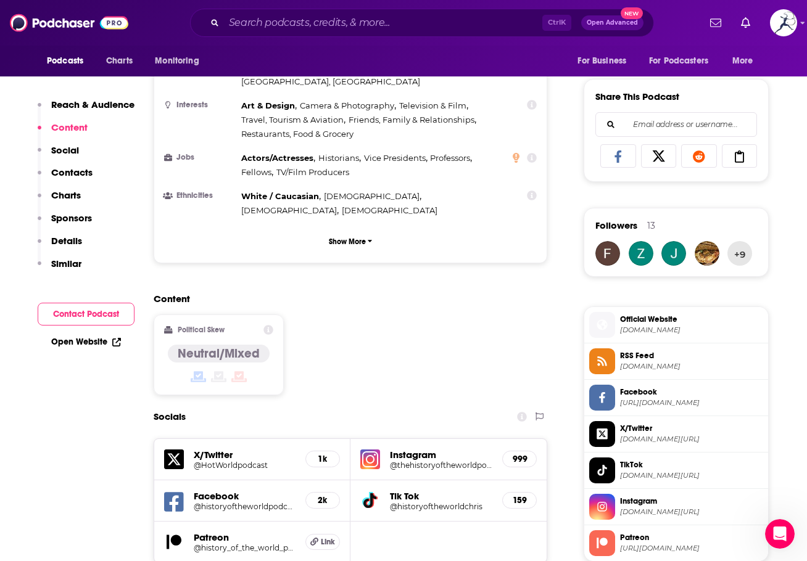
scroll to position [987, 0]
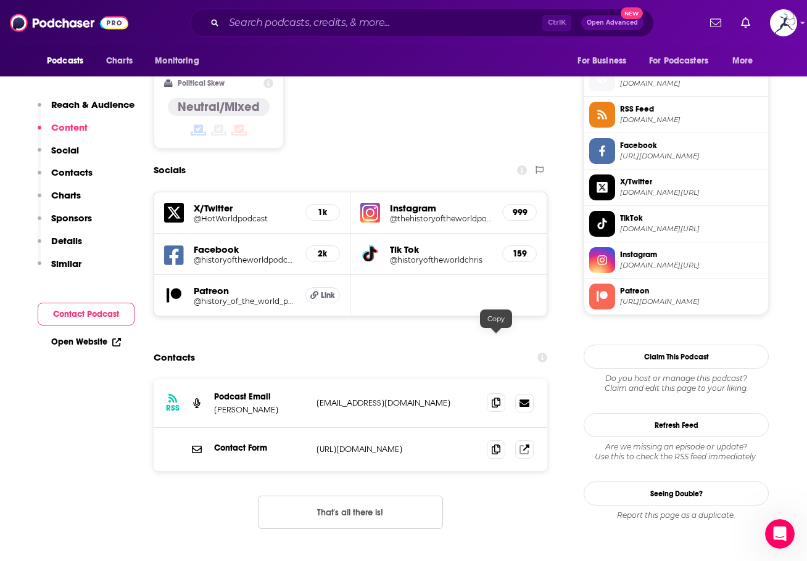
click at [499, 398] on icon at bounding box center [495, 403] width 9 height 10
click at [300, 18] on input "Search podcasts, credits, & more..." at bounding box center [383, 23] width 318 height 20
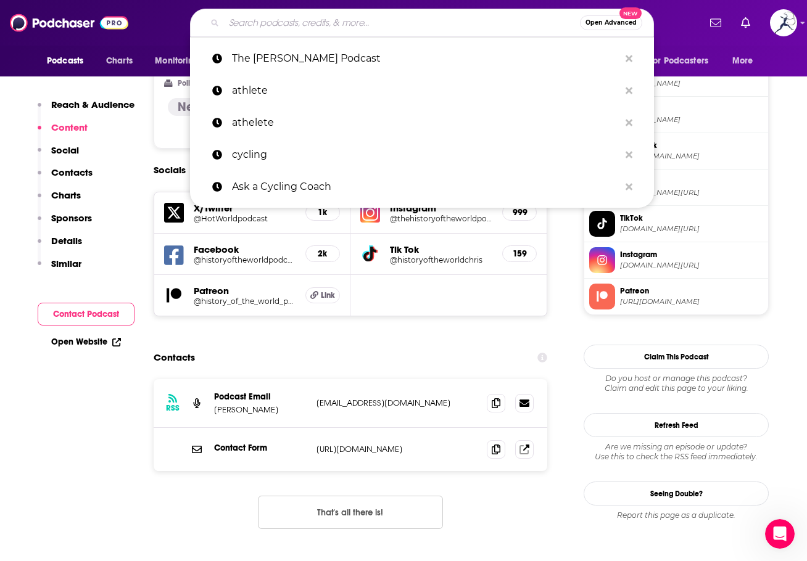
click at [273, 18] on input "Search podcasts, credits, & more..." at bounding box center [402, 23] width 356 height 20
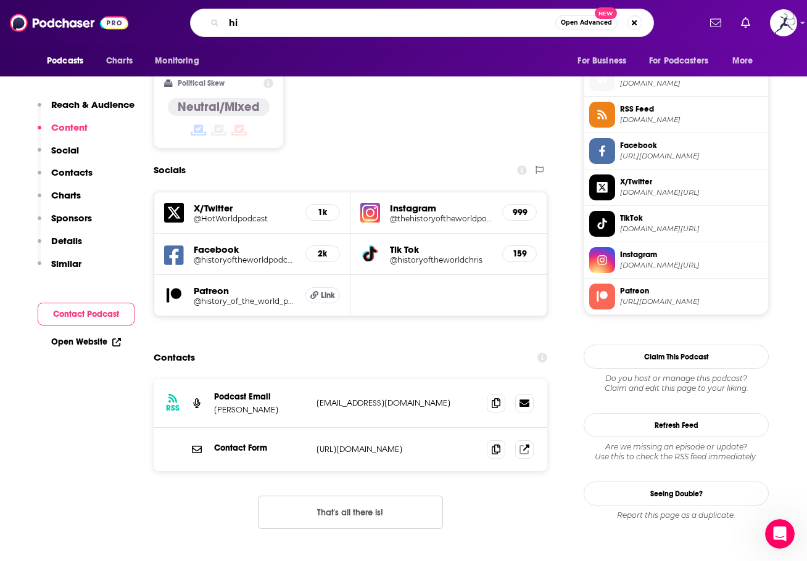
type input "h"
type input "school of war"
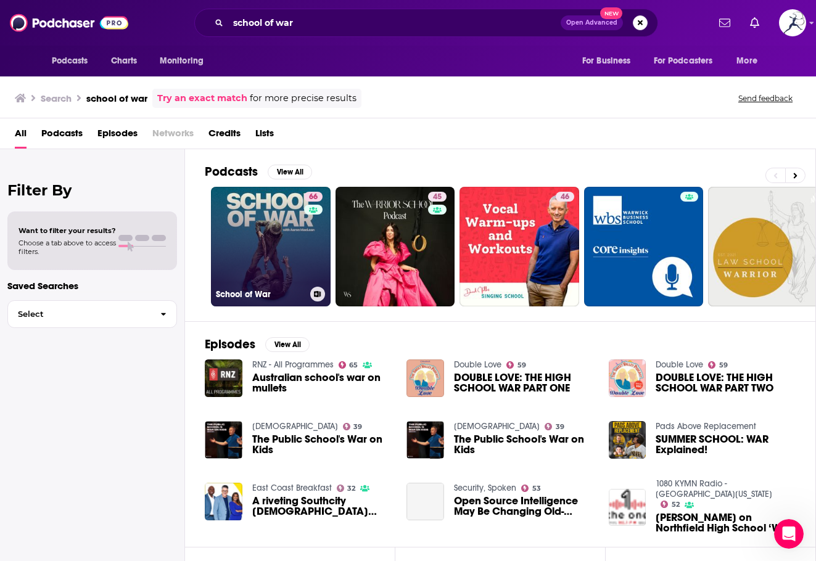
click at [315, 242] on div "66" at bounding box center [315, 239] width 22 height 95
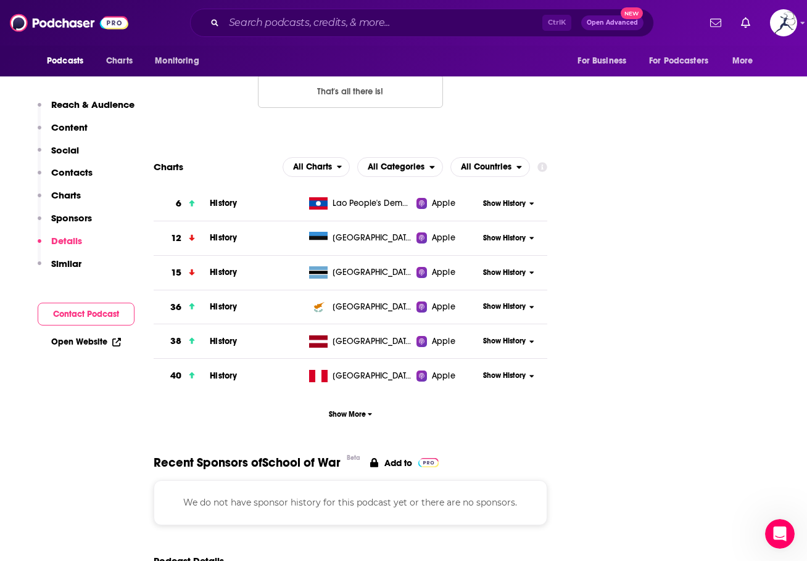
scroll to position [1850, 0]
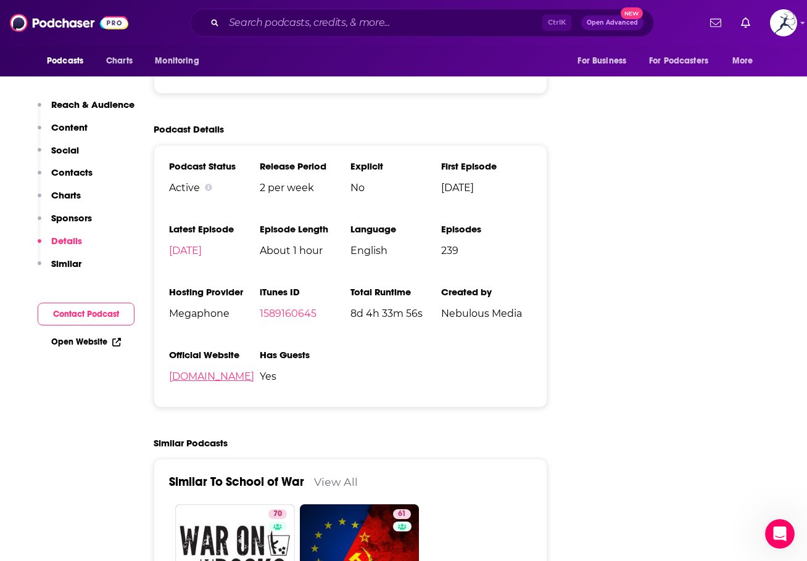
click at [254, 371] on link "nebulouspodcasts.com" at bounding box center [211, 377] width 85 height 12
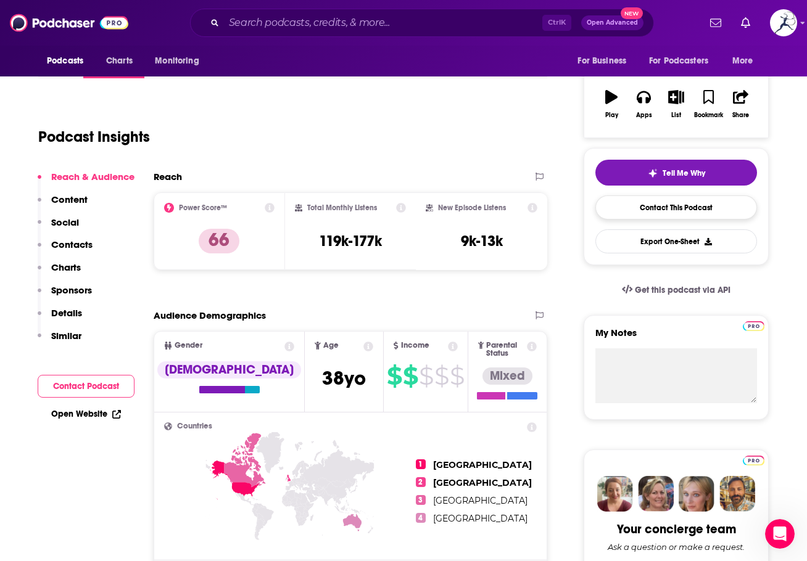
scroll to position [0, 0]
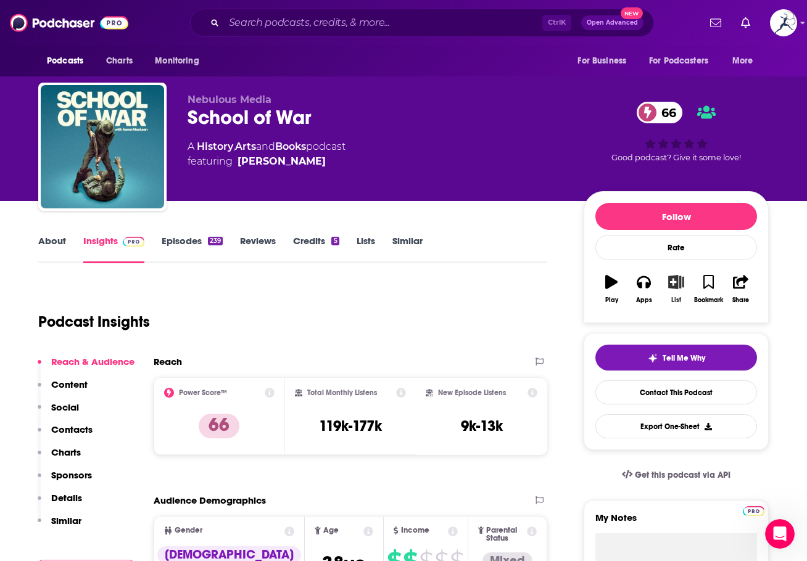
click at [678, 285] on icon "button" at bounding box center [675, 282] width 15 height 14
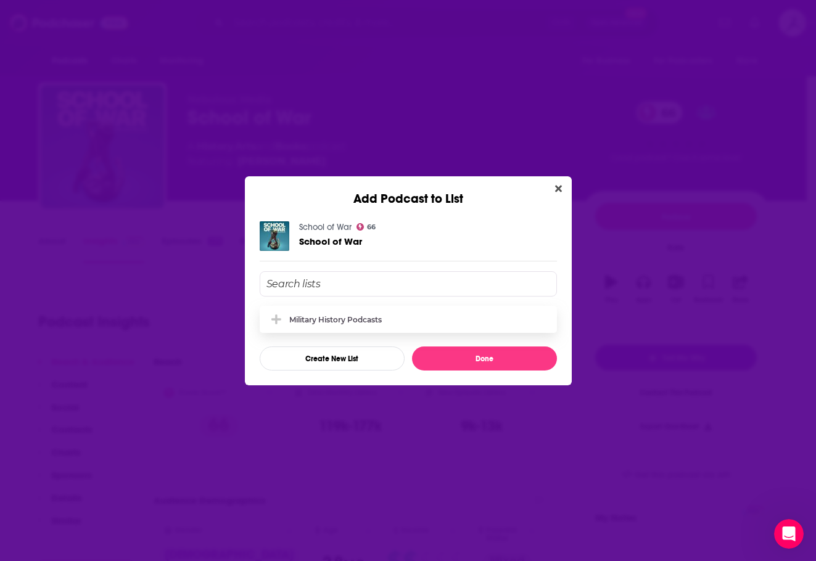
click at [324, 315] on div "Military History Podcasts" at bounding box center [335, 319] width 92 height 9
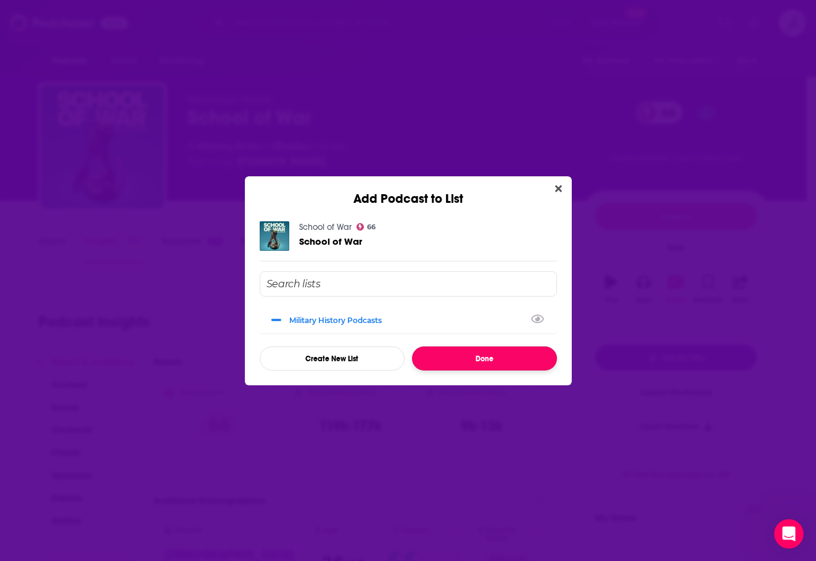
click at [469, 351] on button "Done" at bounding box center [484, 359] width 145 height 24
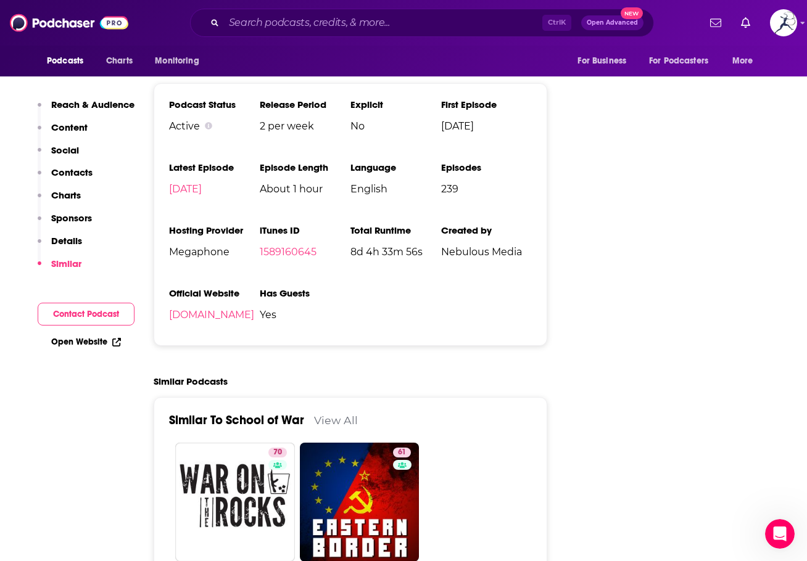
scroll to position [2220, 0]
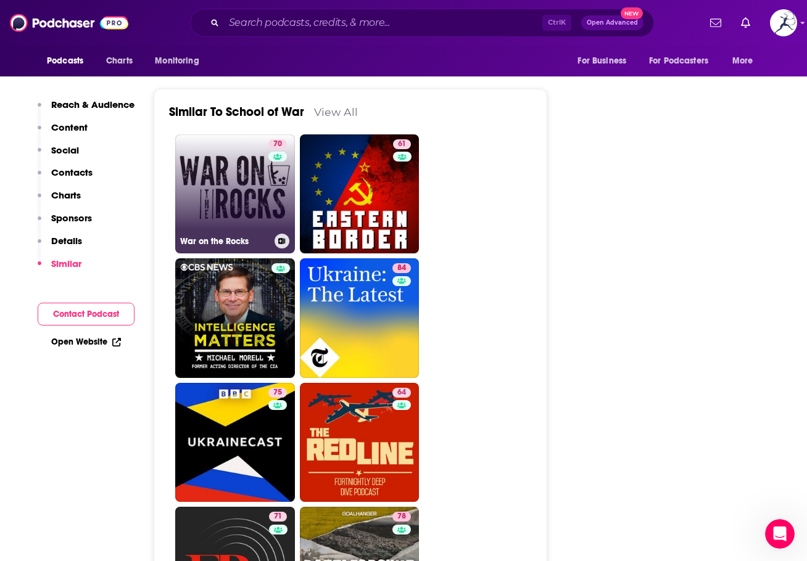
click at [217, 146] on link "70 War on the Rocks" at bounding box center [235, 194] width 120 height 120
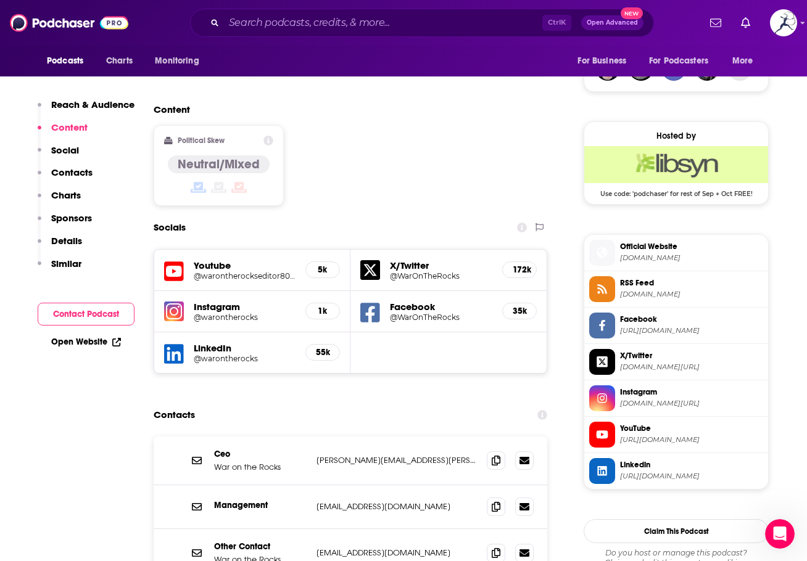
scroll to position [987, 0]
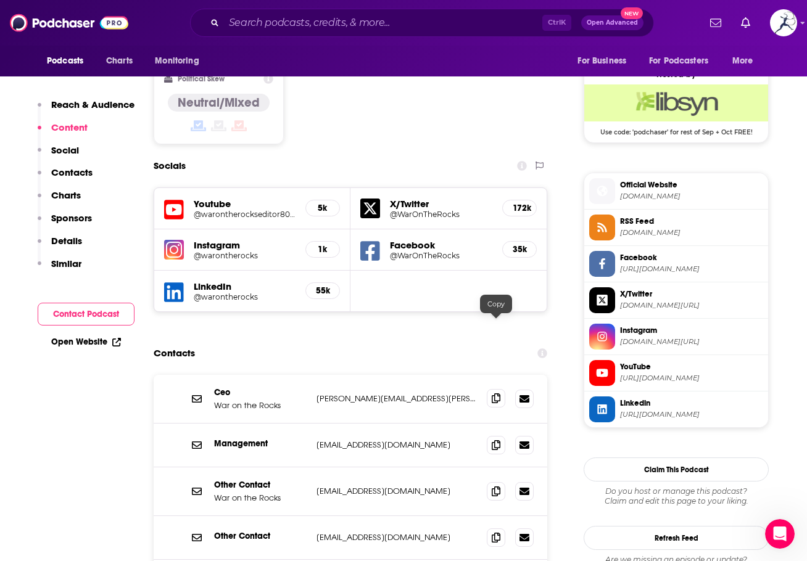
click at [495, 393] on icon at bounding box center [495, 398] width 9 height 10
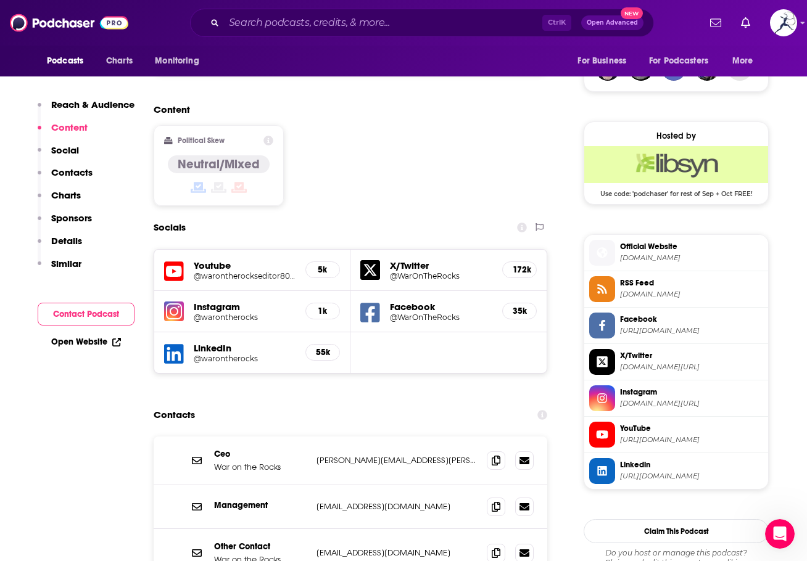
drag, startPoint x: 805, startPoint y: 202, endPoint x: 799, endPoint y: 209, distance: 9.6
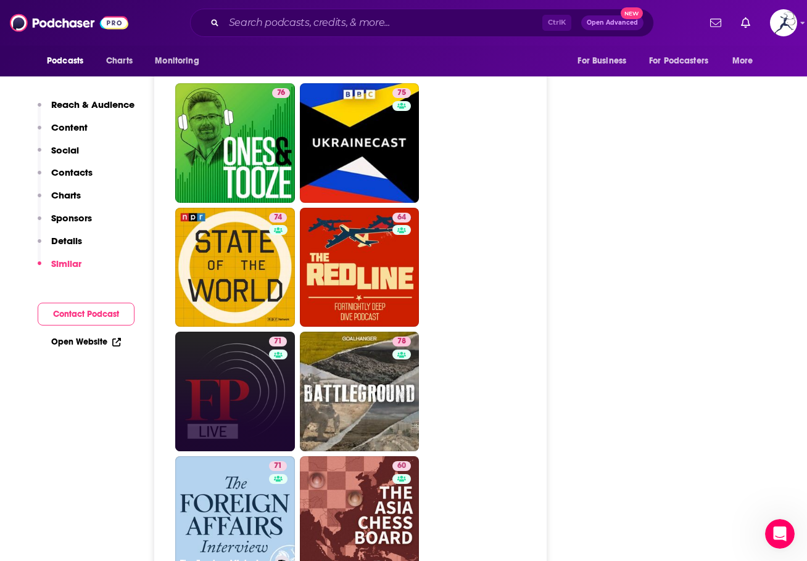
scroll to position [3515, 0]
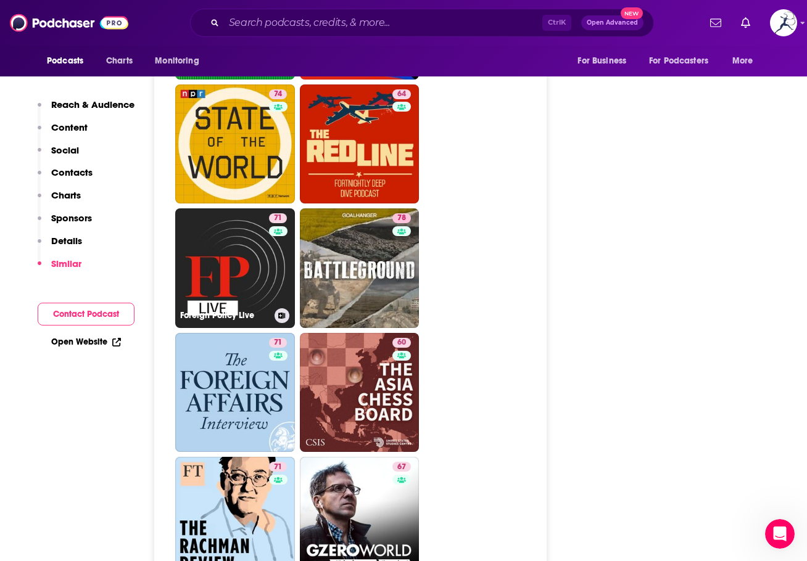
drag, startPoint x: 237, startPoint y: 179, endPoint x: 804, endPoint y: 263, distance: 573.4
click at [237, 208] on link "71 Foreign Policy Live" at bounding box center [235, 268] width 120 height 120
type input "https://www.podchaser.com/podcasts/foreign-policy-live-44768"
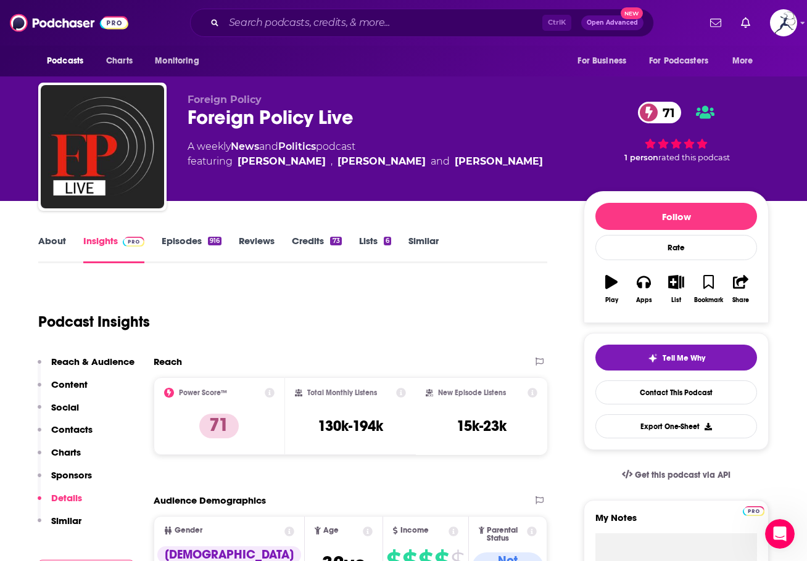
click at [54, 242] on link "About" at bounding box center [52, 249] width 28 height 28
